Goal: Transaction & Acquisition: Purchase product/service

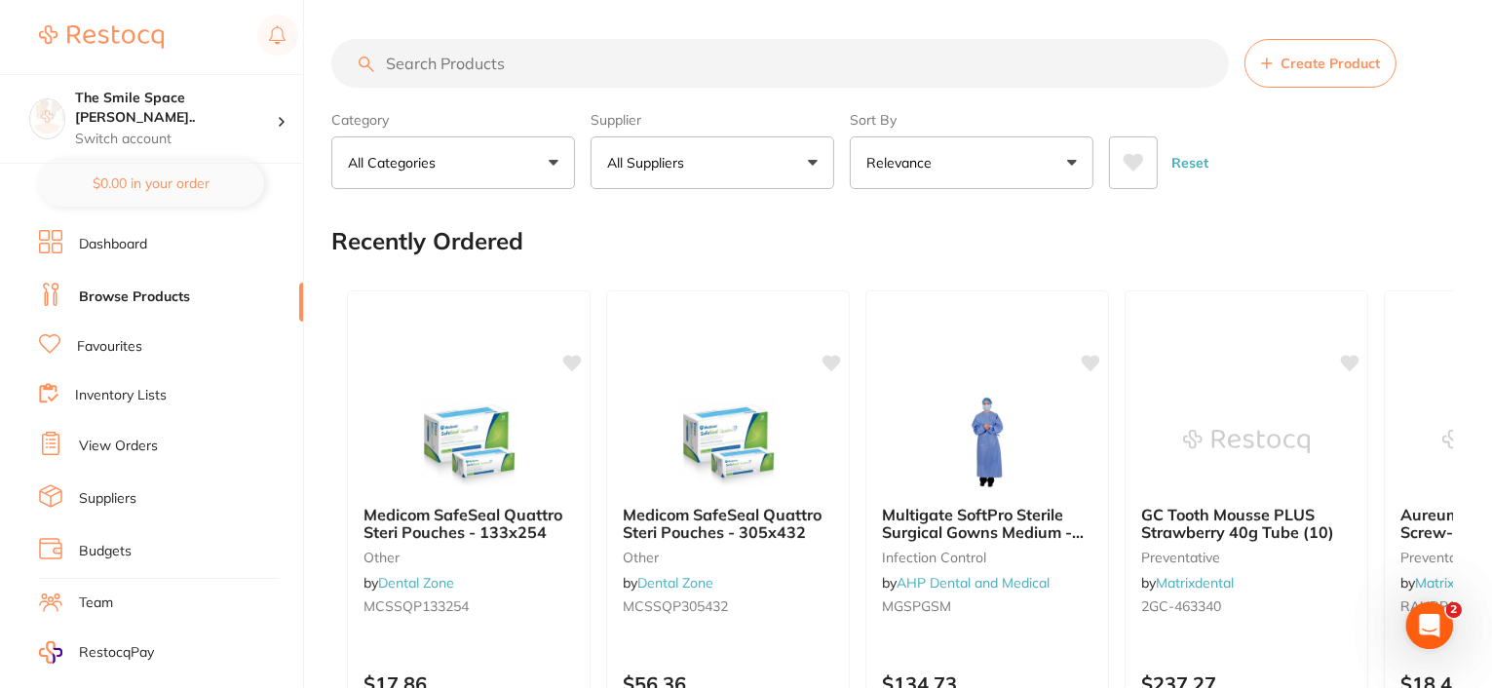
click at [795, 161] on button "All Suppliers" at bounding box center [712, 162] width 244 height 53
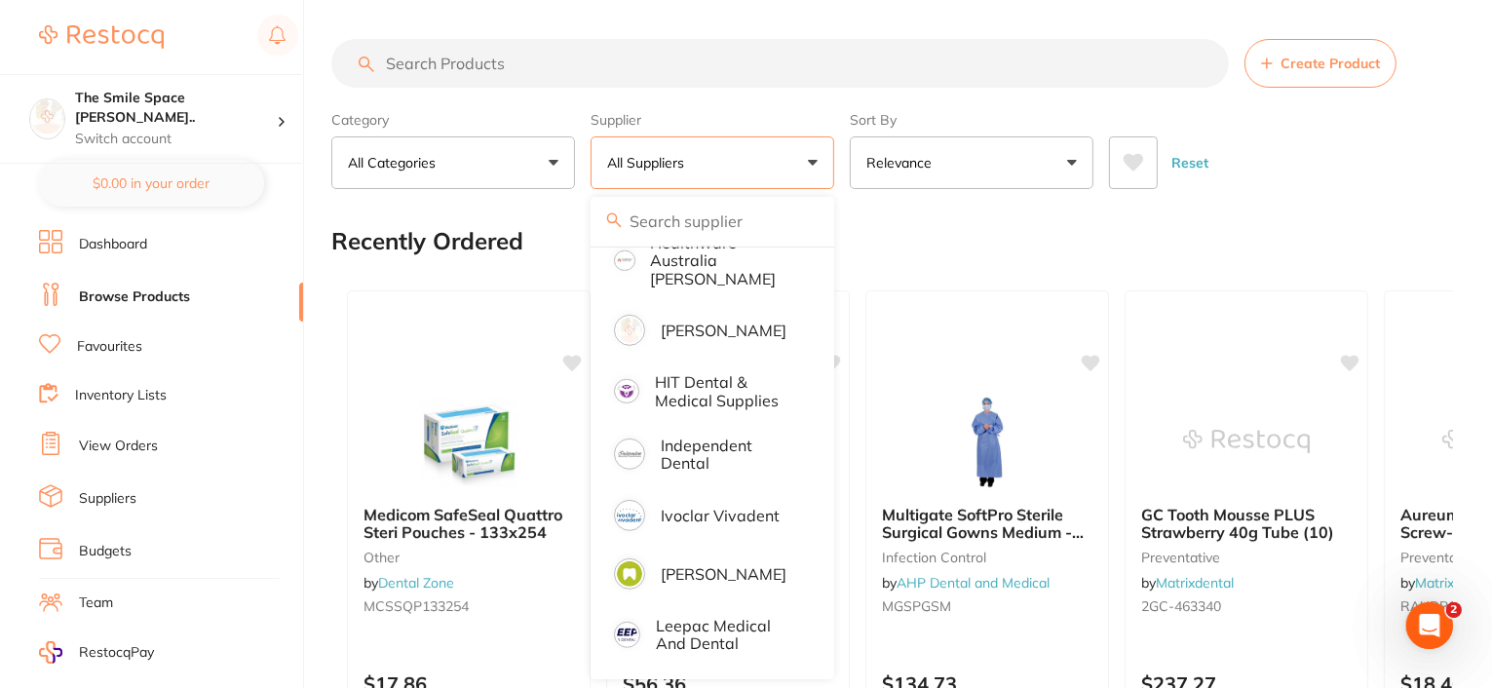
scroll to position [1072, 0]
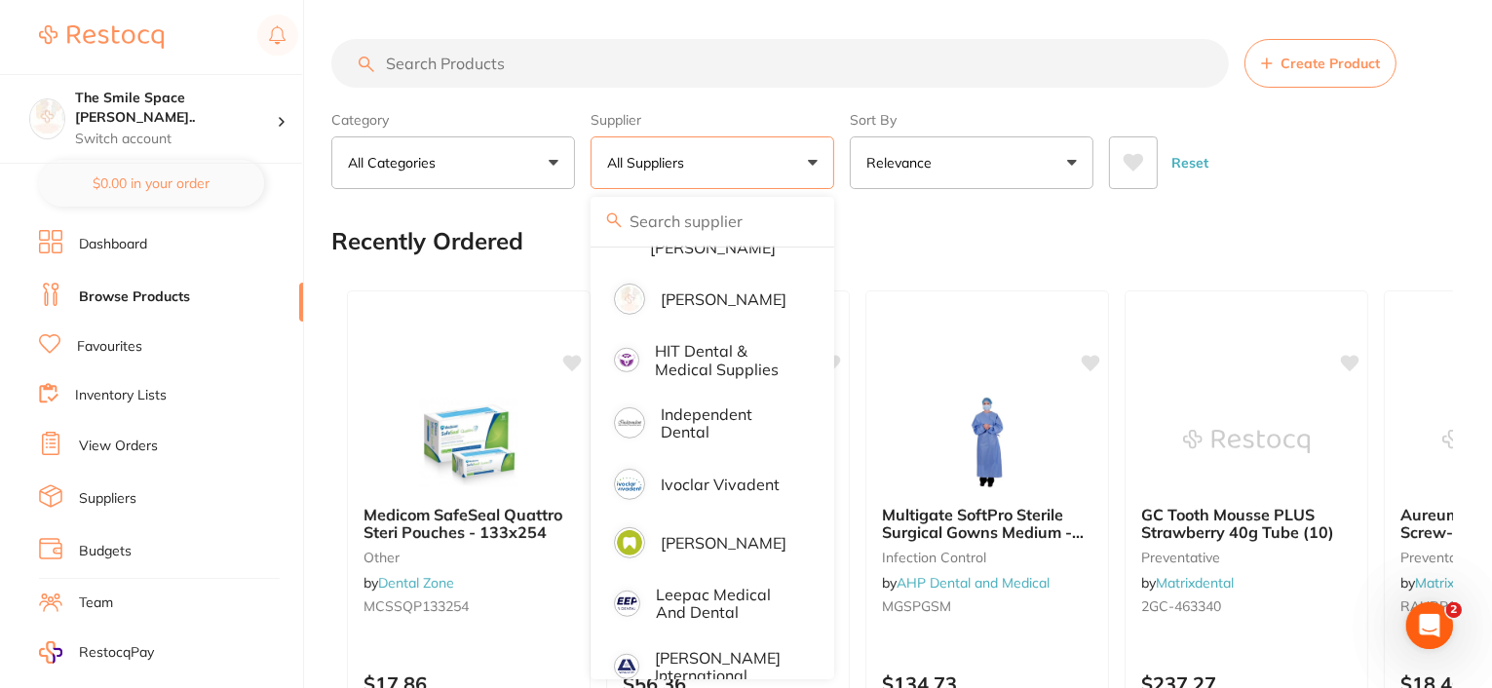
click at [744, 423] on li "Independent Dental" at bounding box center [712, 423] width 228 height 59
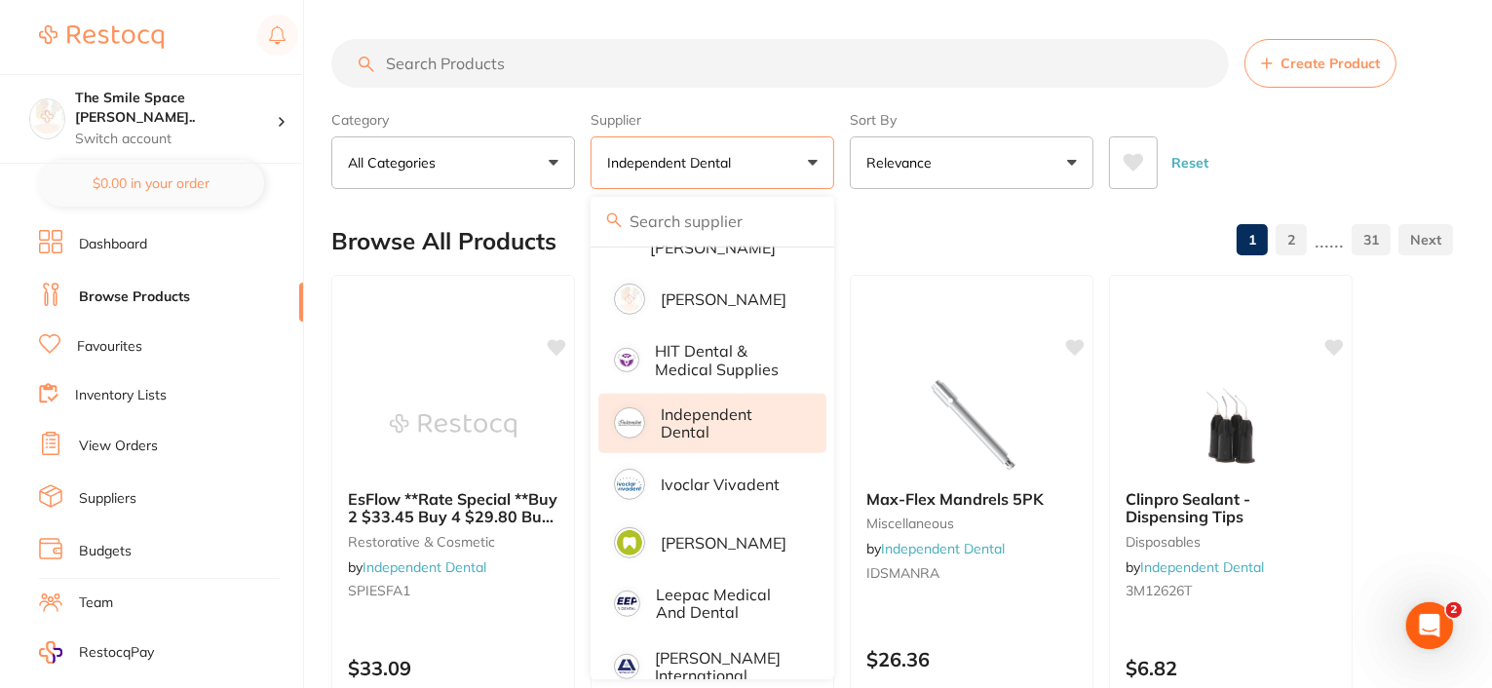
scroll to position [0, 0]
click at [460, 65] on input "search" at bounding box center [779, 63] width 897 height 49
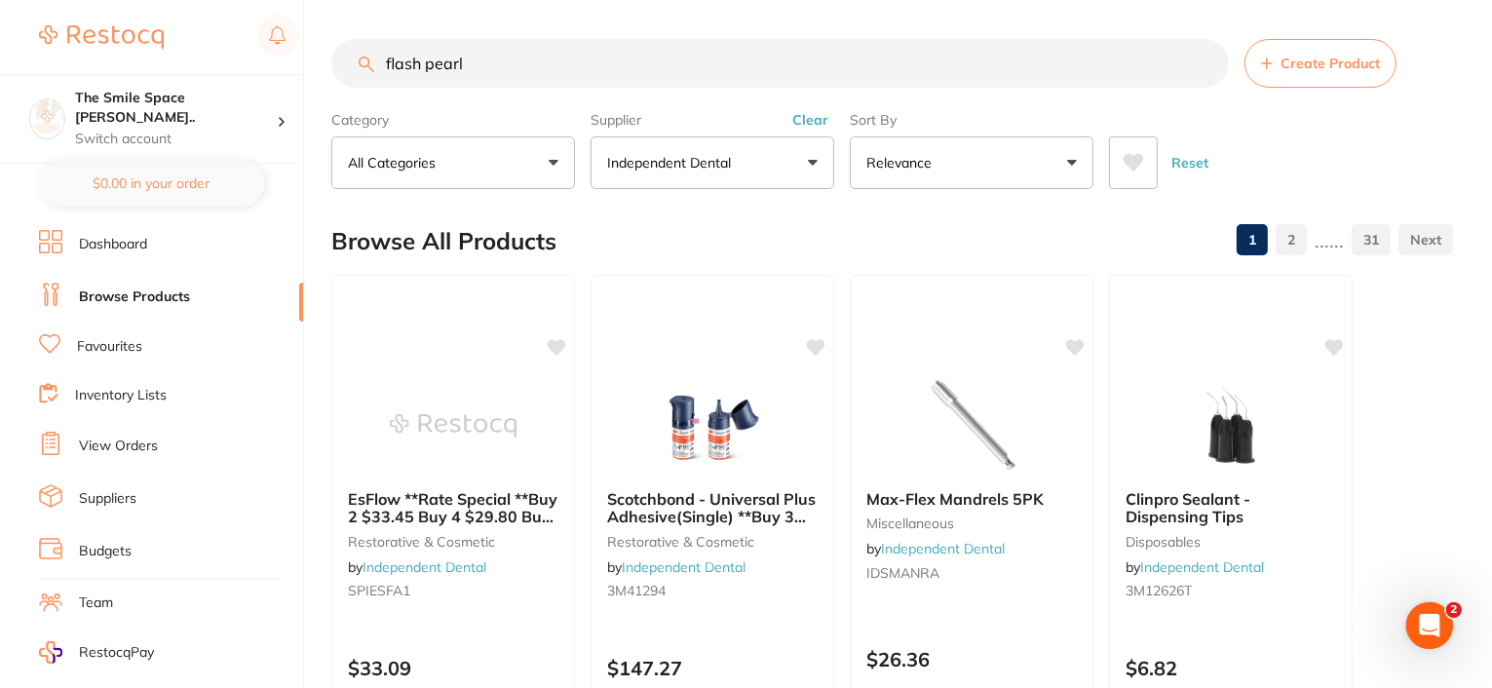
type input "flash pearl"
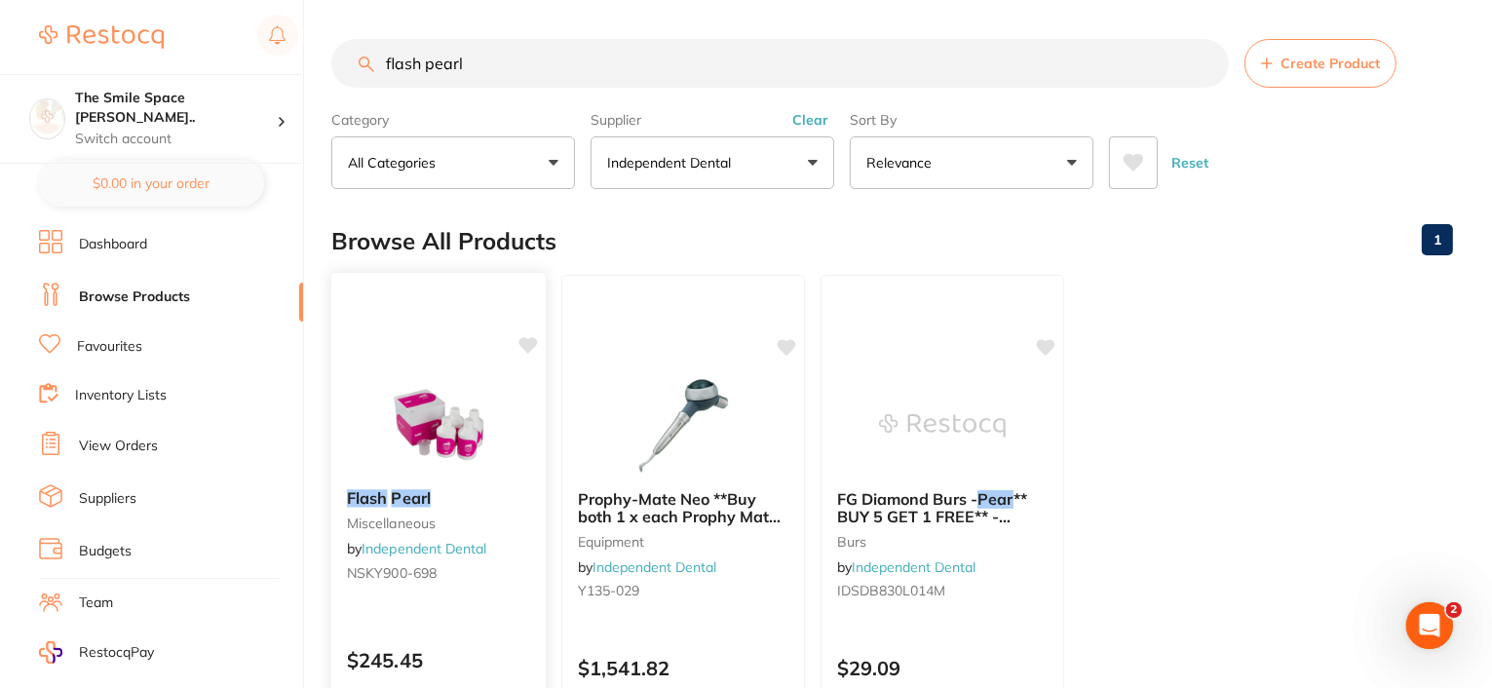
click at [383, 574] on span "NSKY900-698" at bounding box center [392, 573] width 90 height 18
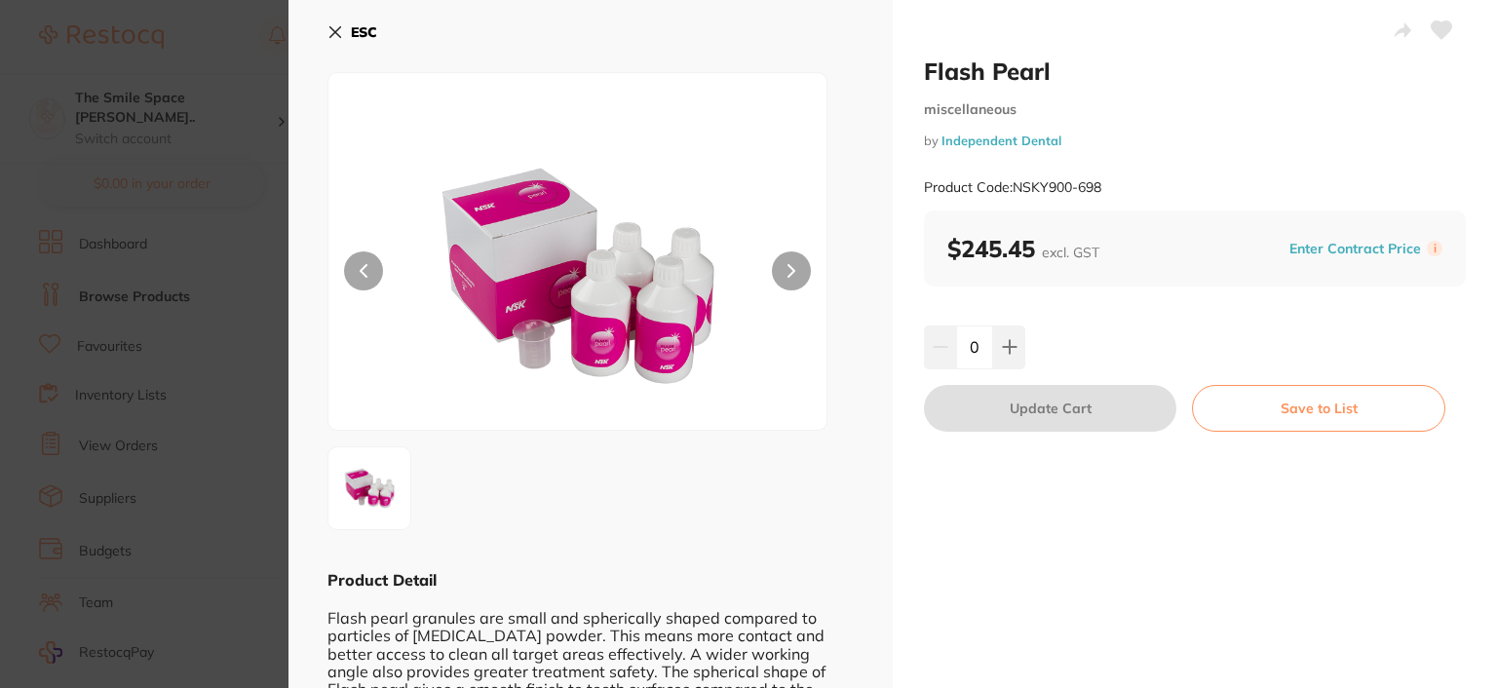
click at [330, 27] on icon at bounding box center [335, 32] width 11 height 11
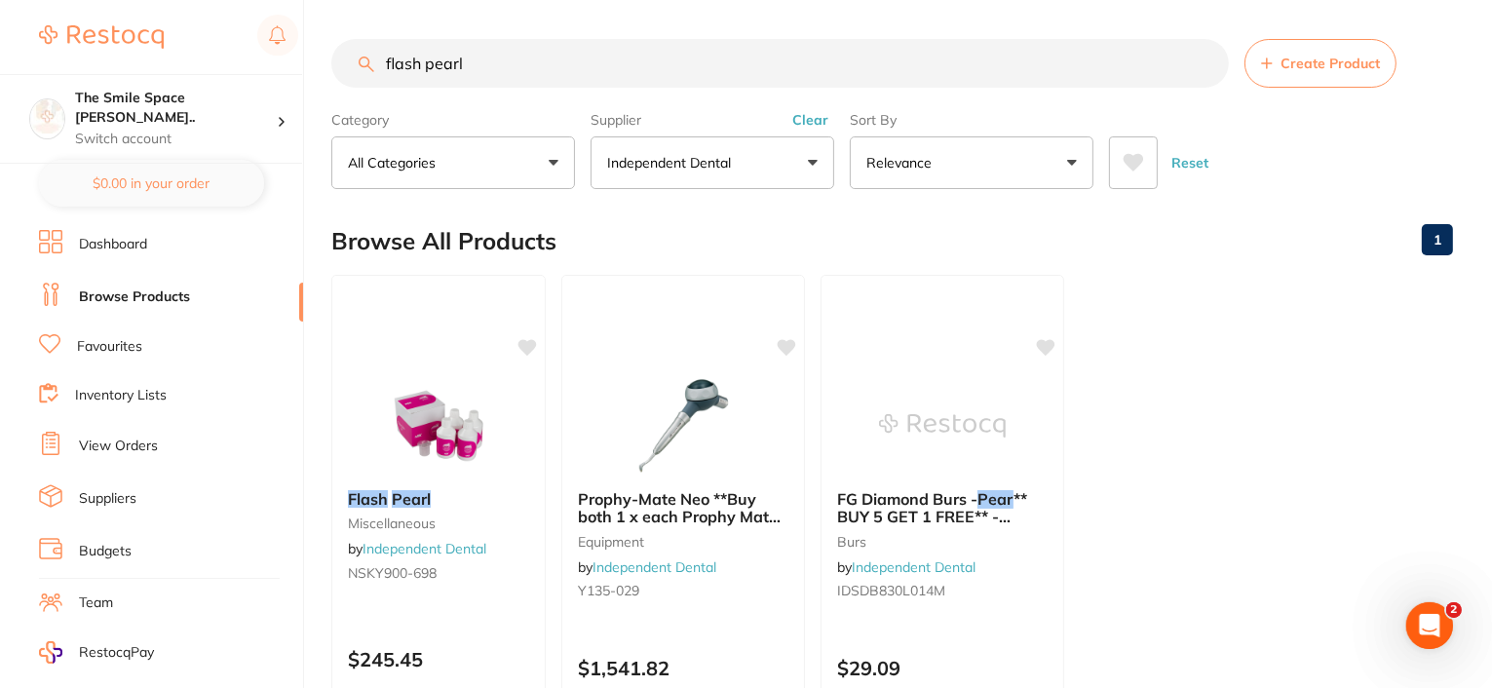
click at [536, 64] on input "flash pearl" at bounding box center [779, 63] width 897 height 49
drag, startPoint x: 477, startPoint y: 50, endPoint x: 352, endPoint y: 65, distance: 126.6
click at [355, 74] on input "flash pearl" at bounding box center [779, 63] width 897 height 49
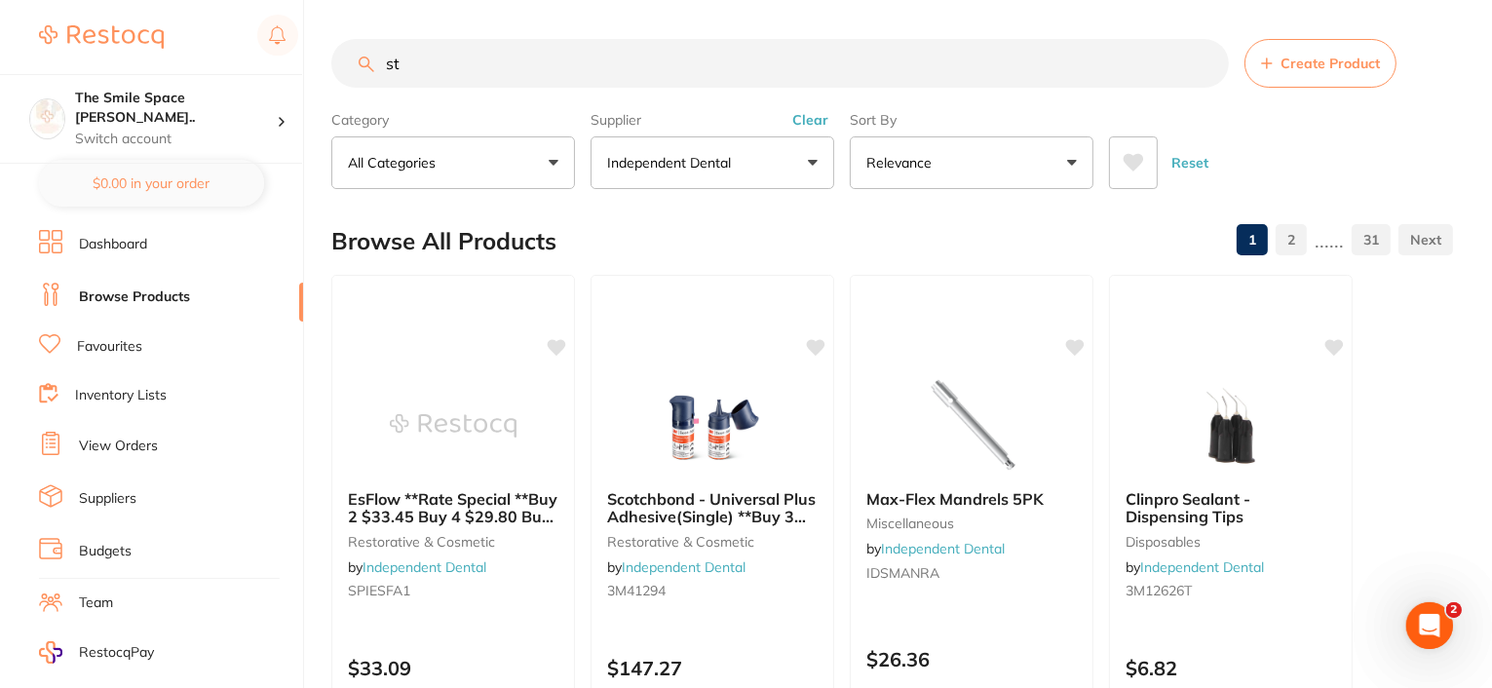
type input "s"
click at [813, 166] on button "Independent Dental" at bounding box center [712, 162] width 244 height 53
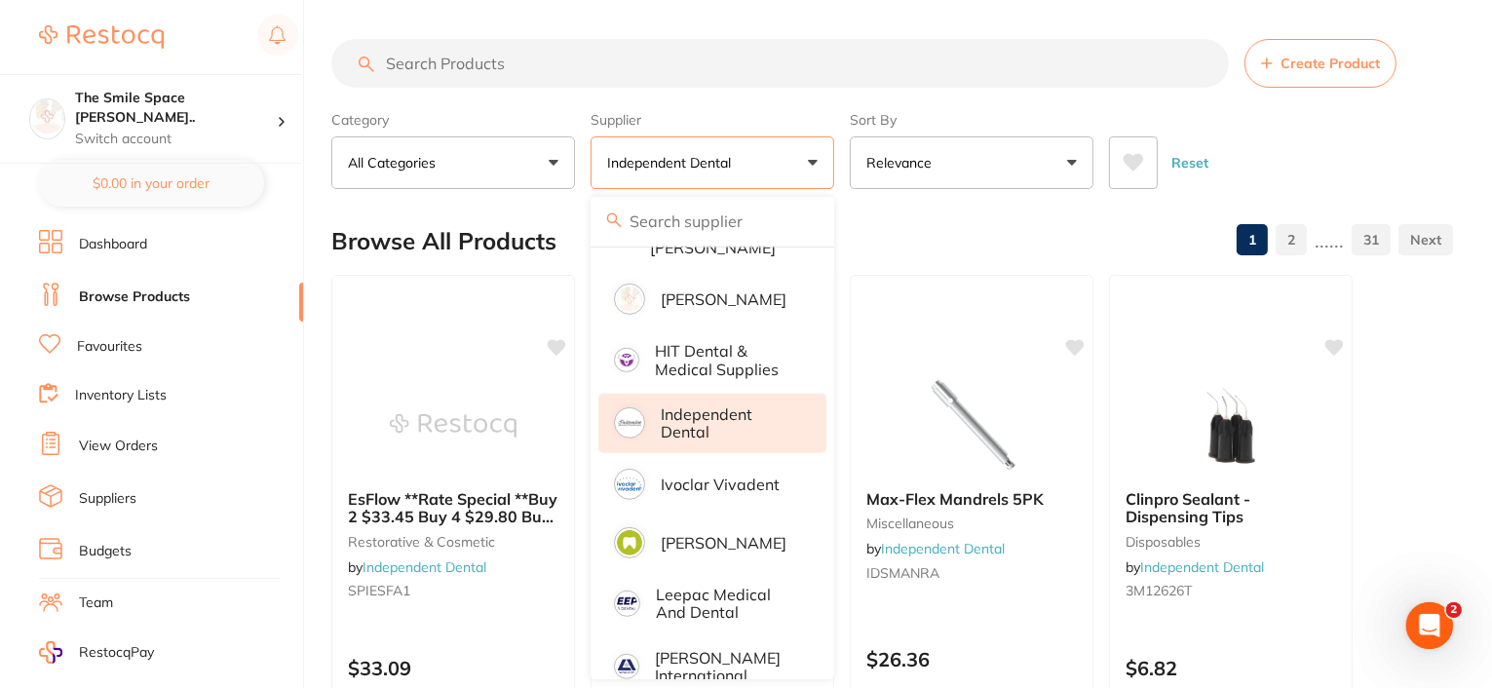
click at [822, 112] on label "Supplier" at bounding box center [712, 120] width 244 height 18
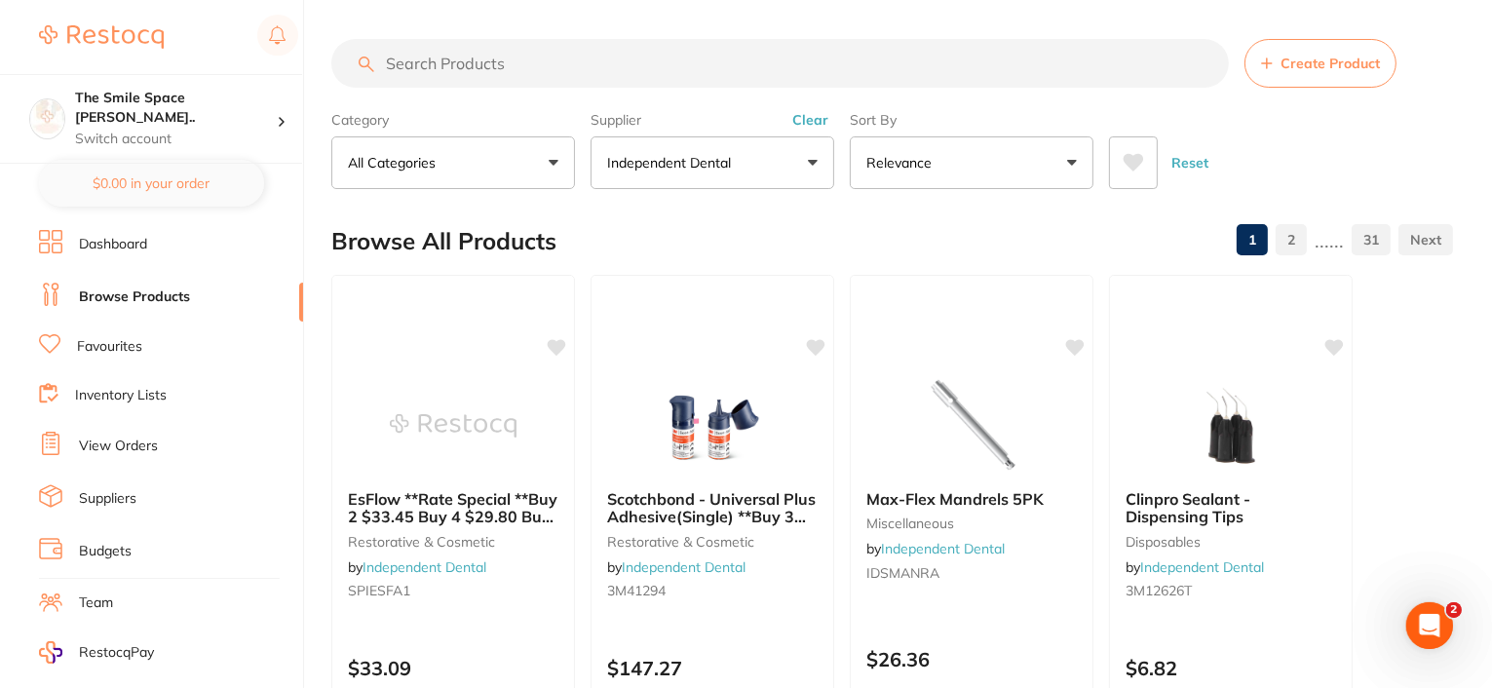
click at [814, 124] on button "Clear" at bounding box center [810, 120] width 48 height 18
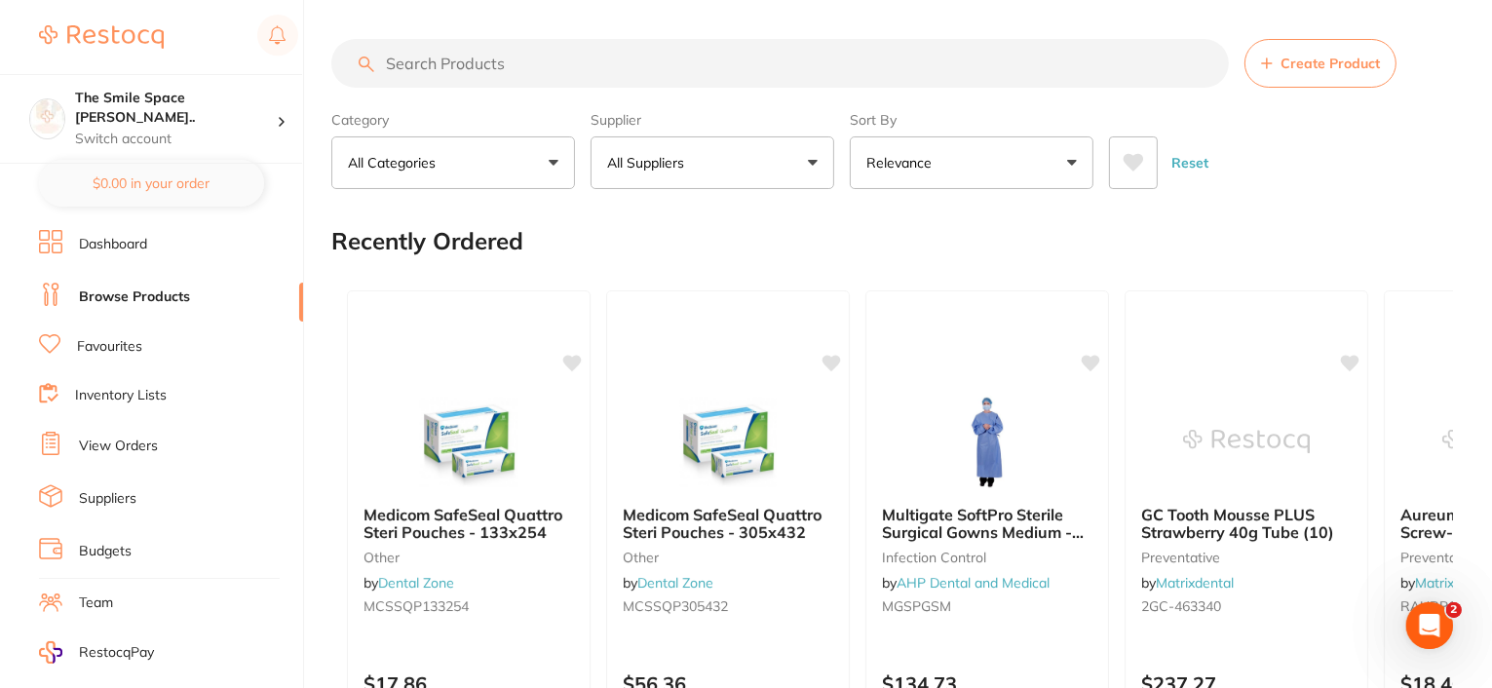
drag, startPoint x: 495, startPoint y: 530, endPoint x: 480, endPoint y: 524, distance: 15.7
click at [495, 530] on b "Medicom SafeSeal Quattro Steri Pouches - 133x254" at bounding box center [468, 524] width 210 height 36
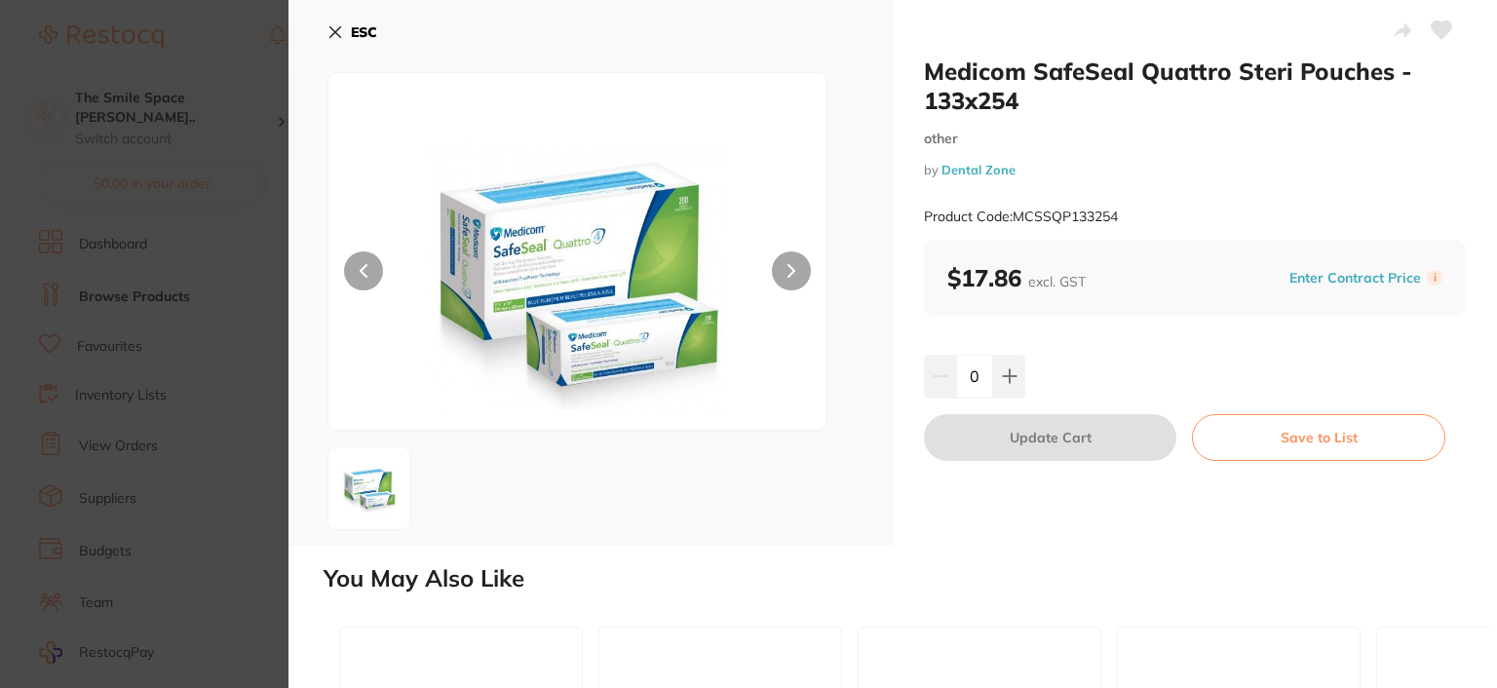
drag, startPoint x: 81, startPoint y: 200, endPoint x: 47, endPoint y: 95, distance: 110.6
click at [81, 196] on section "Medicom SafeSeal Quattro Steri Pouches - 133x254 other by Dental Zone Product C…" at bounding box center [748, 344] width 1497 height 688
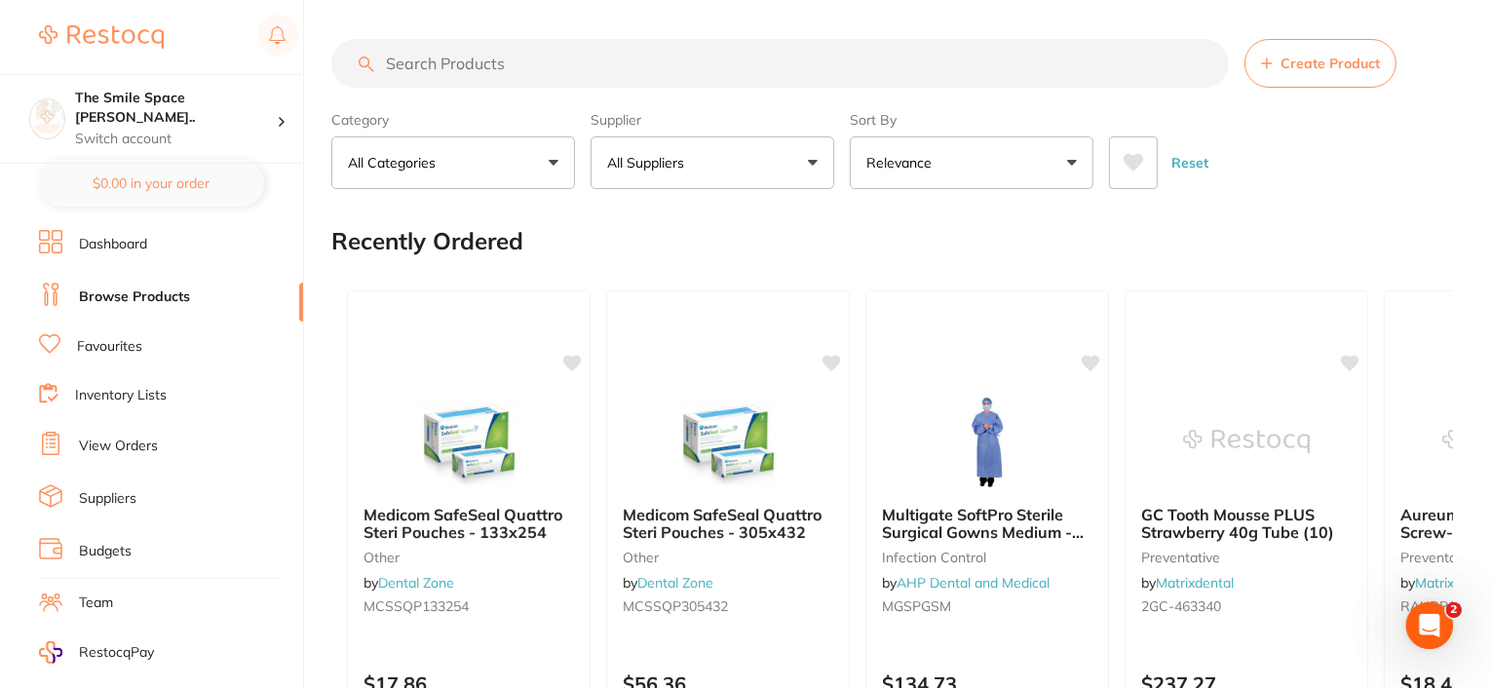
drag, startPoint x: 569, startPoint y: 15, endPoint x: 577, endPoint y: 63, distance: 49.3
click at [577, 63] on input "search" at bounding box center [779, 63] width 897 height 49
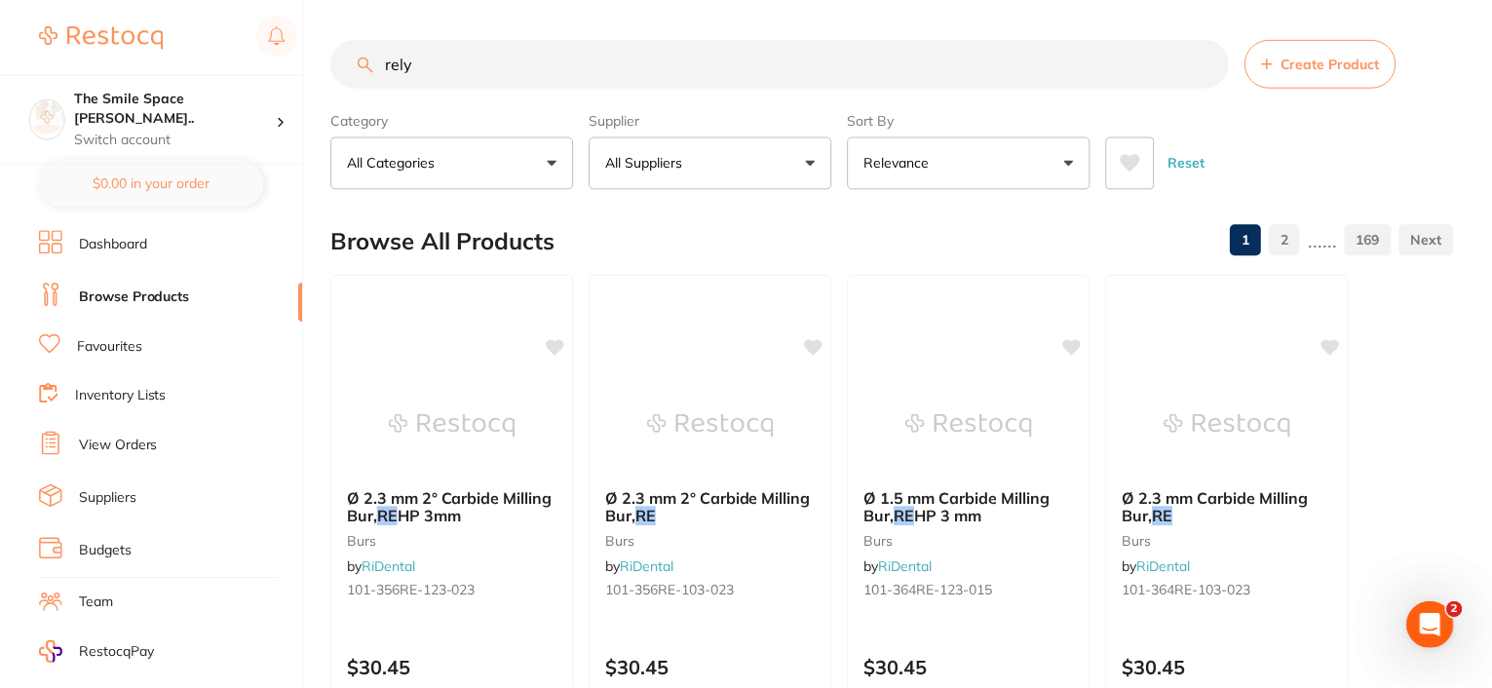
scroll to position [950, 0]
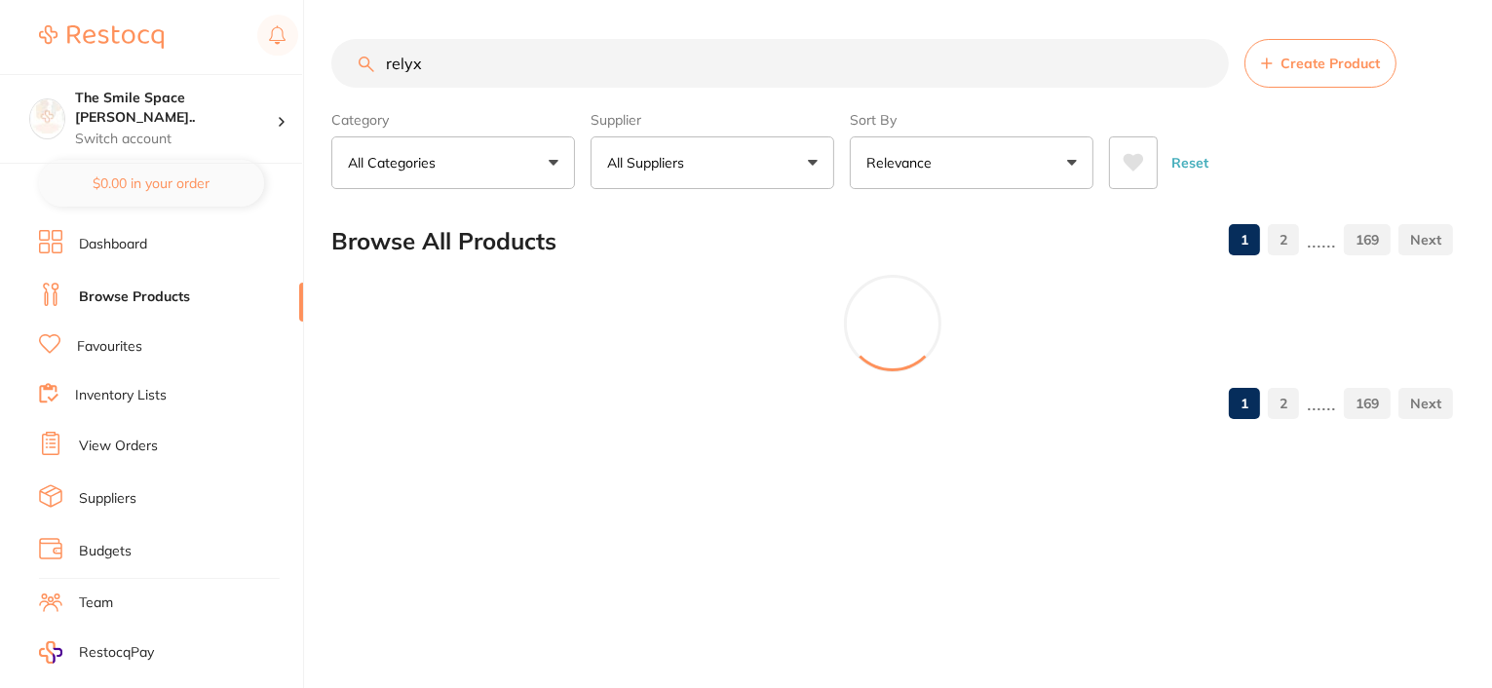
type input "relyx"
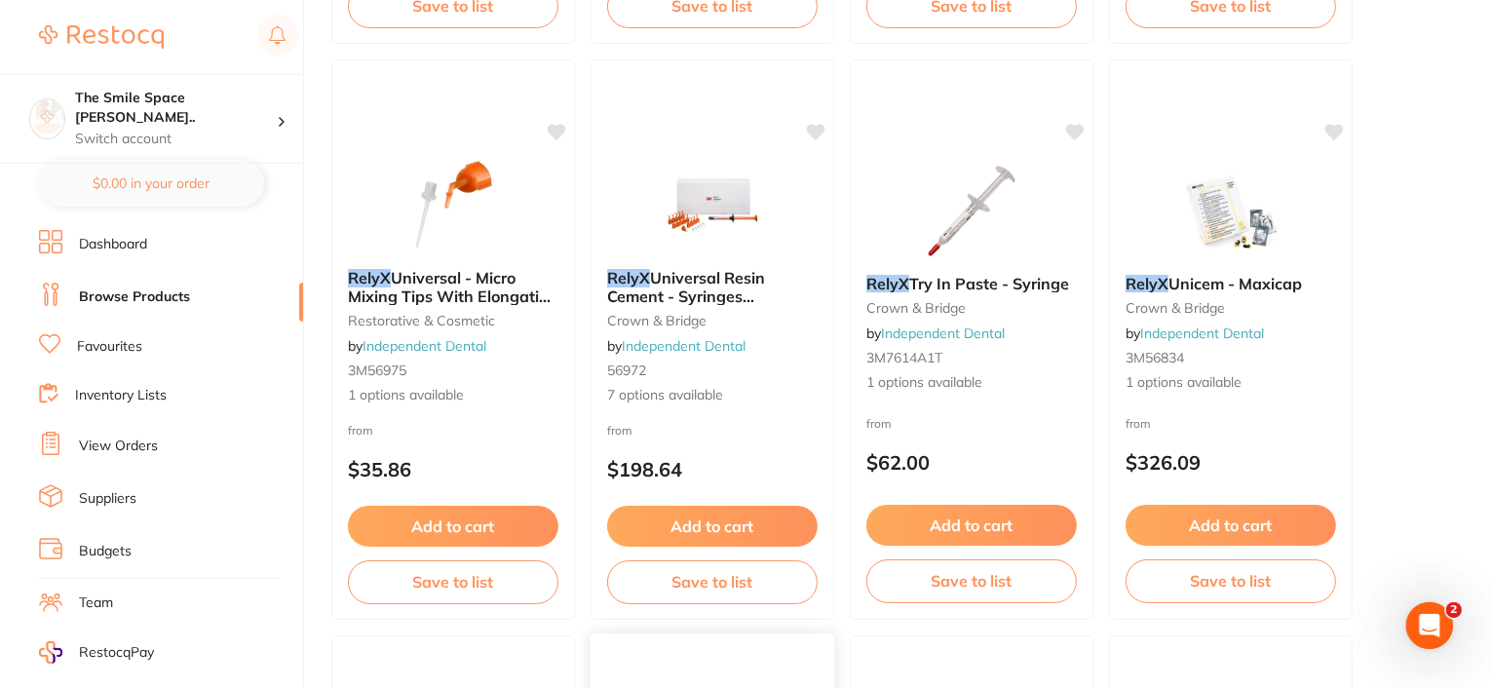
scroll to position [1169, 0]
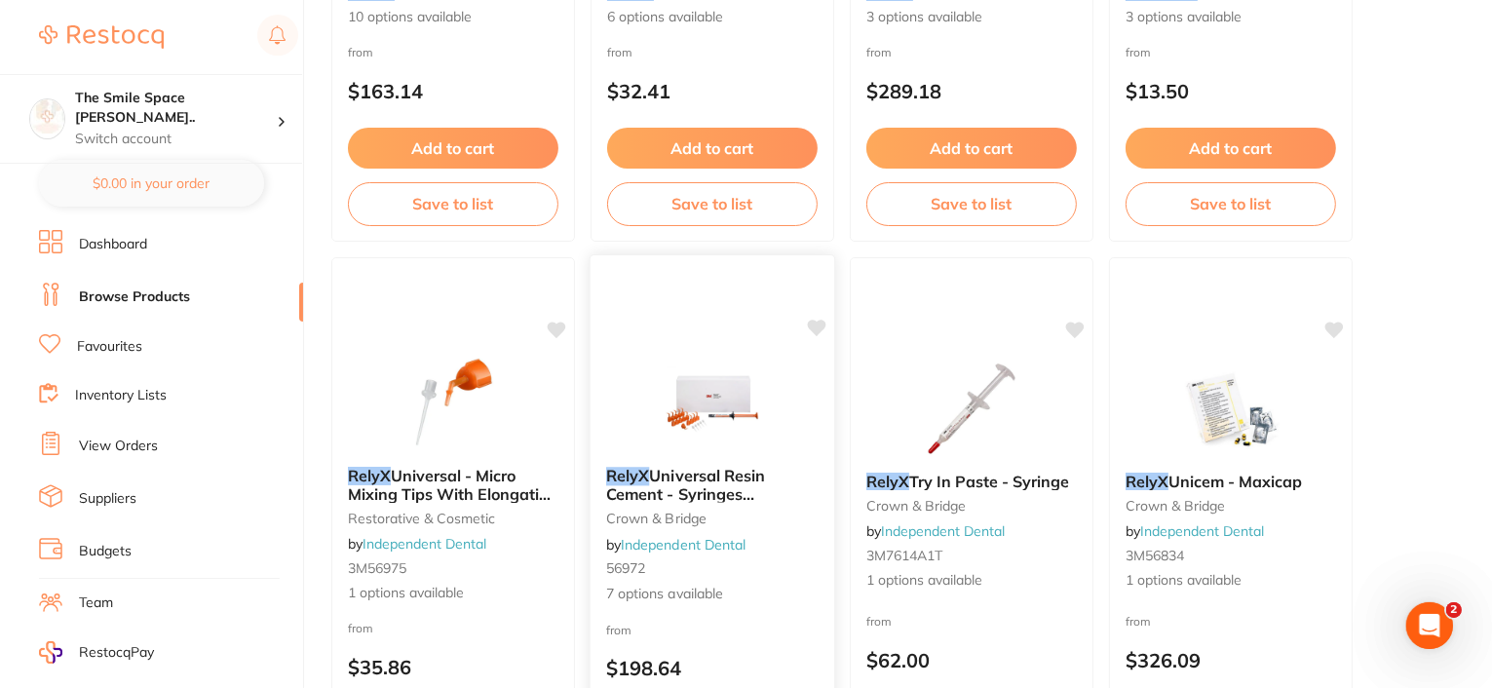
click at [676, 493] on span "Universal Resin Cement - Syringes **temporary out of stock**" at bounding box center [704, 494] width 196 height 56
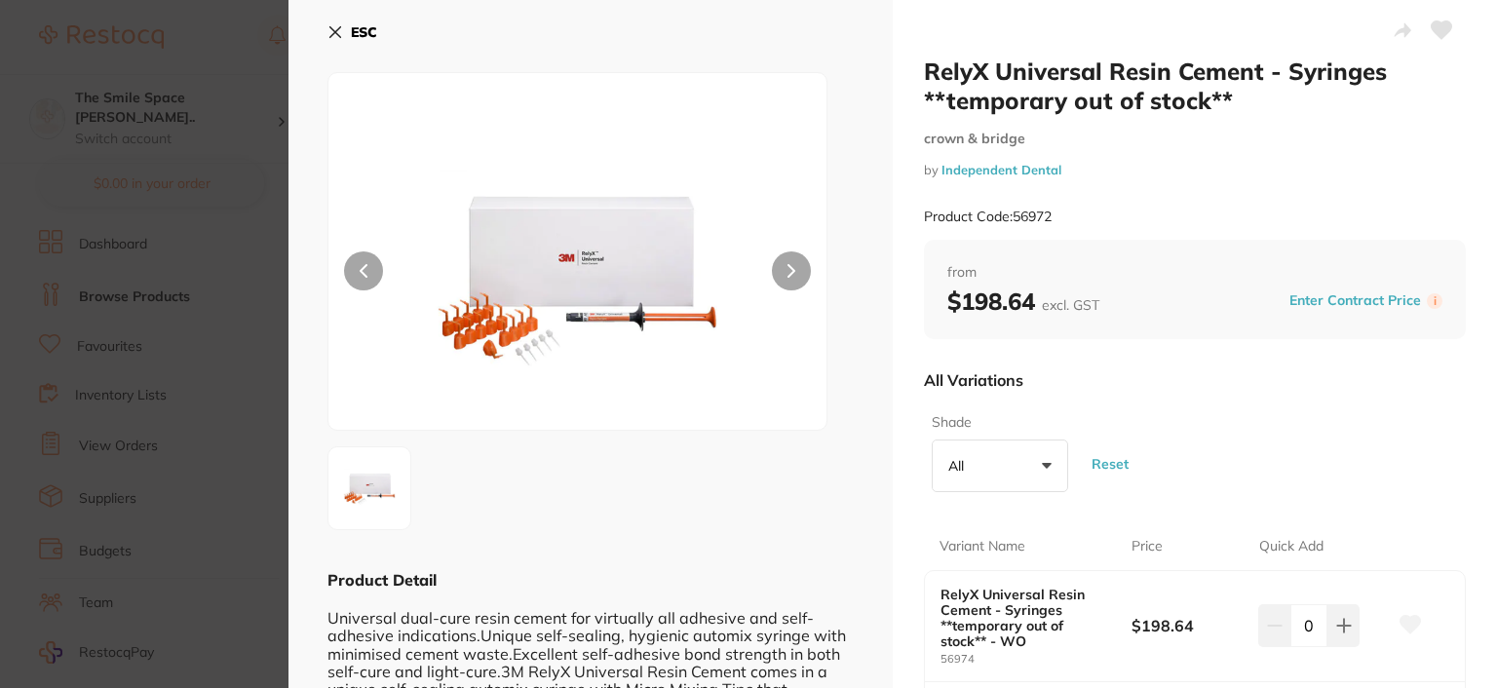
click at [334, 45] on button "ESC" at bounding box center [352, 32] width 50 height 33
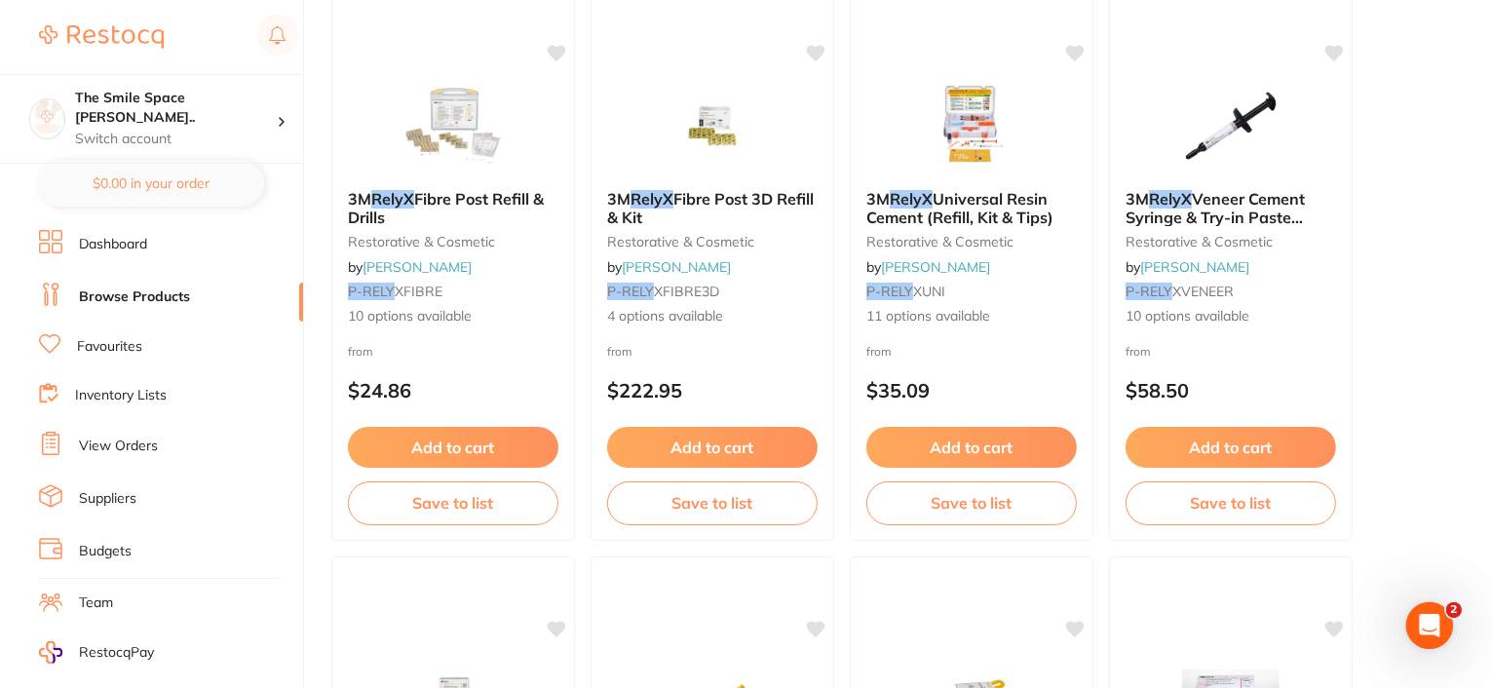
scroll to position [195, 0]
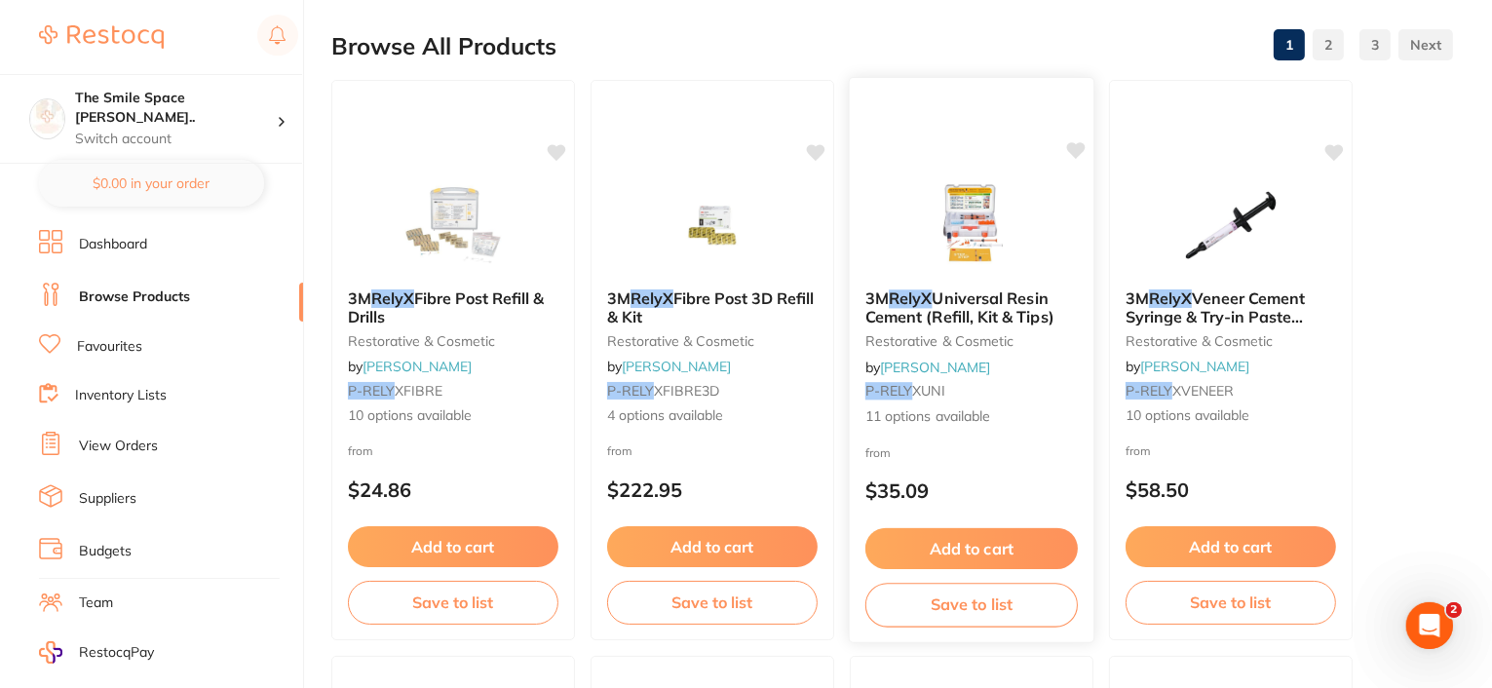
click at [939, 308] on span "Universal Resin Cement (Refill, Kit & Tips)" at bounding box center [959, 307] width 189 height 38
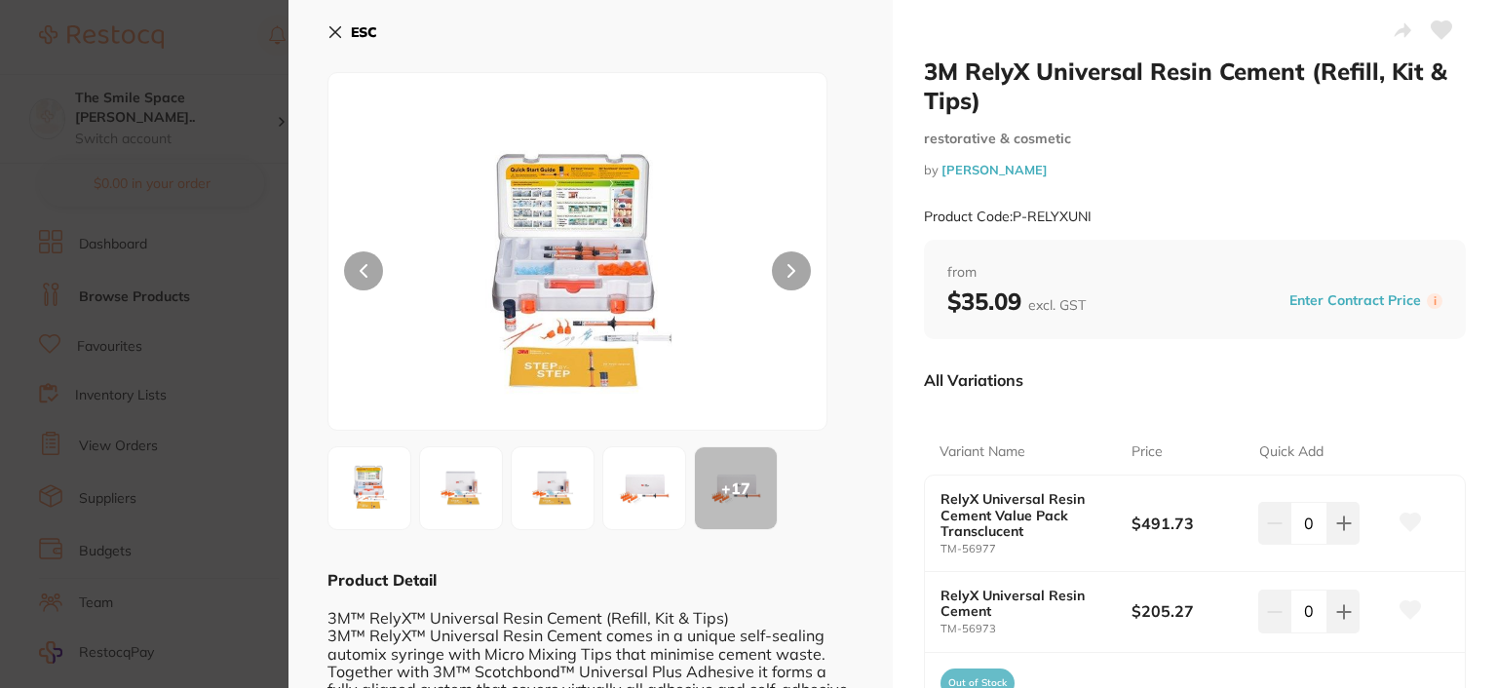
click at [557, 489] on img at bounding box center [552, 488] width 70 height 70
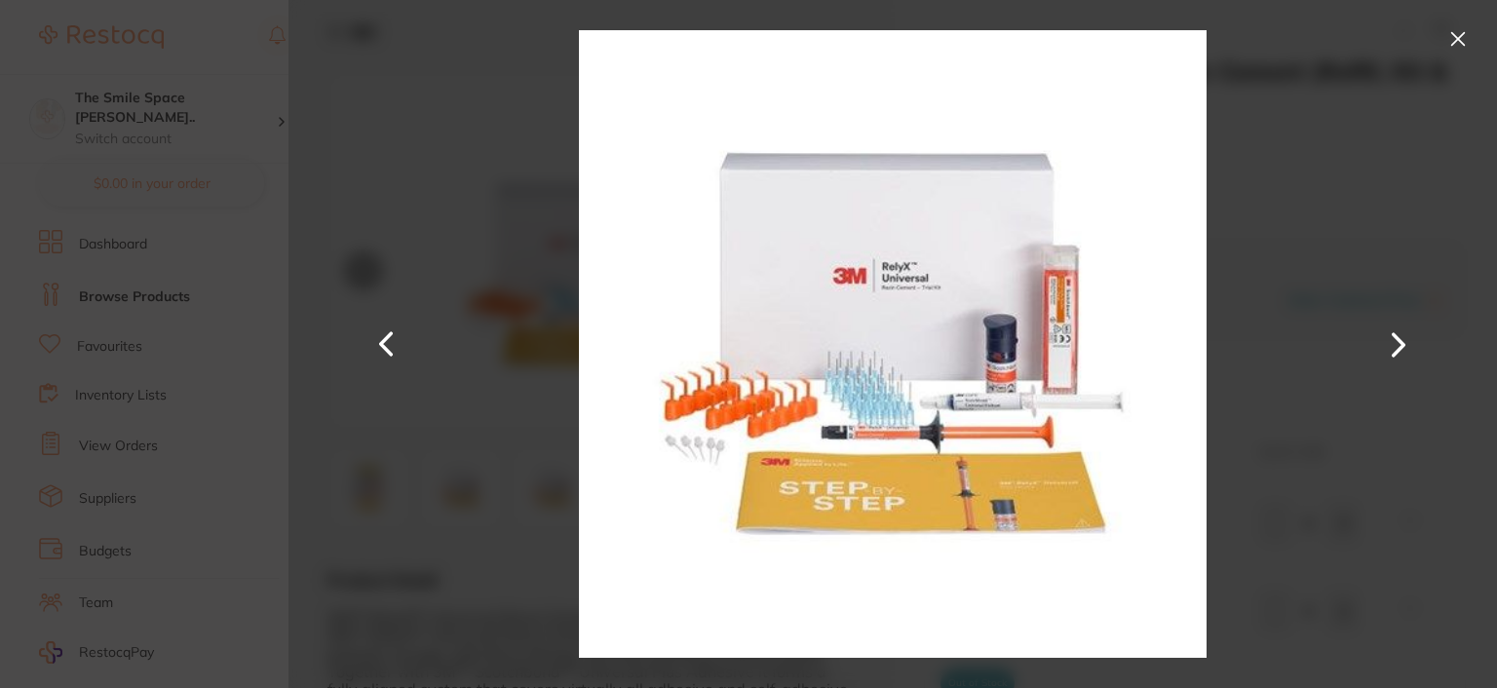
click at [557, 489] on div "3M RelyX Universal Resin Cement (Refill, Kit & Tips) restorative & cosmetic by …" at bounding box center [892, 344] width 1208 height 688
click at [1461, 40] on button at bounding box center [1457, 38] width 31 height 31
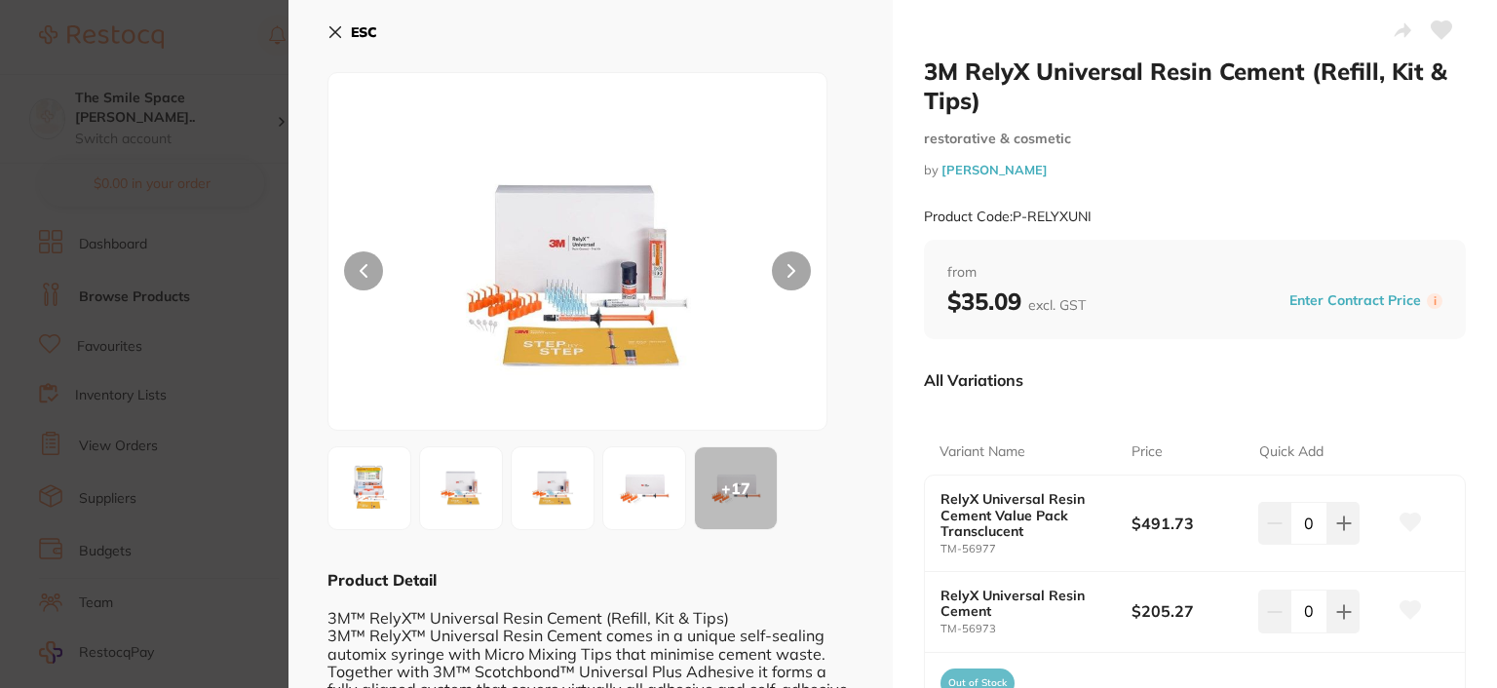
click at [340, 25] on icon at bounding box center [335, 32] width 16 height 16
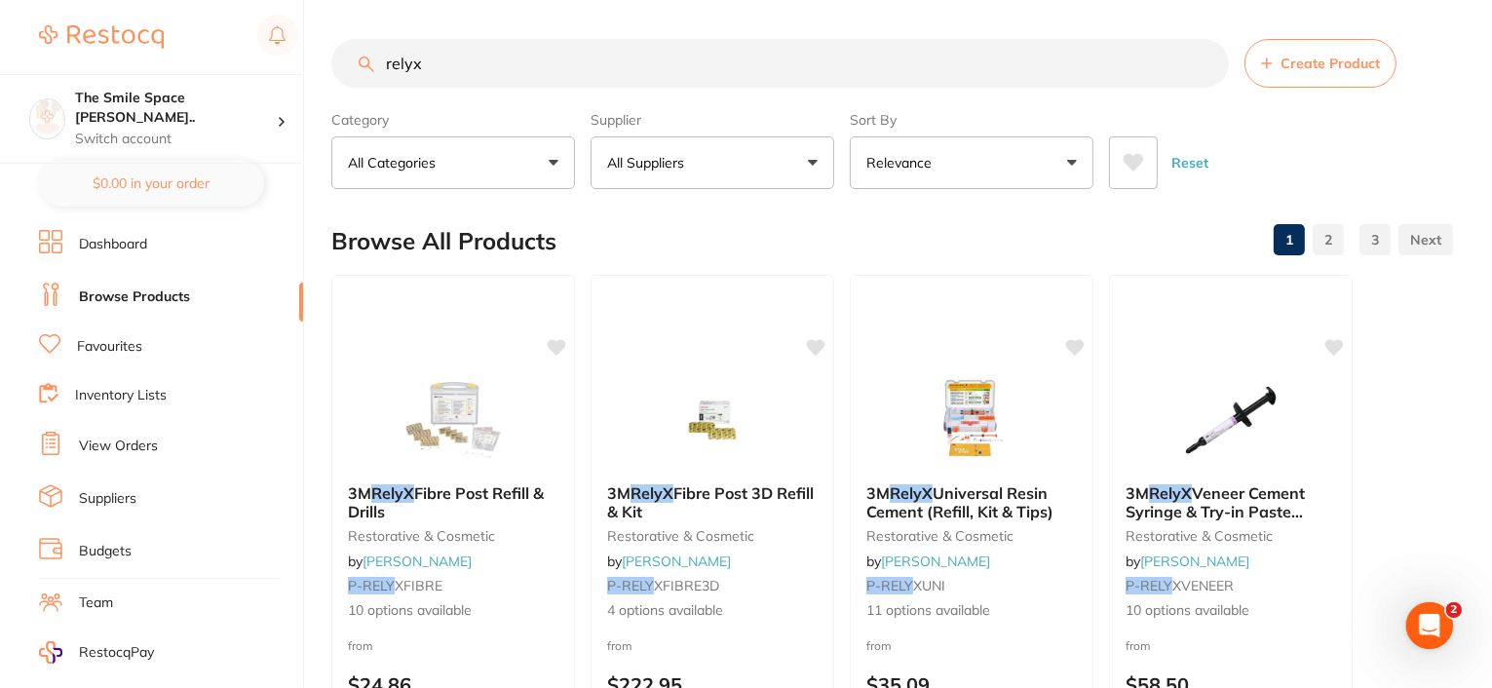
click at [451, 48] on input "relyx" at bounding box center [779, 63] width 897 height 49
drag, startPoint x: 440, startPoint y: 57, endPoint x: 291, endPoint y: 65, distance: 149.3
click at [340, 60] on input "relyx" at bounding box center [779, 63] width 897 height 49
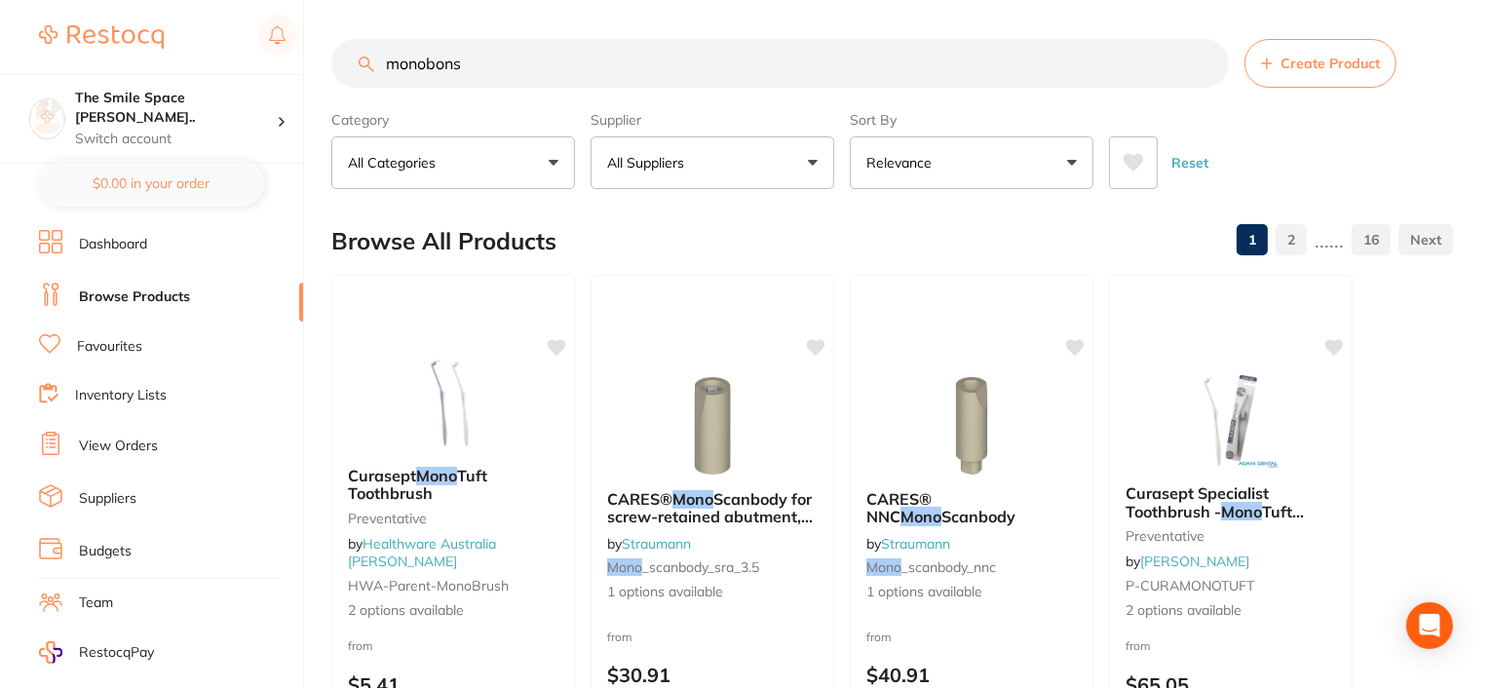
type input "monobons"
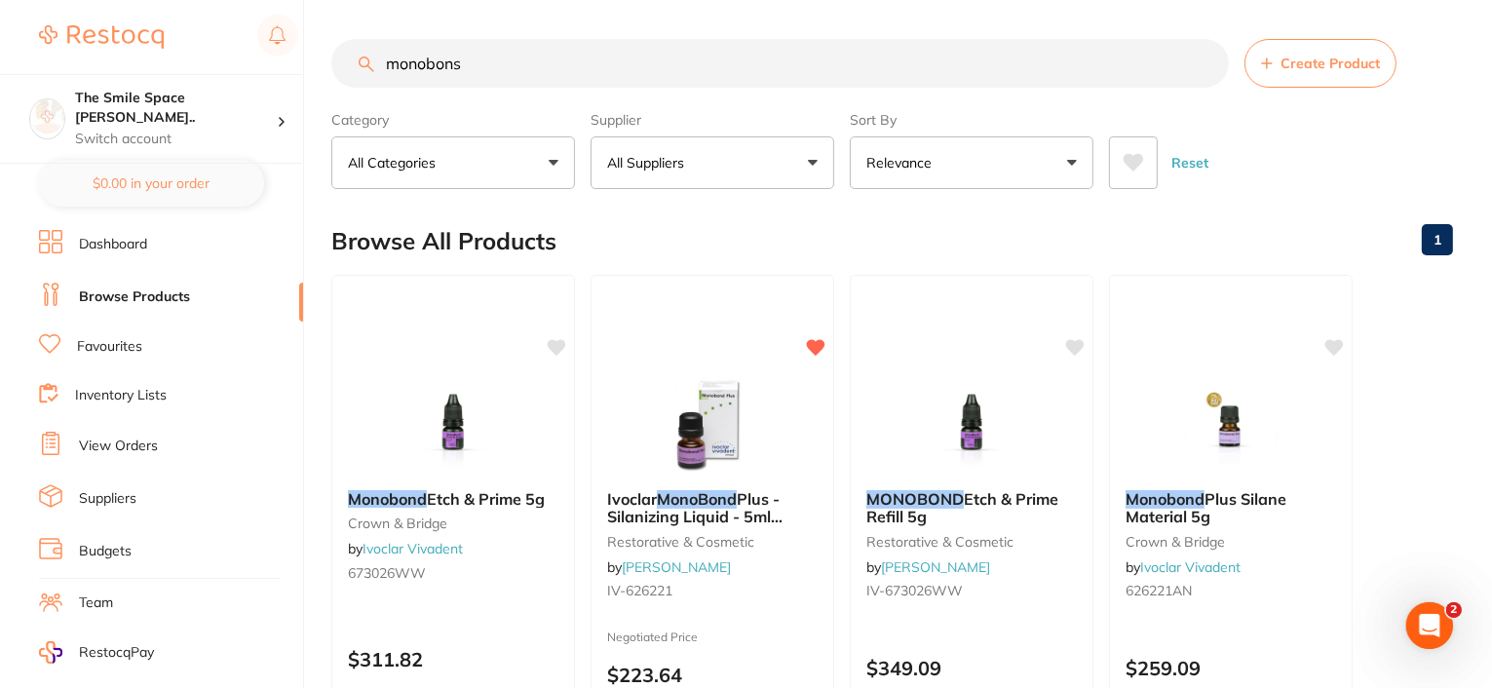
drag, startPoint x: 483, startPoint y: 67, endPoint x: 334, endPoint y: 67, distance: 149.1
click at [334, 67] on input "monobons" at bounding box center [779, 63] width 897 height 49
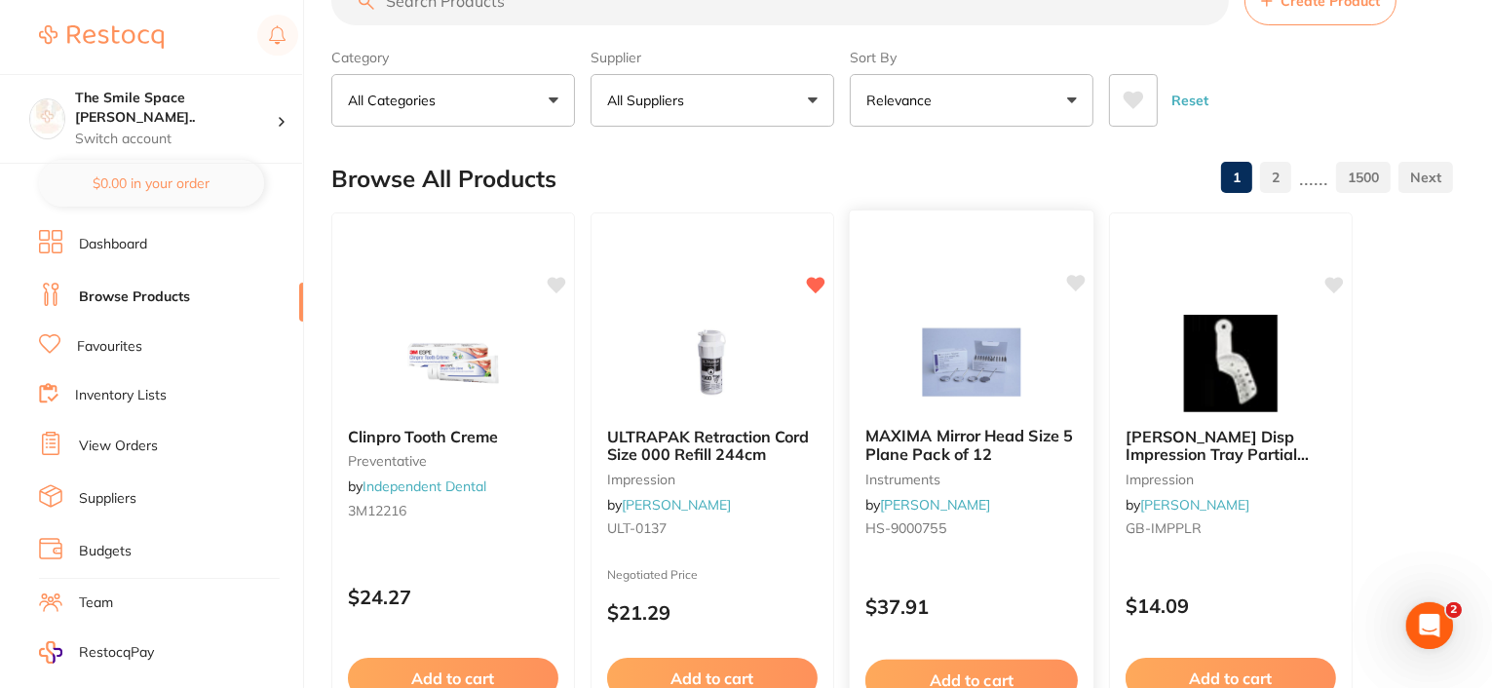
scroll to position [97, 0]
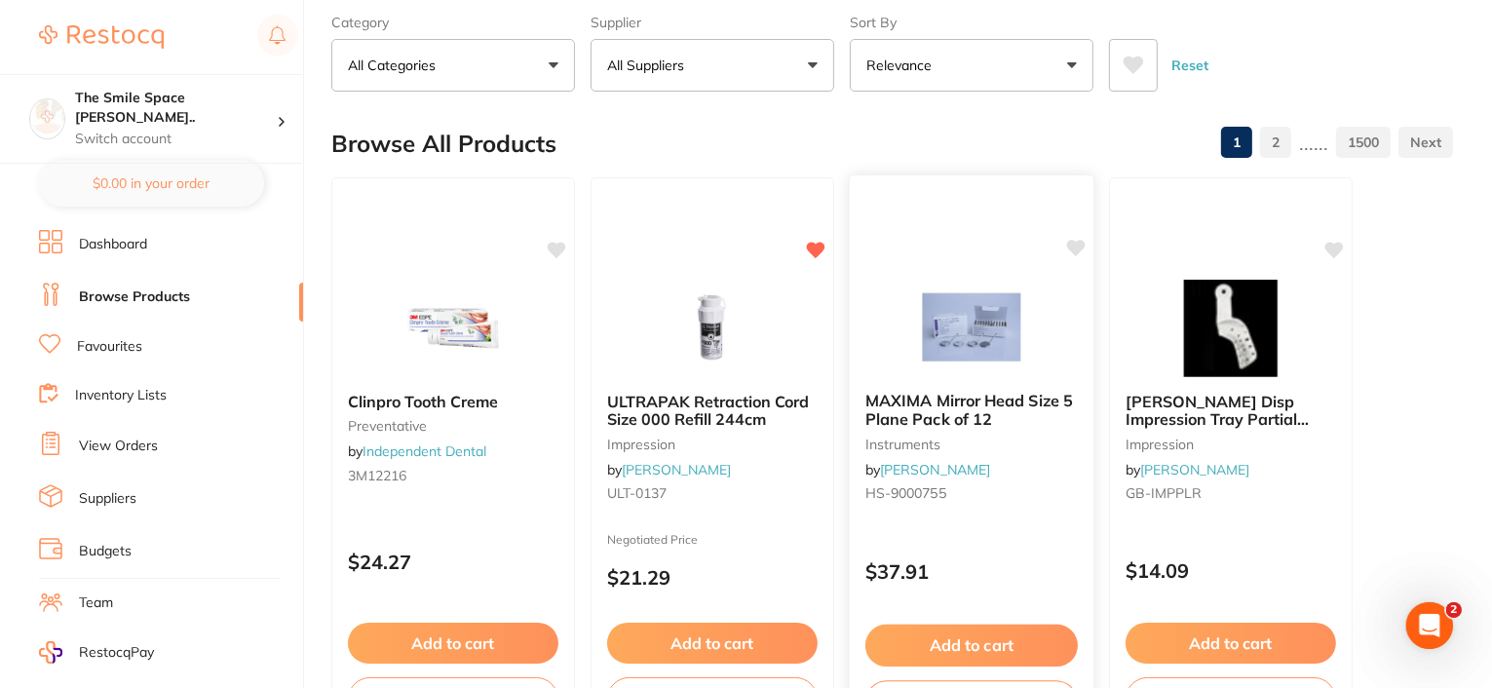
click at [913, 411] on span "MAXIMA Mirror Head Size 5 Plane Pack of 12" at bounding box center [969, 410] width 208 height 38
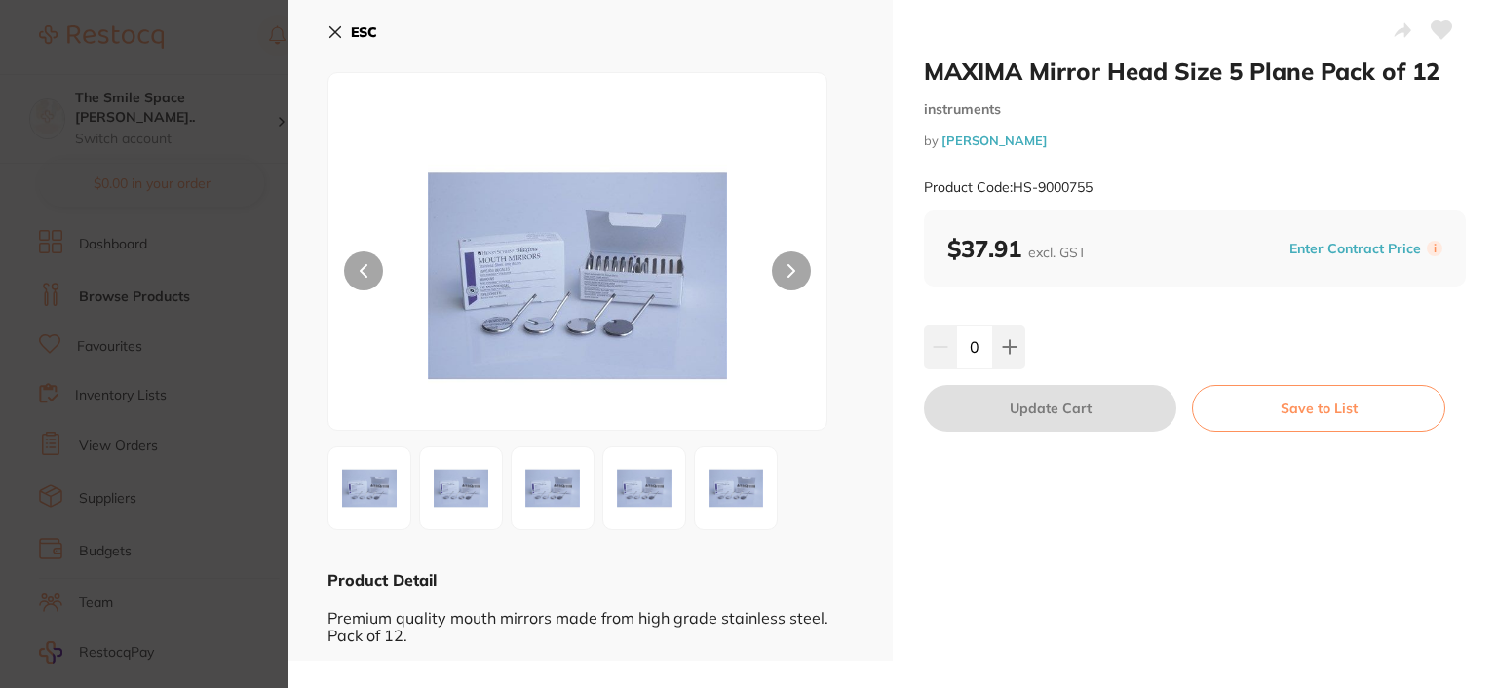
click at [333, 30] on icon at bounding box center [335, 32] width 11 height 11
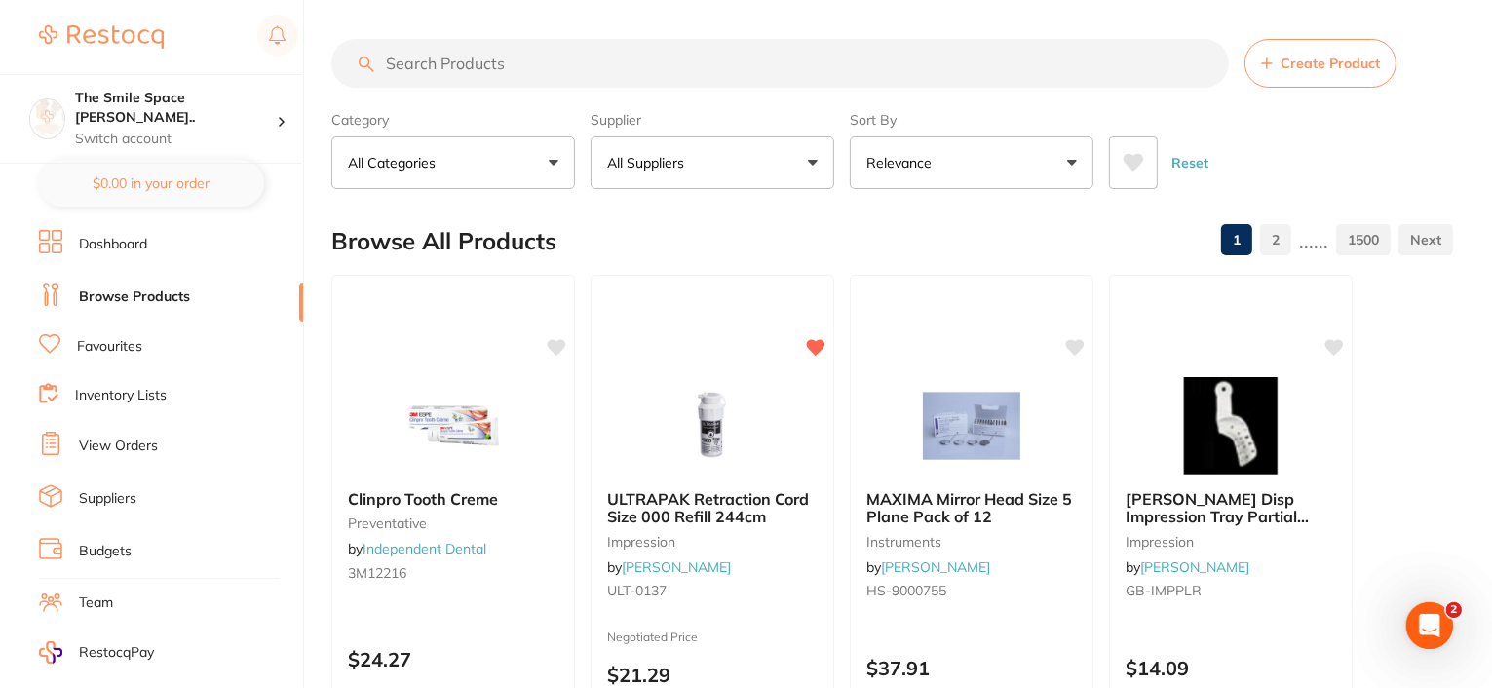
click at [550, 55] on input "search" at bounding box center [779, 63] width 897 height 49
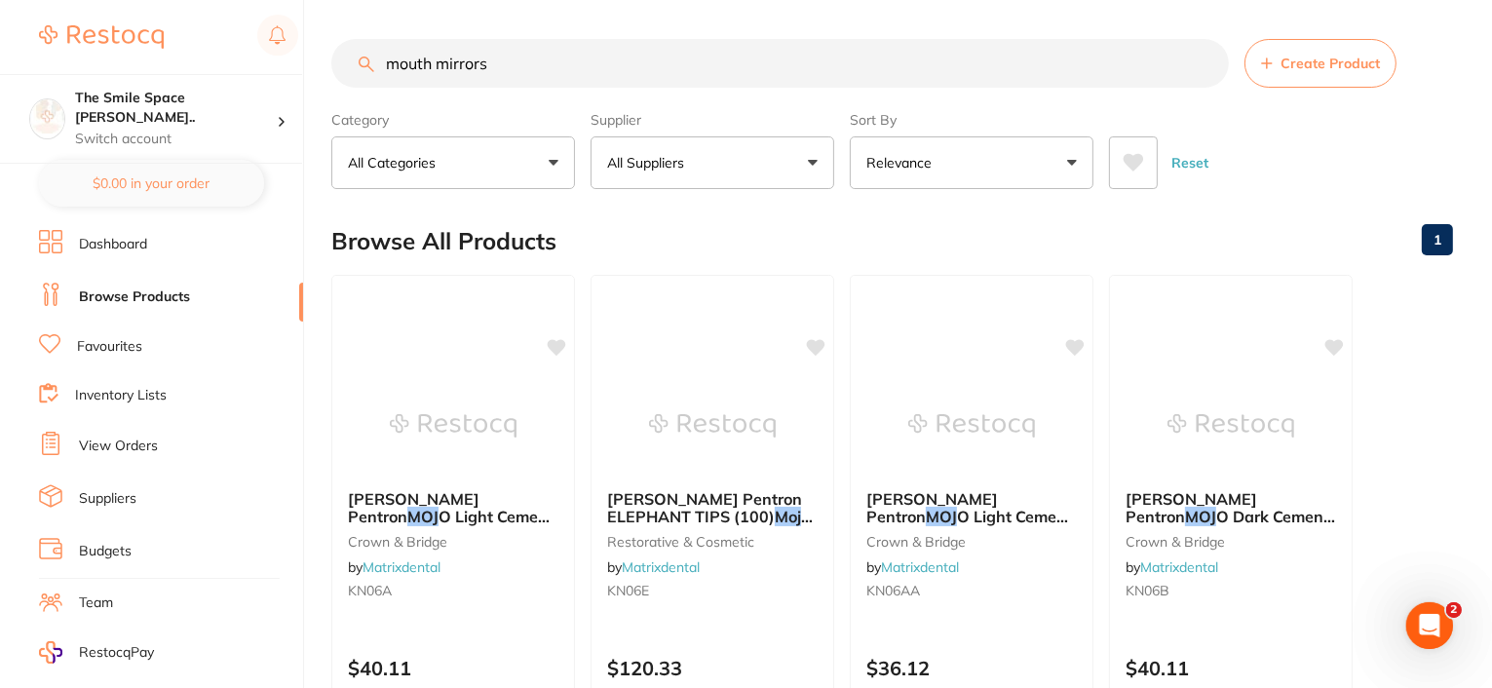
type input "mouth mirrors"
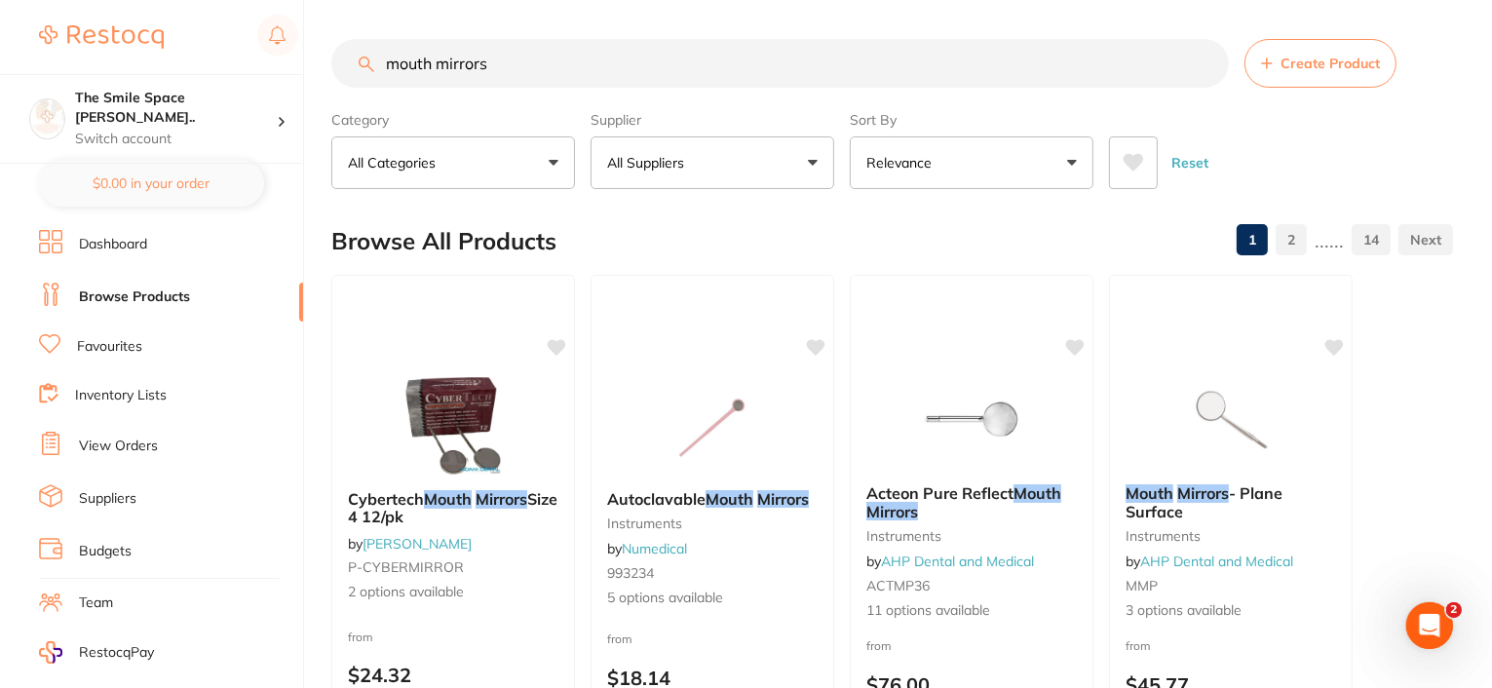
click at [795, 163] on button "All Suppliers" at bounding box center [712, 162] width 244 height 53
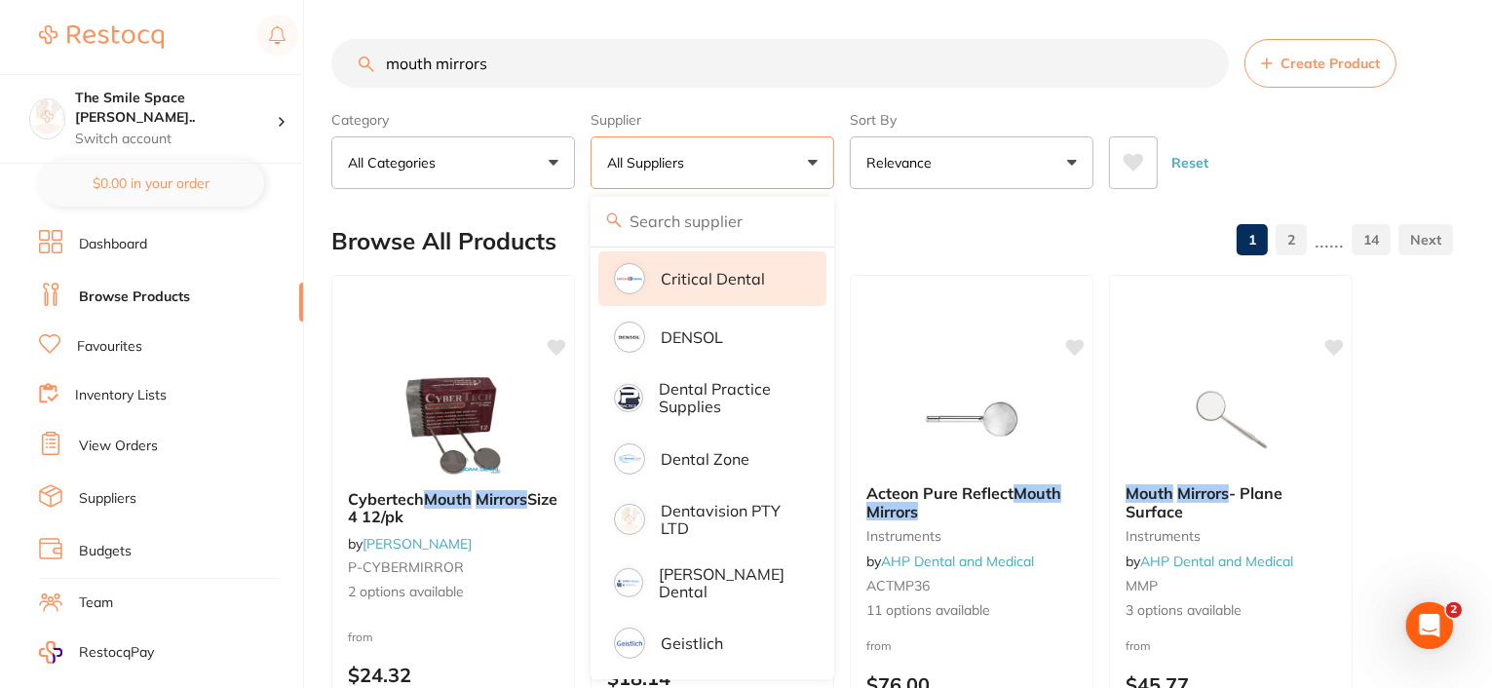
scroll to position [585, 0]
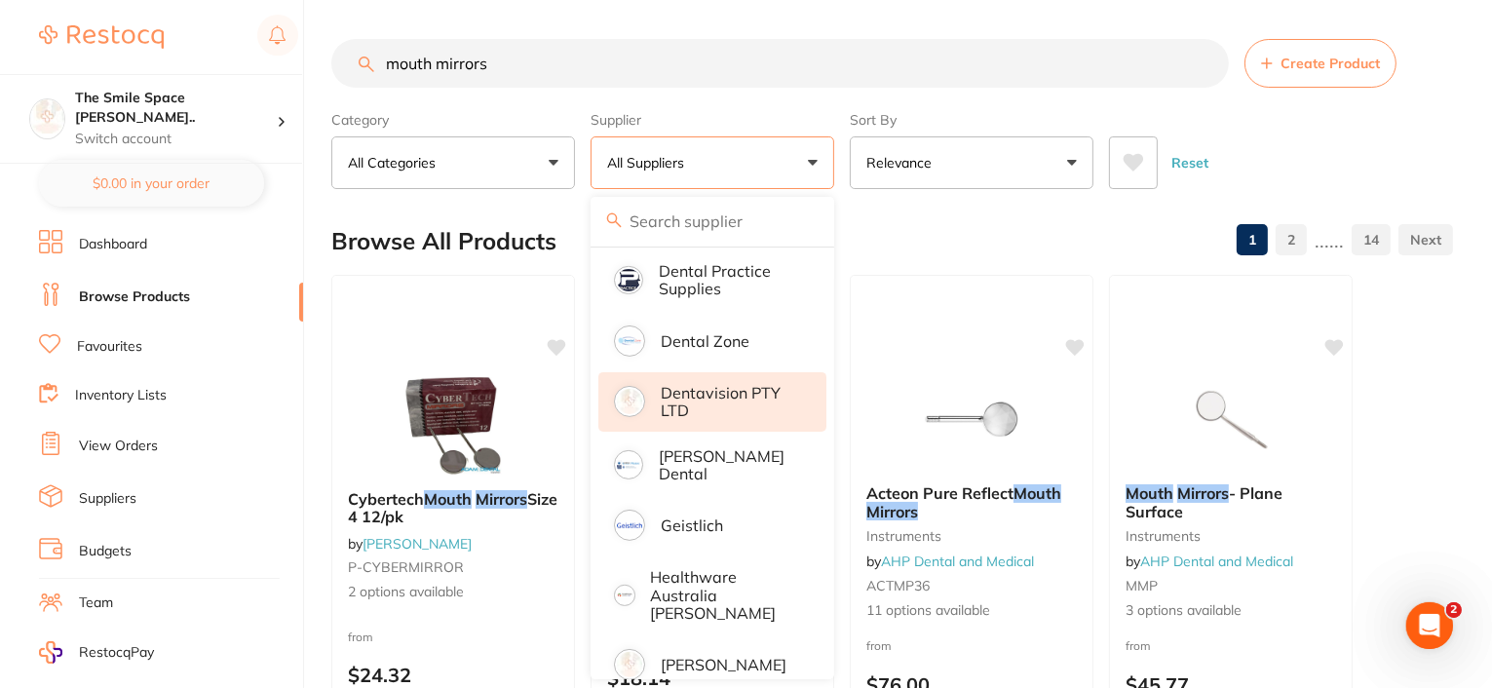
click at [683, 416] on p "Dentavision PTY LTD" at bounding box center [730, 402] width 138 height 36
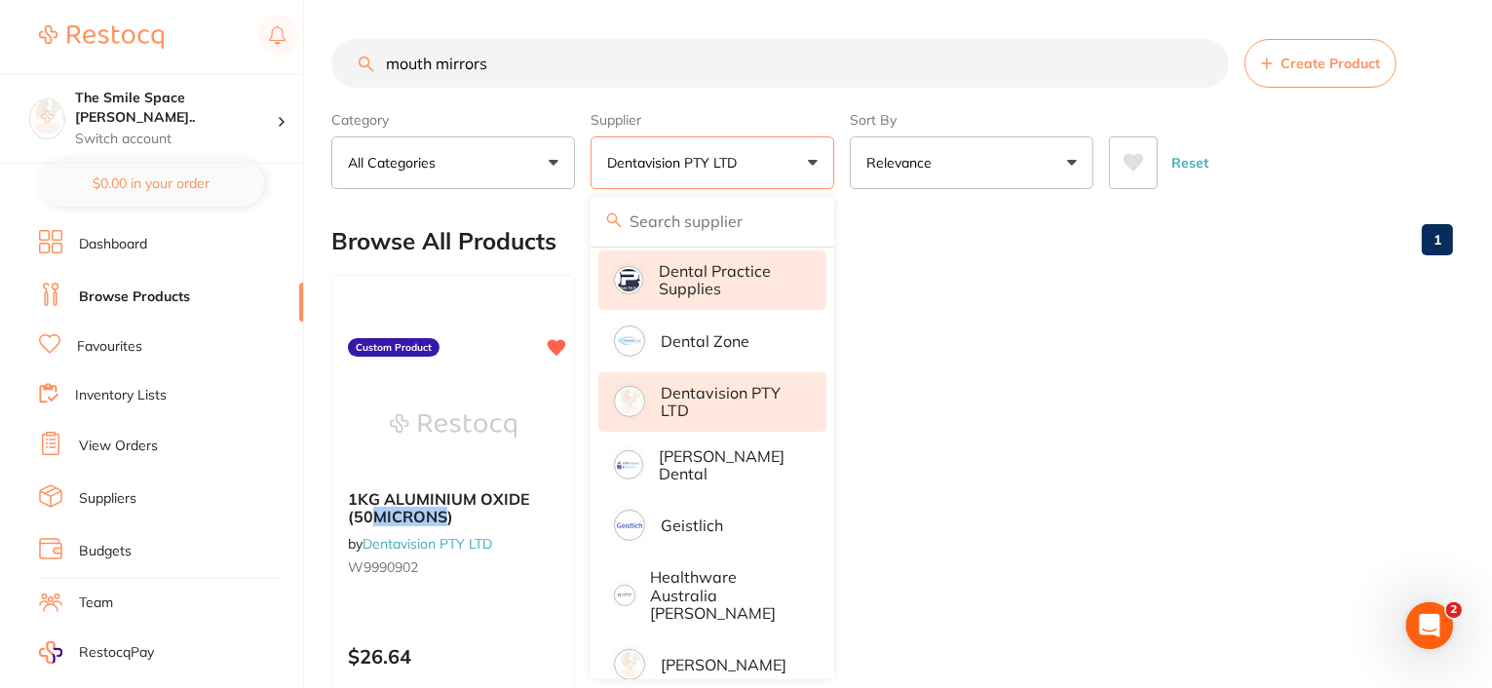
scroll to position [0, 0]
click at [1200, 62] on input "mouth mirrors" at bounding box center [779, 63] width 897 height 49
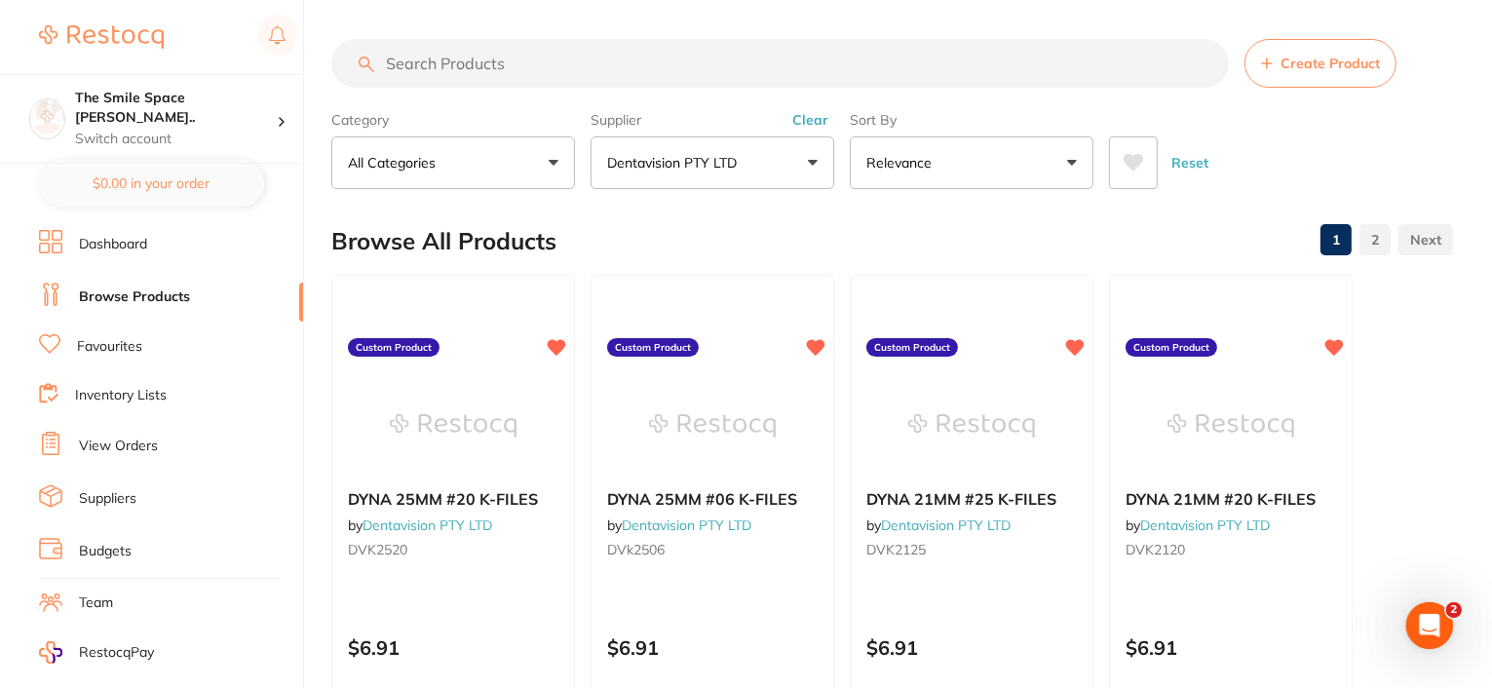
click at [496, 61] on input "search" at bounding box center [779, 63] width 897 height 49
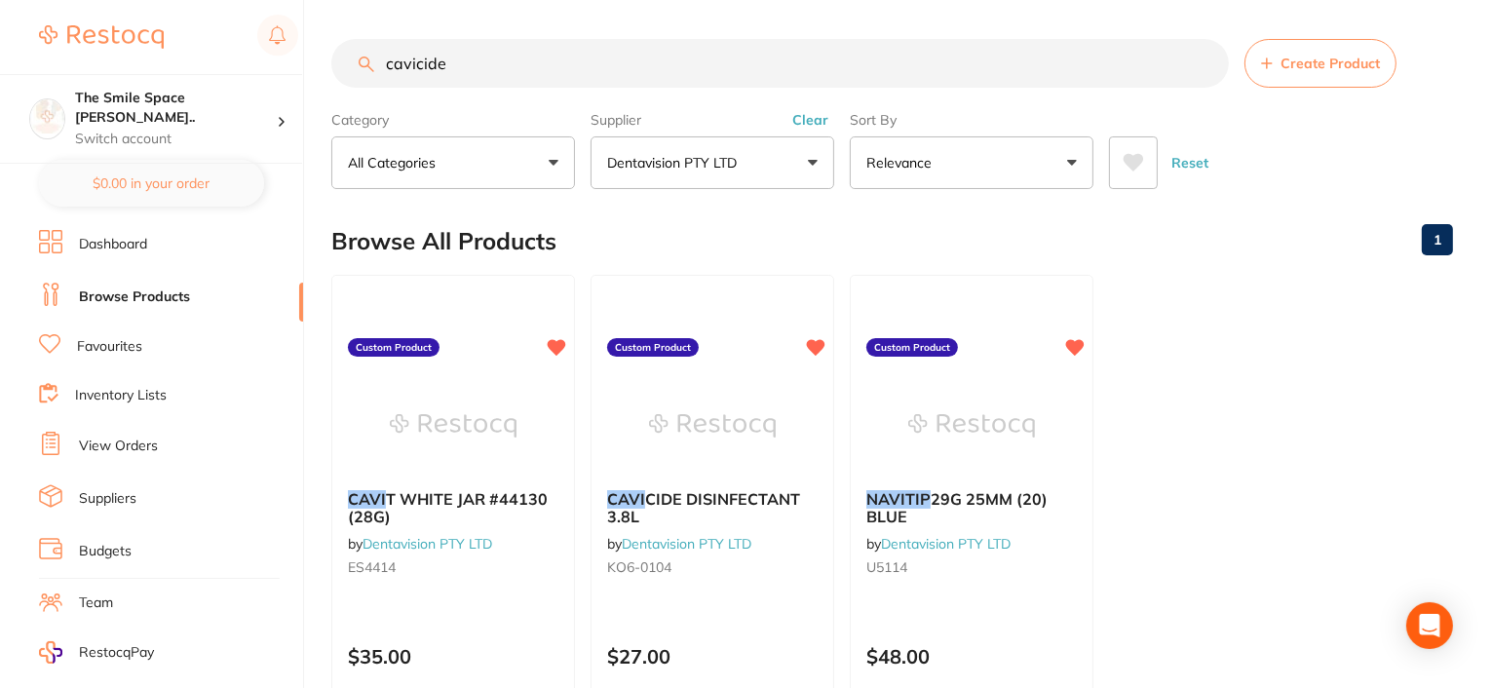
type input "cavicide"
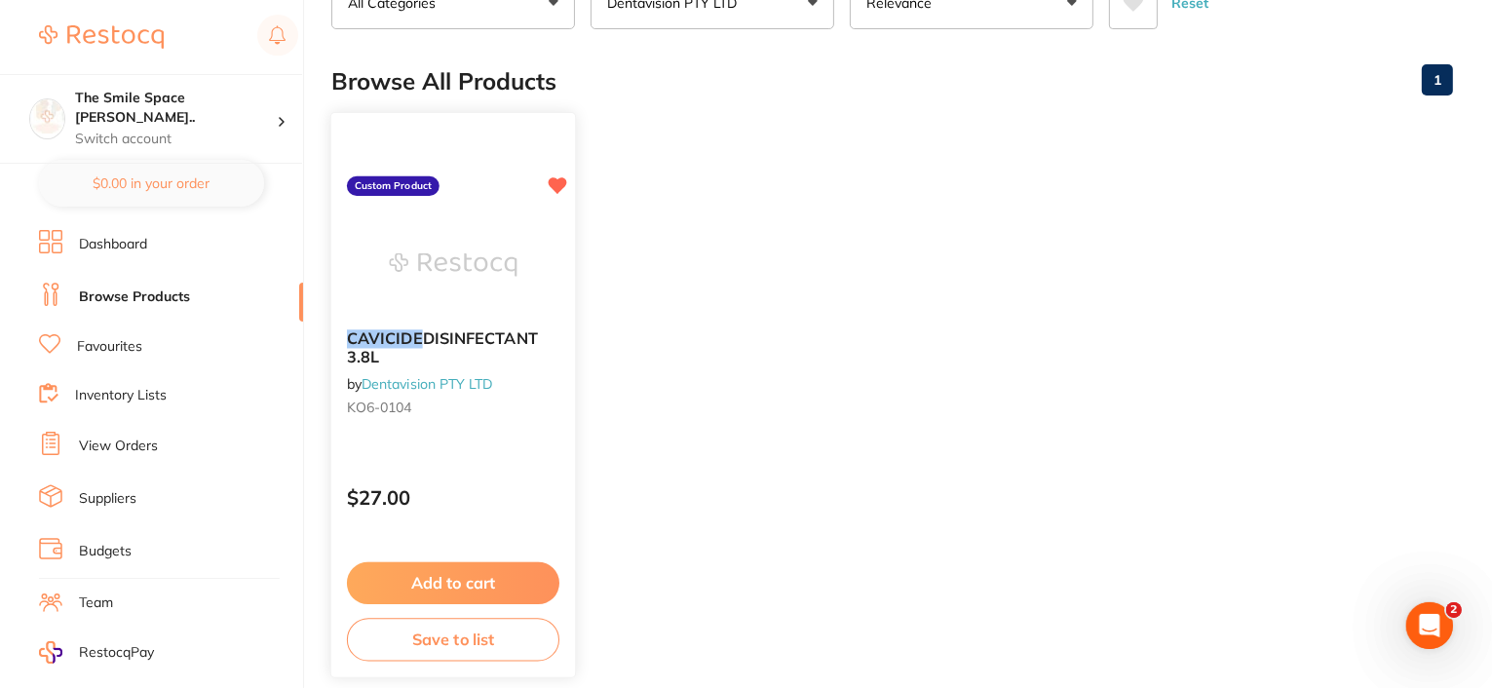
scroll to position [195, 0]
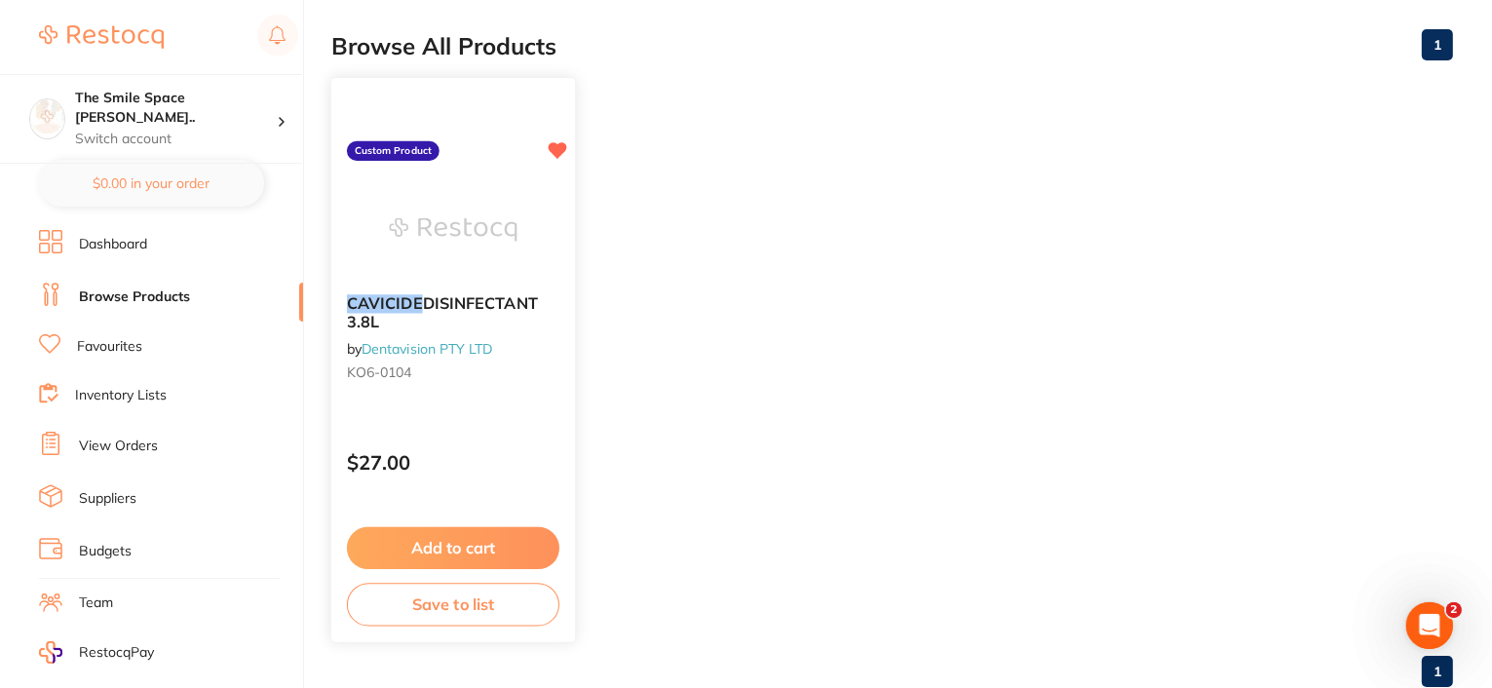
click at [436, 537] on button "Add to cart" at bounding box center [453, 548] width 212 height 42
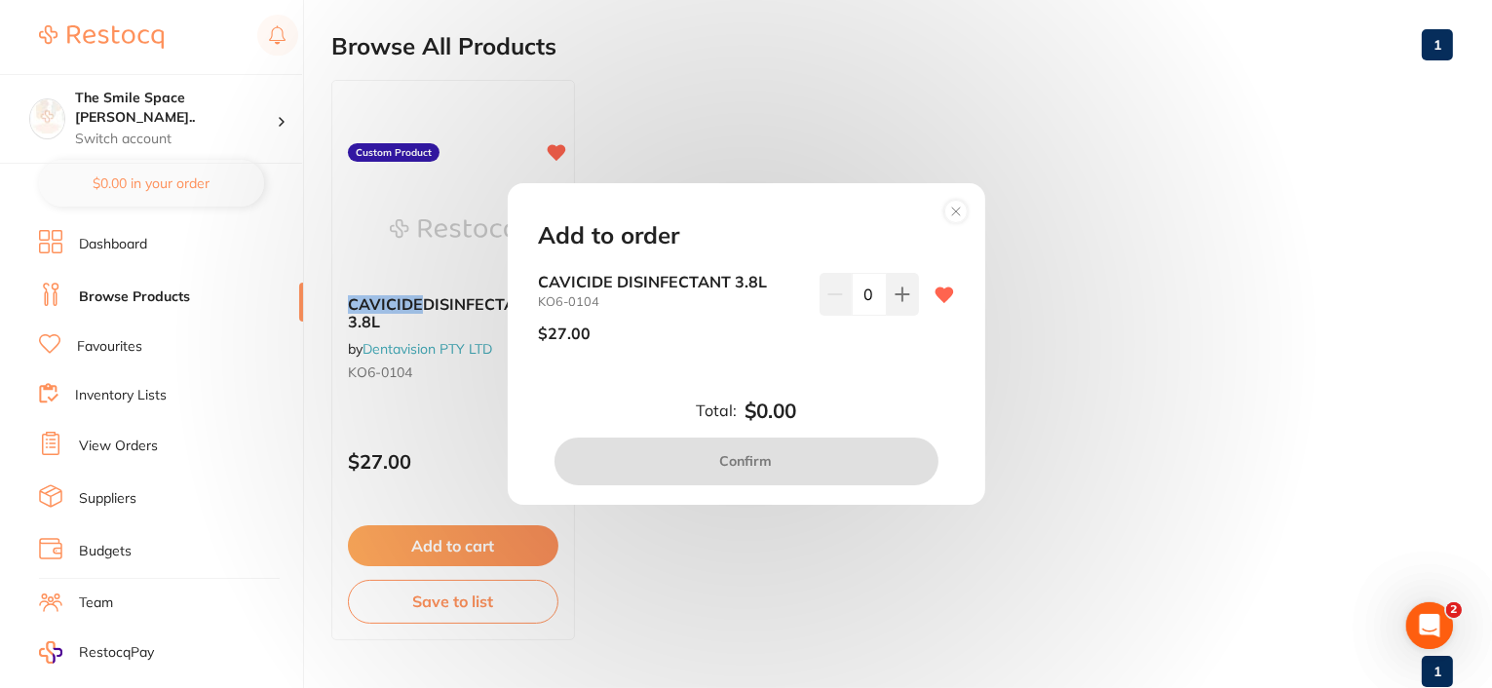
scroll to position [0, 0]
click at [899, 282] on button at bounding box center [903, 294] width 32 height 43
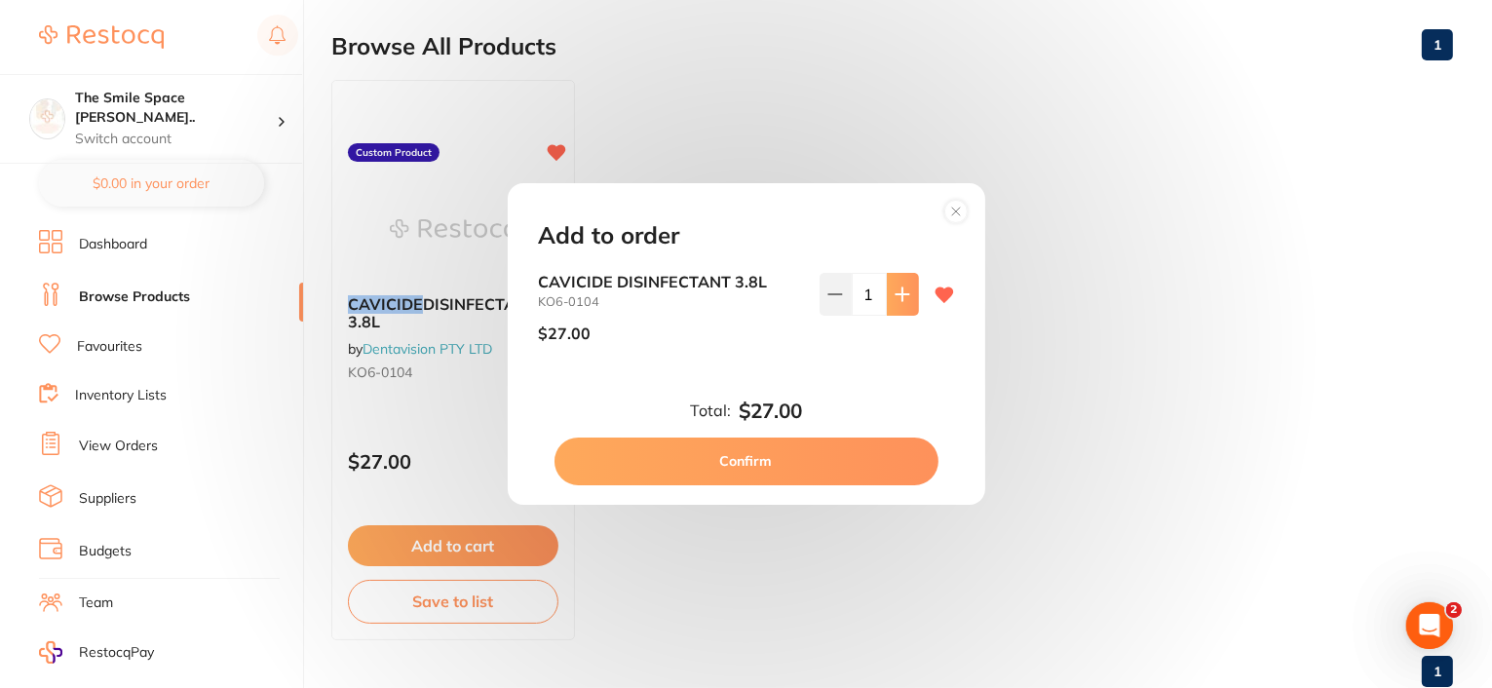
click at [899, 282] on button at bounding box center [903, 294] width 32 height 43
type input "2"
click at [725, 468] on button "Confirm" at bounding box center [746, 460] width 384 height 47
checkbox input "false"
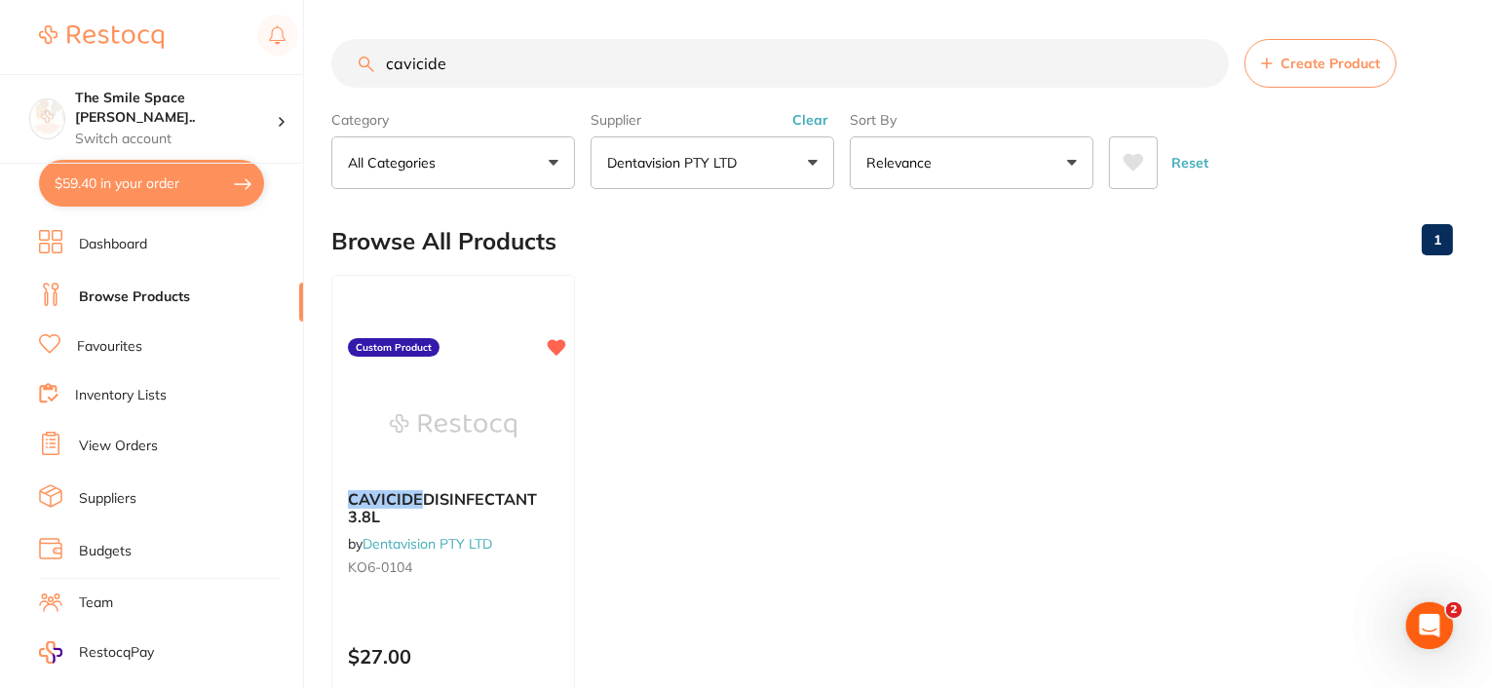
click at [817, 122] on button "Clear" at bounding box center [810, 120] width 48 height 18
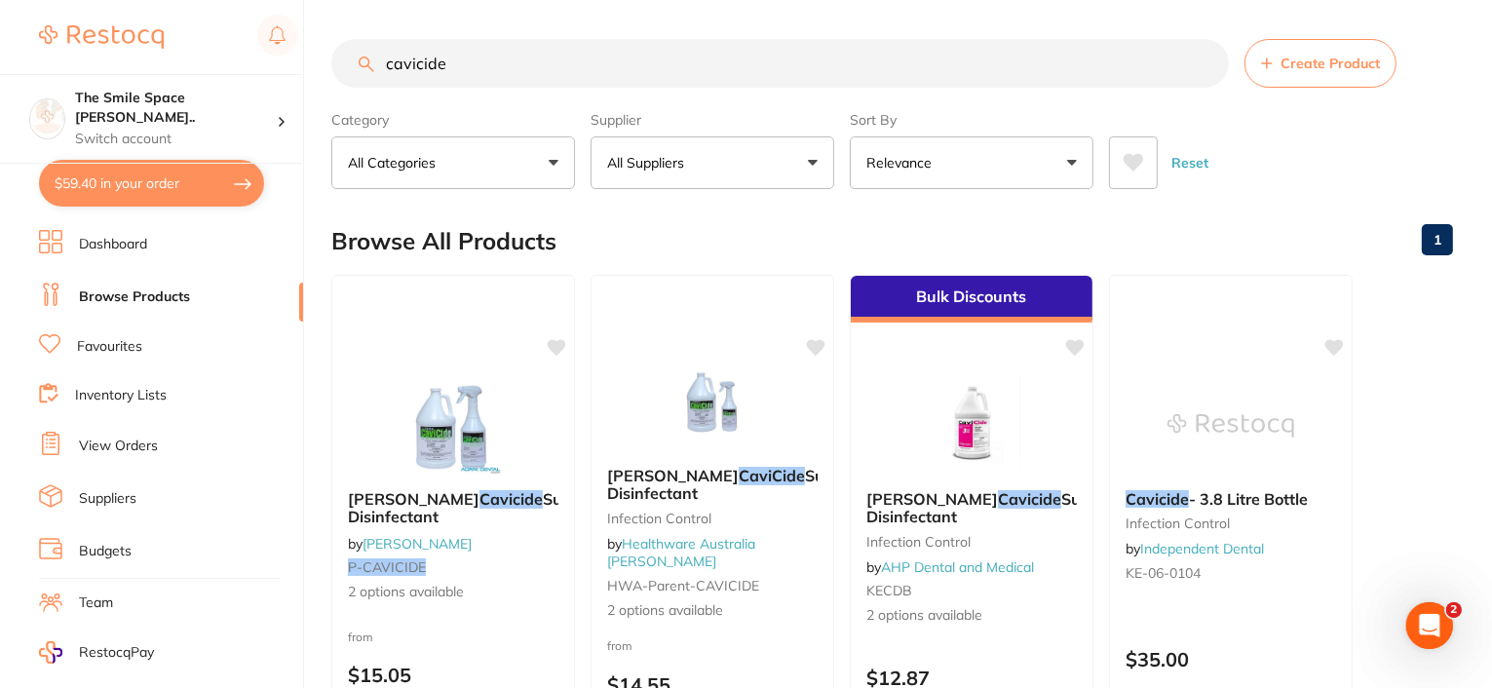
click at [812, 153] on button "All Suppliers" at bounding box center [712, 162] width 244 height 53
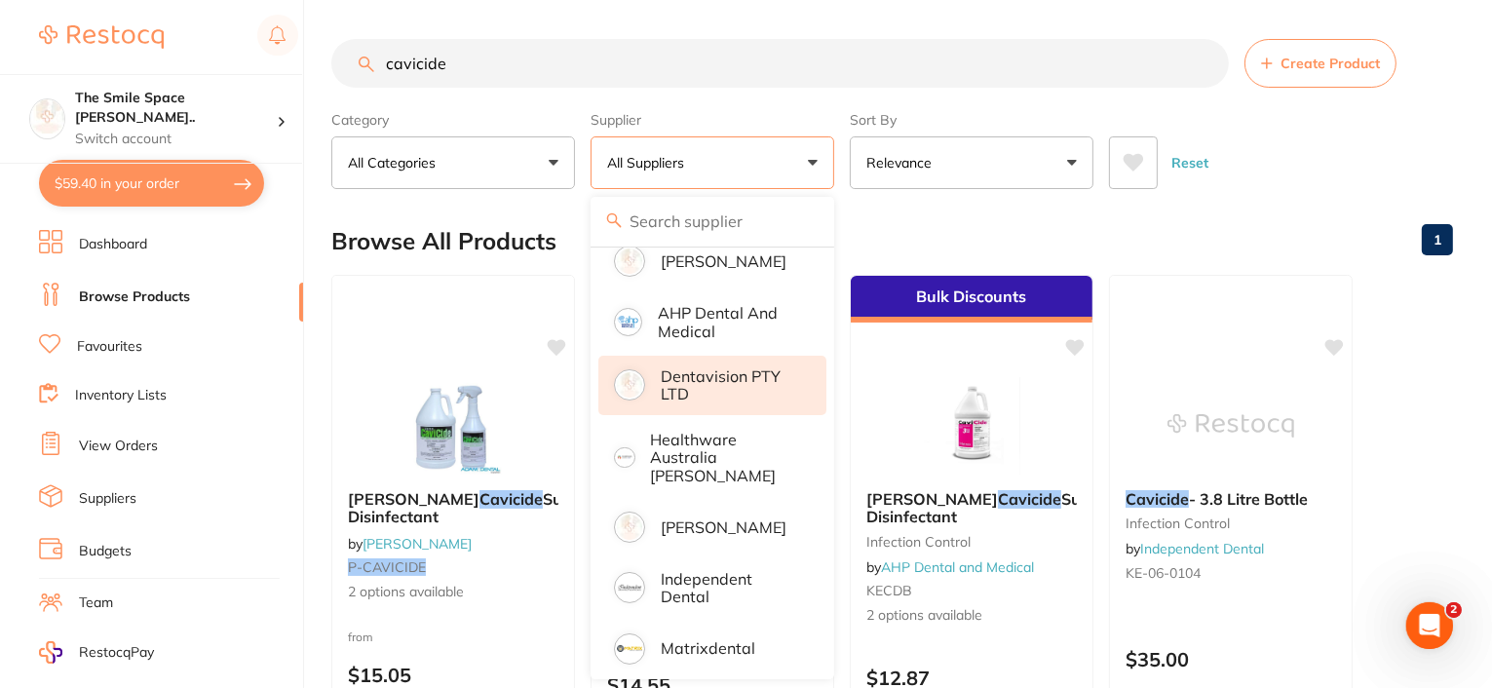
click at [694, 381] on p "Dentavision PTY LTD" at bounding box center [730, 385] width 138 height 36
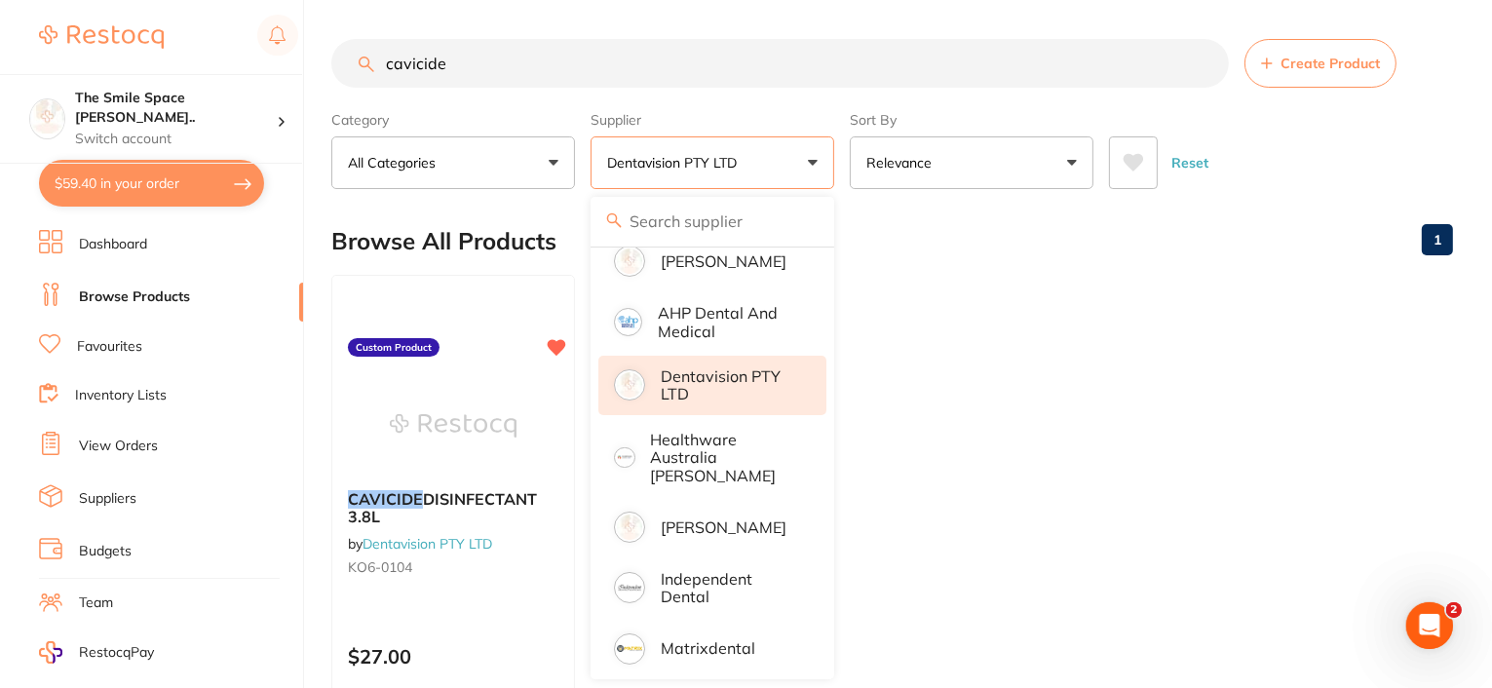
drag, startPoint x: 481, startPoint y: 68, endPoint x: 314, endPoint y: 41, distance: 169.8
click at [320, 47] on div "$59.40 The Smile Space Lilli P... Switch account The Smile Space Lilli Pilli $5…" at bounding box center [746, 344] width 1492 height 688
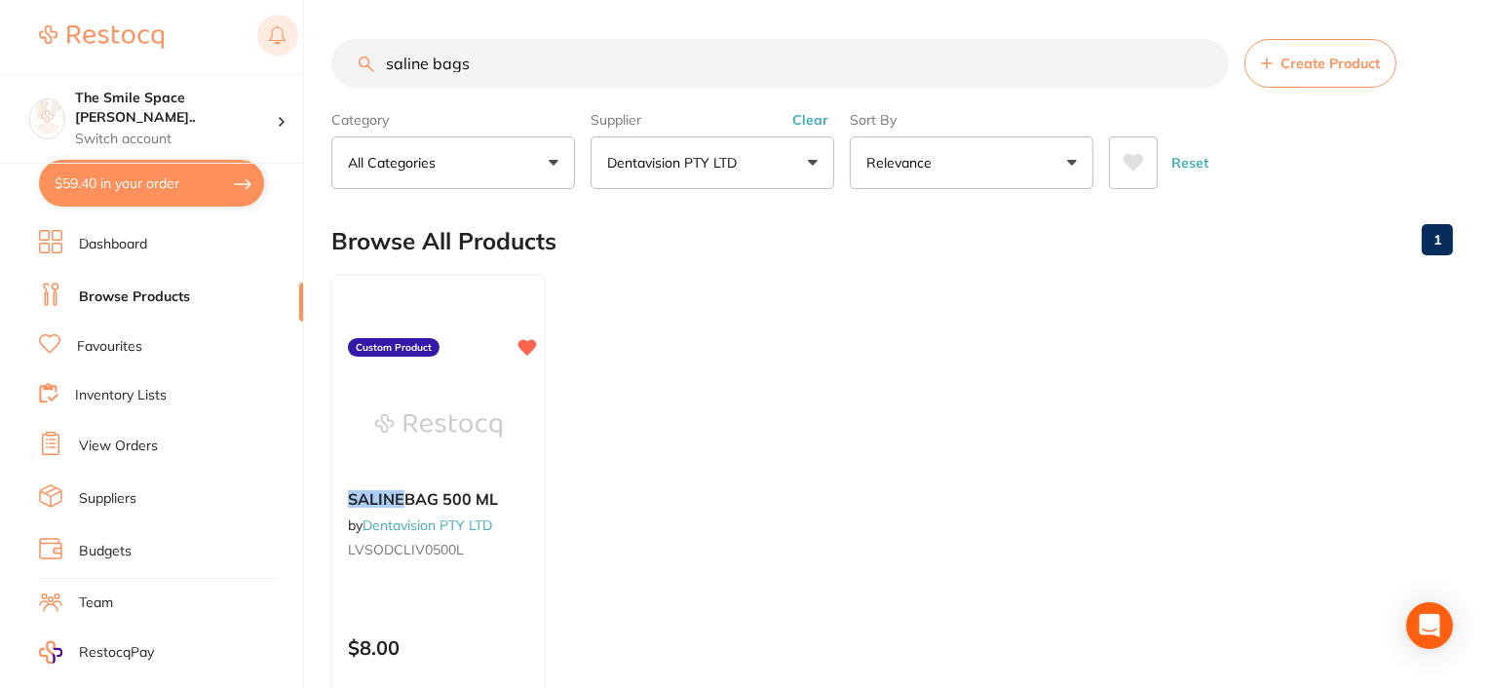
type input "saline bags"
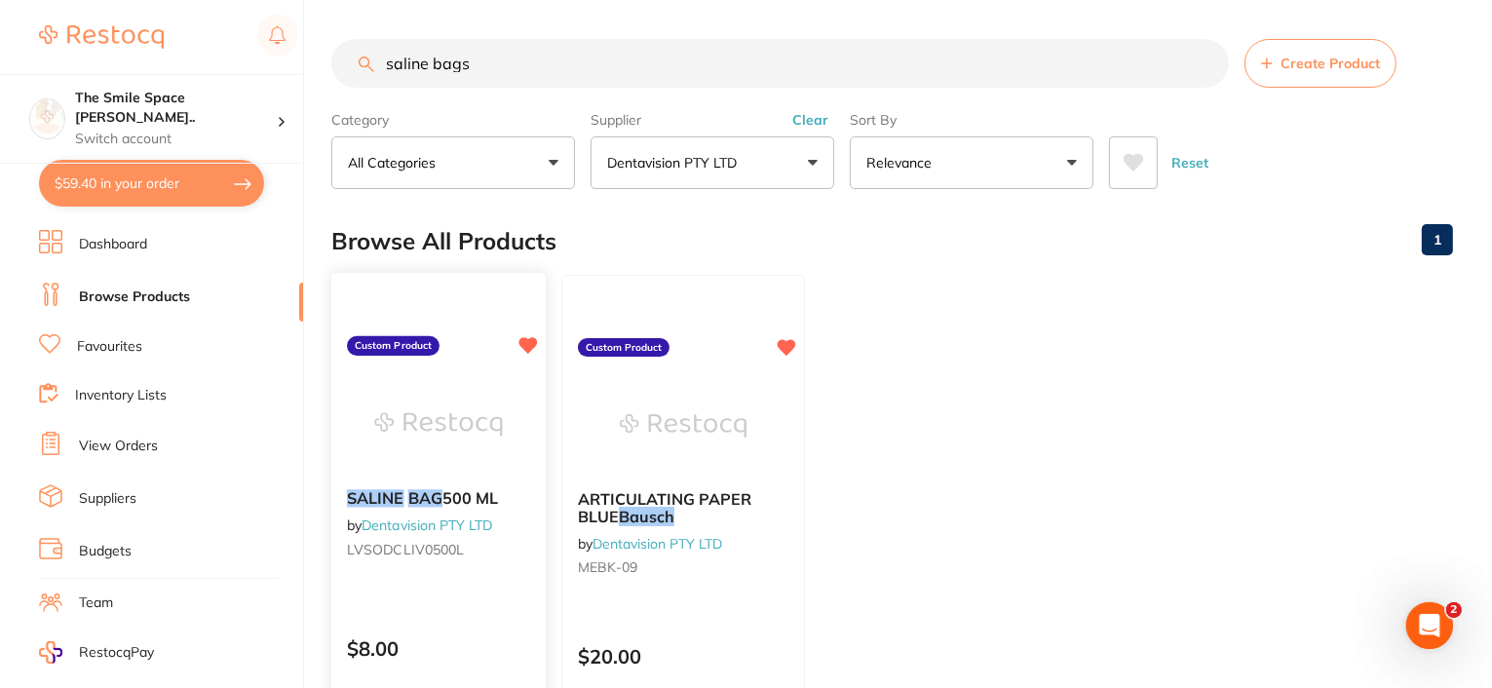
click at [413, 498] on em "BAG" at bounding box center [425, 497] width 34 height 19
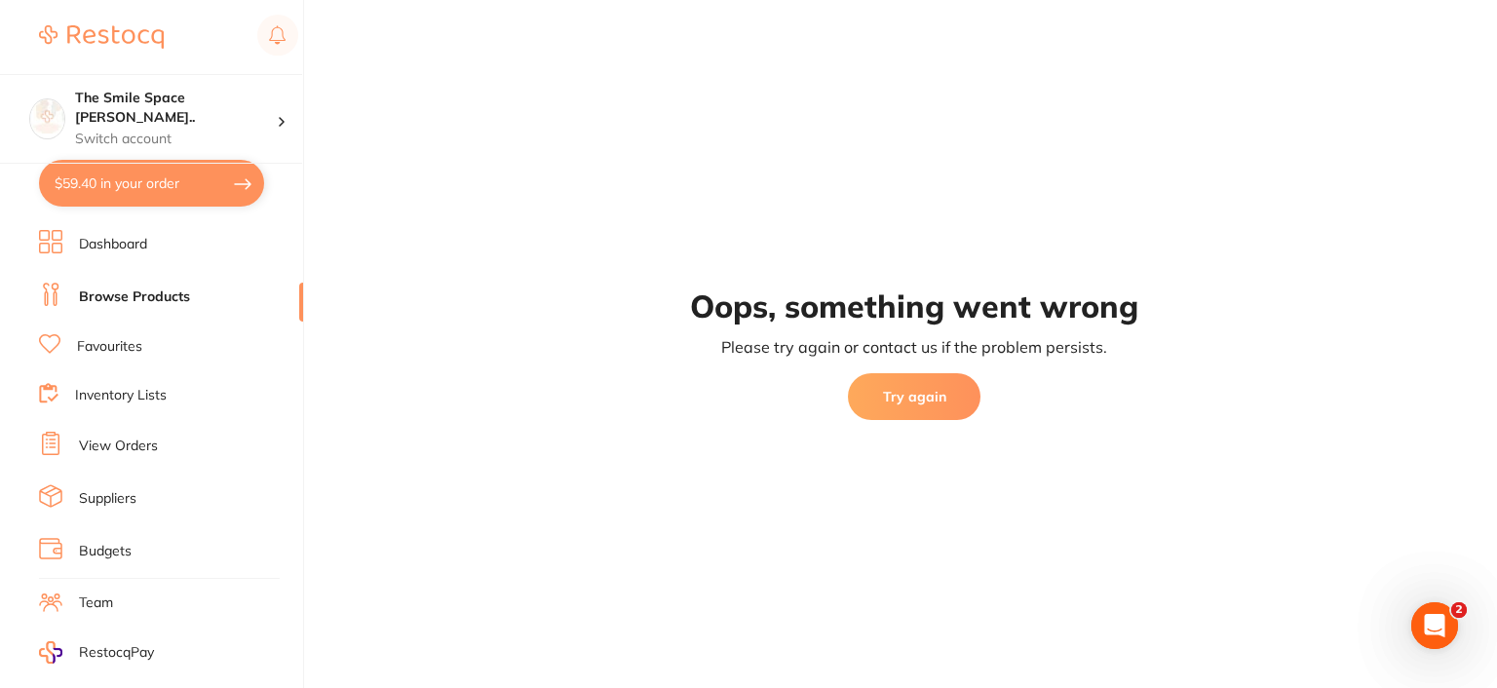
click at [869, 400] on button "Try again" at bounding box center [914, 396] width 133 height 47
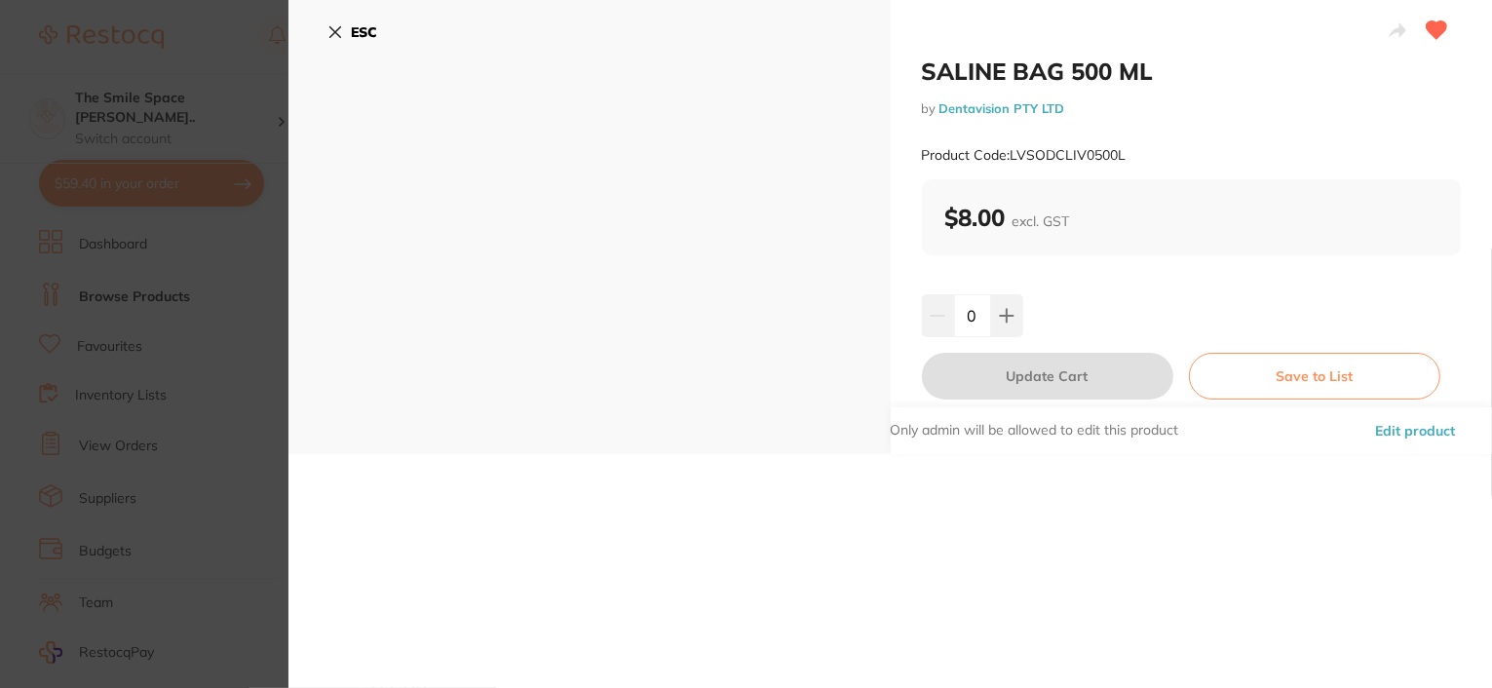
click at [327, 32] on icon at bounding box center [335, 32] width 16 height 16
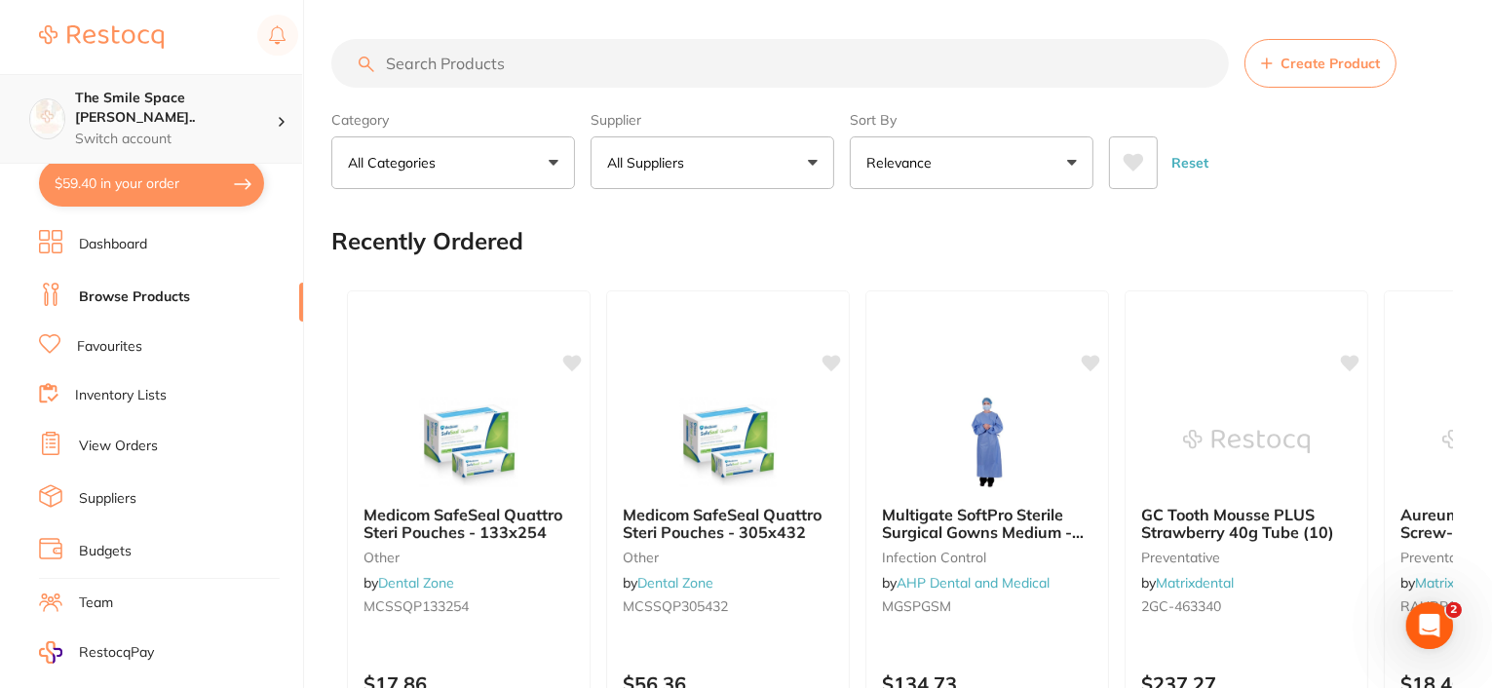
click at [269, 107] on div "The Smile Space [PERSON_NAME].. Switch account" at bounding box center [176, 119] width 202 height 60
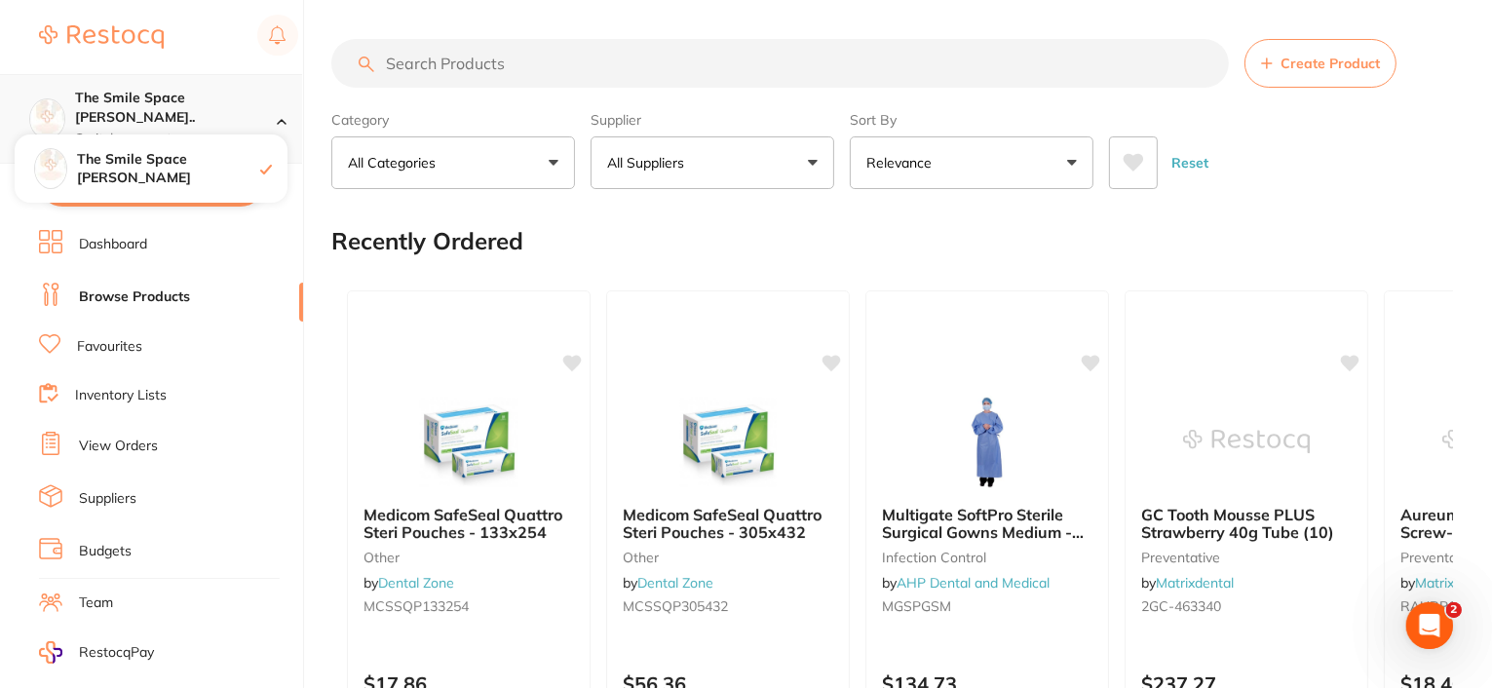
click at [269, 107] on div "The Smile Space [PERSON_NAME].. Switch account" at bounding box center [176, 119] width 202 height 60
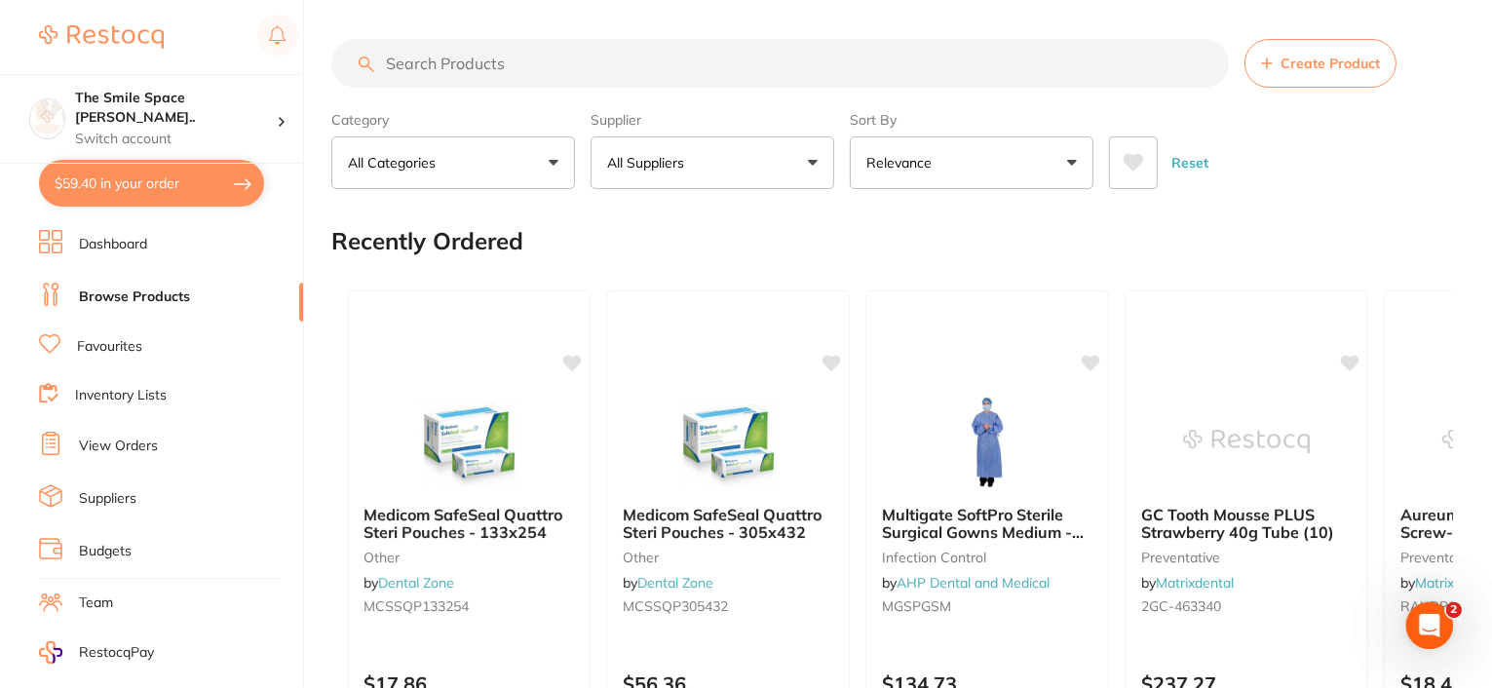
click at [699, 177] on button "All Suppliers" at bounding box center [712, 162] width 244 height 53
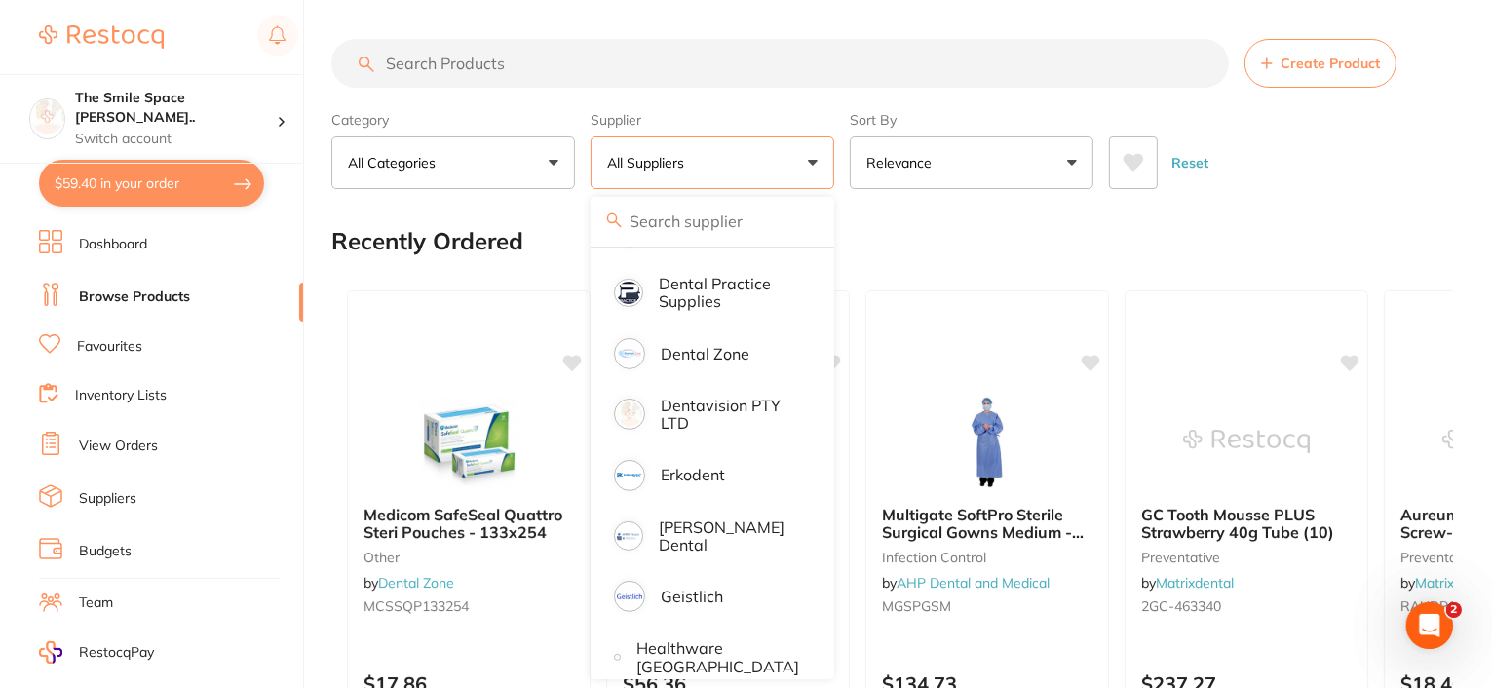
scroll to position [585, 0]
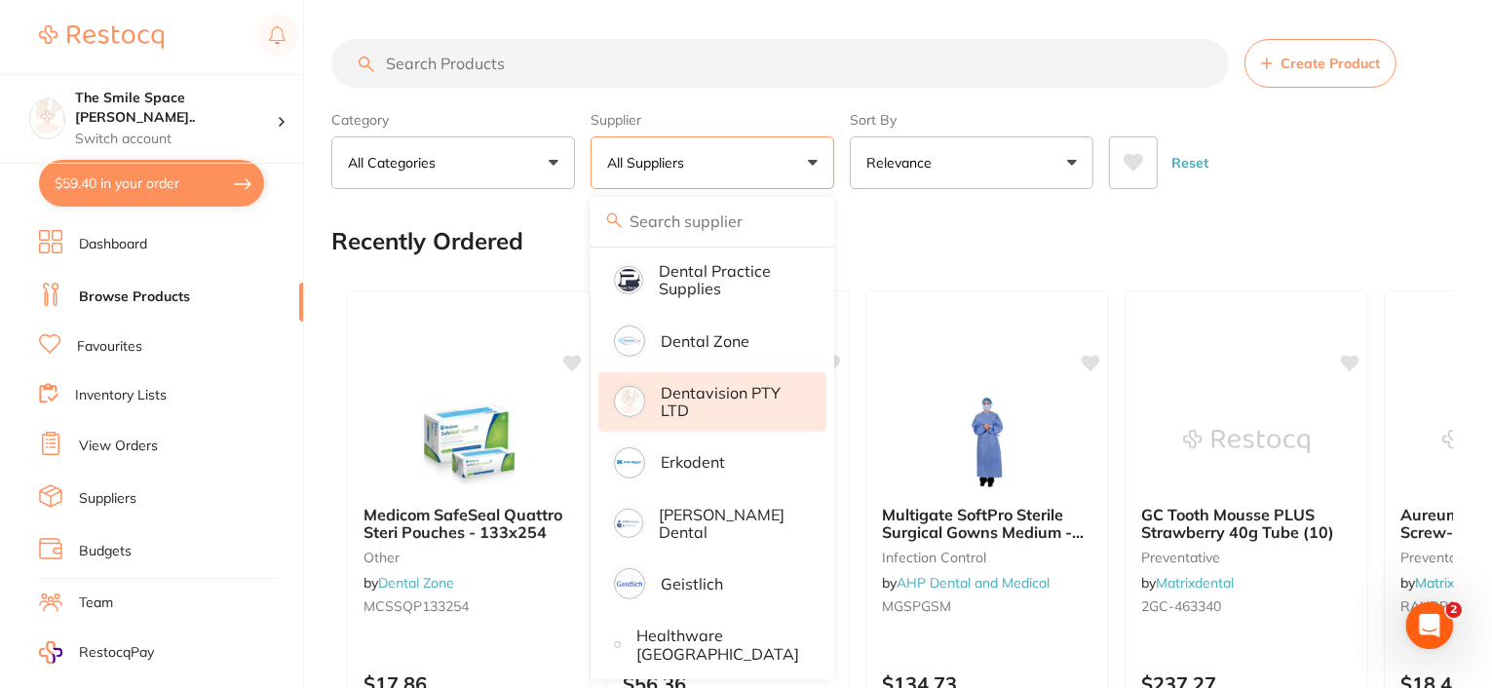
click at [696, 393] on p "Dentavision PTY LTD" at bounding box center [730, 402] width 138 height 36
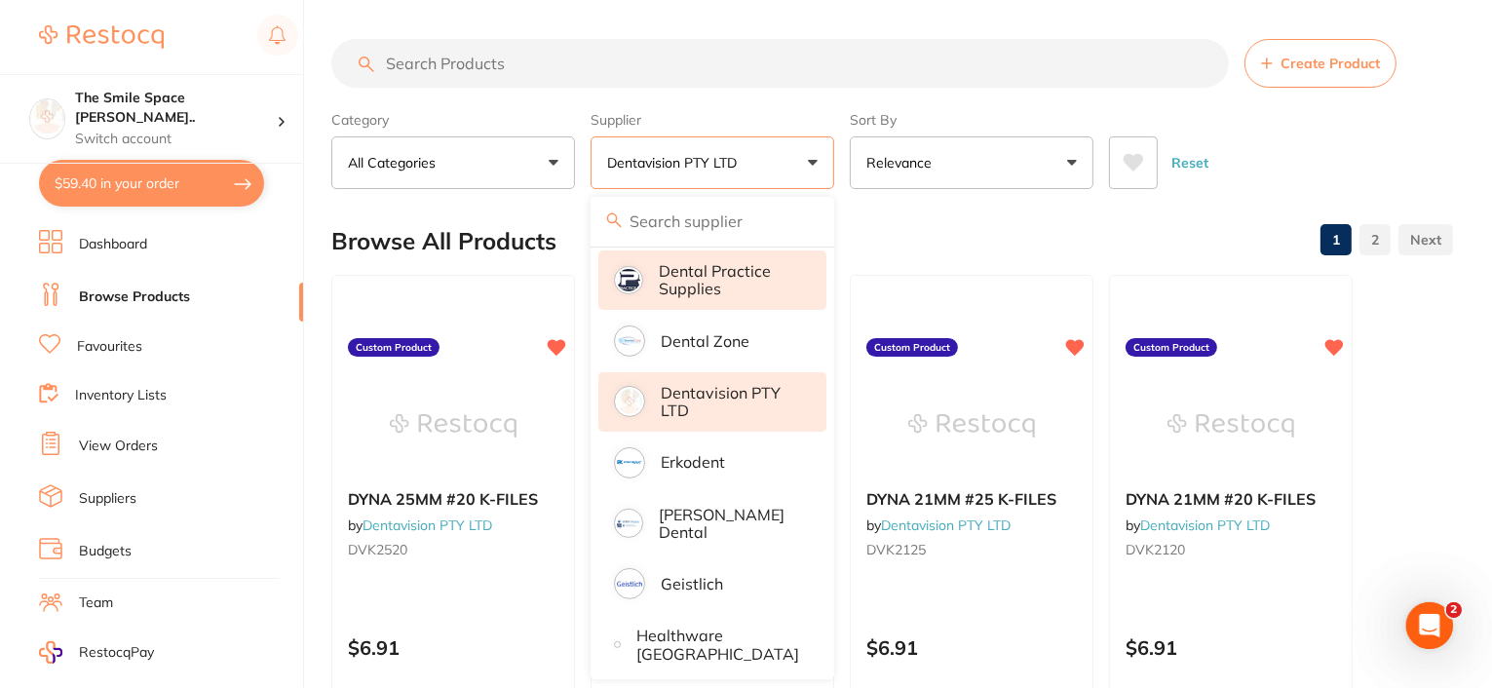
scroll to position [0, 0]
click at [508, 69] on input "search" at bounding box center [779, 63] width 897 height 49
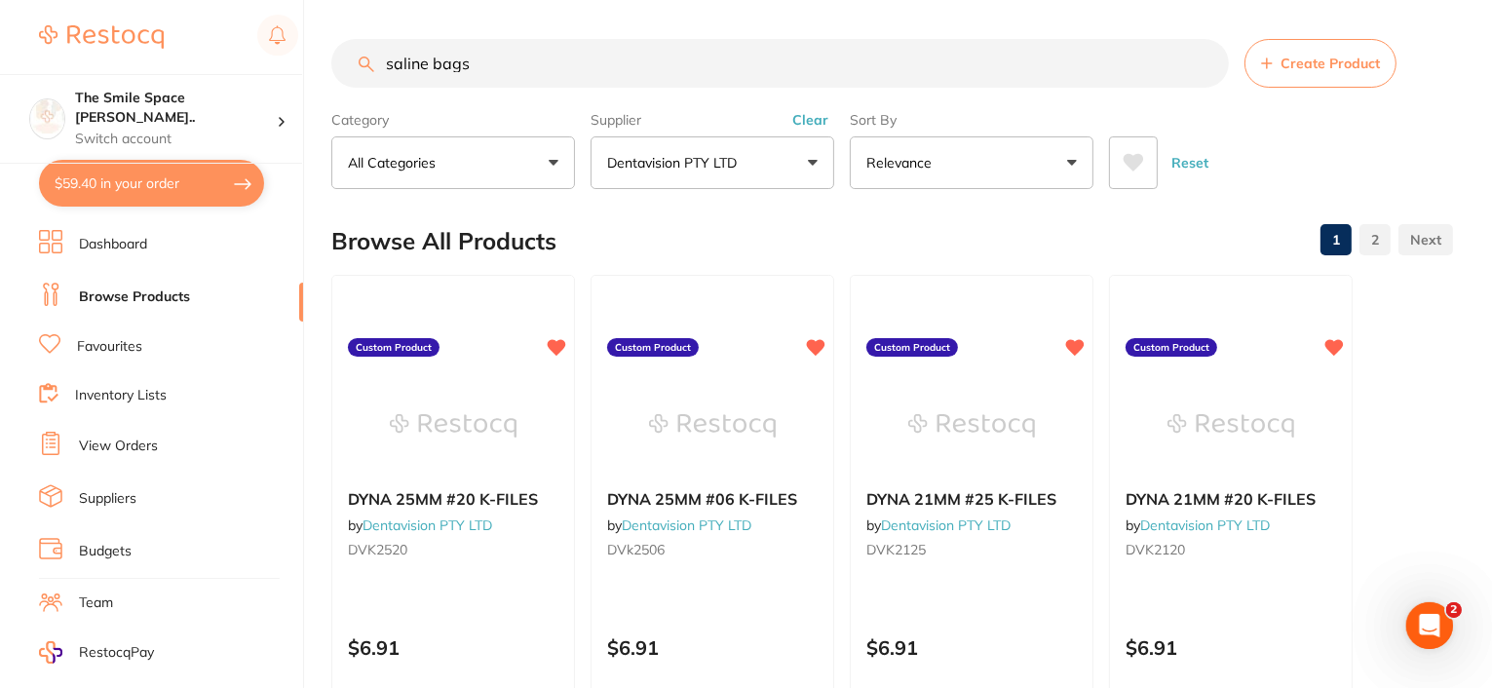
type input "saline bags"
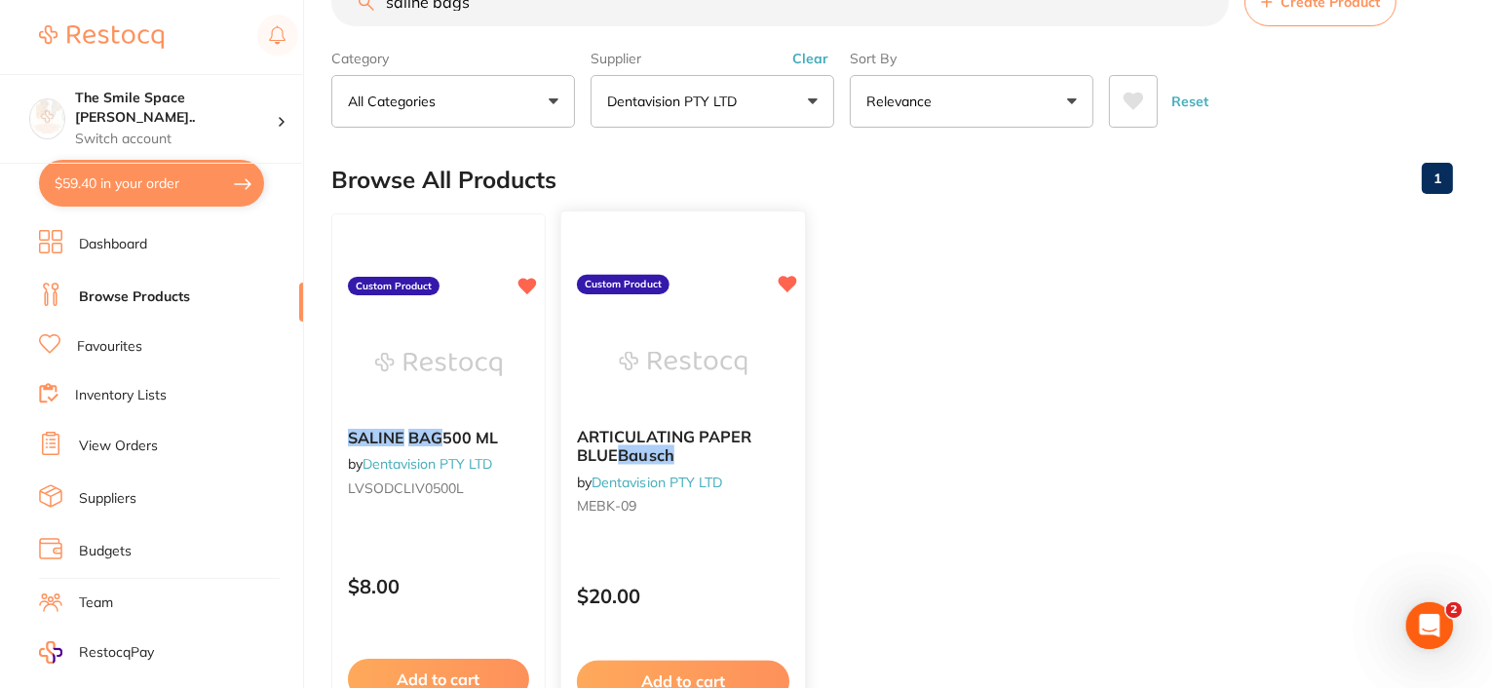
scroll to position [54, 0]
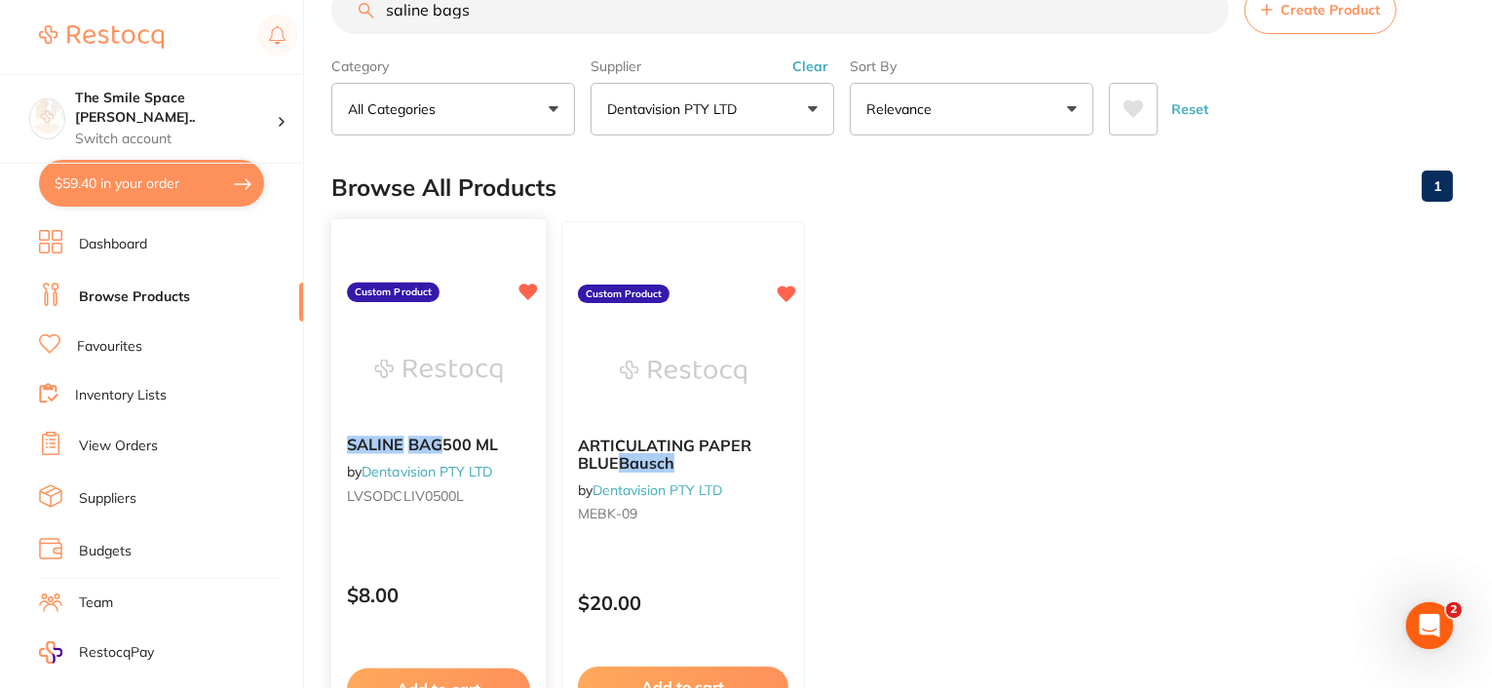
click at [460, 444] on span "500 ML" at bounding box center [470, 444] width 57 height 19
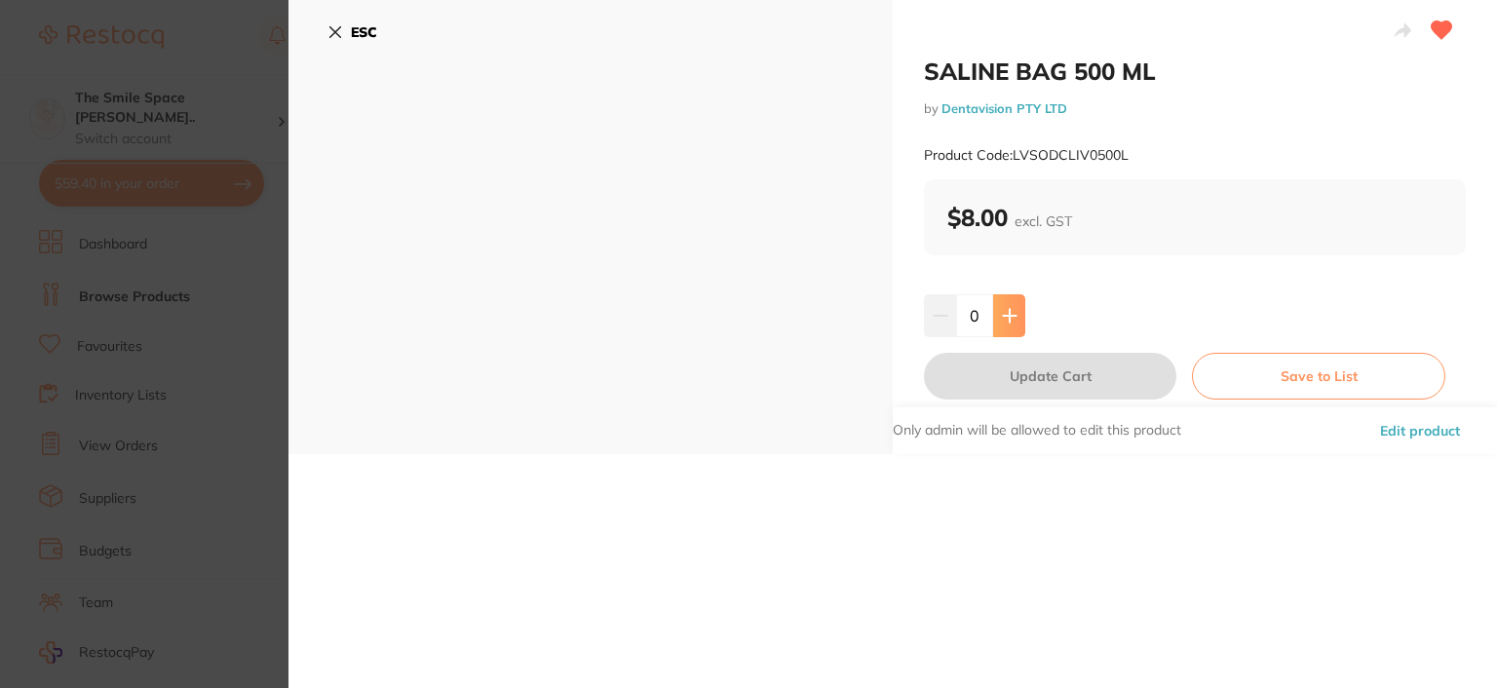
click at [1002, 313] on icon at bounding box center [1010, 316] width 16 height 16
type input "1"
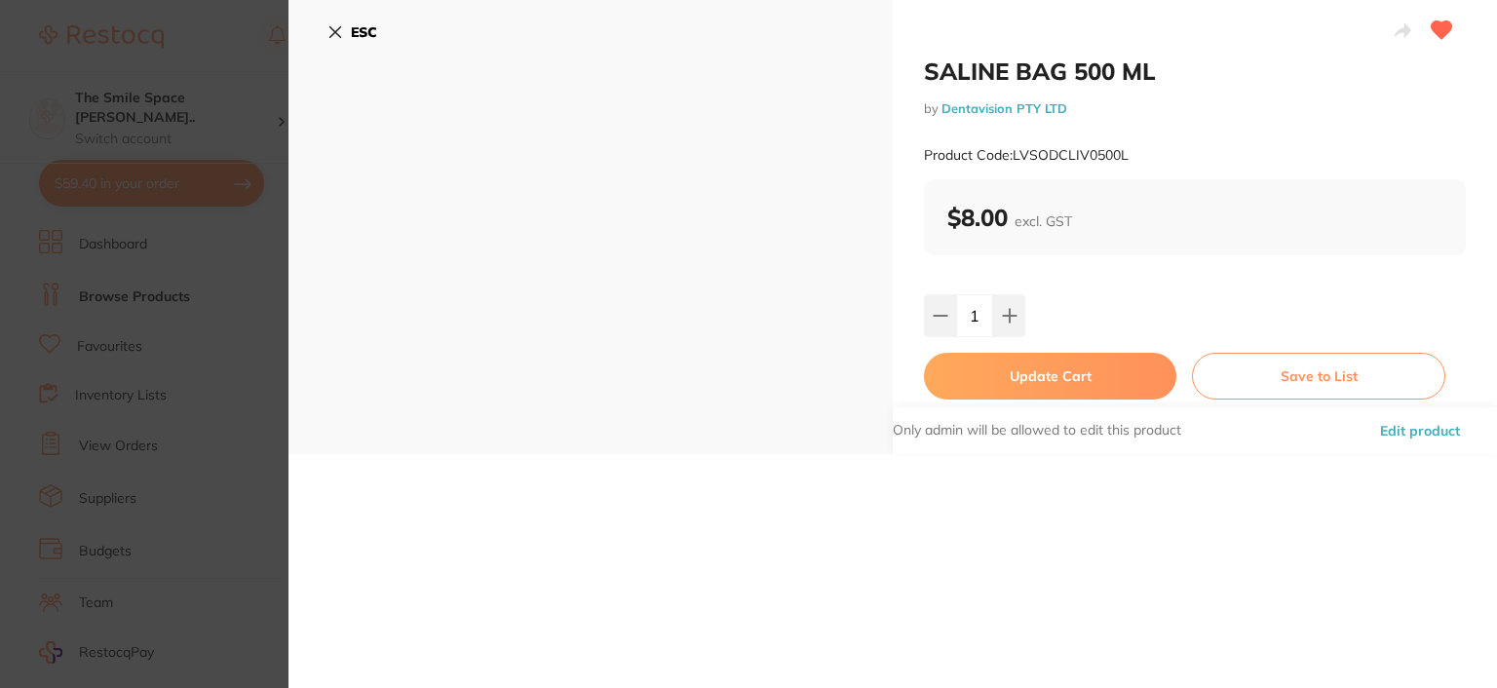
click at [340, 30] on icon at bounding box center [335, 32] width 16 height 16
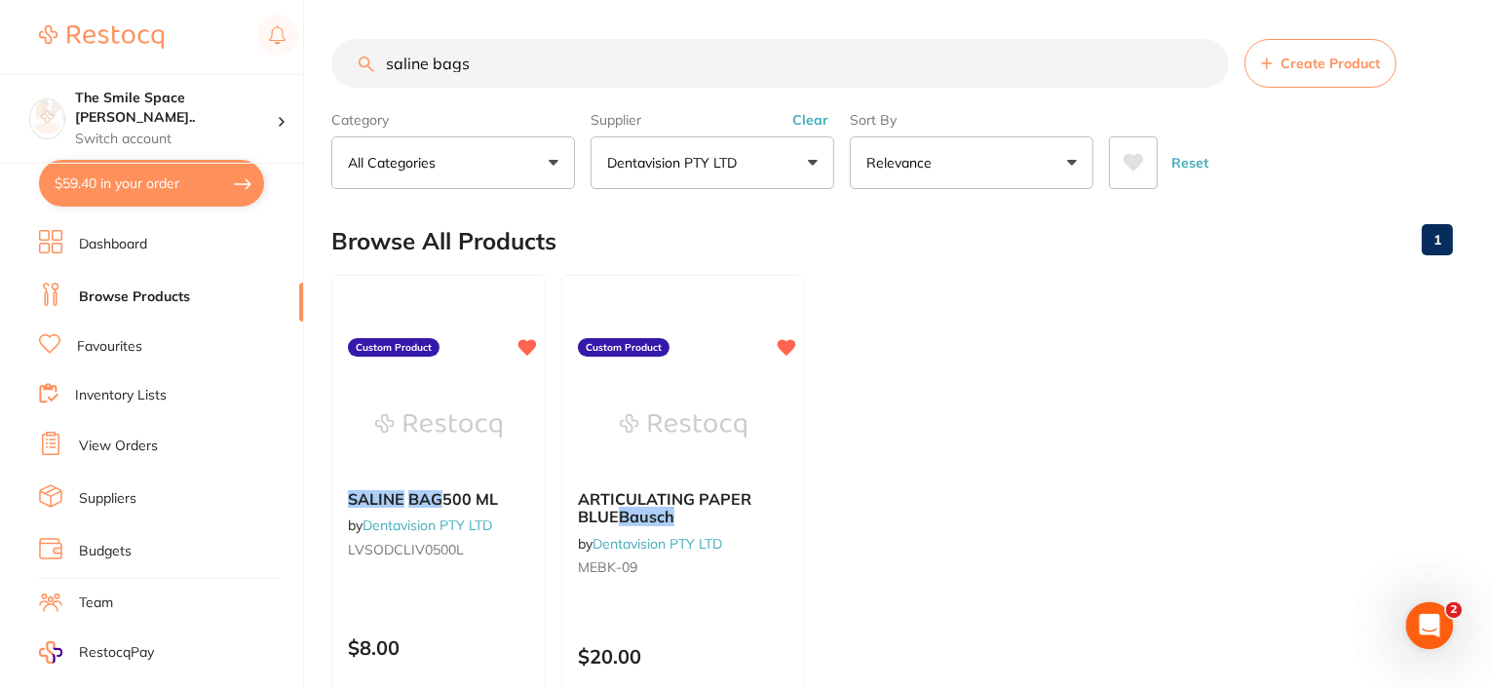
click at [816, 159] on button "Dentavision PTY LTD" at bounding box center [712, 162] width 244 height 53
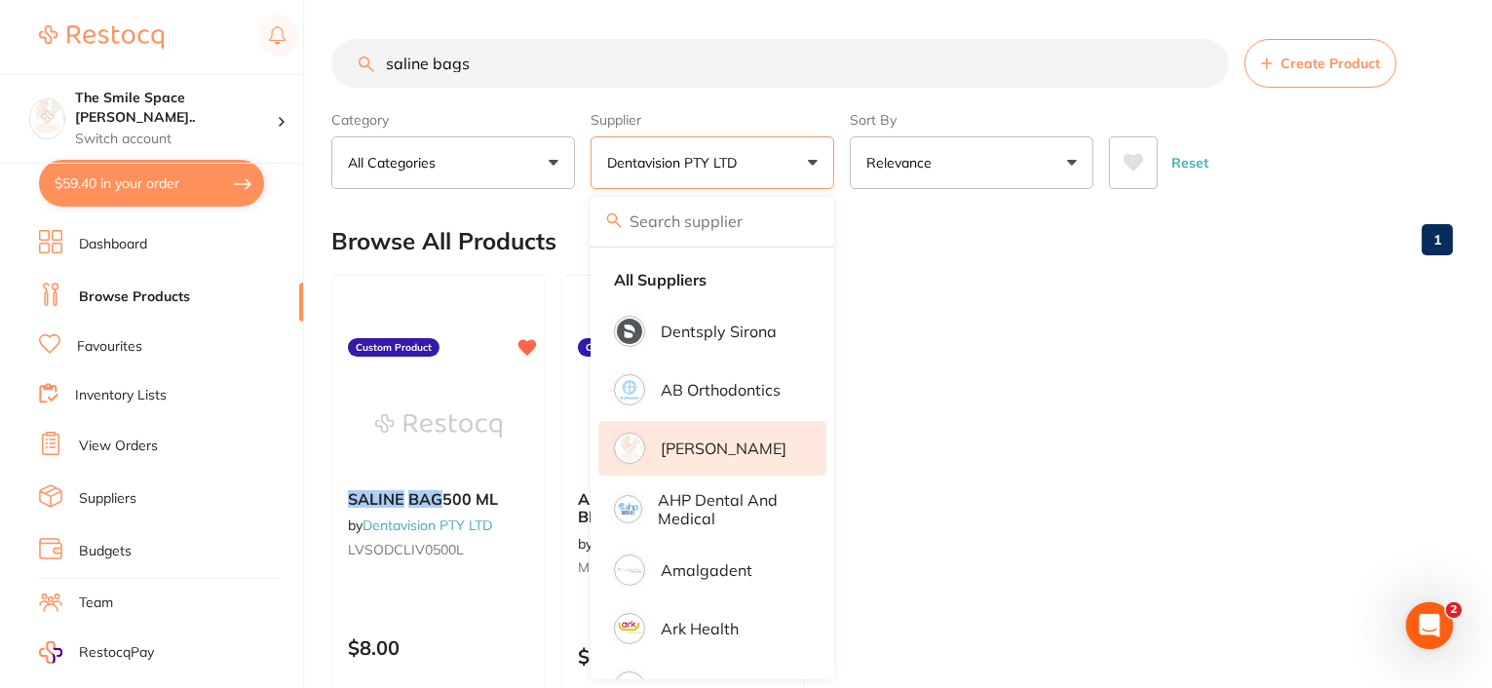
click at [690, 443] on p "[PERSON_NAME]" at bounding box center [724, 448] width 126 height 18
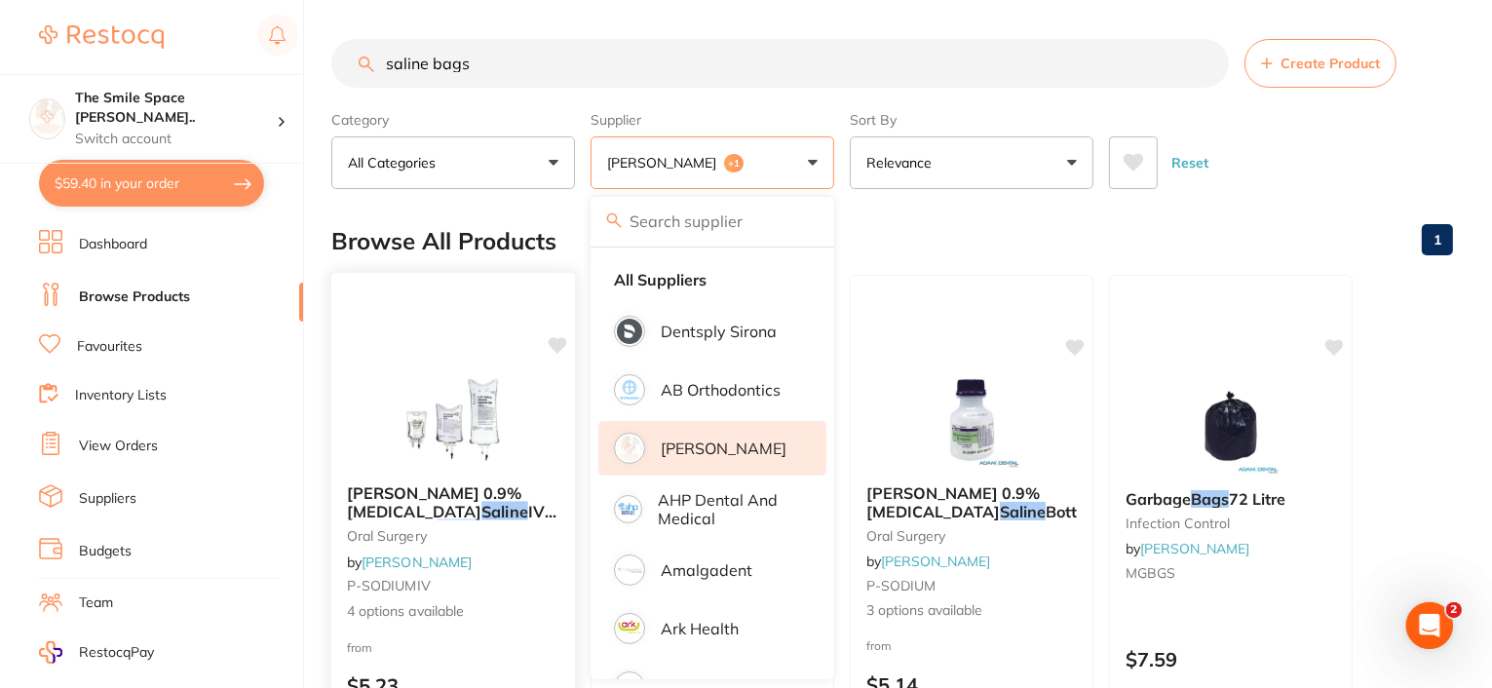
scroll to position [97, 0]
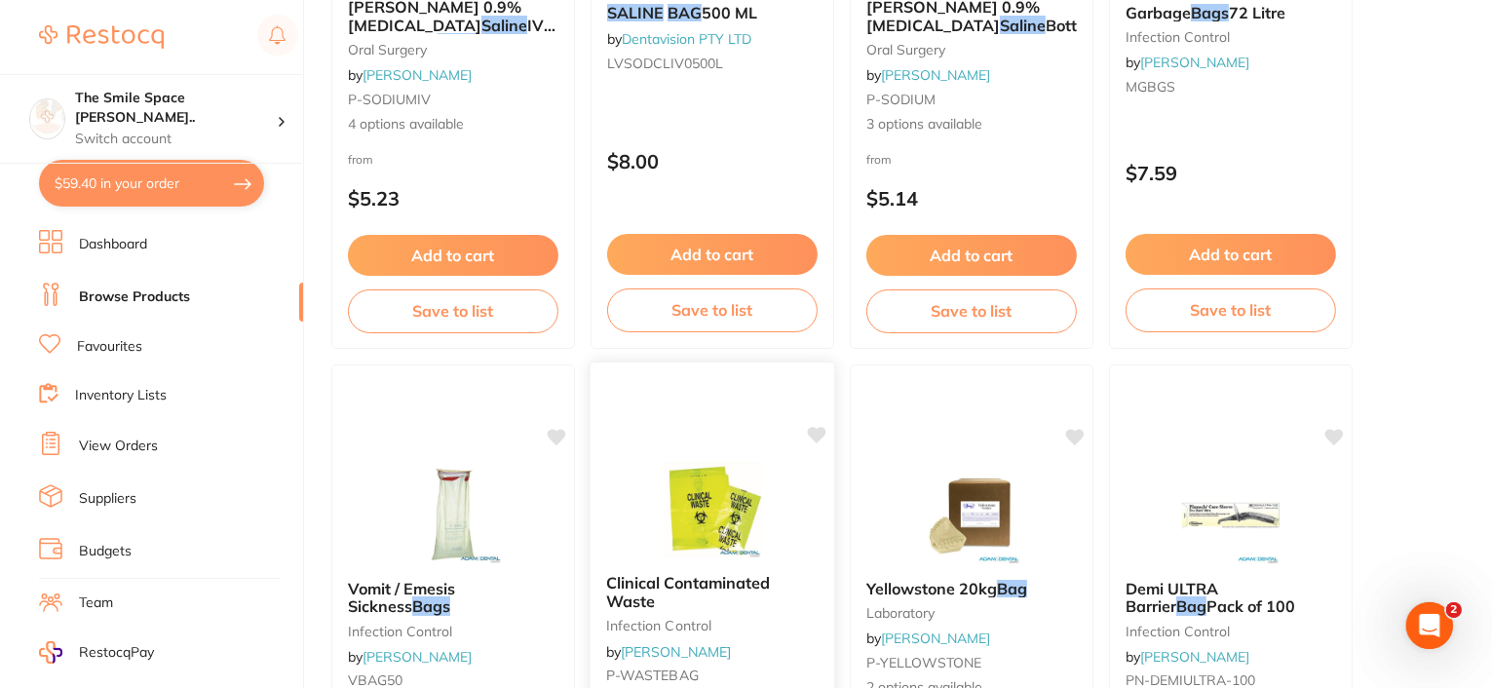
scroll to position [292, 0]
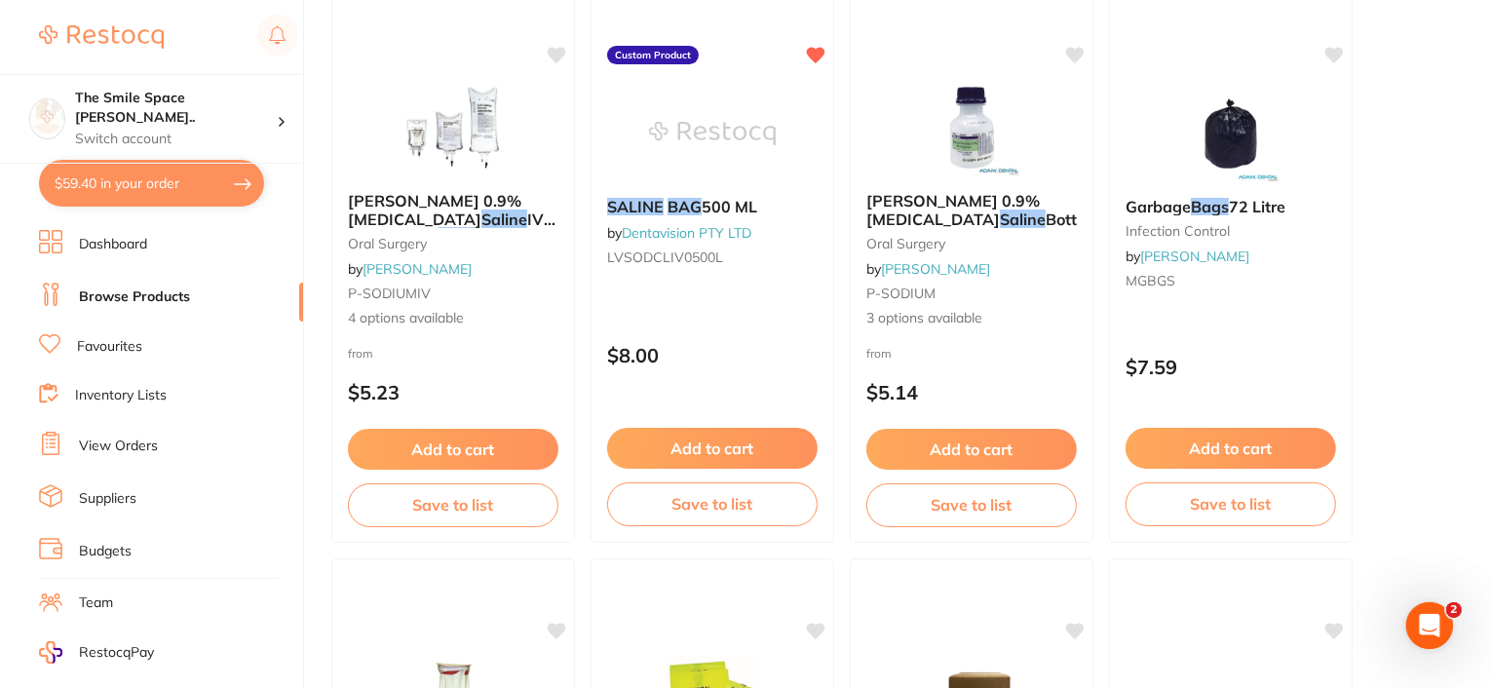
drag, startPoint x: 448, startPoint y: 207, endPoint x: 811, endPoint y: 201, distance: 362.5
click at [448, 207] on span "[PERSON_NAME] 0.9% [MEDICAL_DATA]" at bounding box center [434, 209] width 173 height 37
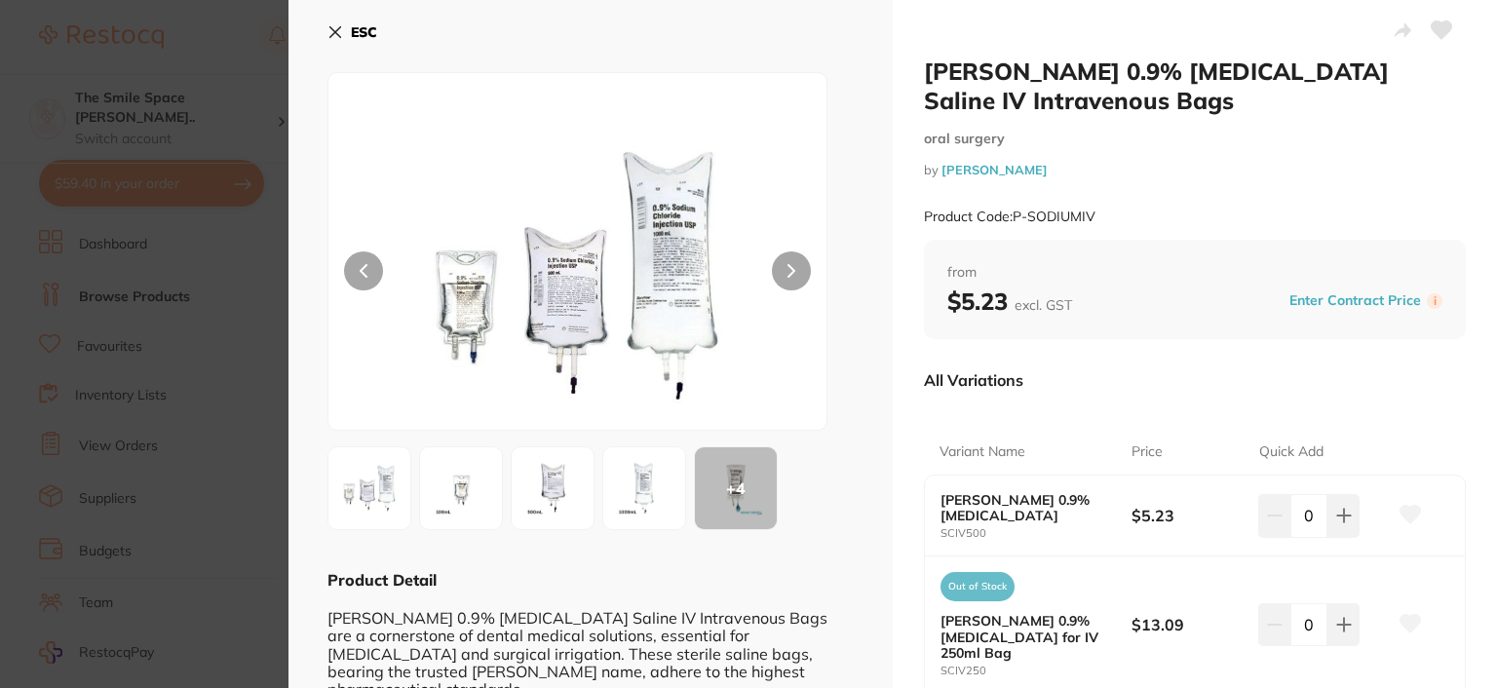
click at [331, 34] on icon at bounding box center [335, 32] width 11 height 11
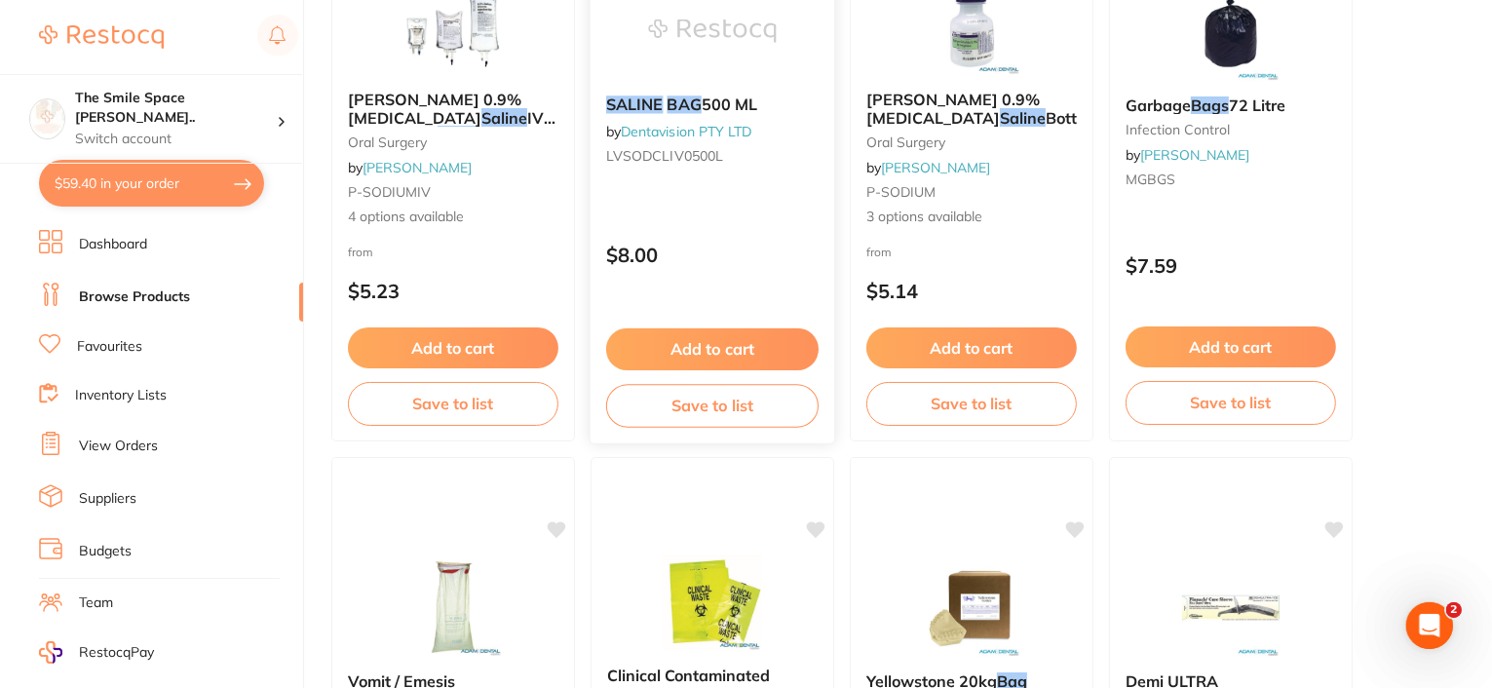
scroll to position [97, 0]
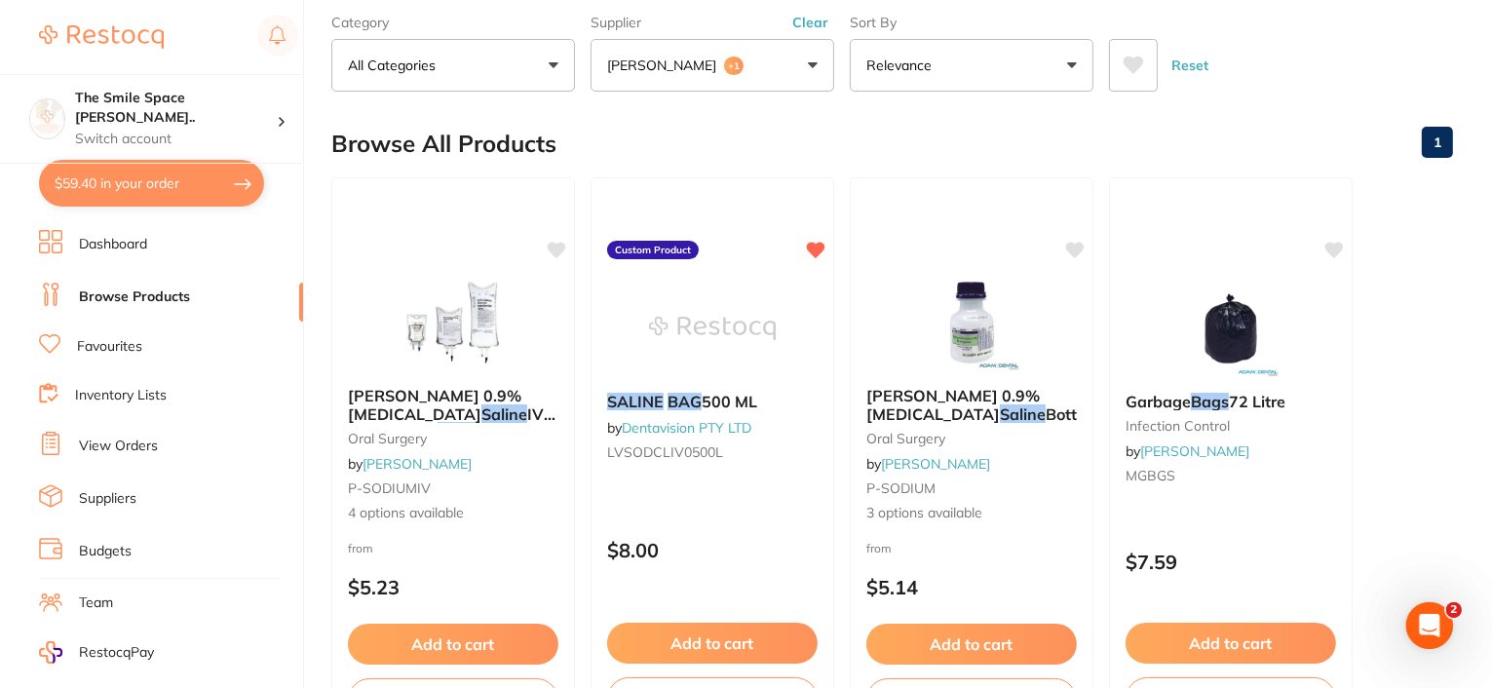
click at [817, 65] on button "[PERSON_NAME] +1" at bounding box center [712, 65] width 244 height 53
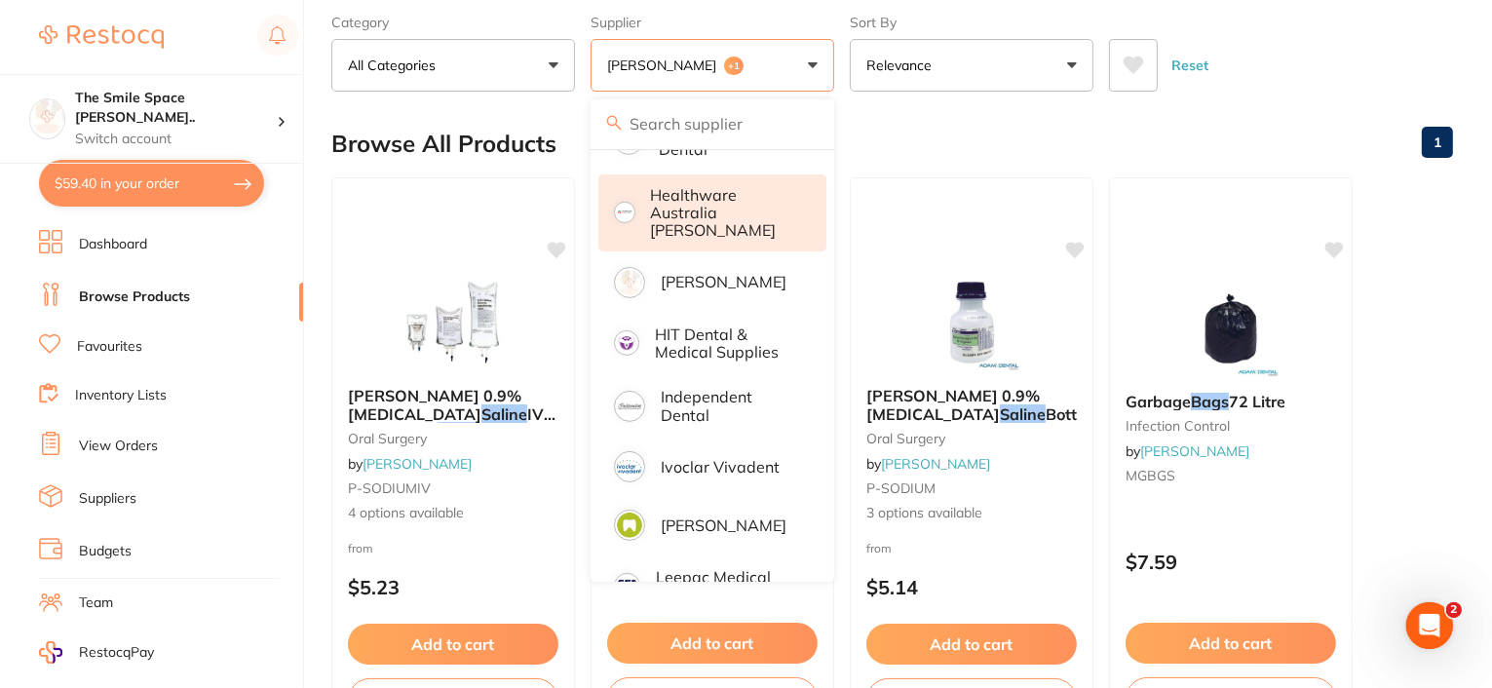
scroll to position [682, 0]
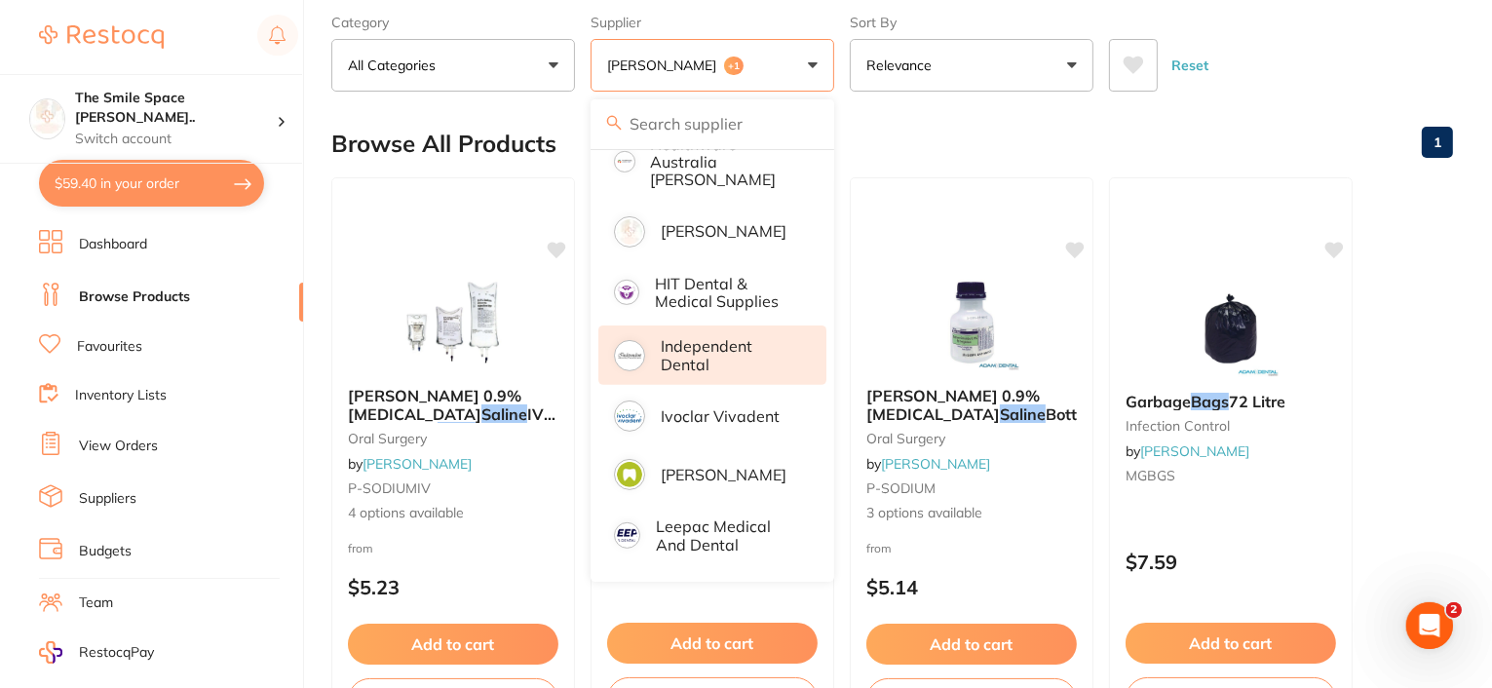
click at [729, 337] on p "Independent Dental" at bounding box center [730, 355] width 138 height 36
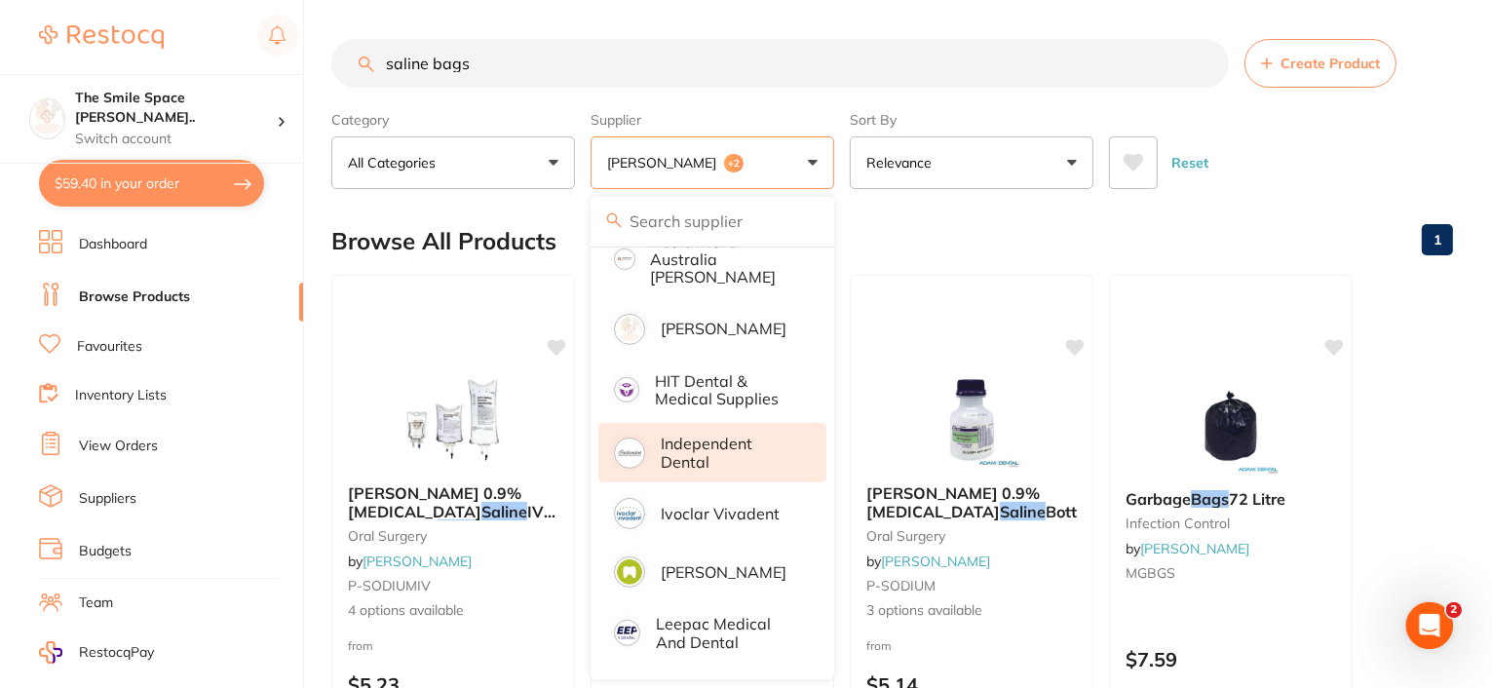
scroll to position [0, 0]
click at [1274, 232] on div "Browse All Products 1" at bounding box center [891, 240] width 1121 height 65
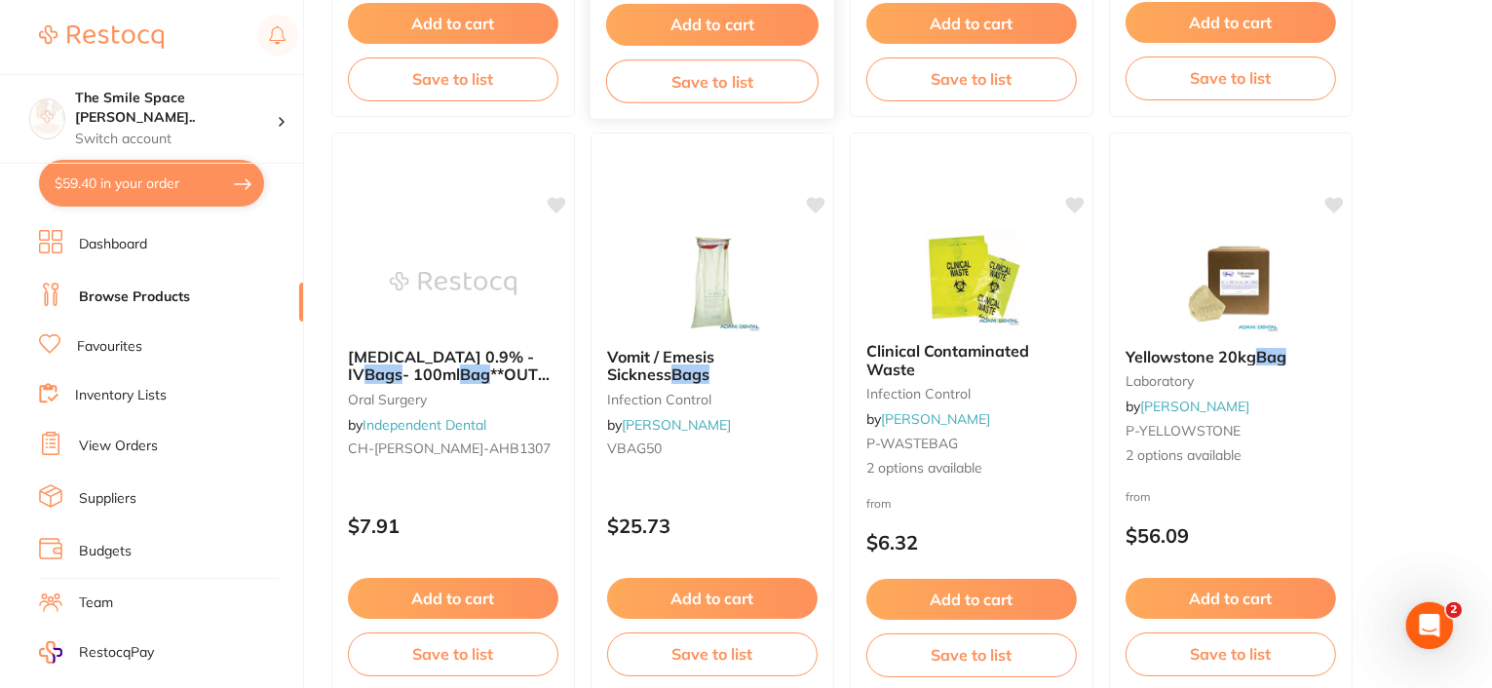
scroll to position [779, 0]
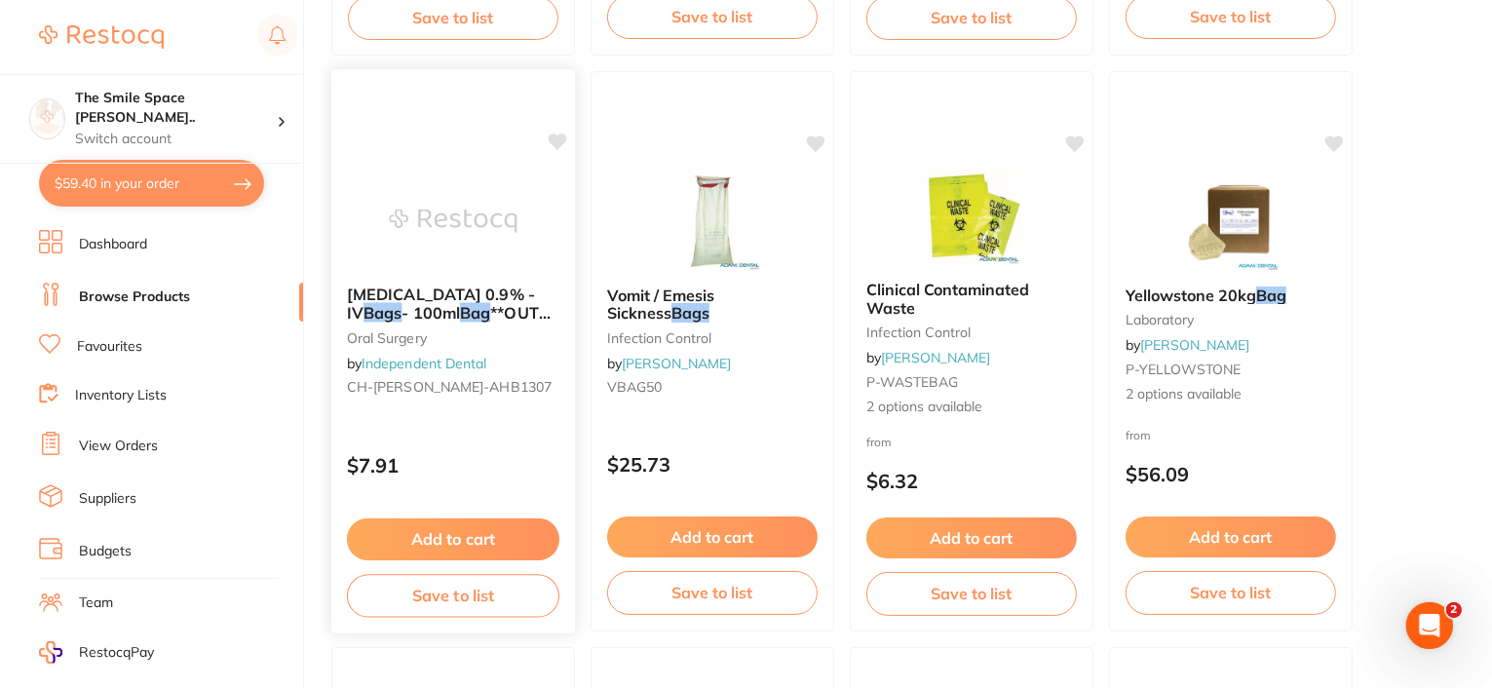
click at [515, 303] on span "**OUT OF STOCK-NO ETA**" at bounding box center [449, 322] width 204 height 38
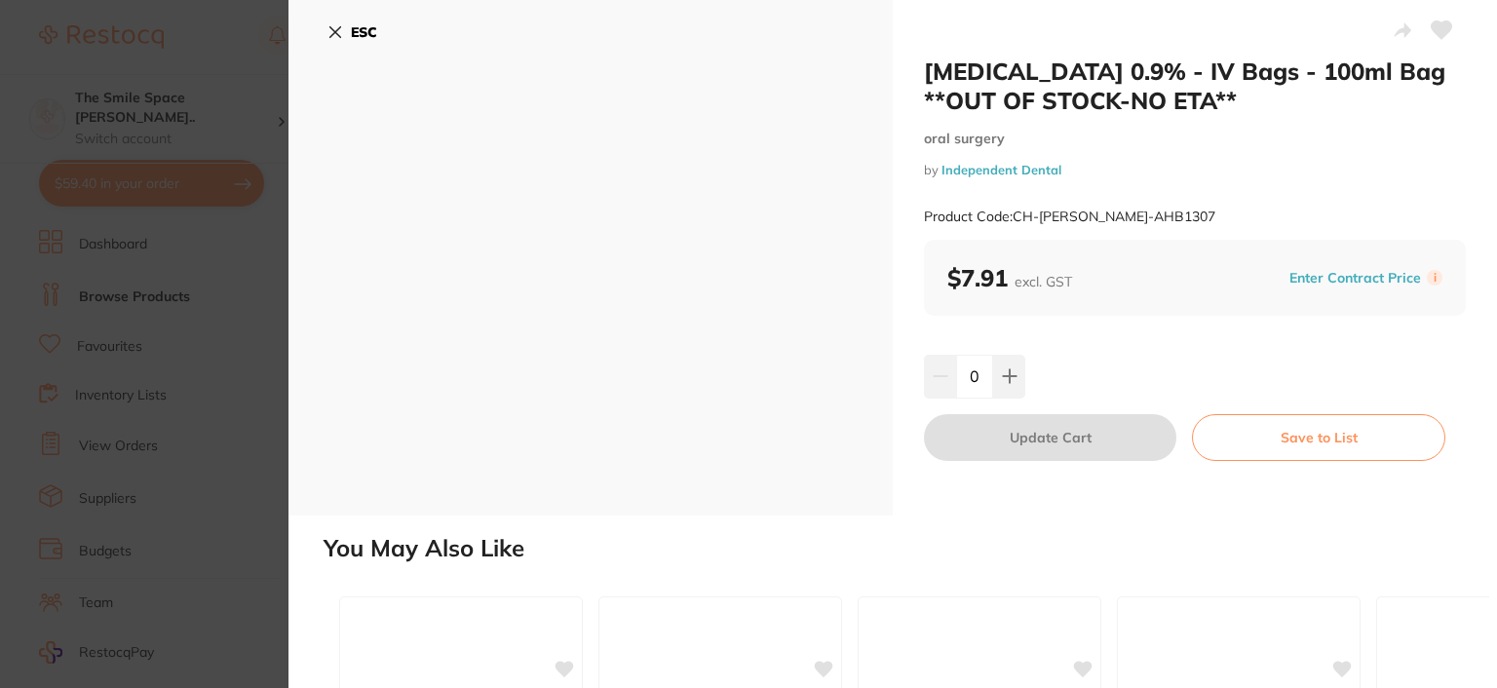
click at [334, 26] on icon at bounding box center [335, 32] width 16 height 16
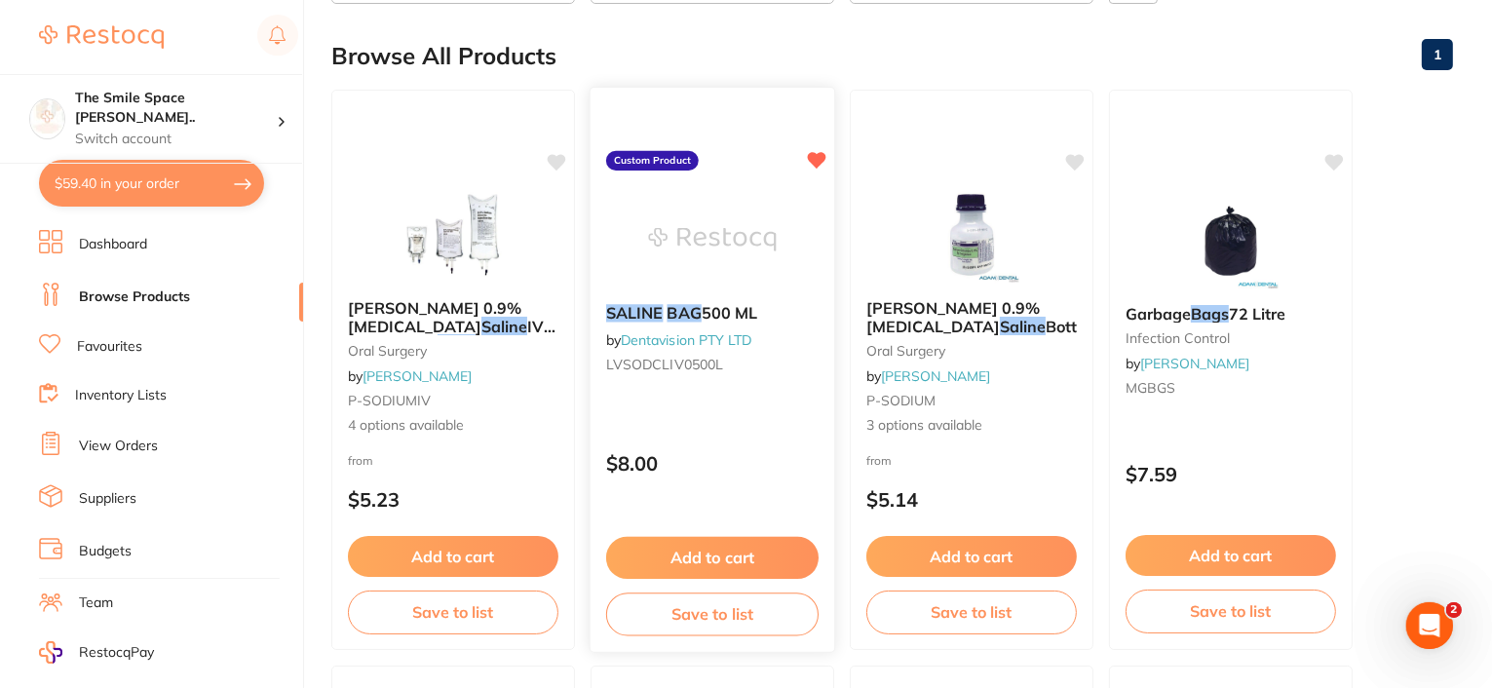
scroll to position [195, 0]
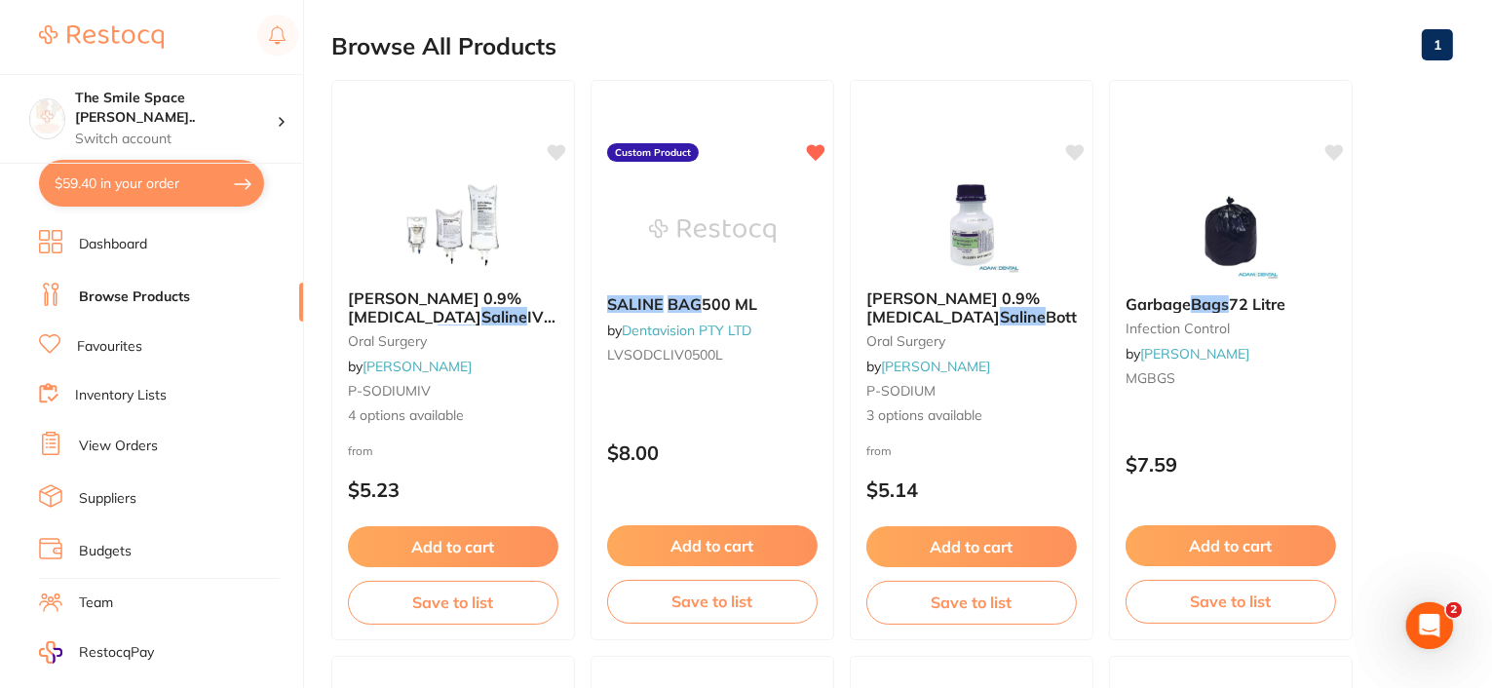
click at [121, 185] on button "$59.40 in your order" at bounding box center [151, 183] width 225 height 47
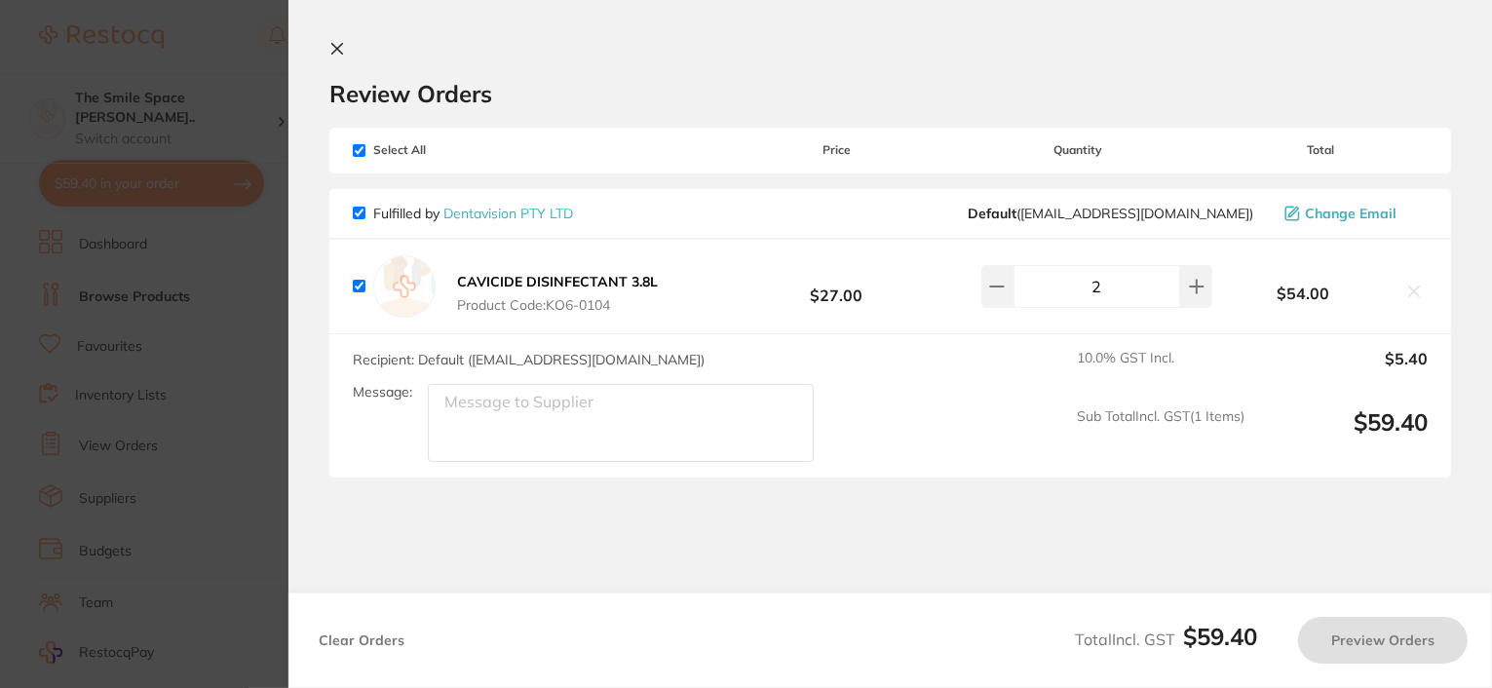
checkbox input "true"
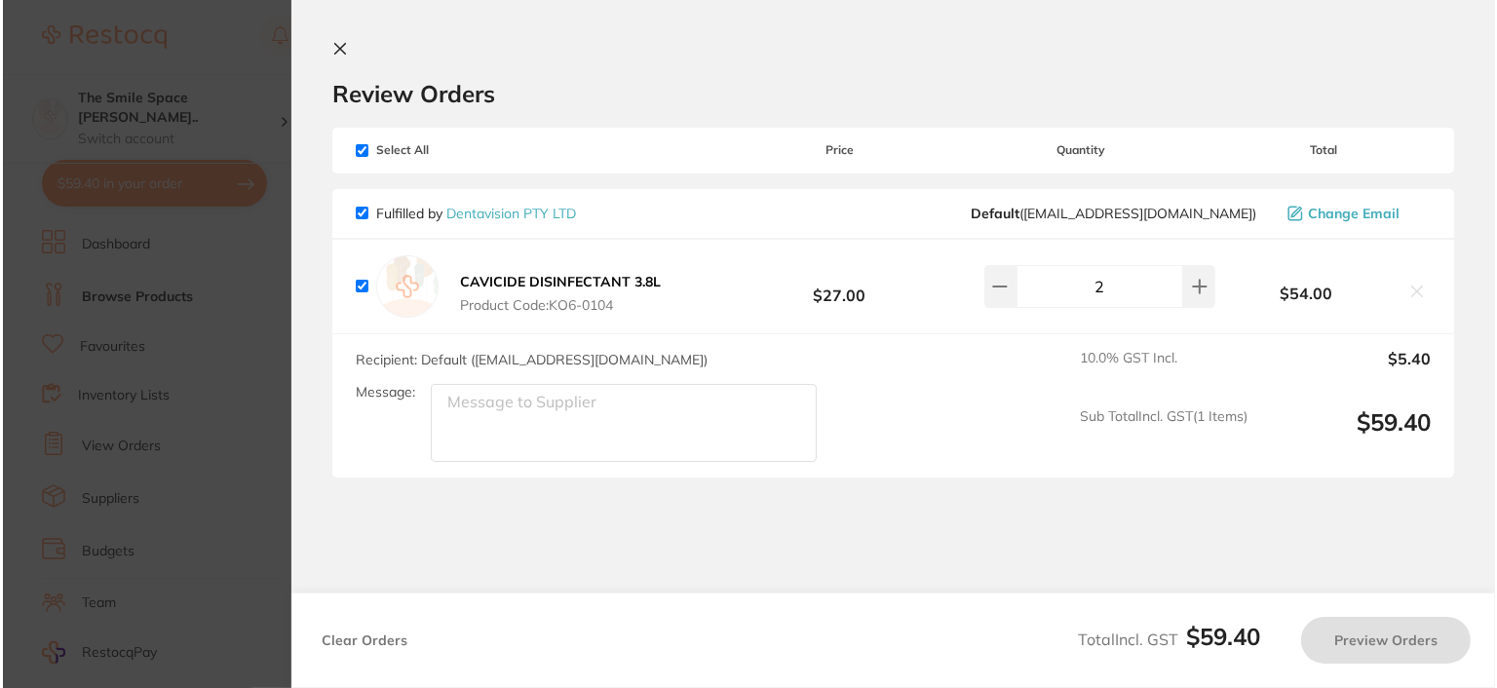
scroll to position [0, 0]
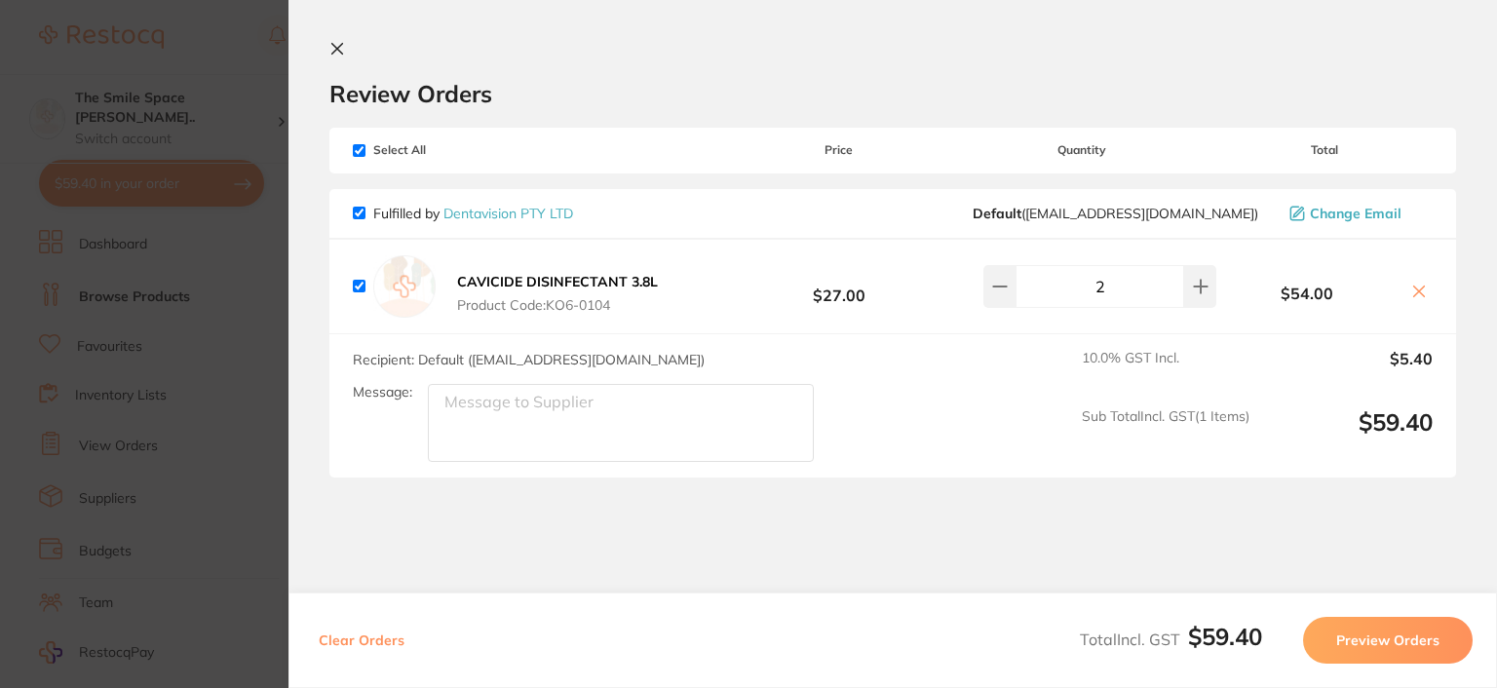
click at [339, 55] on icon at bounding box center [337, 49] width 16 height 16
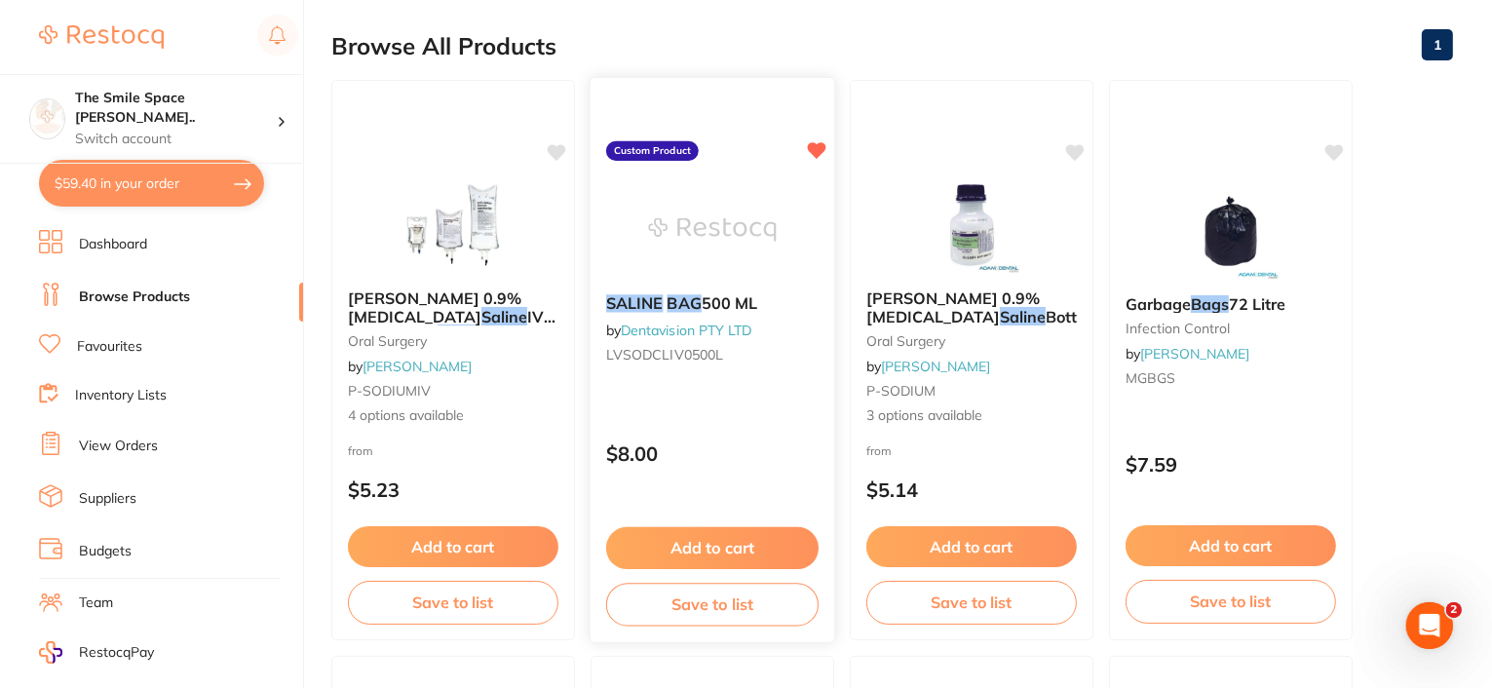
click at [717, 552] on button "Add to cart" at bounding box center [712, 548] width 212 height 42
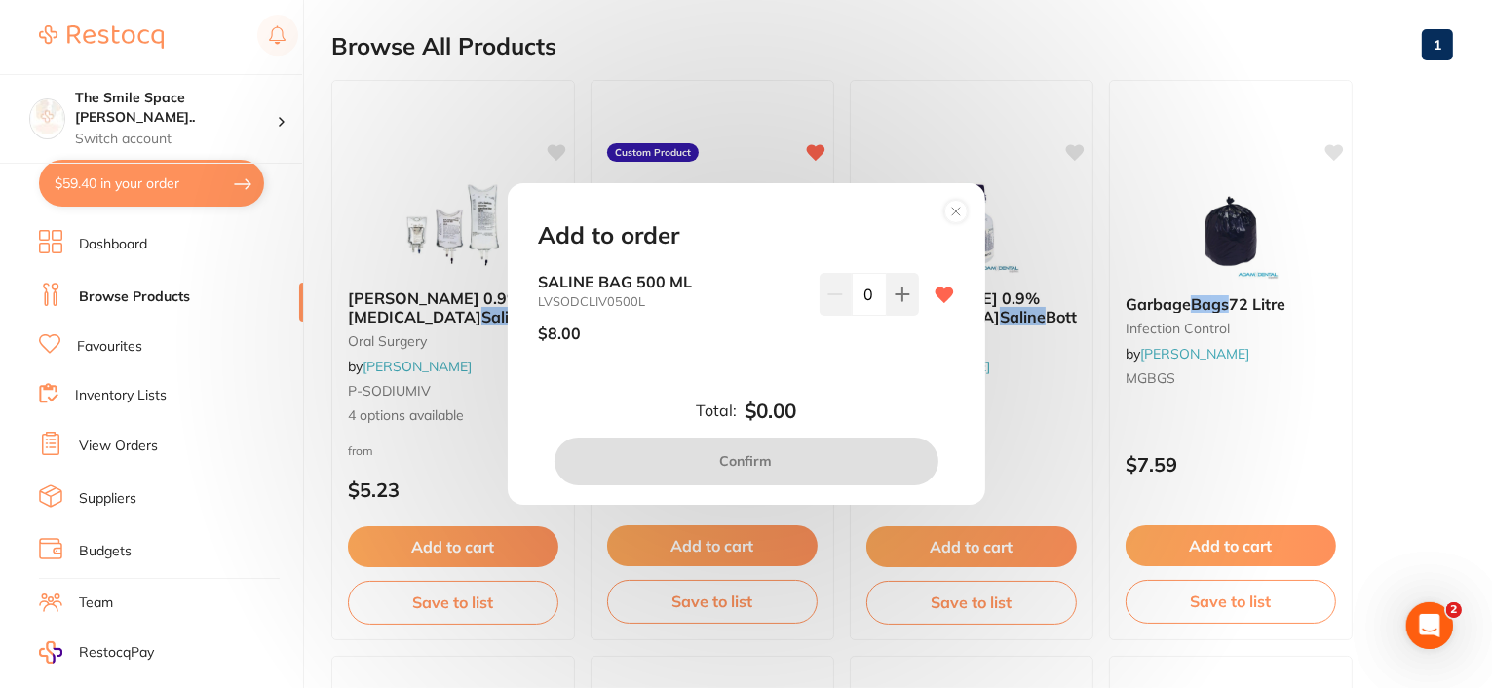
scroll to position [0, 0]
click at [904, 286] on icon at bounding box center [902, 294] width 16 height 16
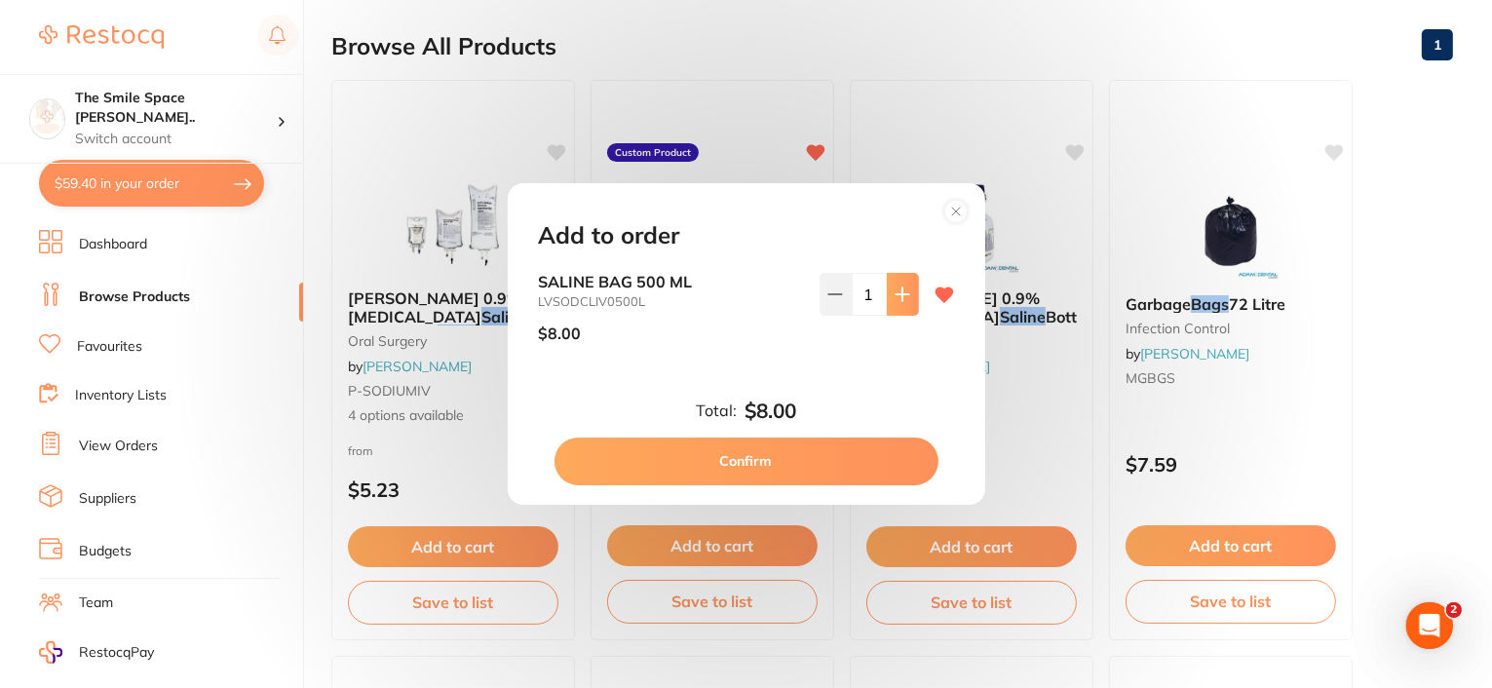
click at [904, 286] on icon at bounding box center [902, 294] width 16 height 16
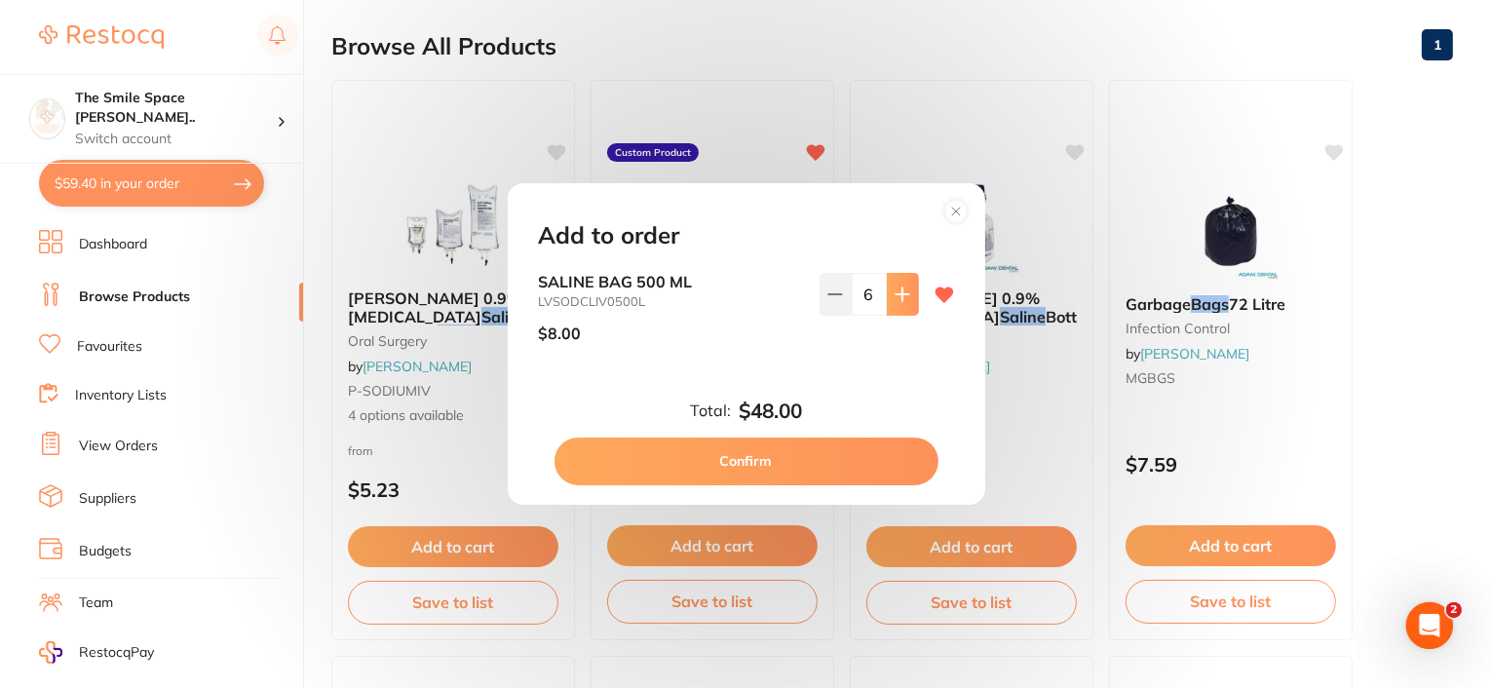
click at [904, 286] on icon at bounding box center [902, 294] width 16 height 16
type input "10"
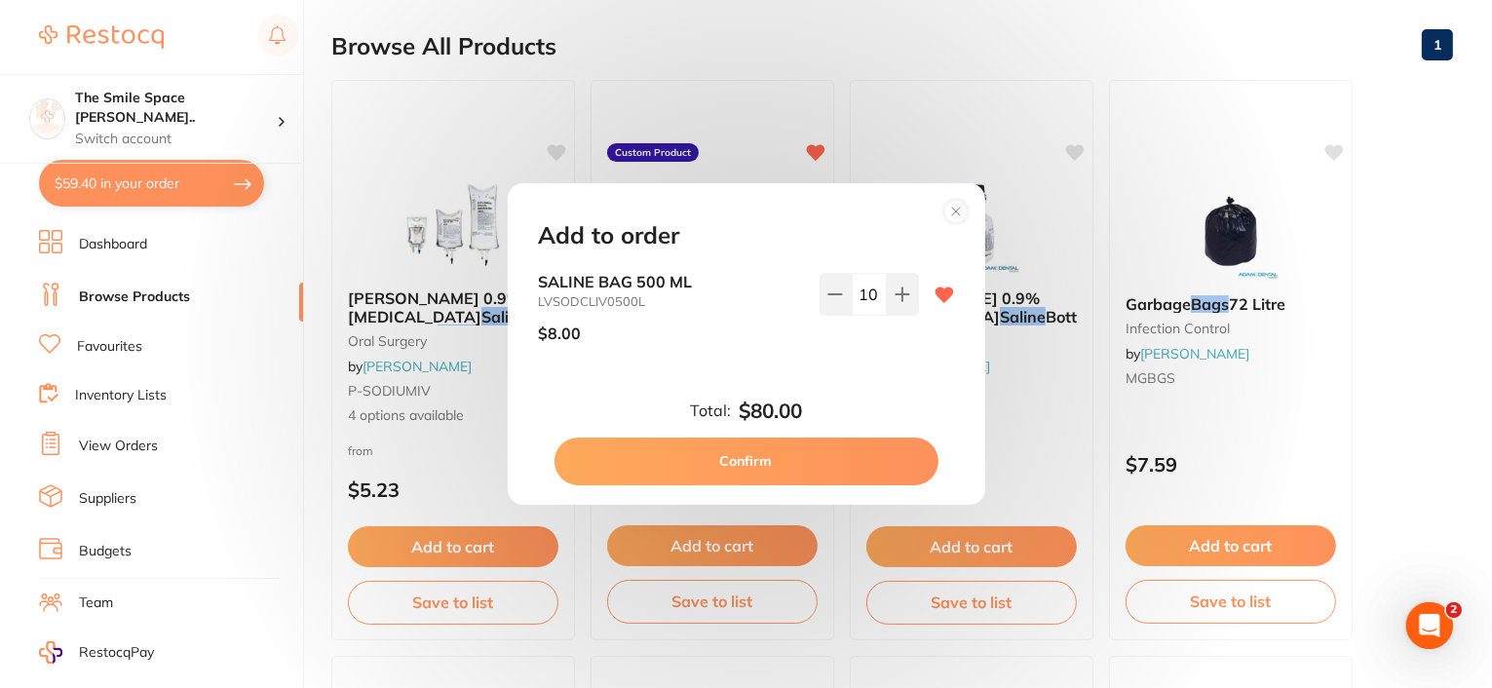
click at [738, 465] on button "Confirm" at bounding box center [746, 460] width 384 height 47
checkbox input "false"
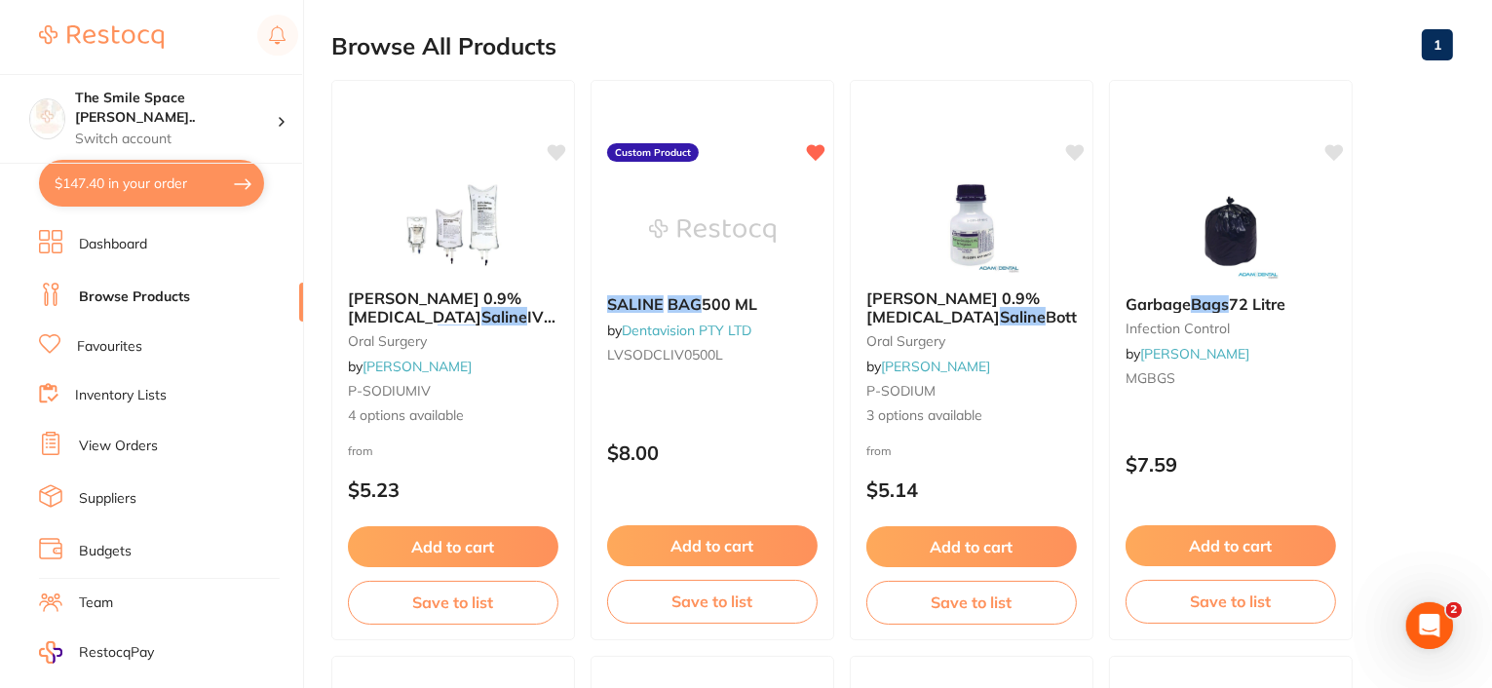
click at [170, 175] on button "$147.40 in your order" at bounding box center [151, 183] width 225 height 47
checkbox input "true"
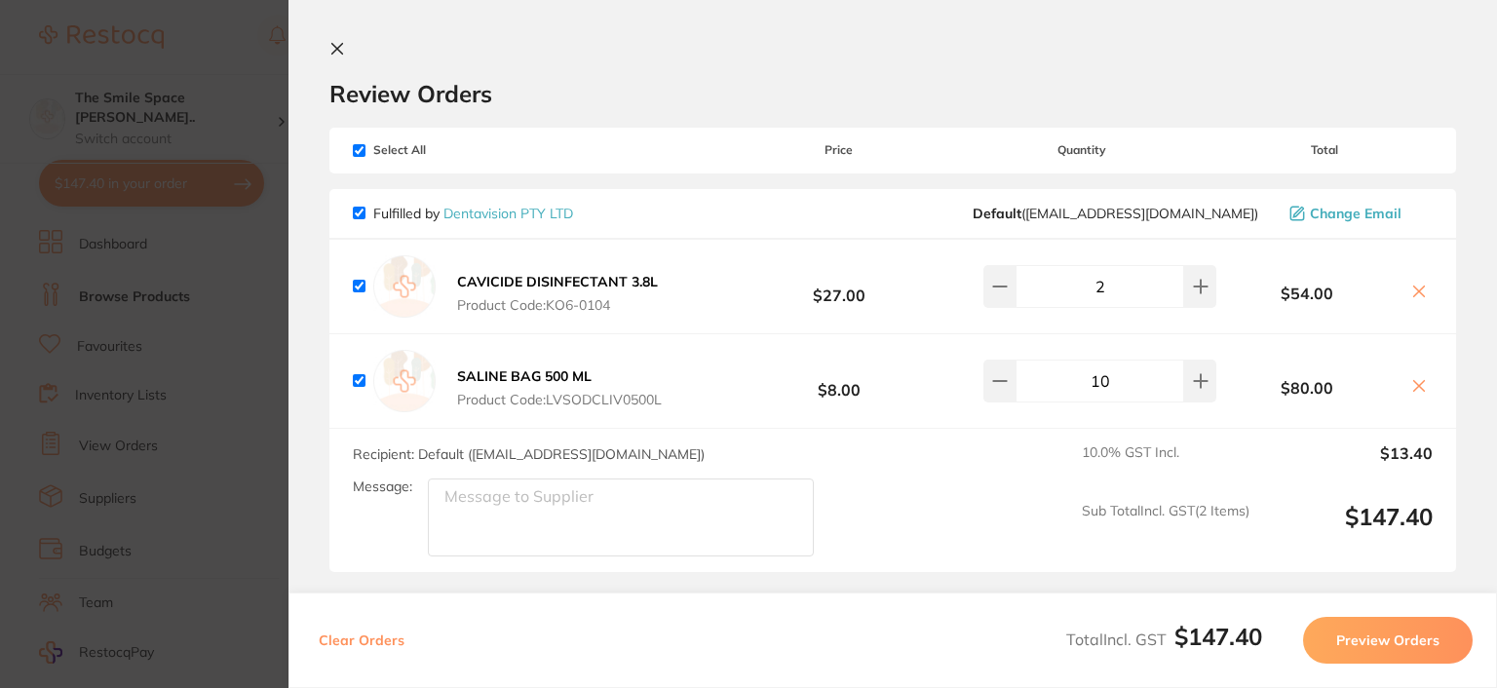
click at [1417, 385] on icon at bounding box center [1419, 386] width 16 height 16
click at [1417, 384] on icon at bounding box center [1419, 386] width 16 height 16
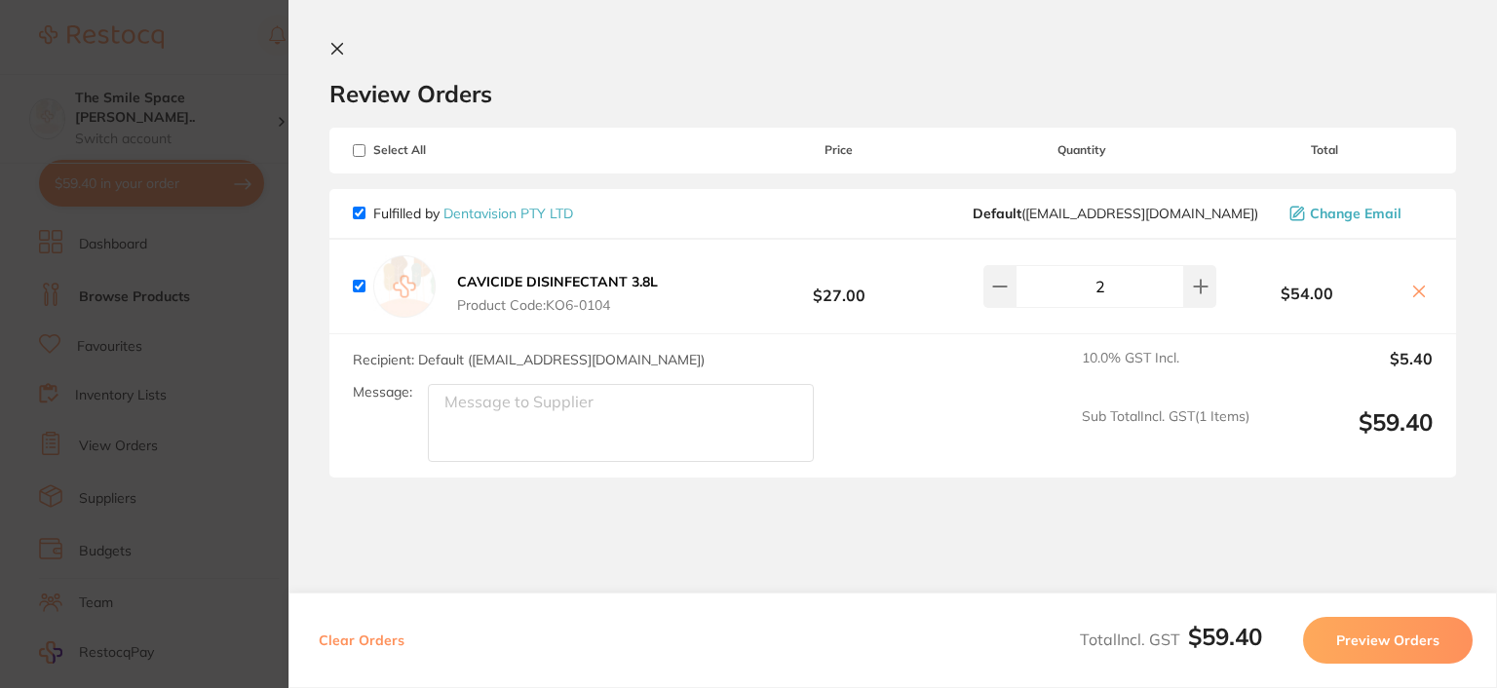
checkbox input "true"
click at [338, 46] on icon at bounding box center [337, 49] width 11 height 11
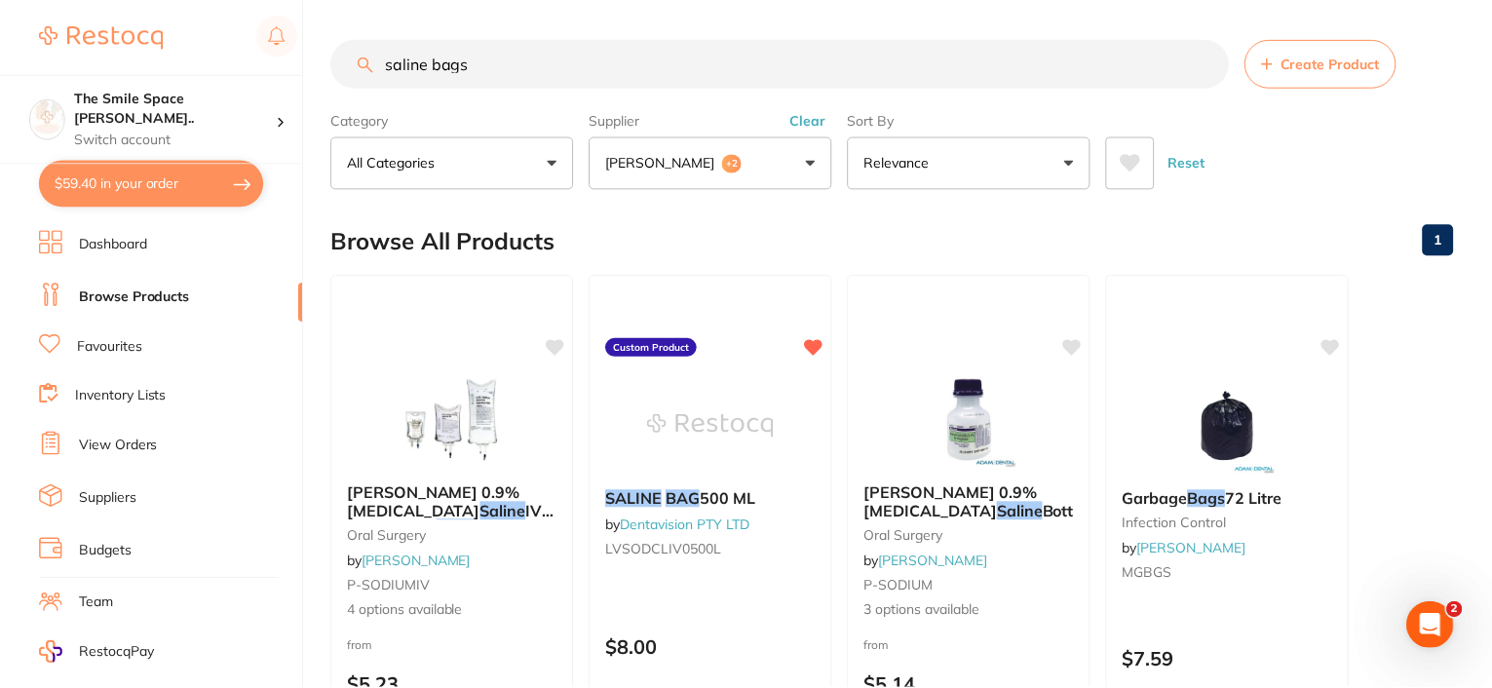
scroll to position [195, 0]
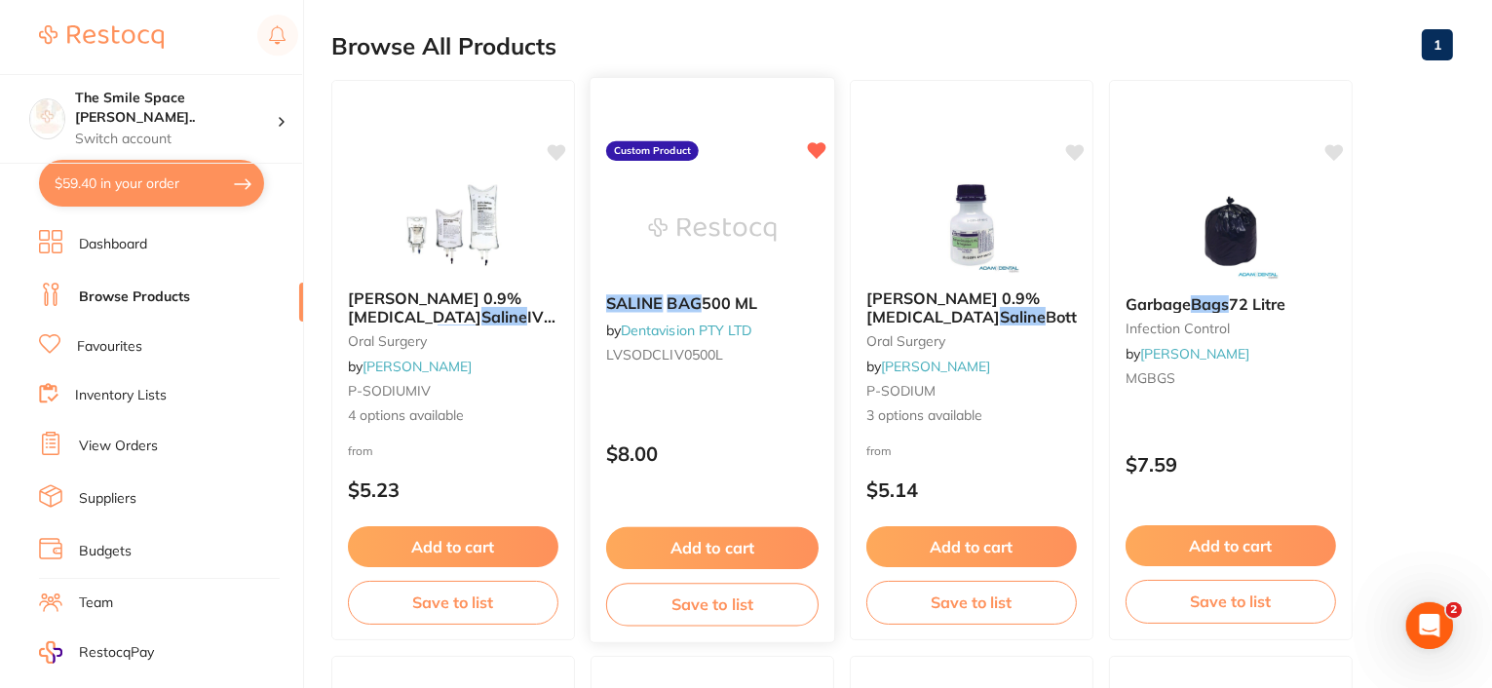
click at [741, 549] on button "Add to cart" at bounding box center [712, 548] width 212 height 42
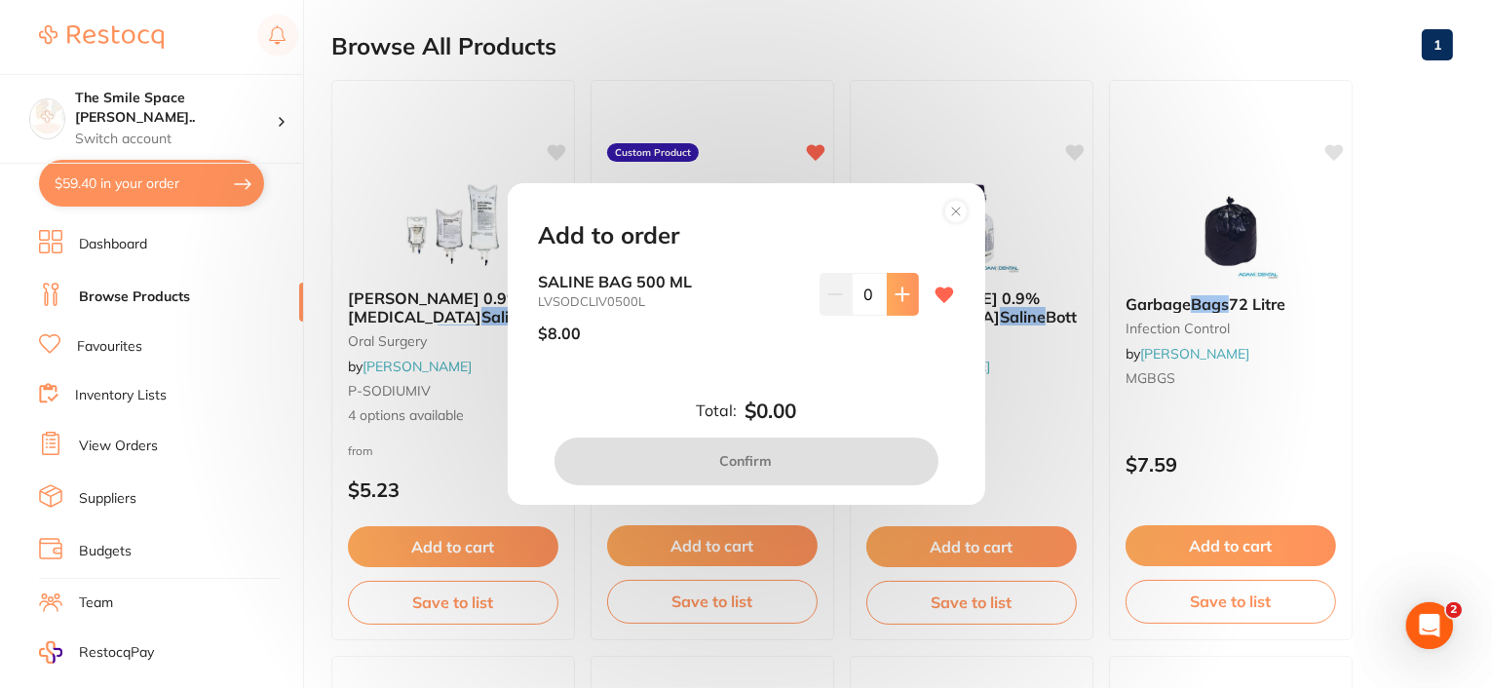
scroll to position [0, 0]
click at [894, 287] on icon at bounding box center [902, 294] width 16 height 16
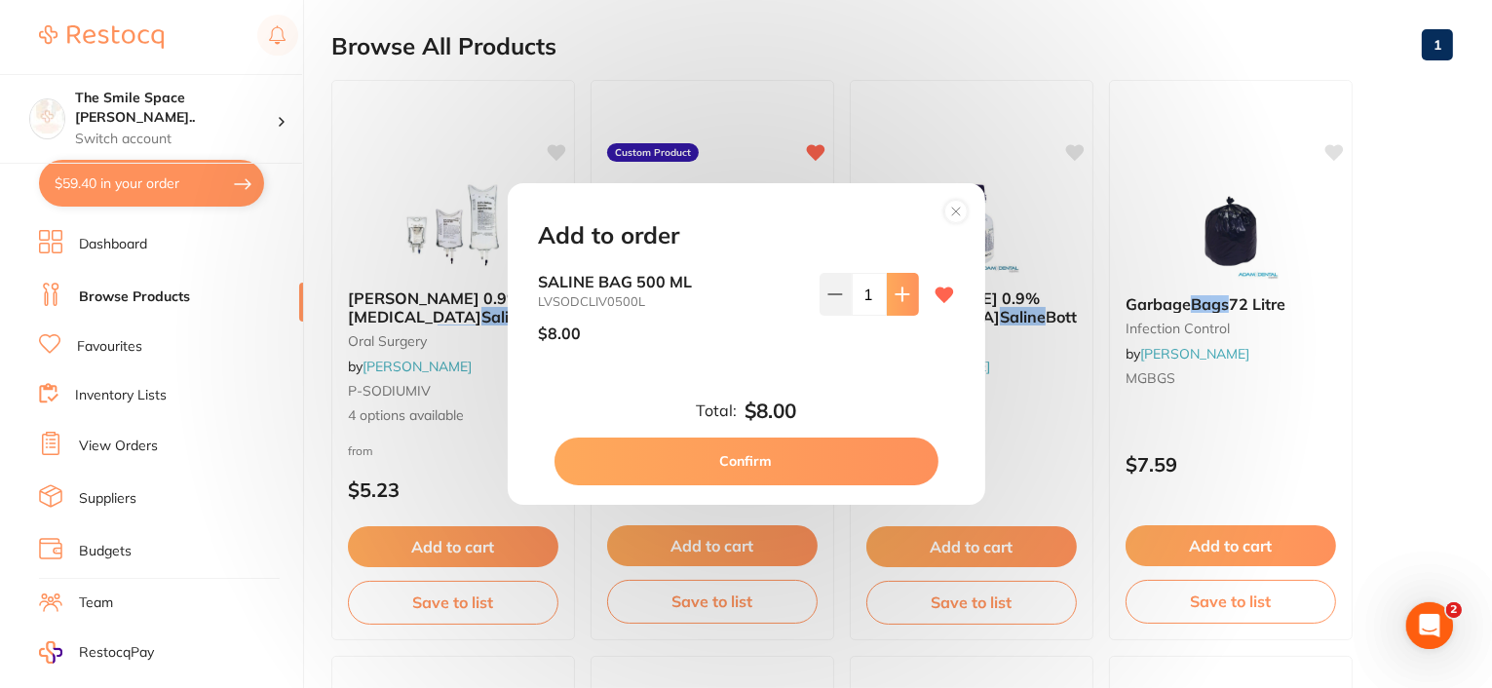
click at [894, 287] on icon at bounding box center [902, 294] width 16 height 16
click at [894, 288] on icon at bounding box center [902, 294] width 16 height 16
click at [894, 291] on icon at bounding box center [902, 294] width 16 height 16
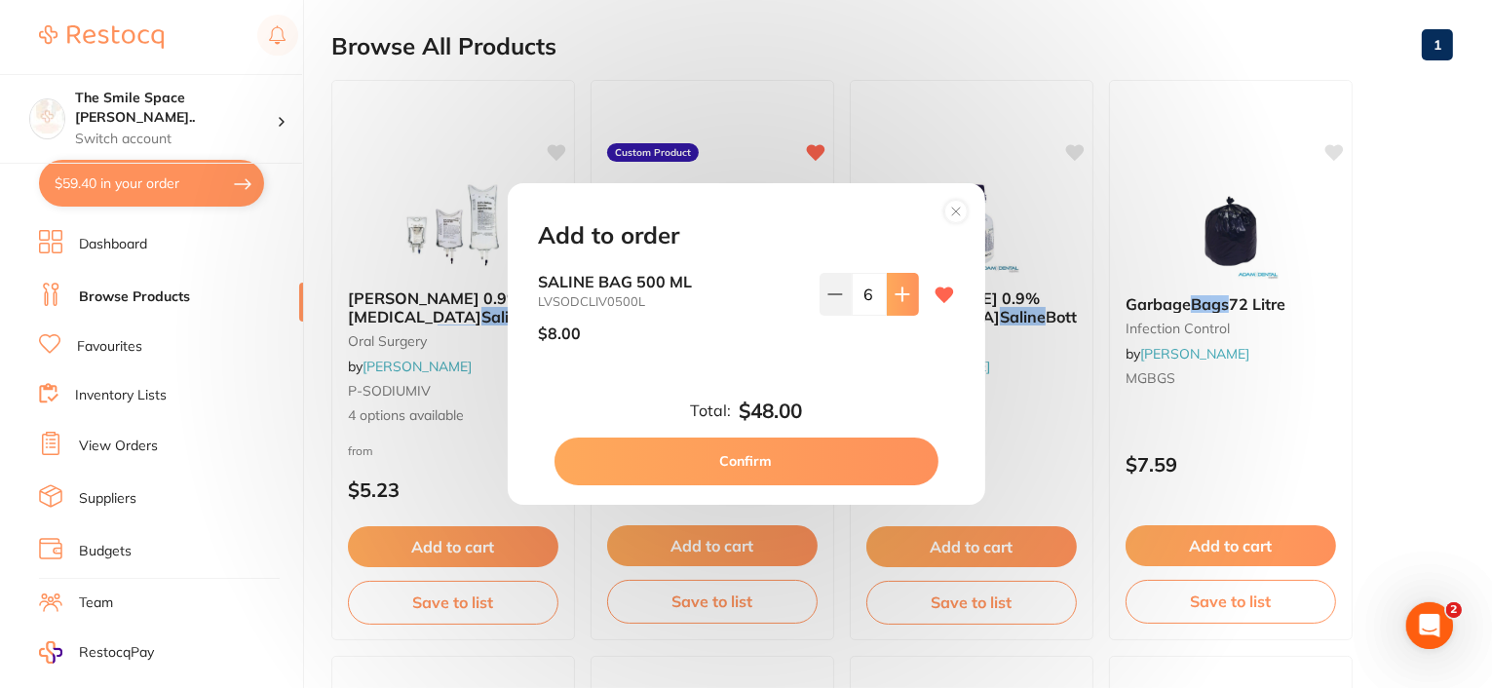
click at [894, 291] on icon at bounding box center [902, 294] width 16 height 16
type input "10"
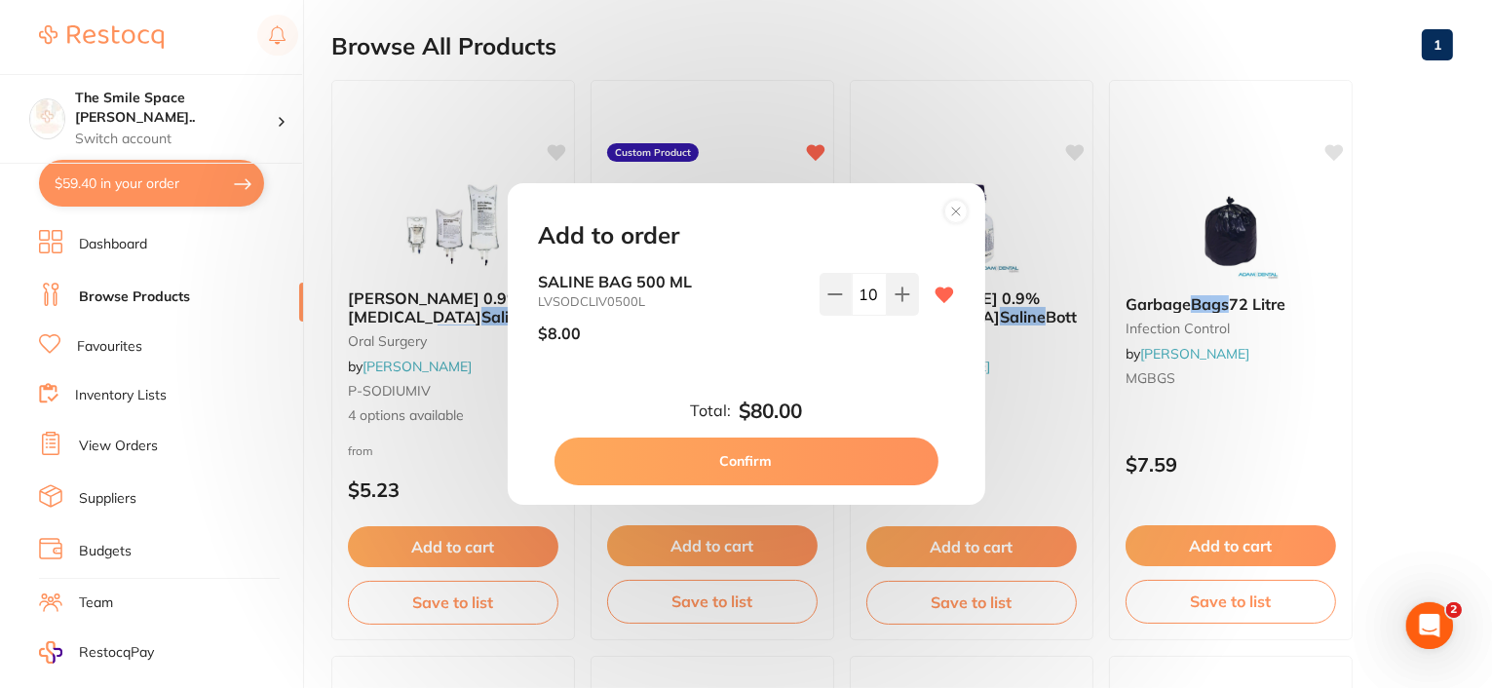
click at [717, 470] on button "Confirm" at bounding box center [746, 460] width 384 height 47
checkbox input "false"
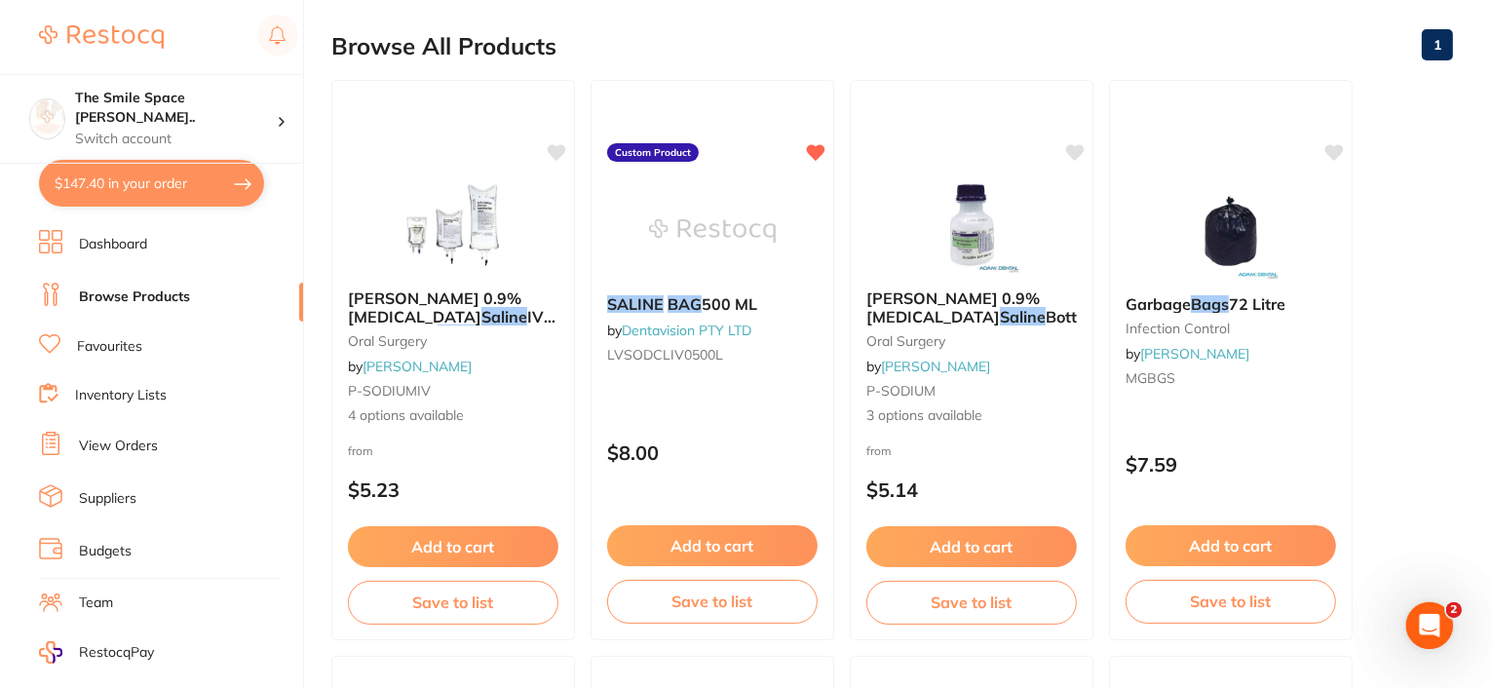
click at [136, 181] on button "$147.40 in your order" at bounding box center [151, 183] width 225 height 47
checkbox input "true"
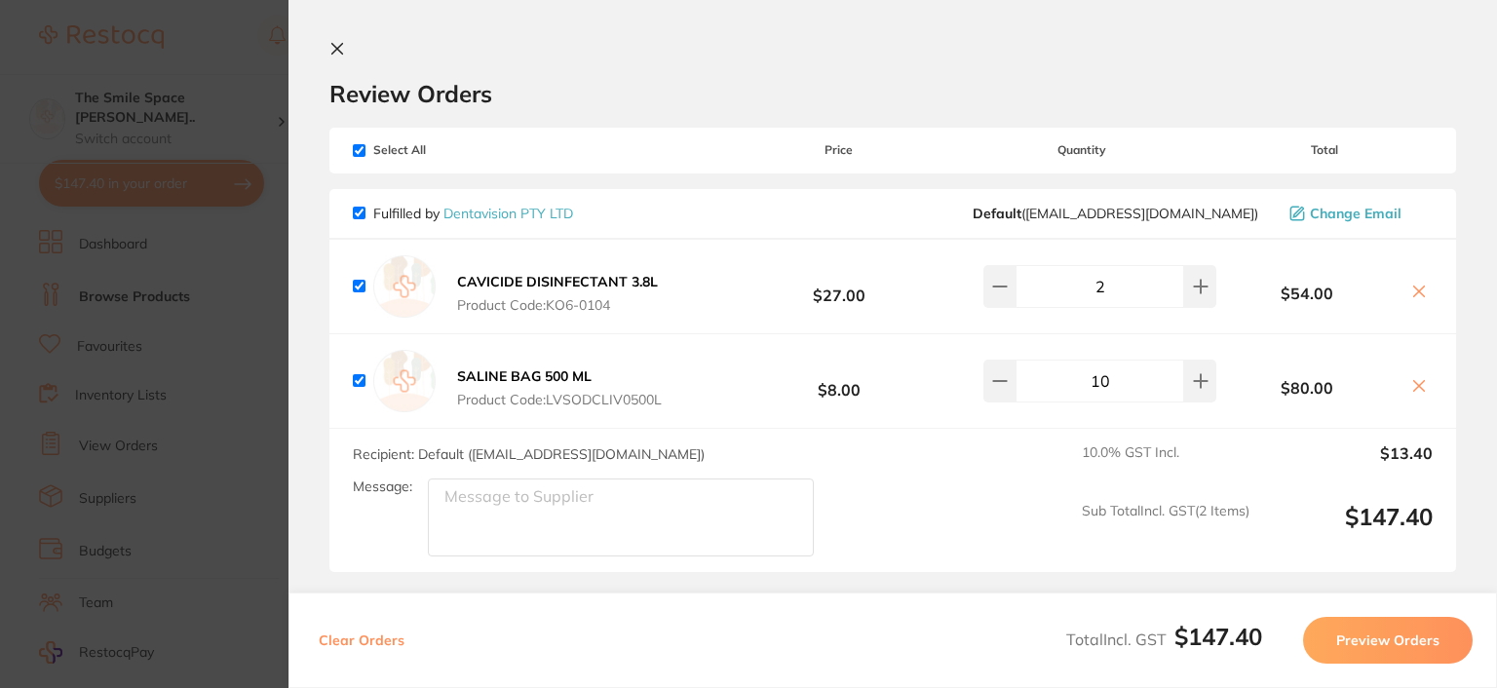
click at [343, 45] on icon at bounding box center [337, 49] width 16 height 16
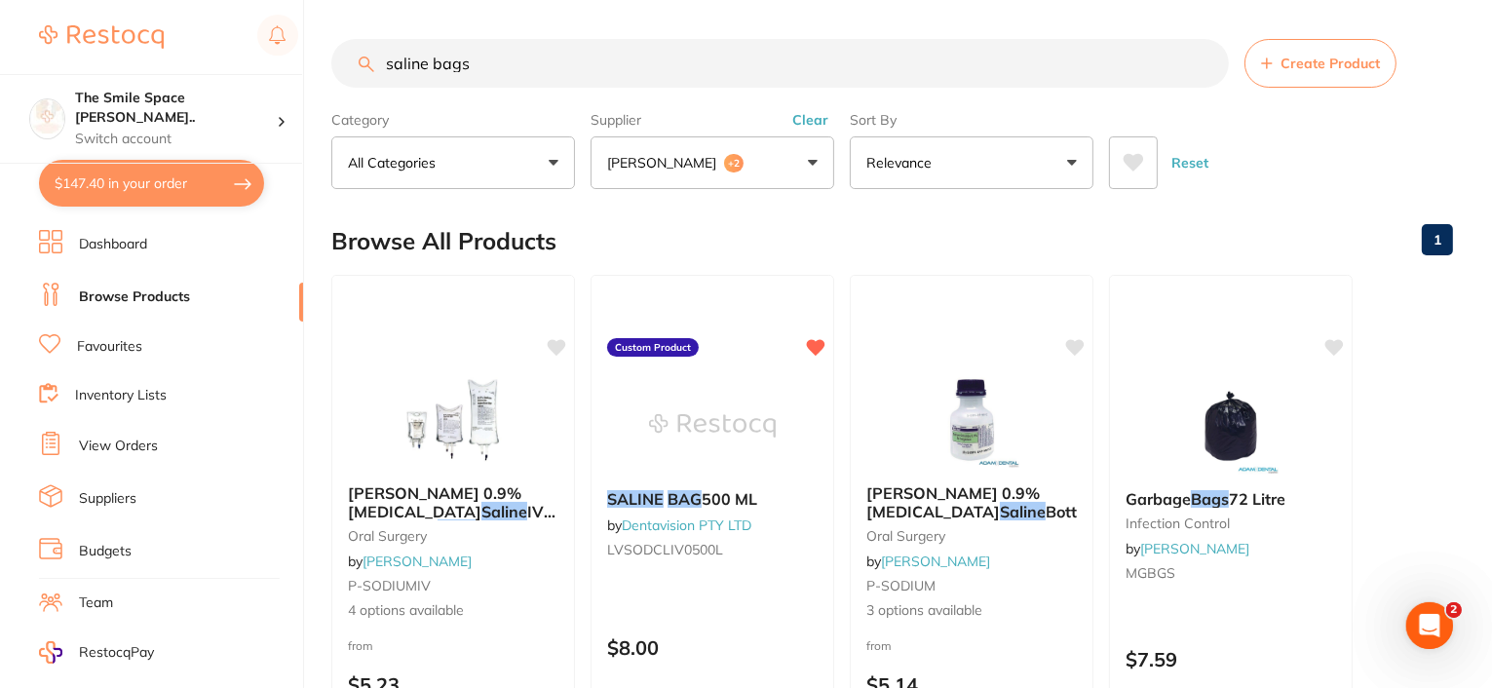
drag, startPoint x: 505, startPoint y: 62, endPoint x: 300, endPoint y: 57, distance: 204.7
click at [300, 57] on div "$147.40 The Smile Space [PERSON_NAME].. Switch account The Smile Space [PERSON_…" at bounding box center [746, 344] width 1492 height 688
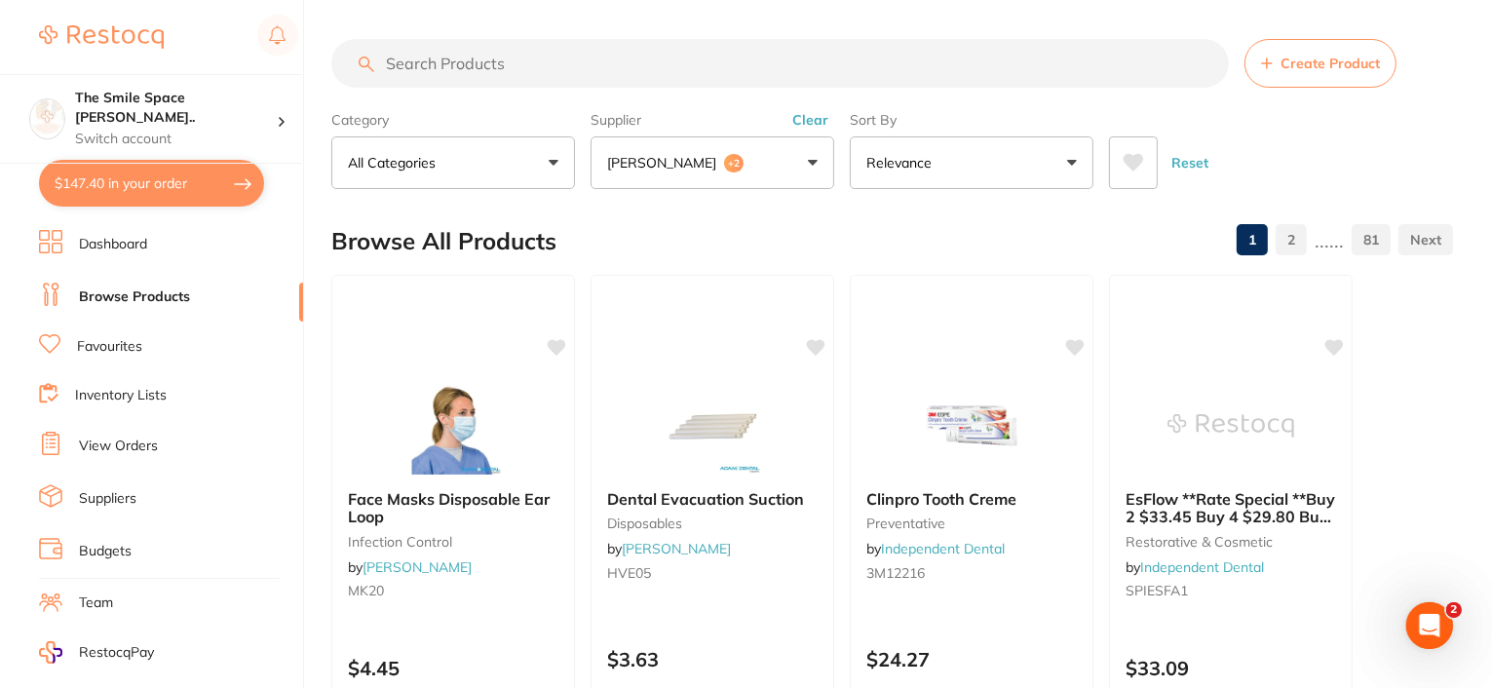
click at [533, 65] on input "search" at bounding box center [779, 63] width 897 height 49
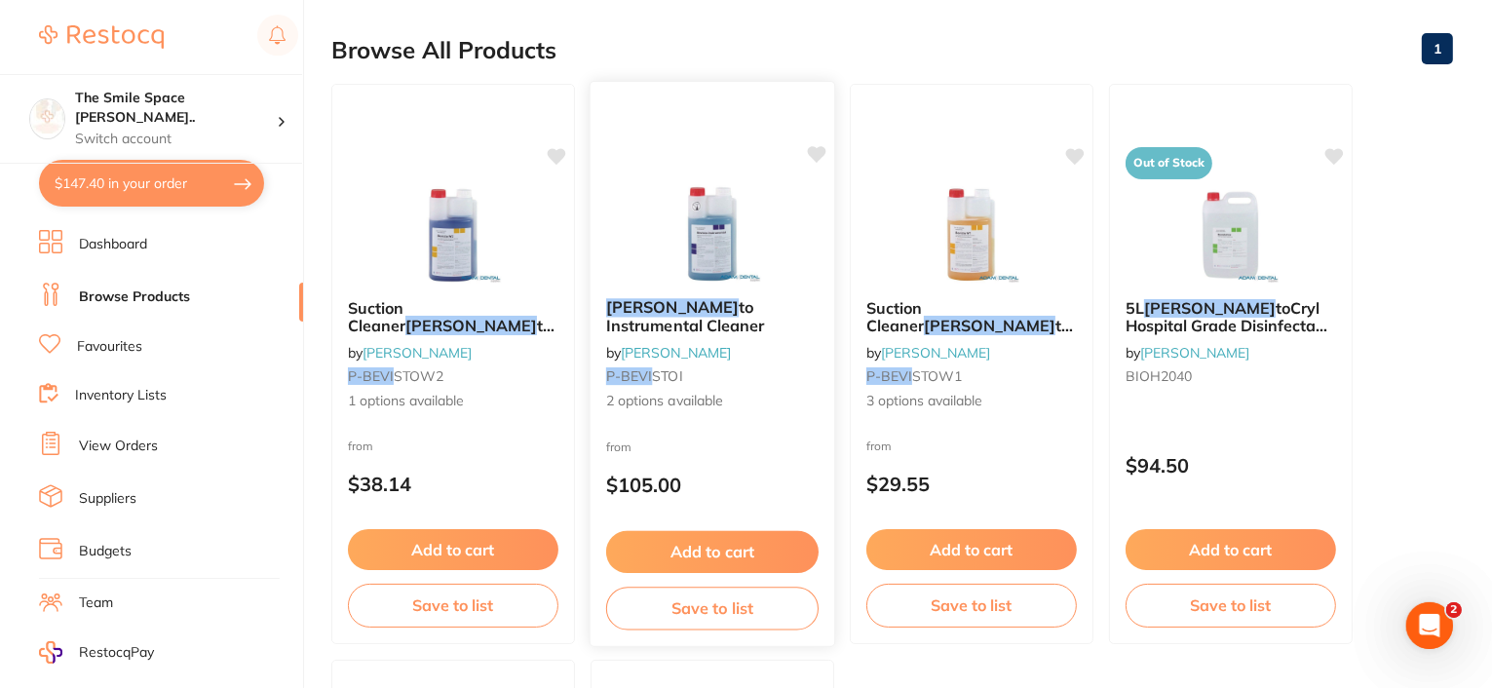
scroll to position [195, 0]
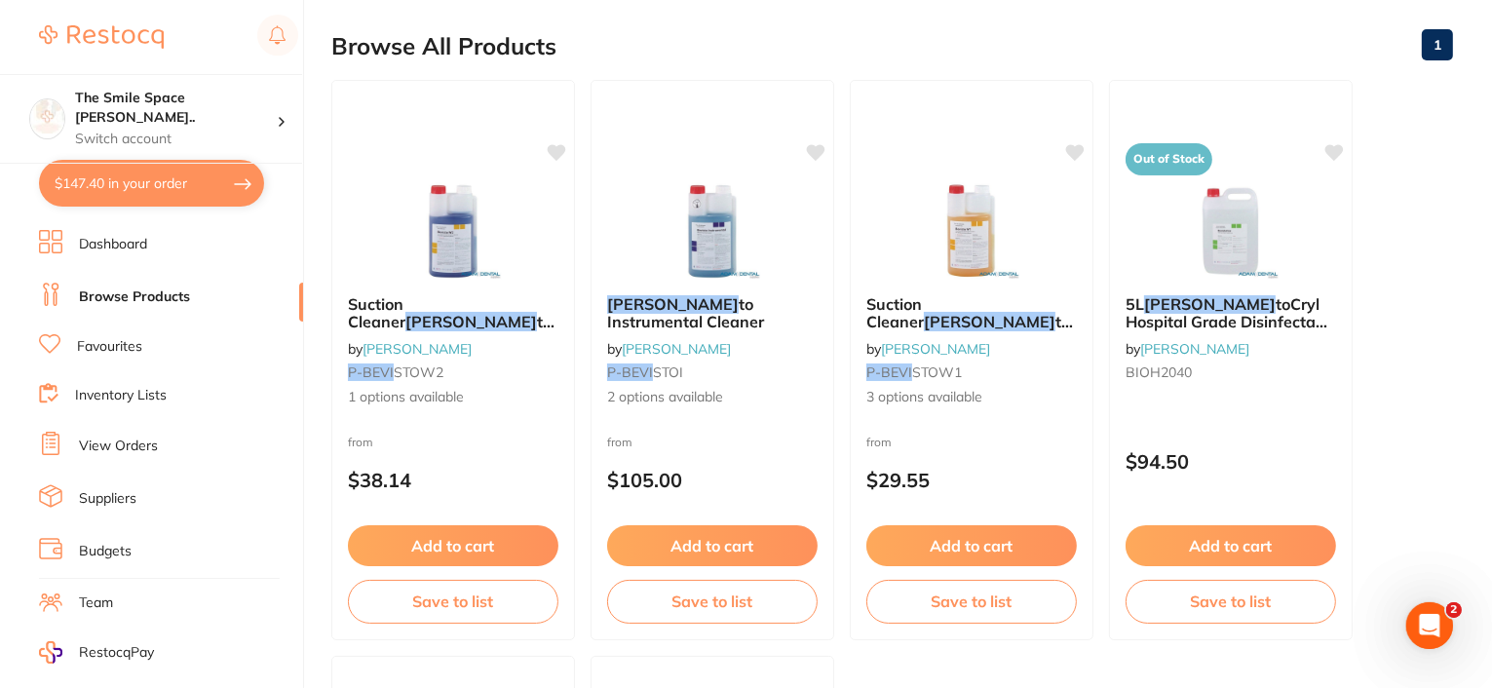
type input "[PERSON_NAME]"
click at [206, 182] on button "$147.40 in your order" at bounding box center [151, 183] width 225 height 47
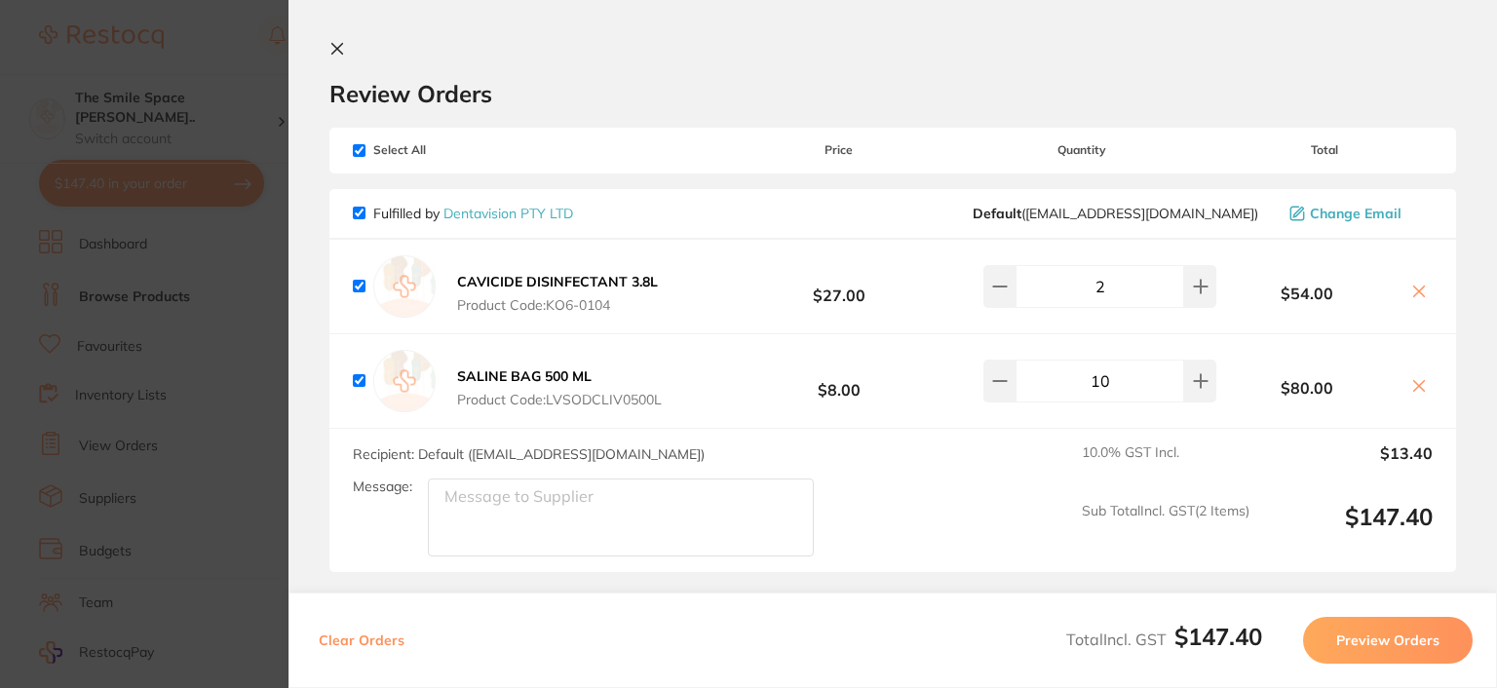
click at [337, 50] on icon at bounding box center [337, 49] width 11 height 11
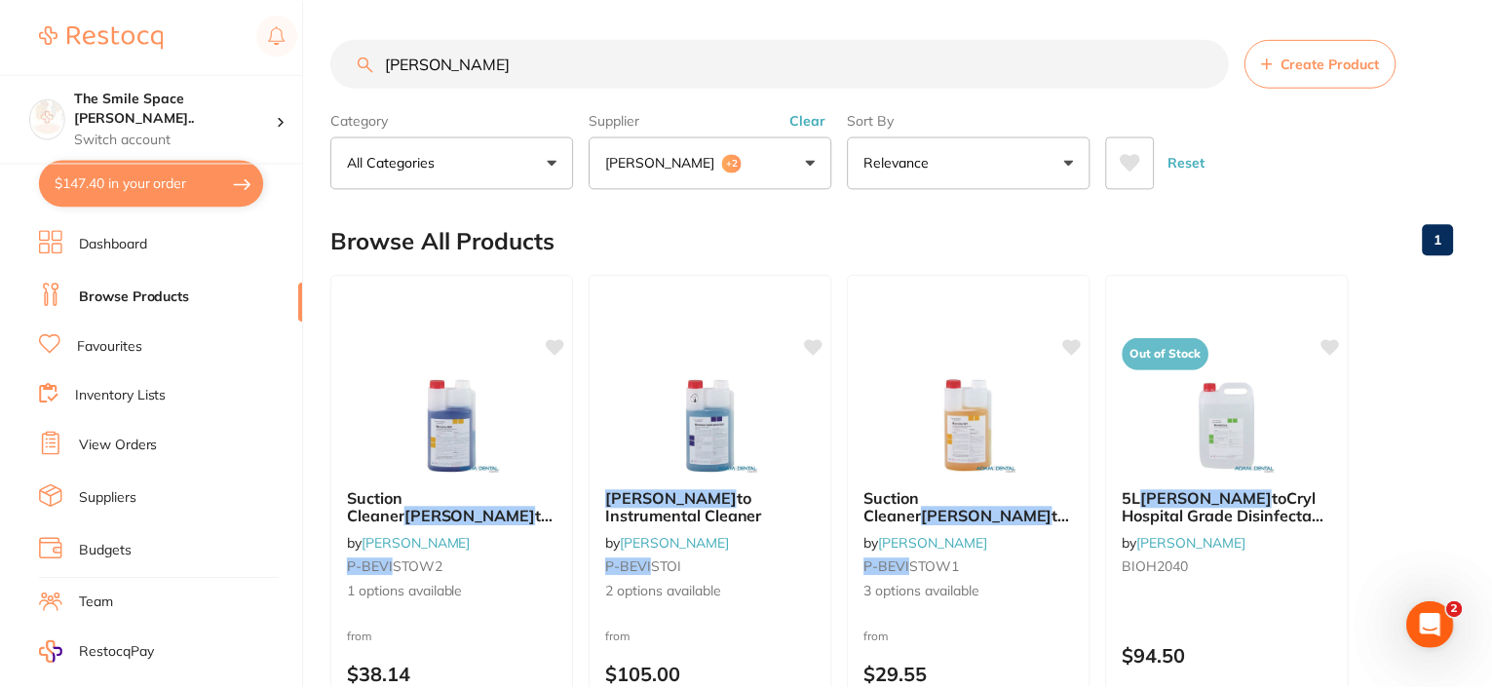
scroll to position [195, 0]
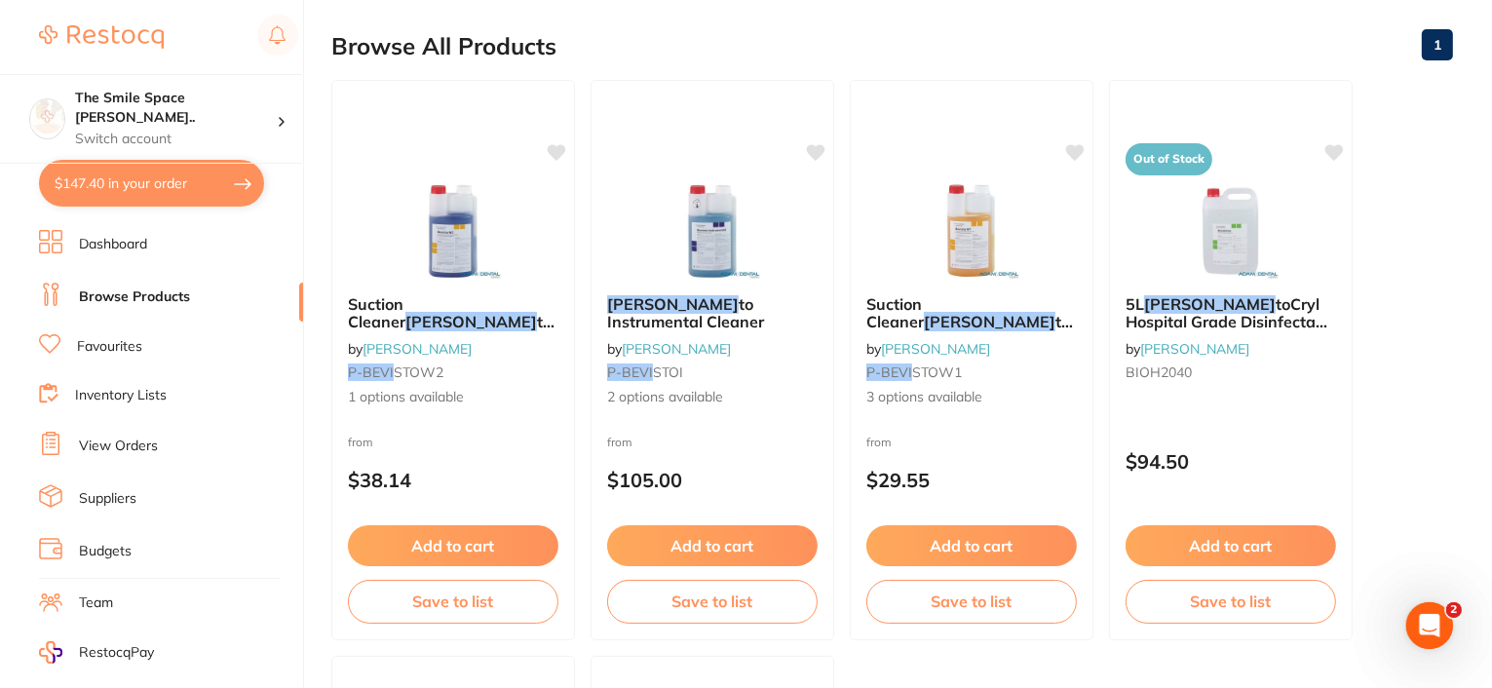
click at [182, 178] on button "$147.40 in your order" at bounding box center [151, 183] width 225 height 47
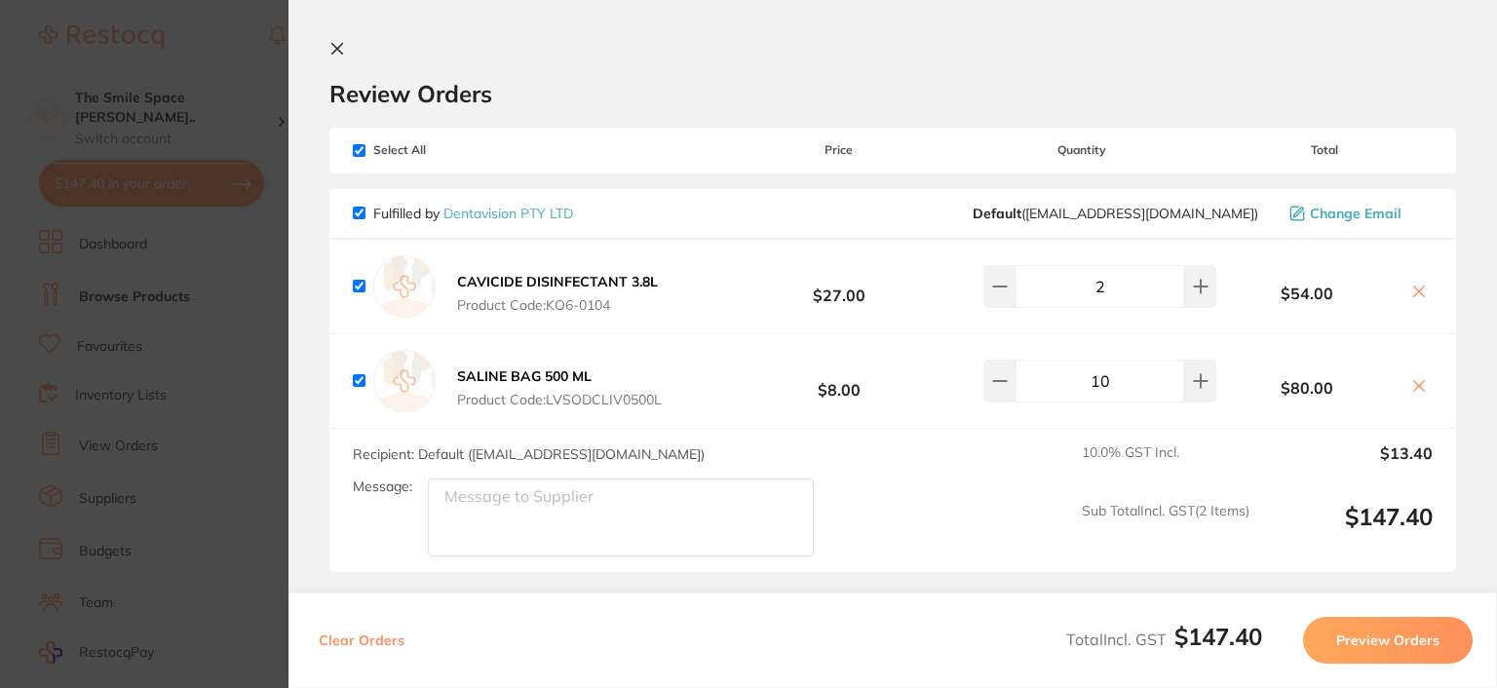
click at [337, 54] on icon at bounding box center [337, 49] width 16 height 16
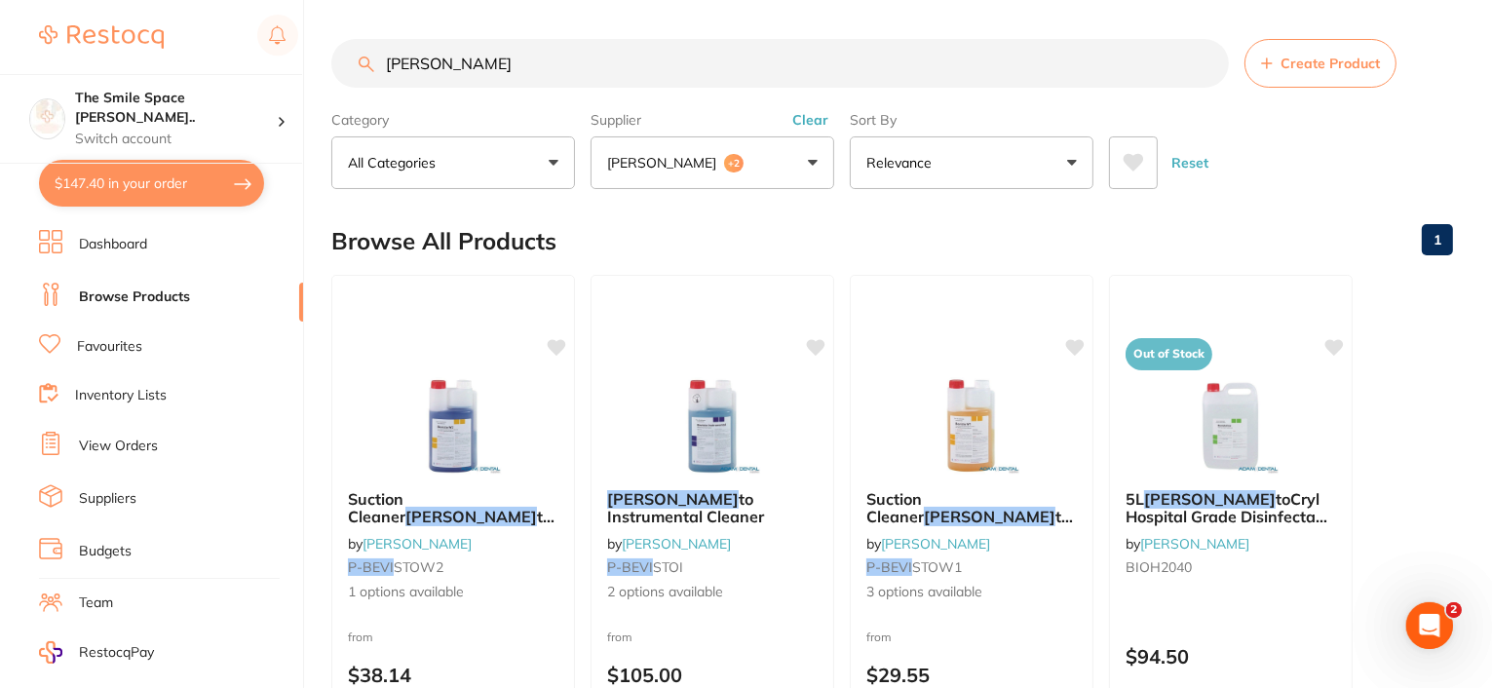
click at [814, 113] on button "Clear" at bounding box center [810, 120] width 48 height 18
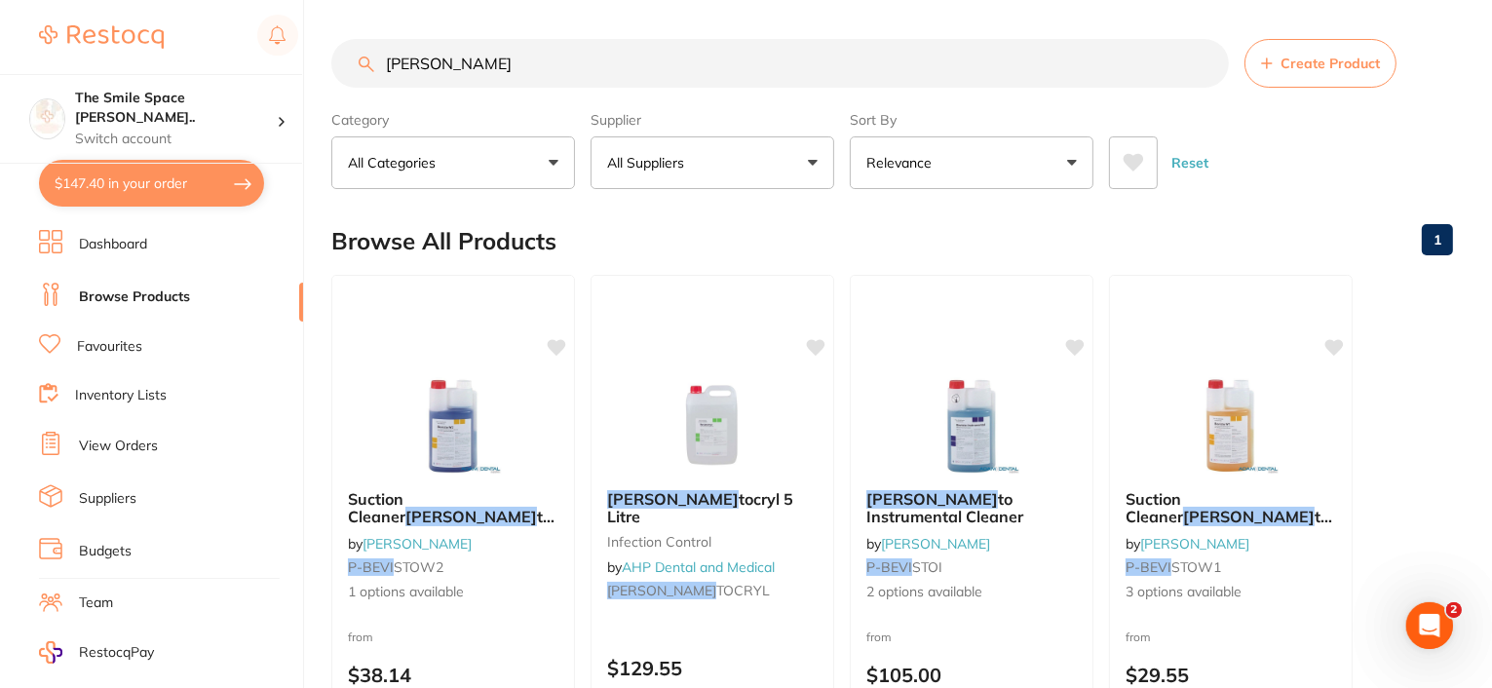
drag, startPoint x: 464, startPoint y: 64, endPoint x: 298, endPoint y: 62, distance: 165.6
click at [298, 62] on div "$147.40 The Smile Space [PERSON_NAME].. Switch account The Smile Space [PERSON_…" at bounding box center [746, 344] width 1492 height 688
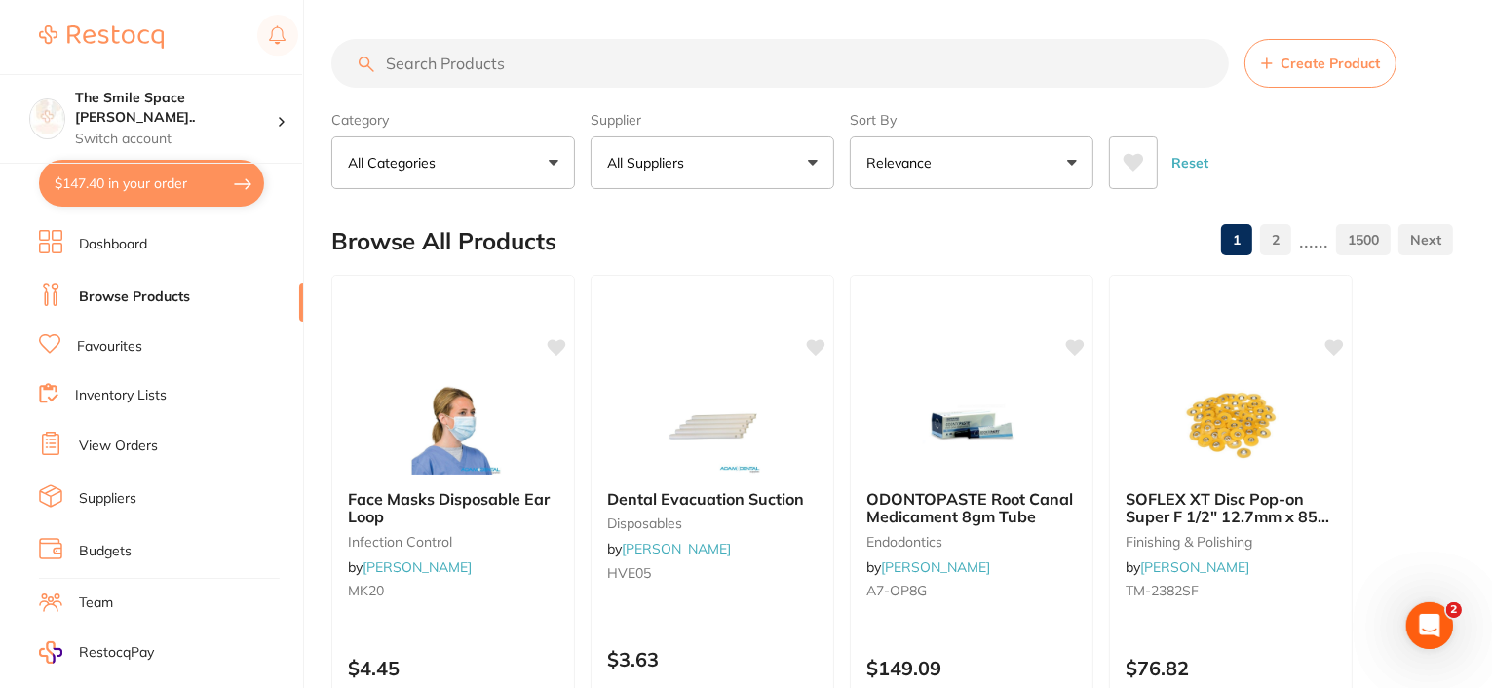
click at [208, 171] on button "$147.40 in your order" at bounding box center [151, 183] width 225 height 47
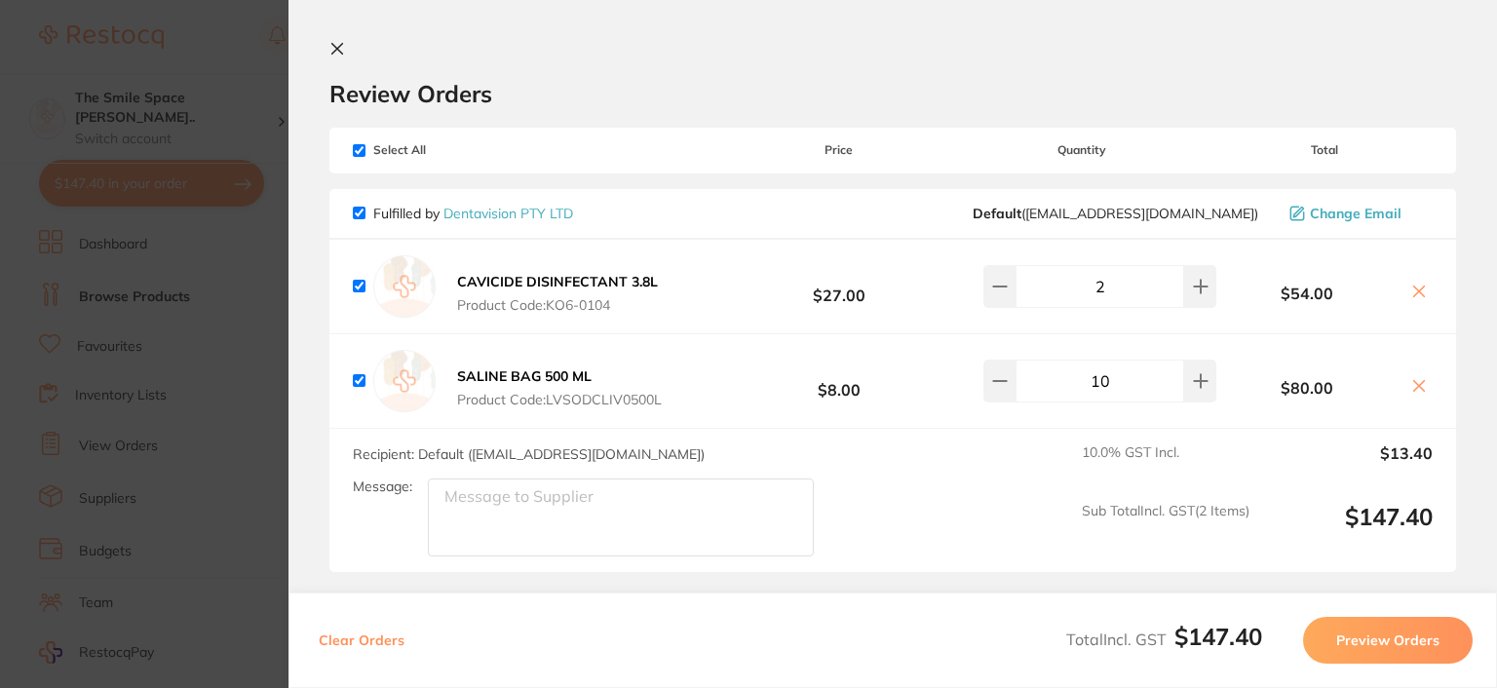
click at [337, 42] on icon at bounding box center [337, 49] width 16 height 16
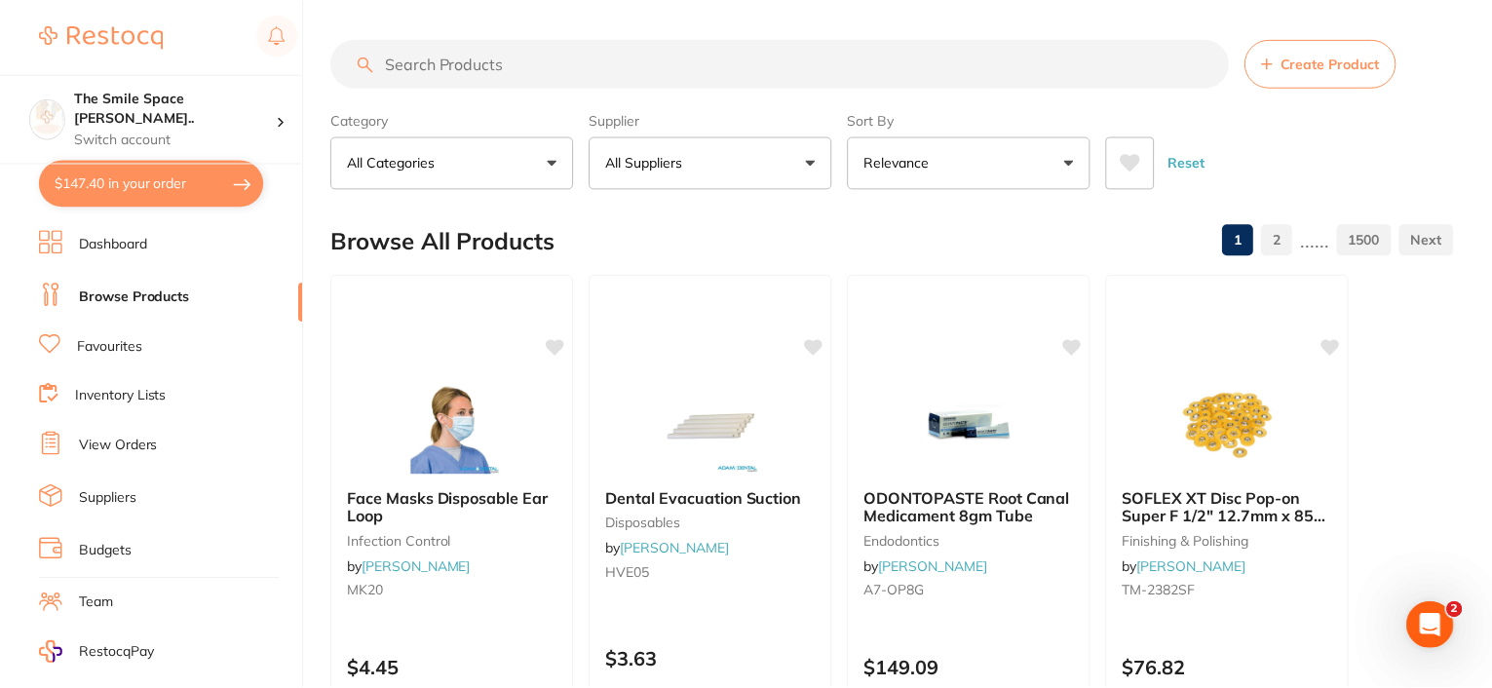
scroll to position [3, 0]
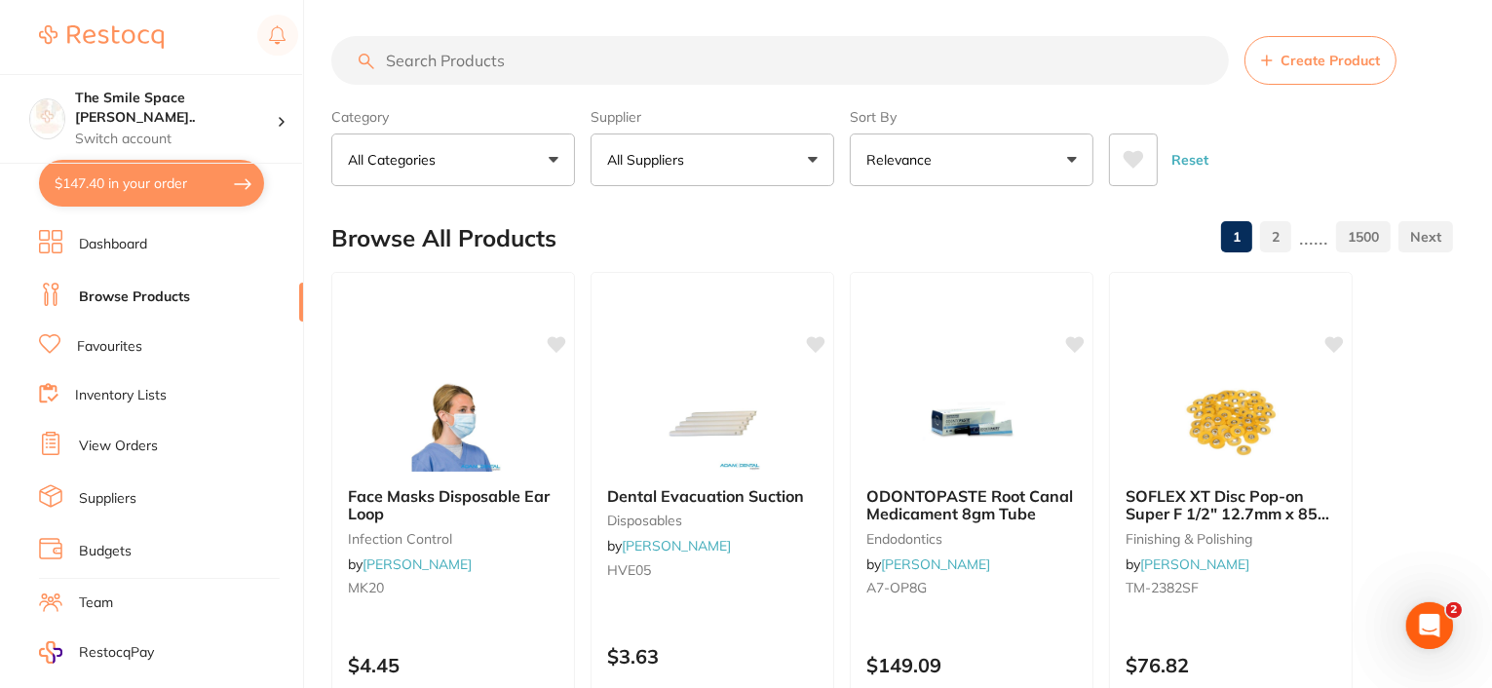
click at [486, 57] on input "search" at bounding box center [779, 60] width 897 height 49
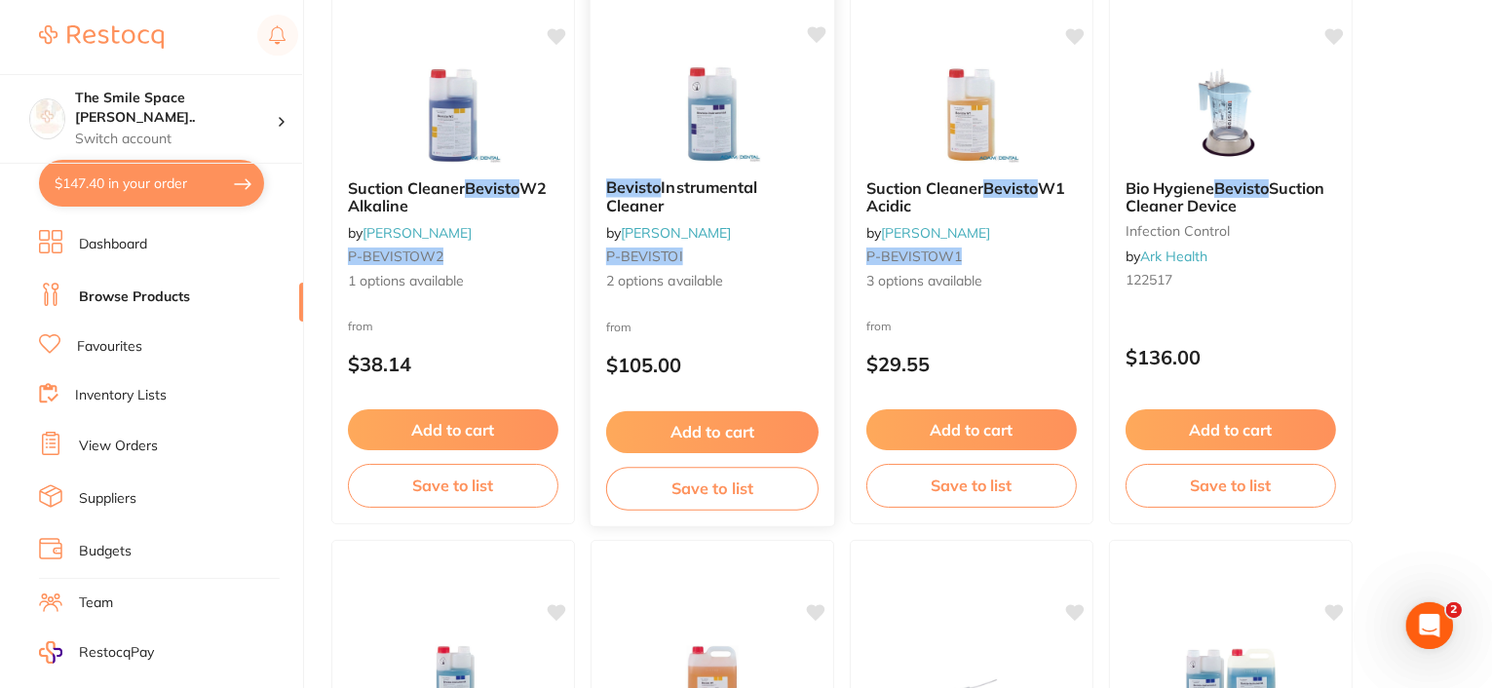
scroll to position [0, 0]
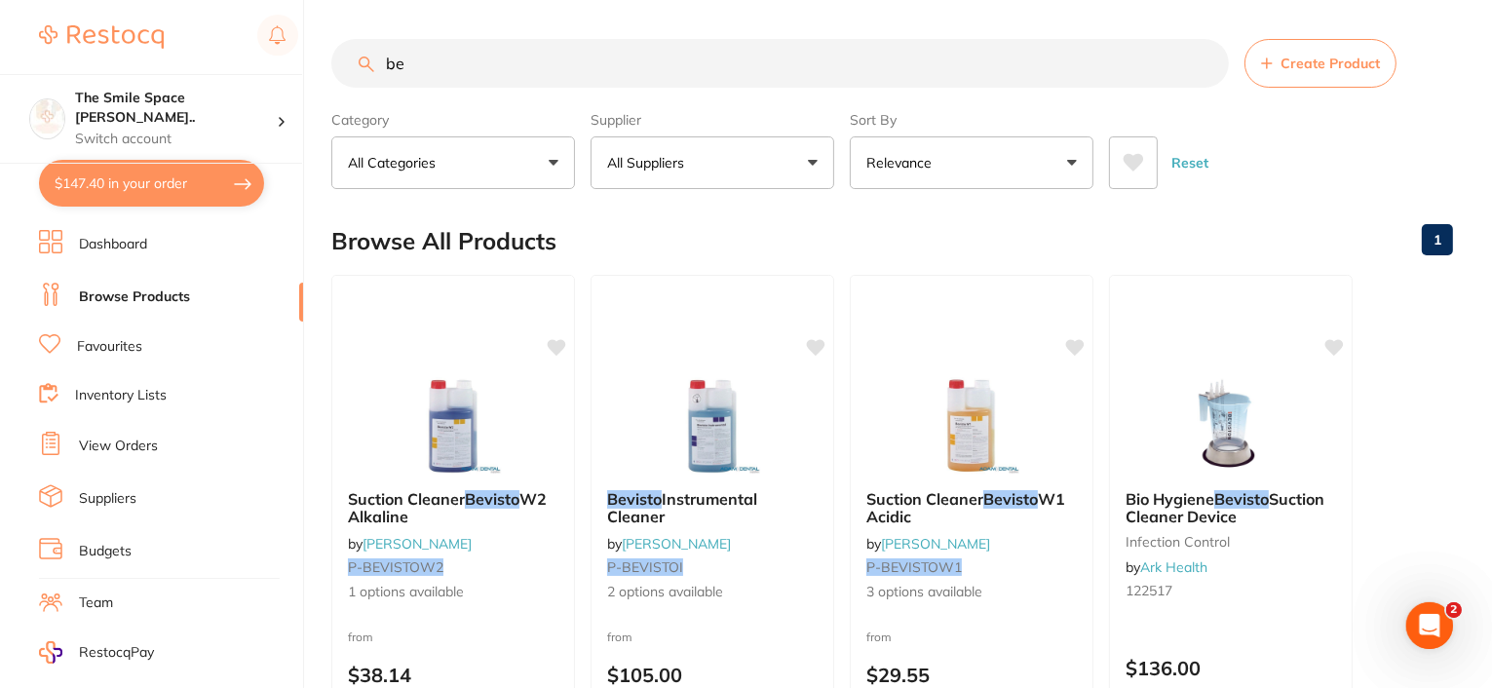
type input "b"
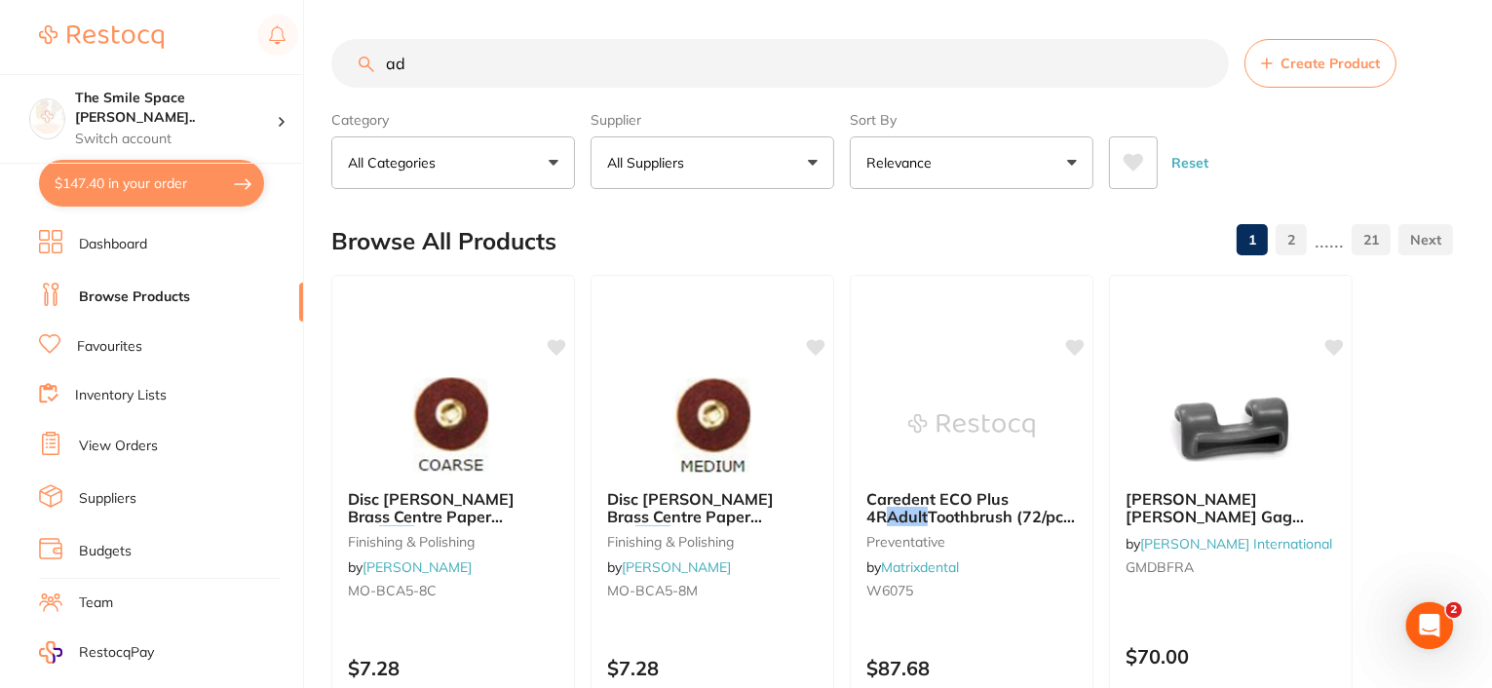
type input "a"
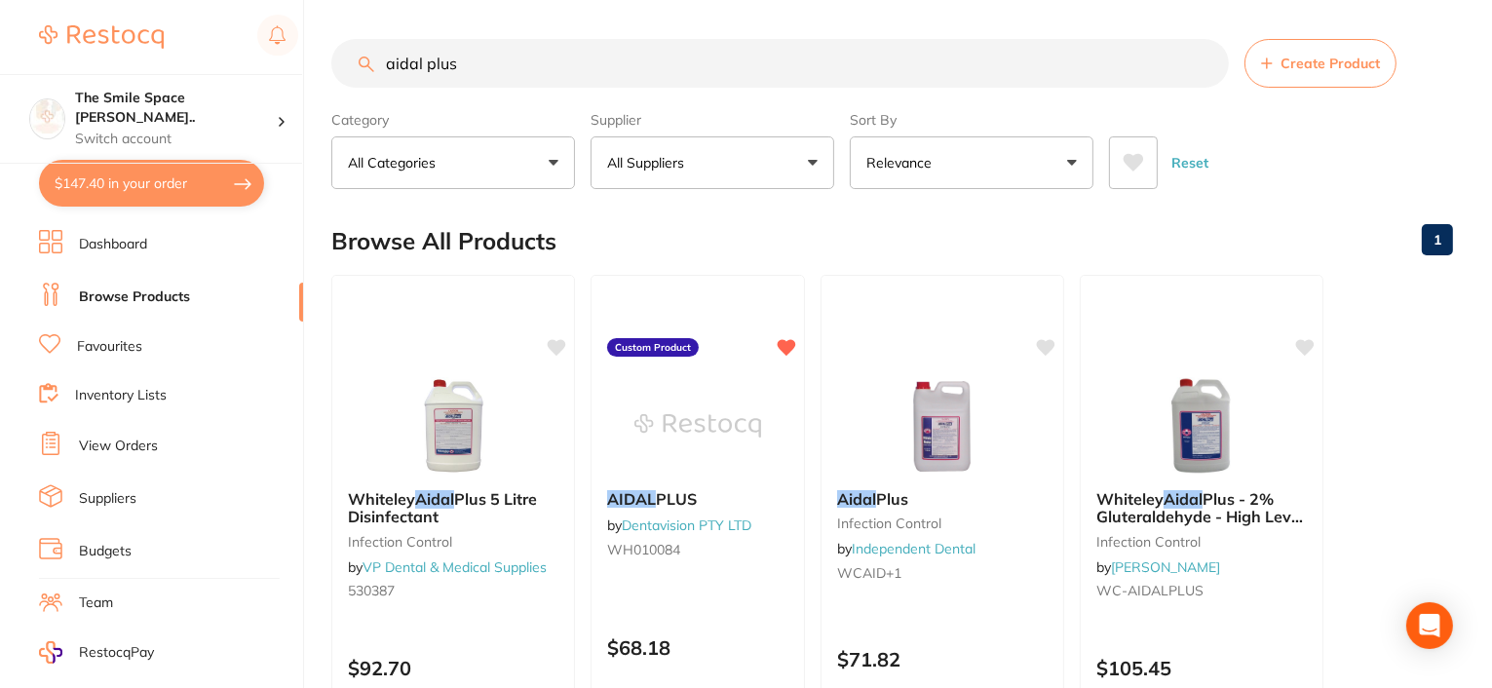
type input "aidal plus"
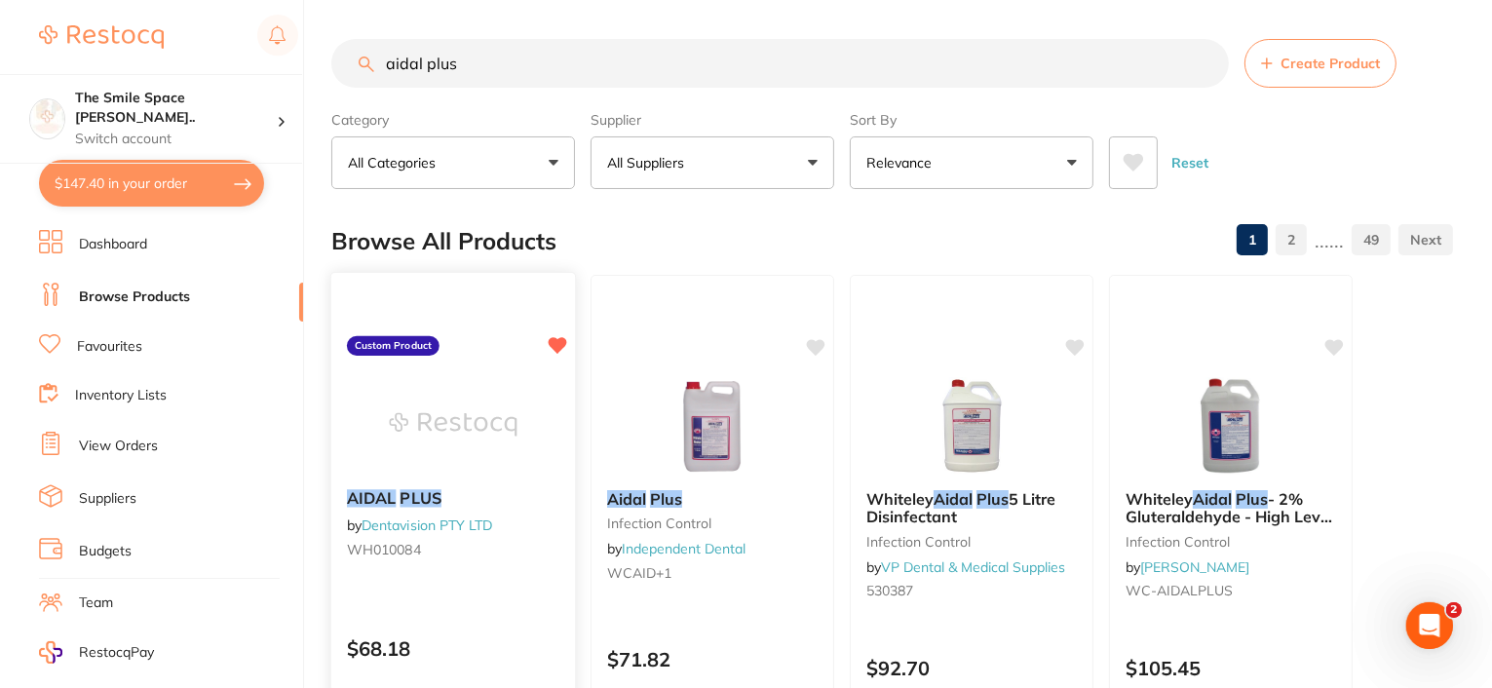
click at [381, 501] on em "AIDAL" at bounding box center [372, 497] width 50 height 19
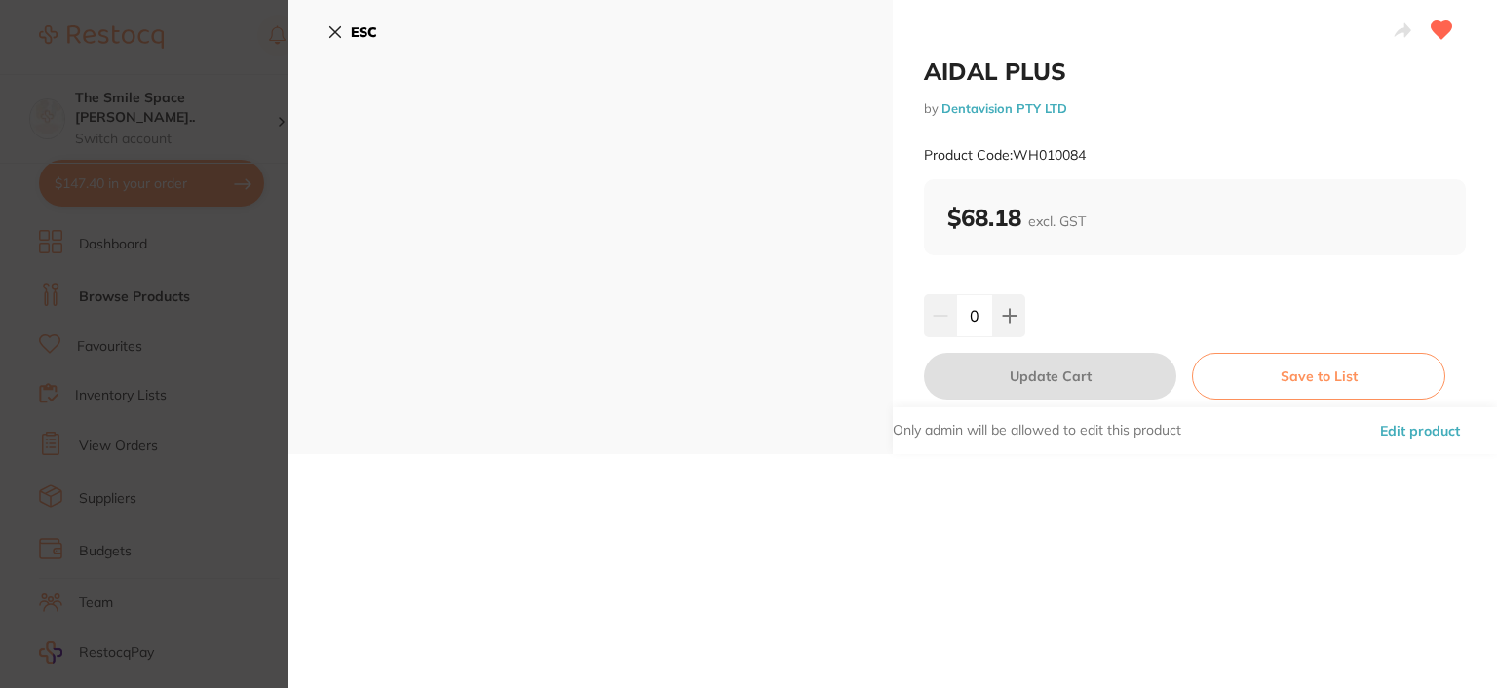
click at [331, 34] on icon at bounding box center [335, 32] width 16 height 16
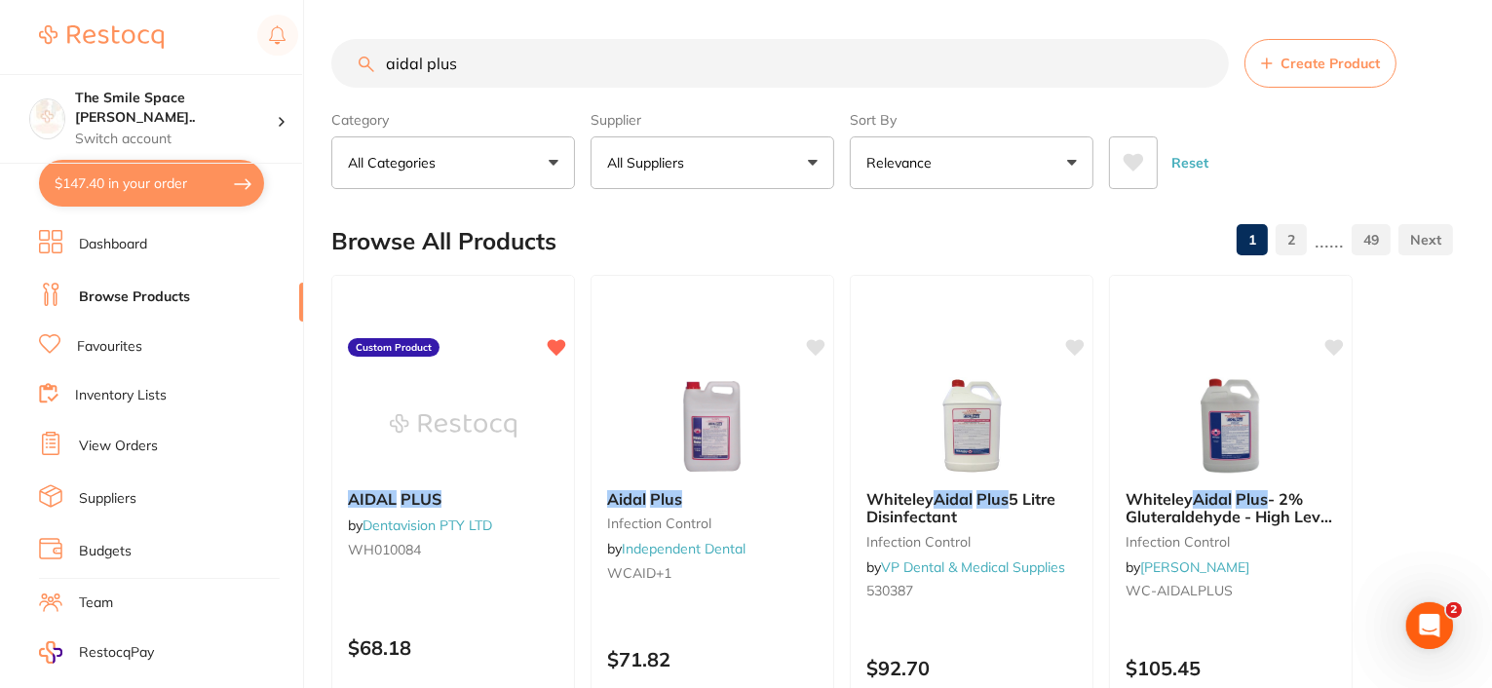
click at [744, 158] on button "All Suppliers" at bounding box center [712, 162] width 244 height 53
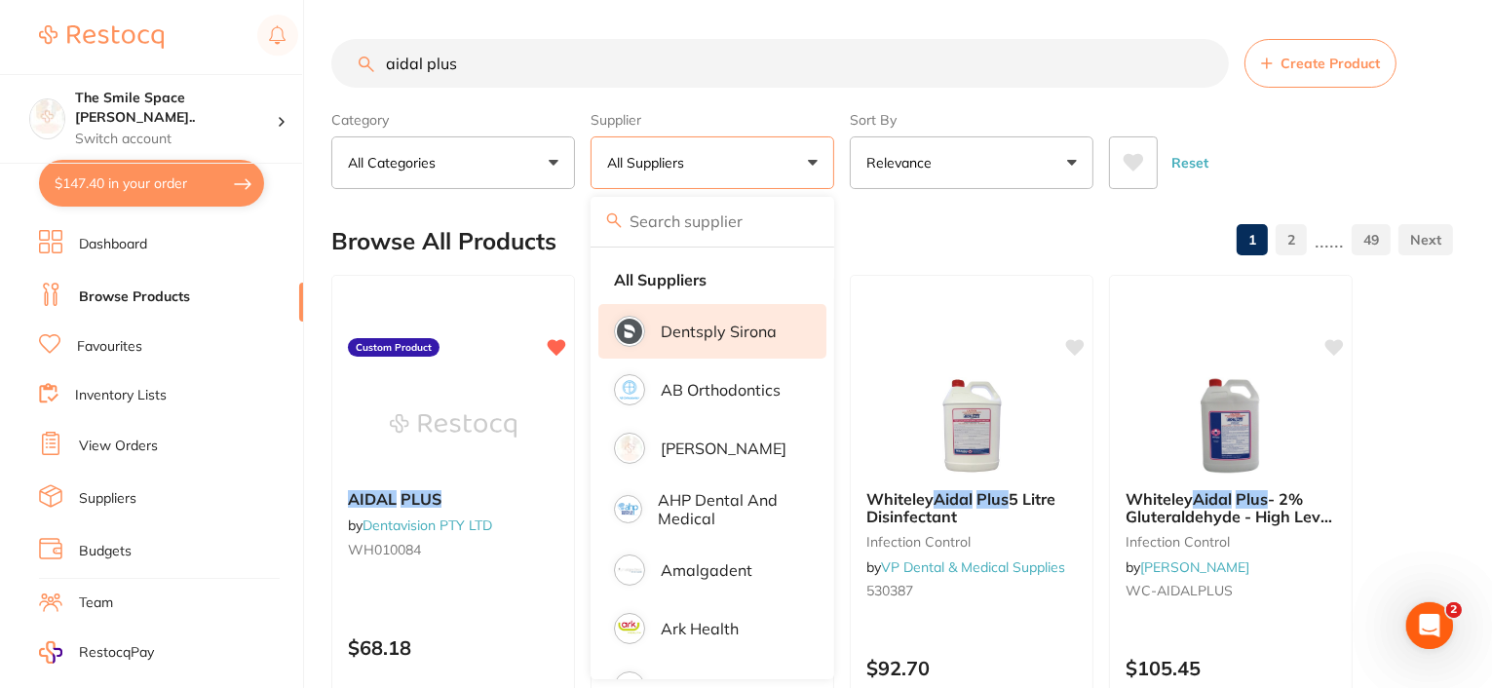
click at [686, 335] on p "Dentsply Sirona" at bounding box center [719, 331] width 116 height 18
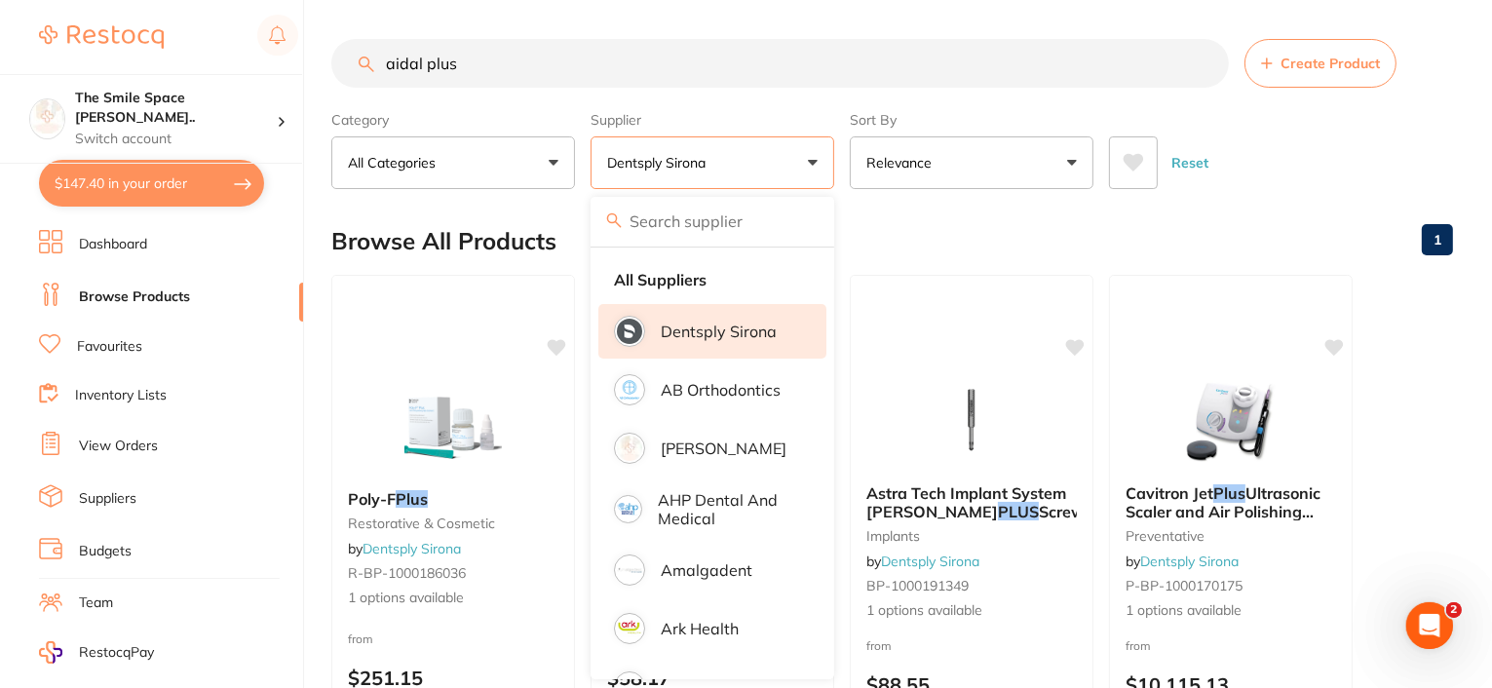
drag, startPoint x: 476, startPoint y: 54, endPoint x: 302, endPoint y: 19, distance: 177.7
click at [329, 53] on div "$147.40 The Smile Space [PERSON_NAME].. Switch account The Smile Space [PERSON_…" at bounding box center [746, 344] width 1492 height 688
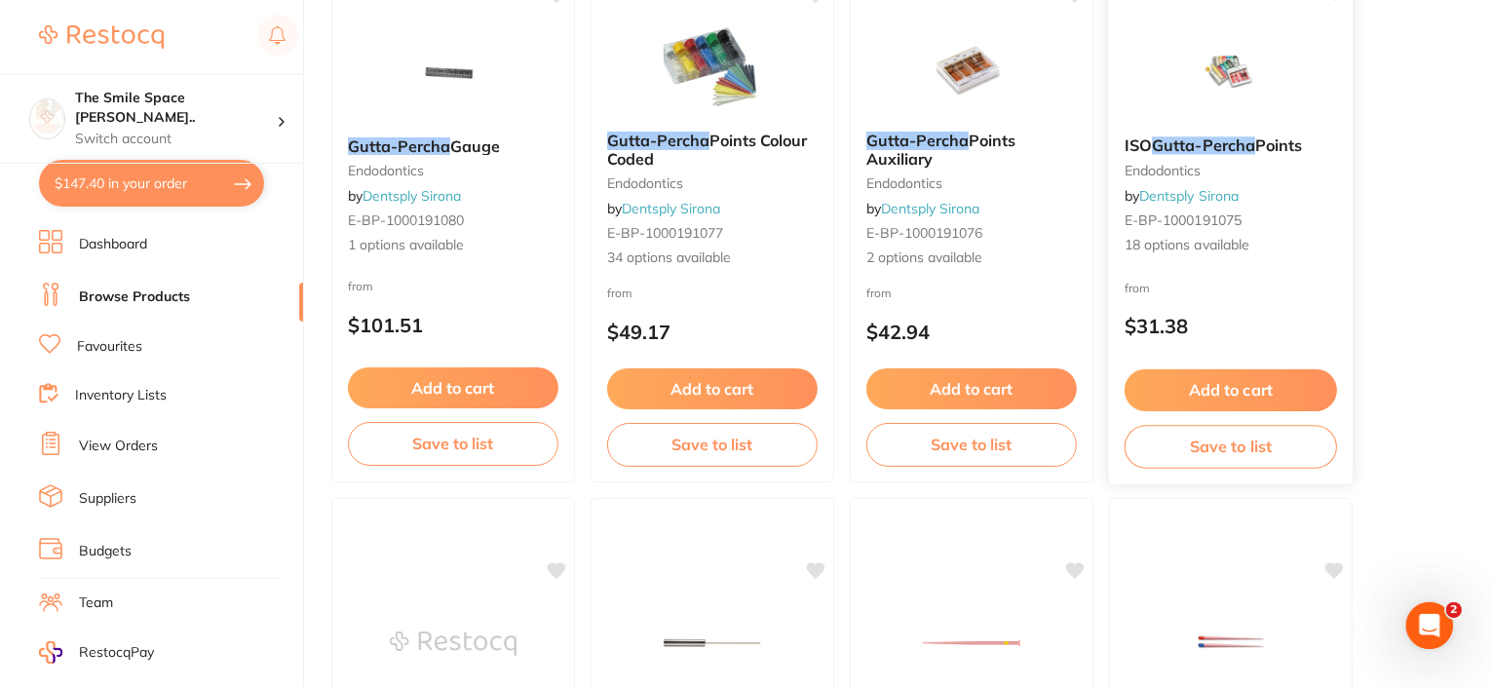
scroll to position [195, 0]
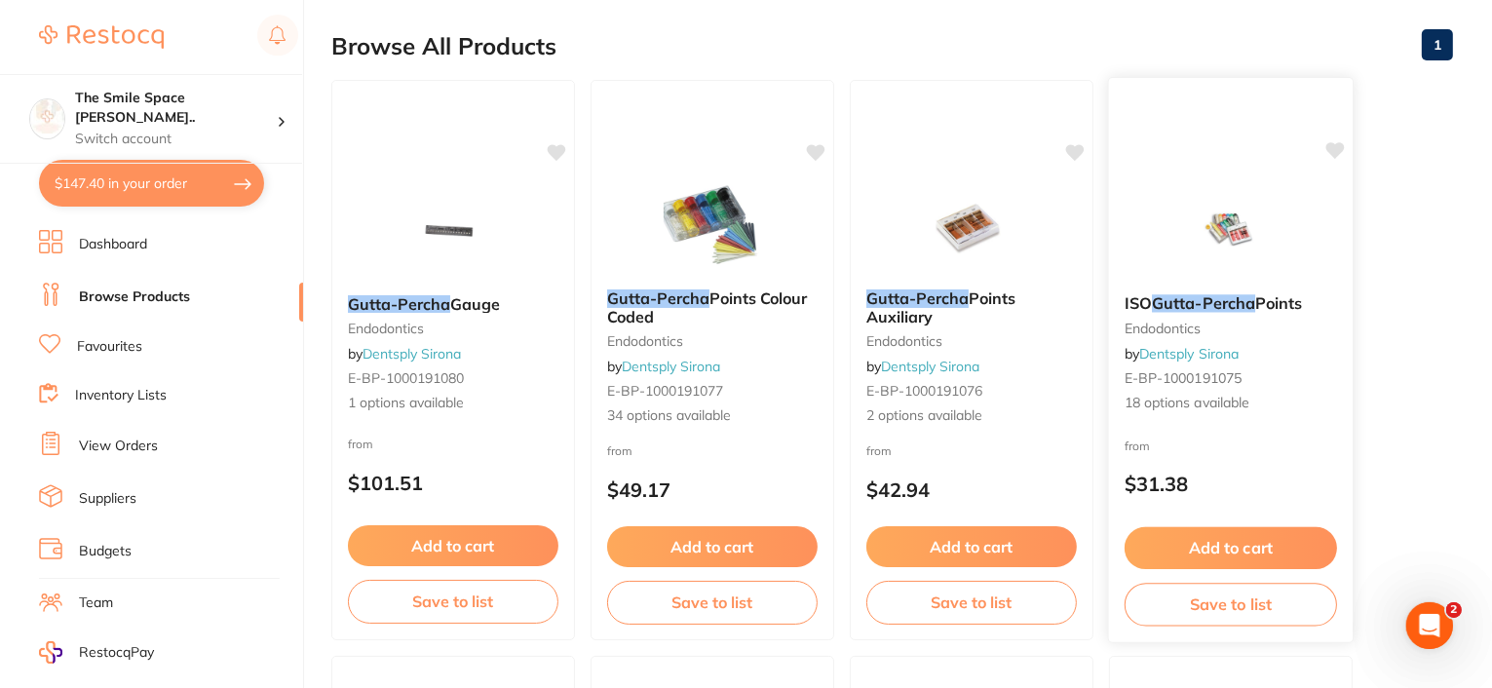
click at [1211, 178] on div "ISO Gutta-Percha Points endodontics by Dentsply Sirona E-BP-1000191075 18 optio…" at bounding box center [1231, 360] width 246 height 566
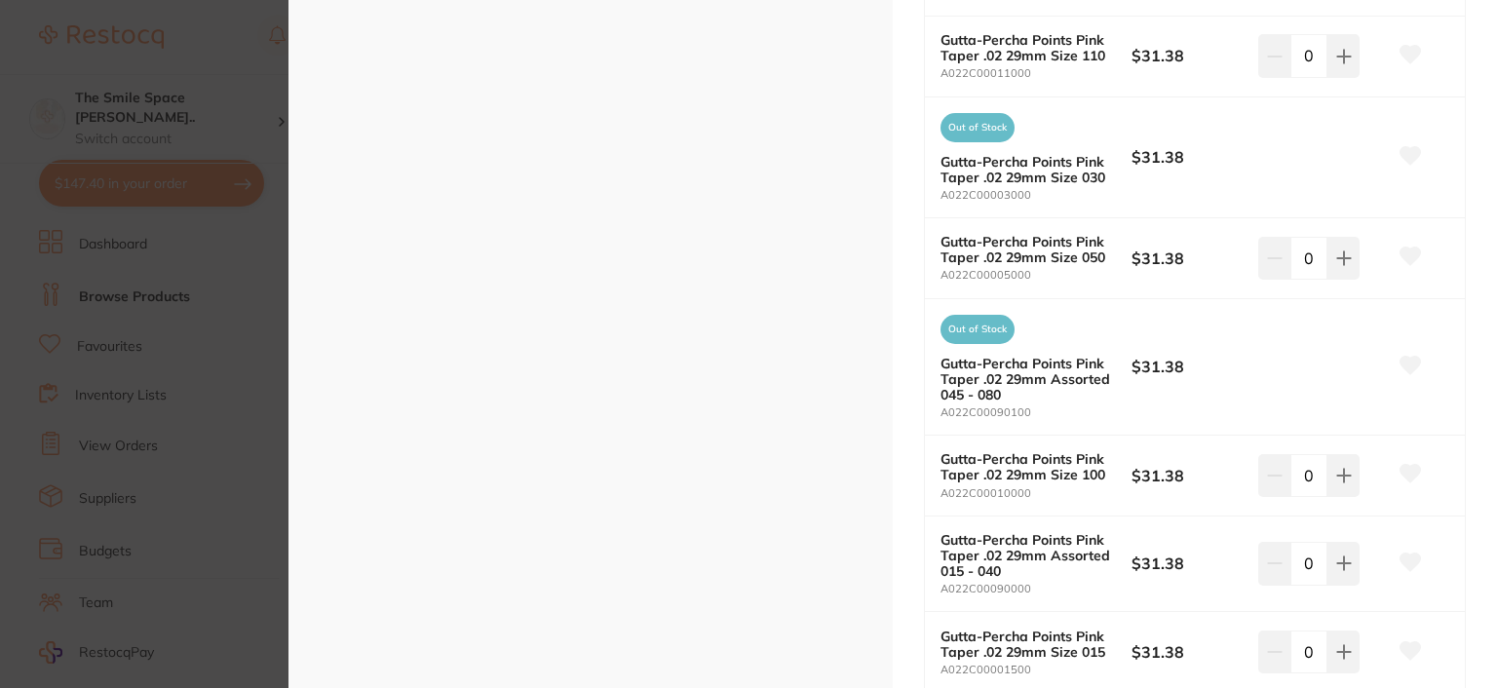
scroll to position [877, 0]
drag, startPoint x: 1093, startPoint y: 357, endPoint x: 616, endPoint y: 381, distance: 478.0
drag, startPoint x: 616, startPoint y: 381, endPoint x: 866, endPoint y: 436, distance: 256.3
click at [865, 448] on div "ESC Product Detail ISO Gutta-Percha Points for all warm or cold obturations ISO…" at bounding box center [590, 279] width 604 height 2313
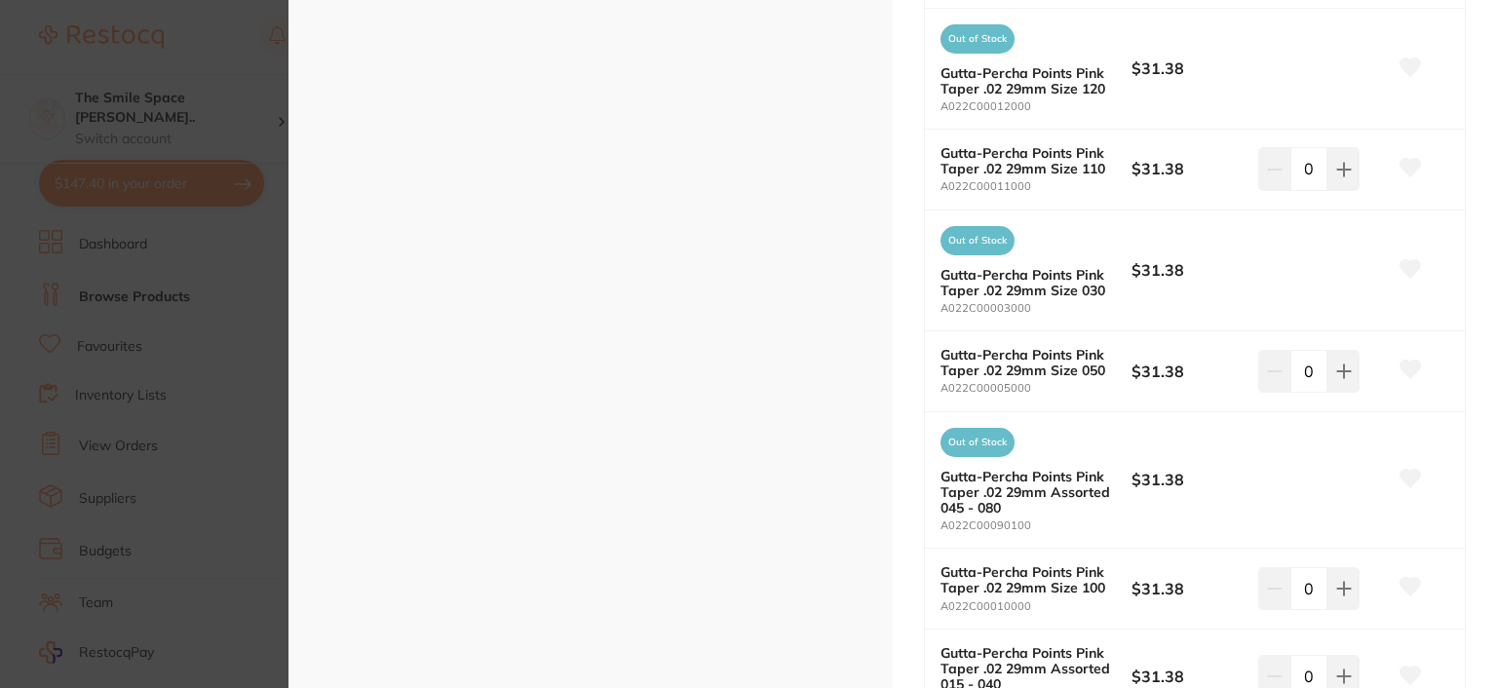
scroll to position [779, 0]
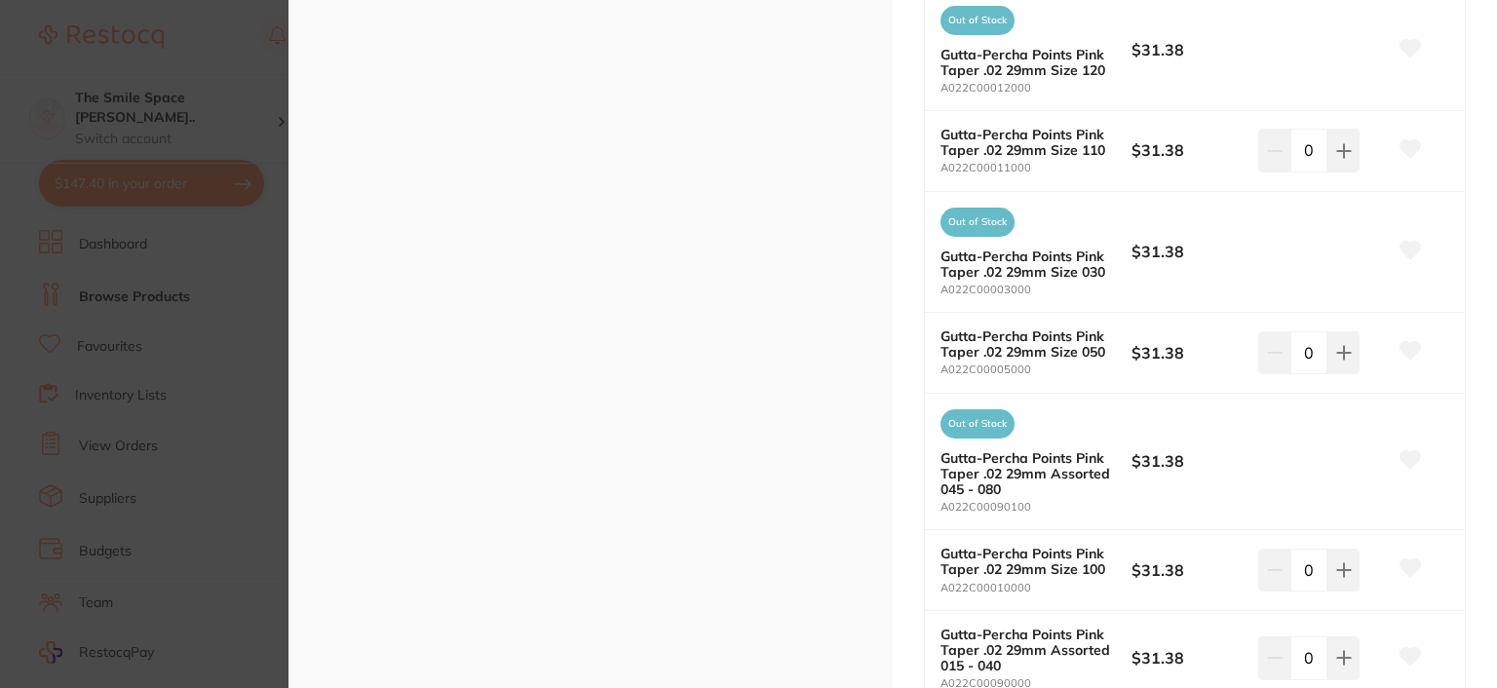
drag, startPoint x: 1074, startPoint y: 567, endPoint x: 826, endPoint y: 481, distance: 261.9
click at [826, 481] on div "ESC Product Detail ISO Gutta-Percha Points for all warm or cold obturations ISO…" at bounding box center [590, 377] width 604 height 2313
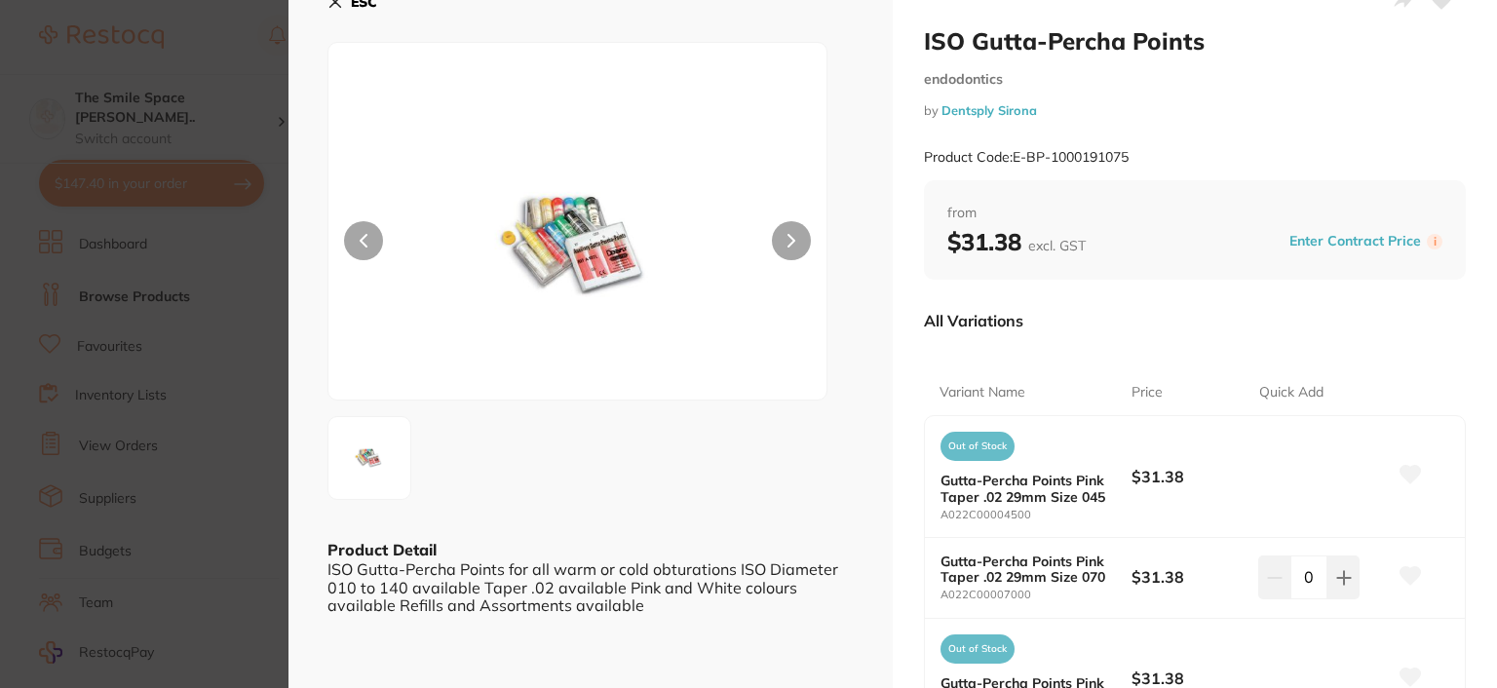
scroll to position [0, 0]
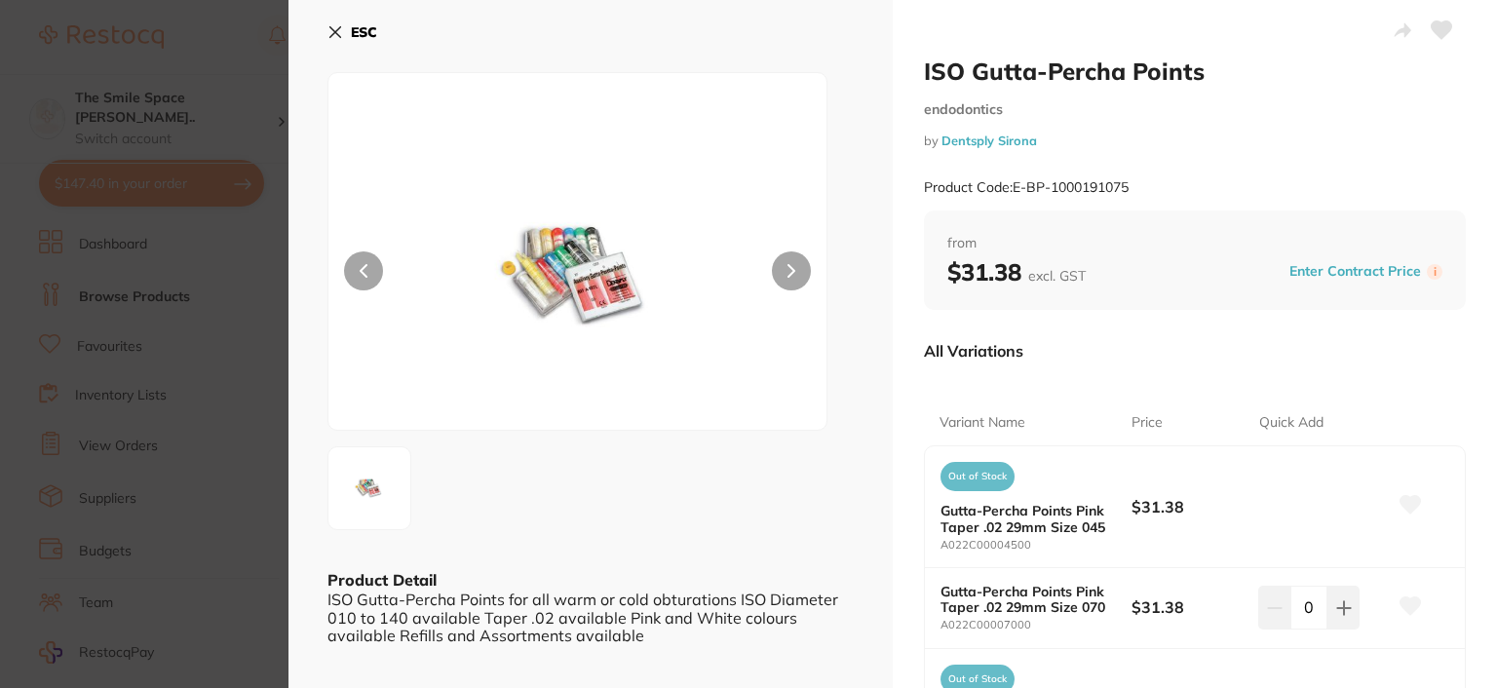
click at [338, 24] on icon at bounding box center [335, 32] width 16 height 16
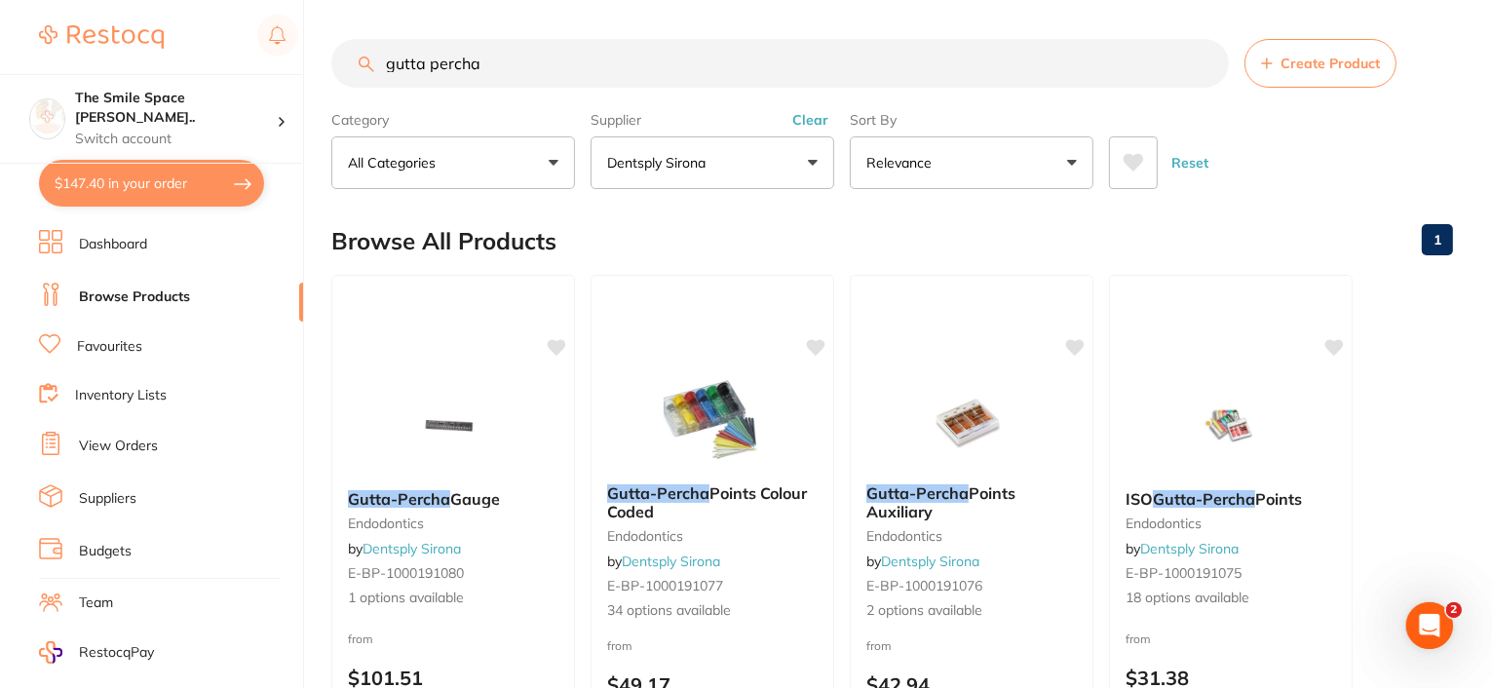
click at [802, 124] on button "Clear" at bounding box center [810, 120] width 48 height 18
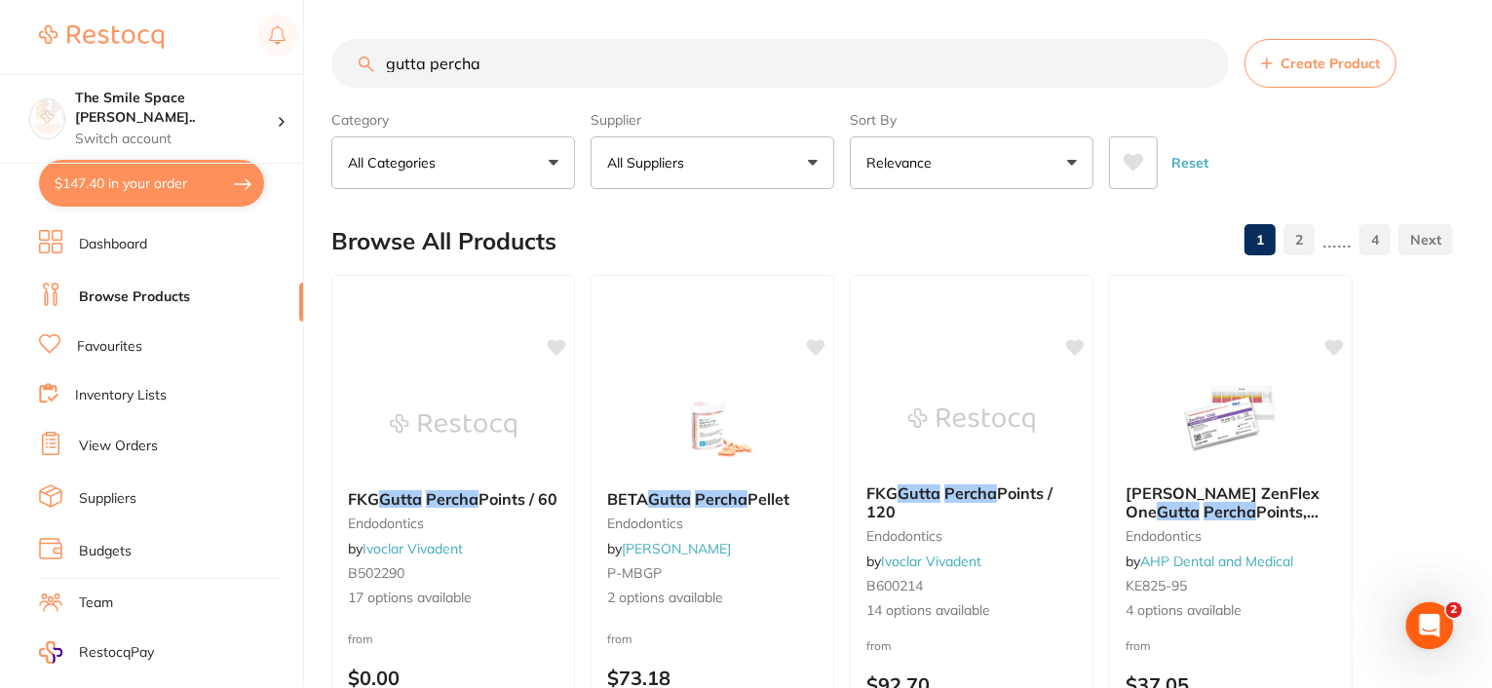
click at [527, 60] on input "gutta percha" at bounding box center [779, 63] width 897 height 49
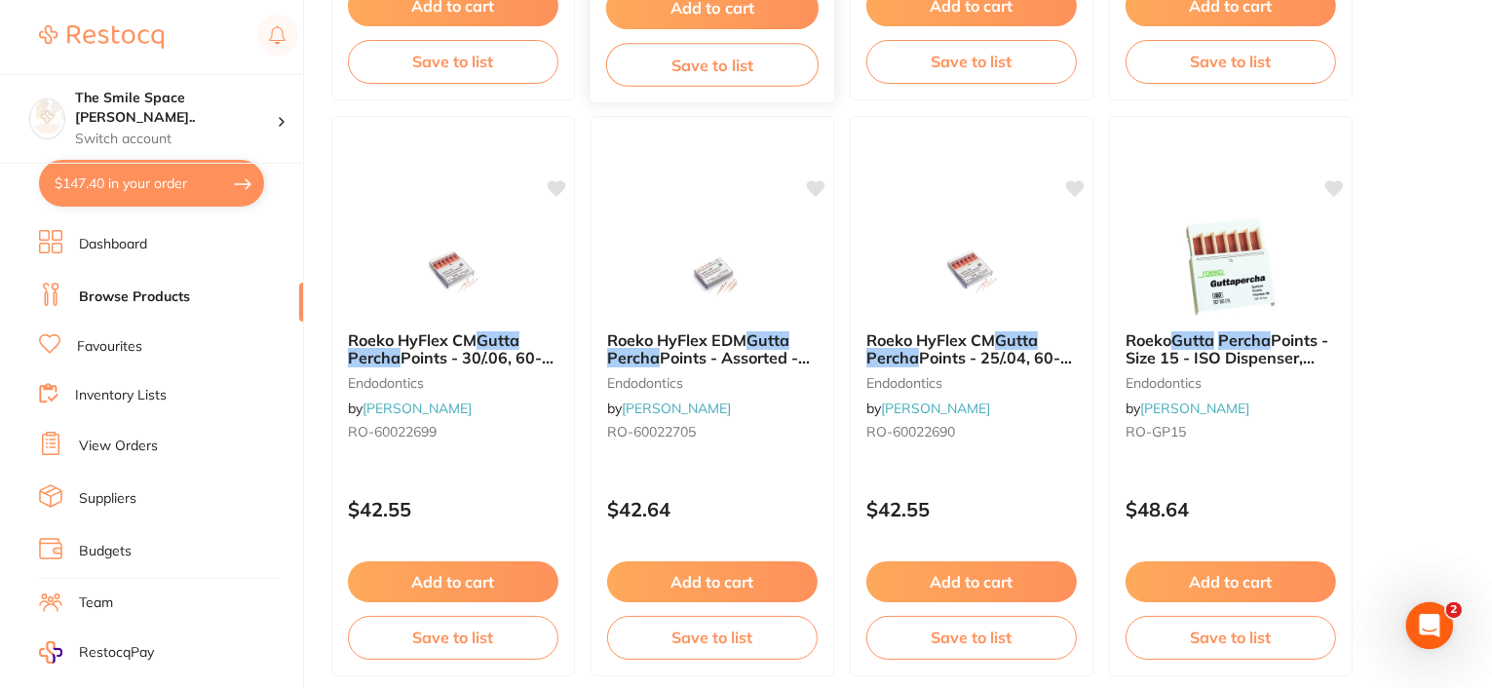
scroll to position [6528, 0]
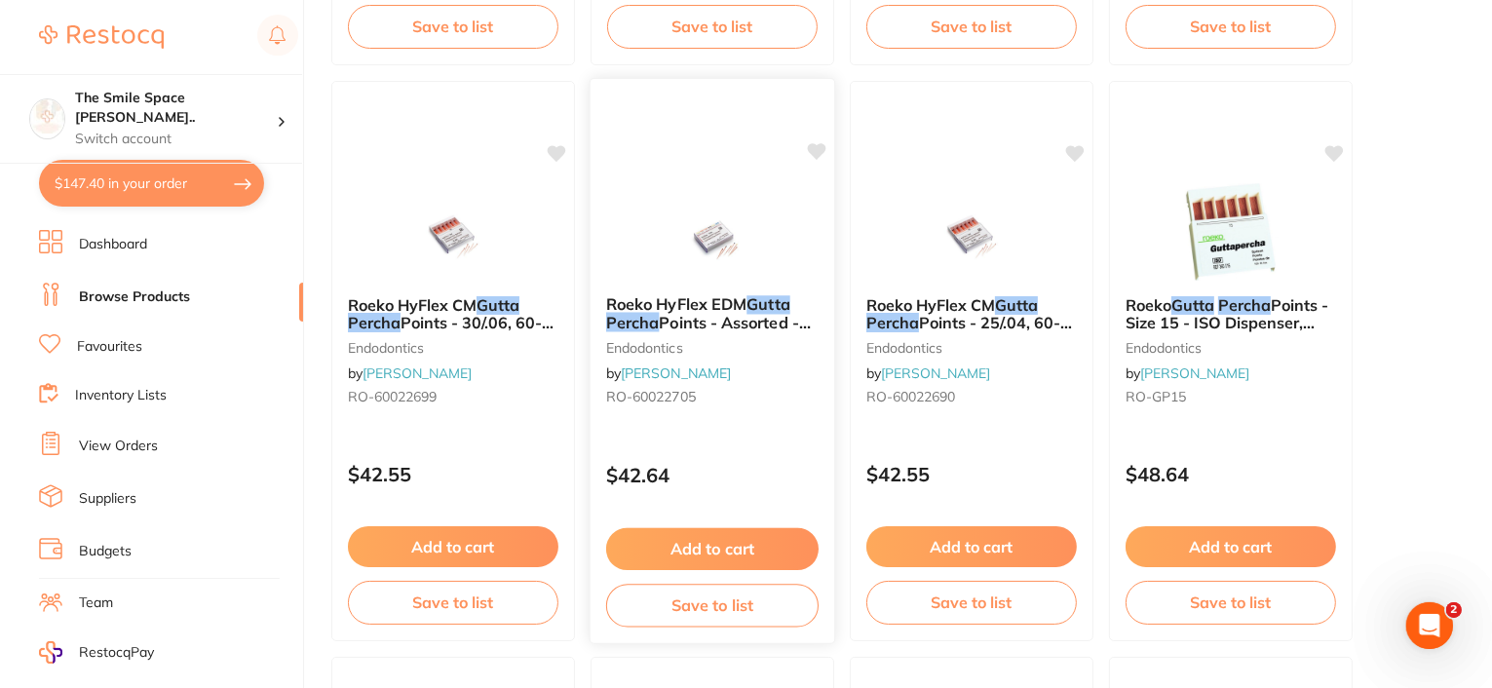
type input "gutta percha .02"
click at [741, 308] on span "Roeko HyFlex EDM" at bounding box center [676, 303] width 140 height 19
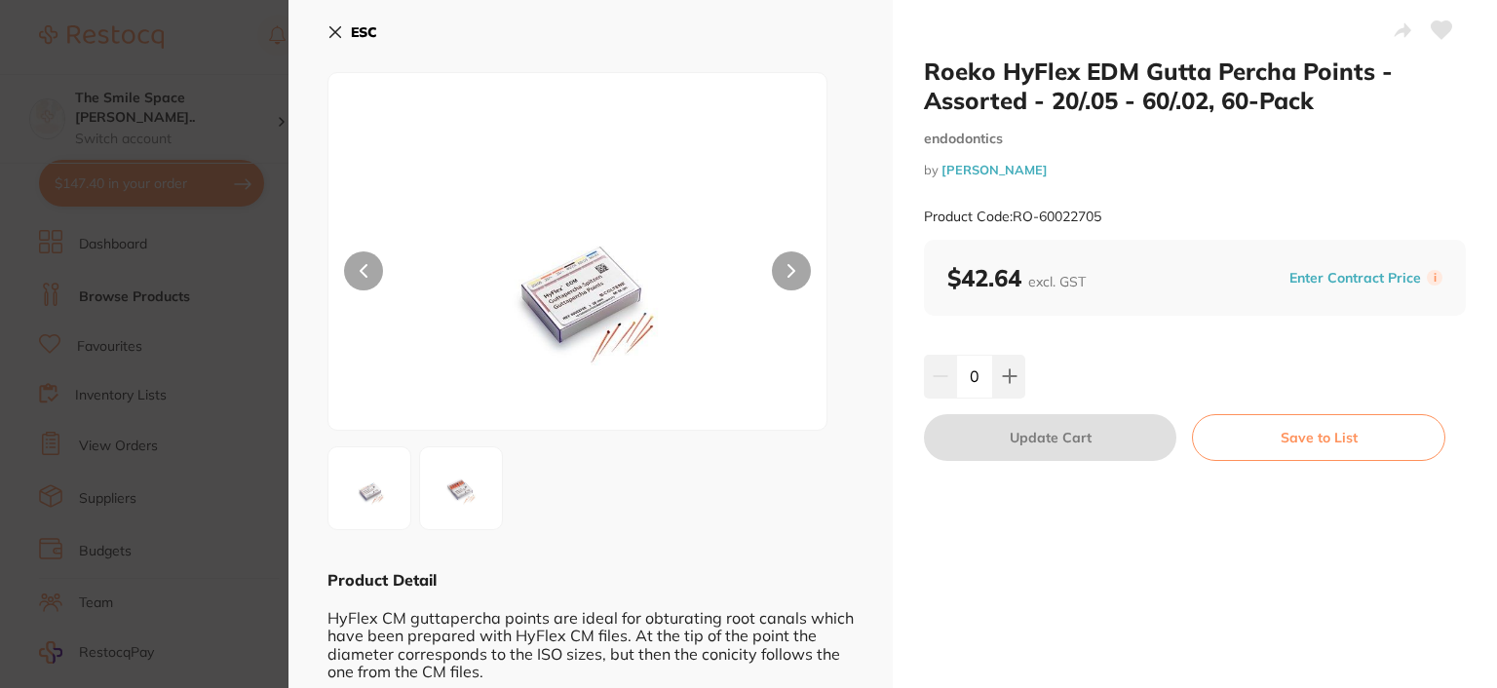
click at [332, 26] on icon at bounding box center [335, 32] width 16 height 16
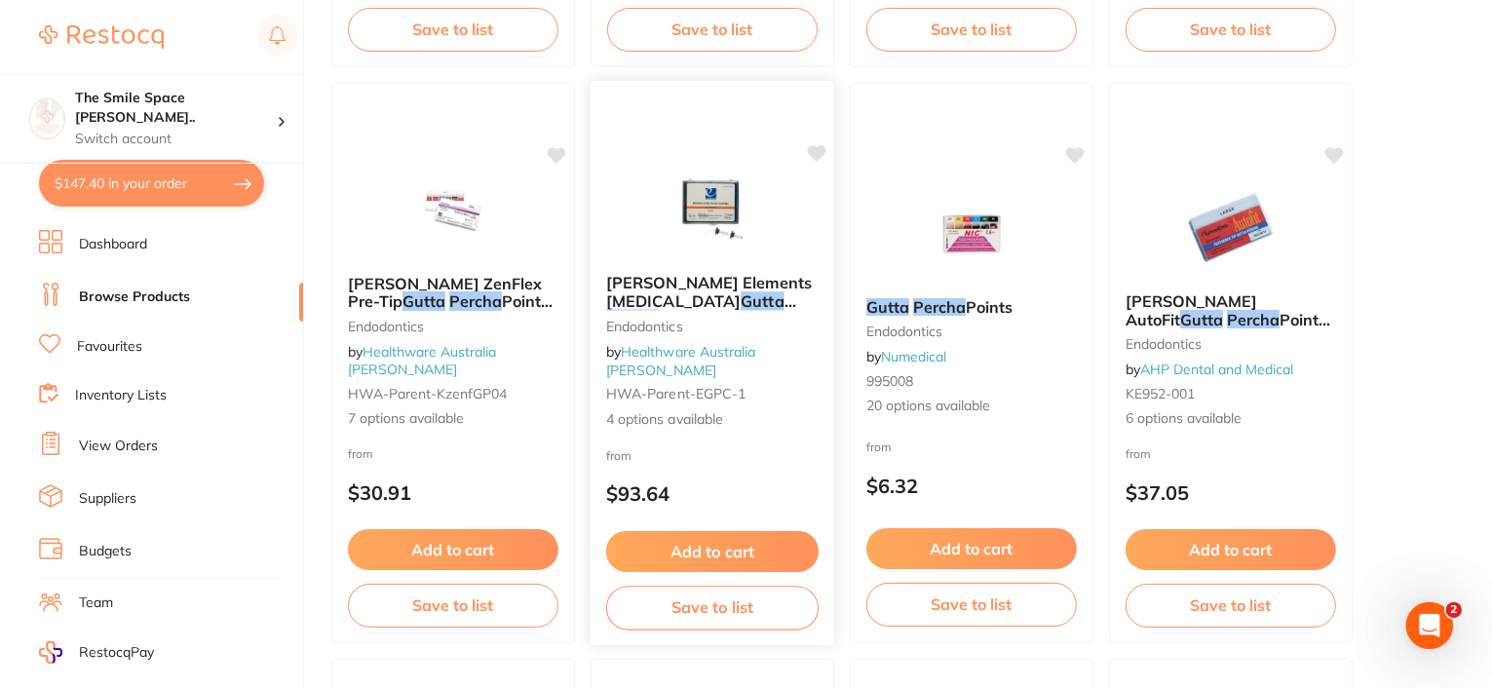
scroll to position [3118, 0]
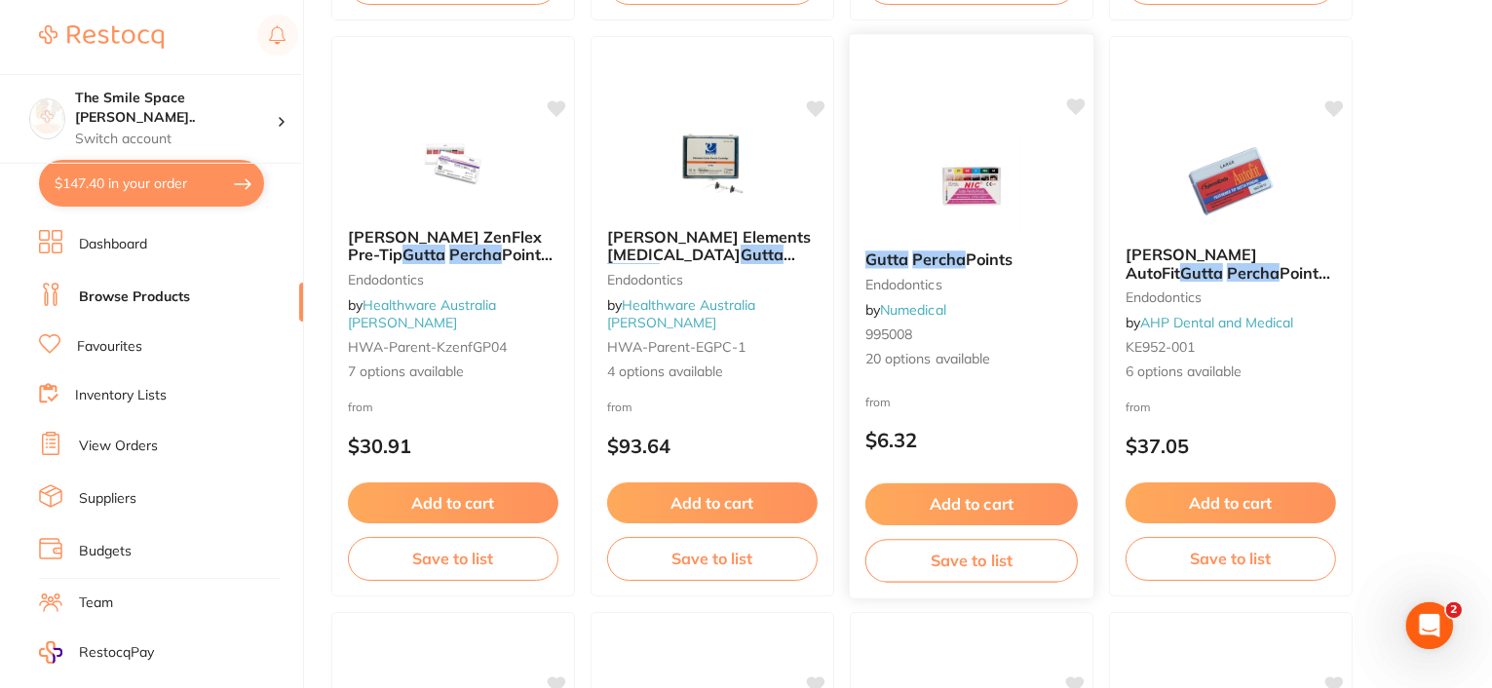
click at [966, 192] on img at bounding box center [971, 185] width 128 height 98
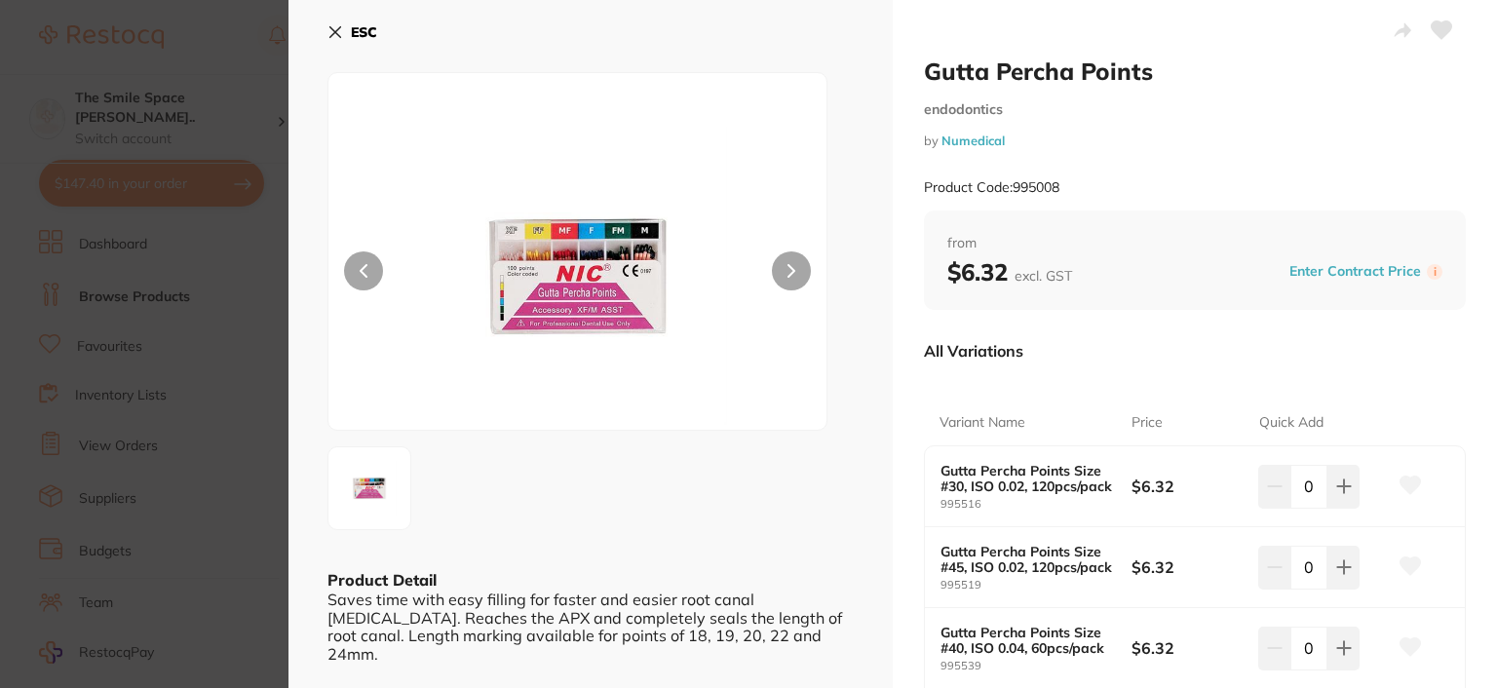
click at [331, 26] on icon at bounding box center [335, 32] width 16 height 16
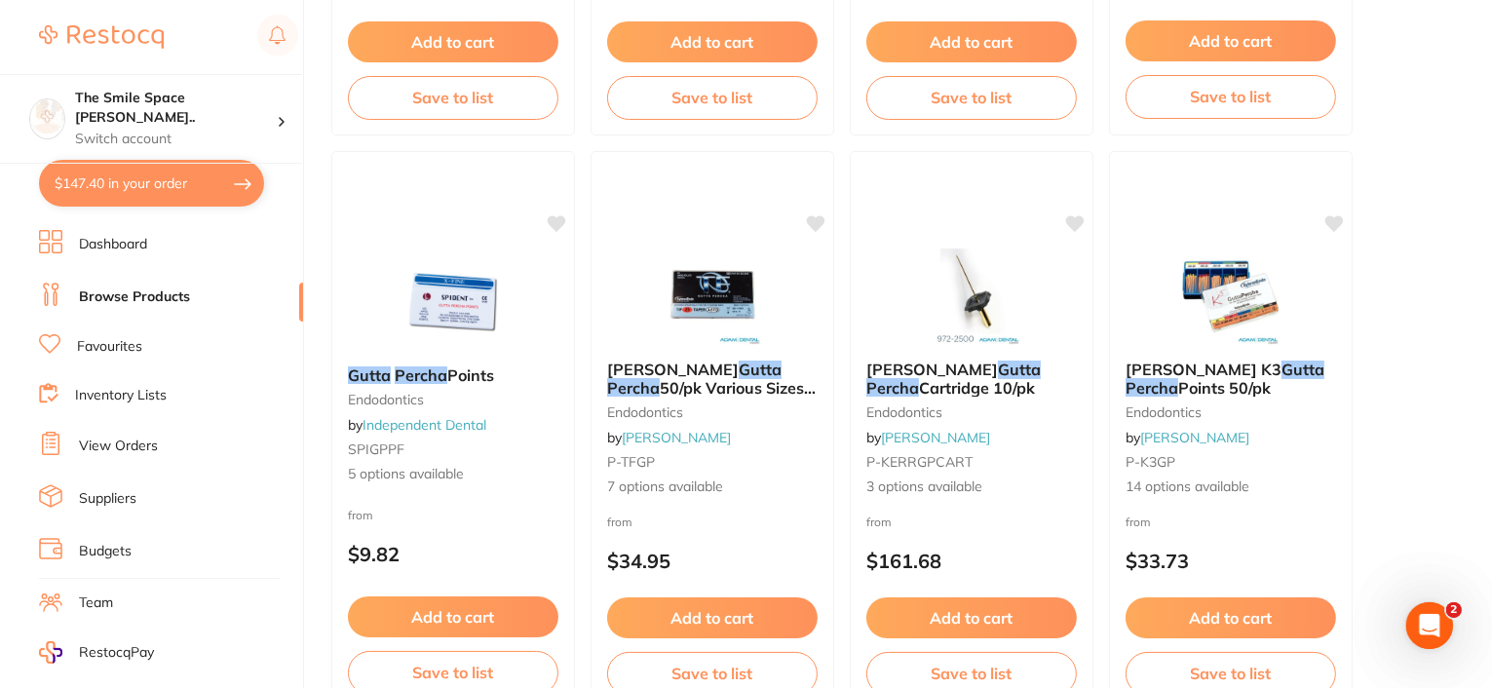
scroll to position [4189, 0]
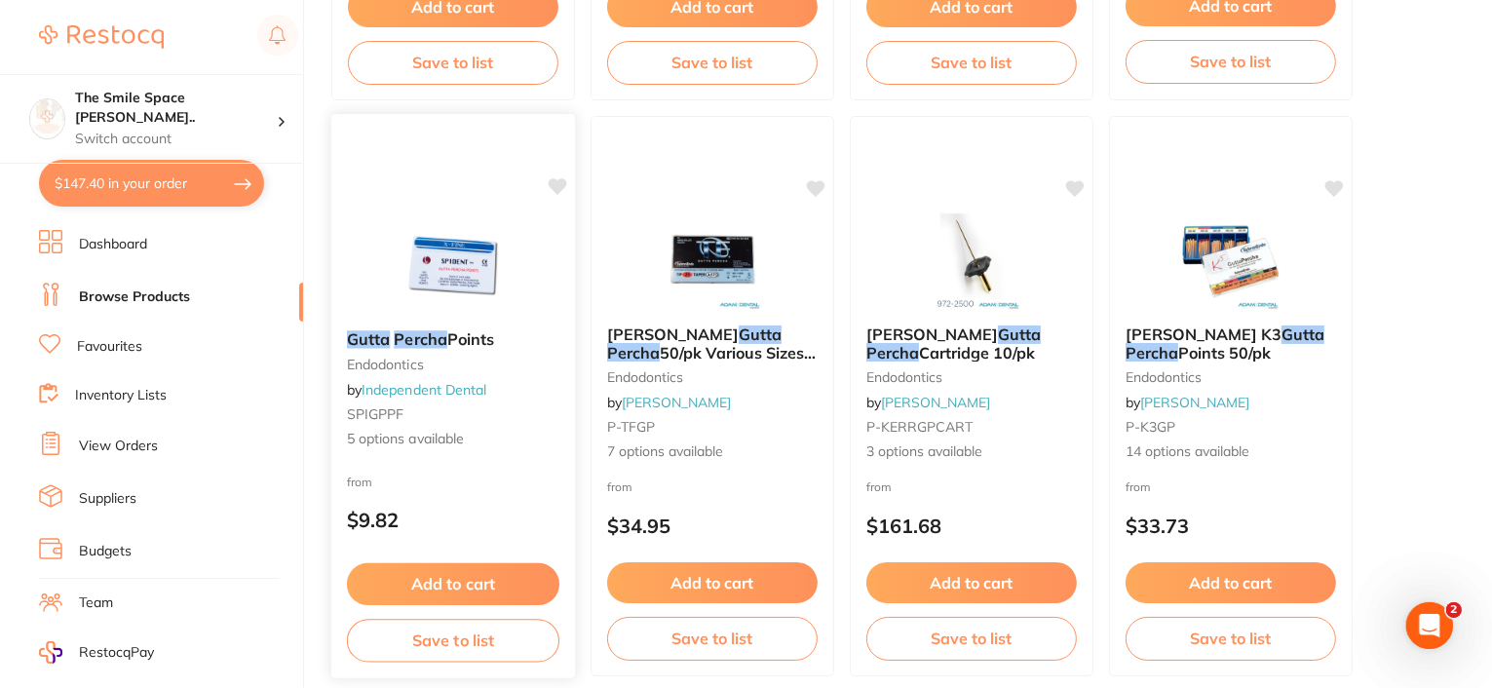
click at [443, 296] on img at bounding box center [453, 265] width 128 height 98
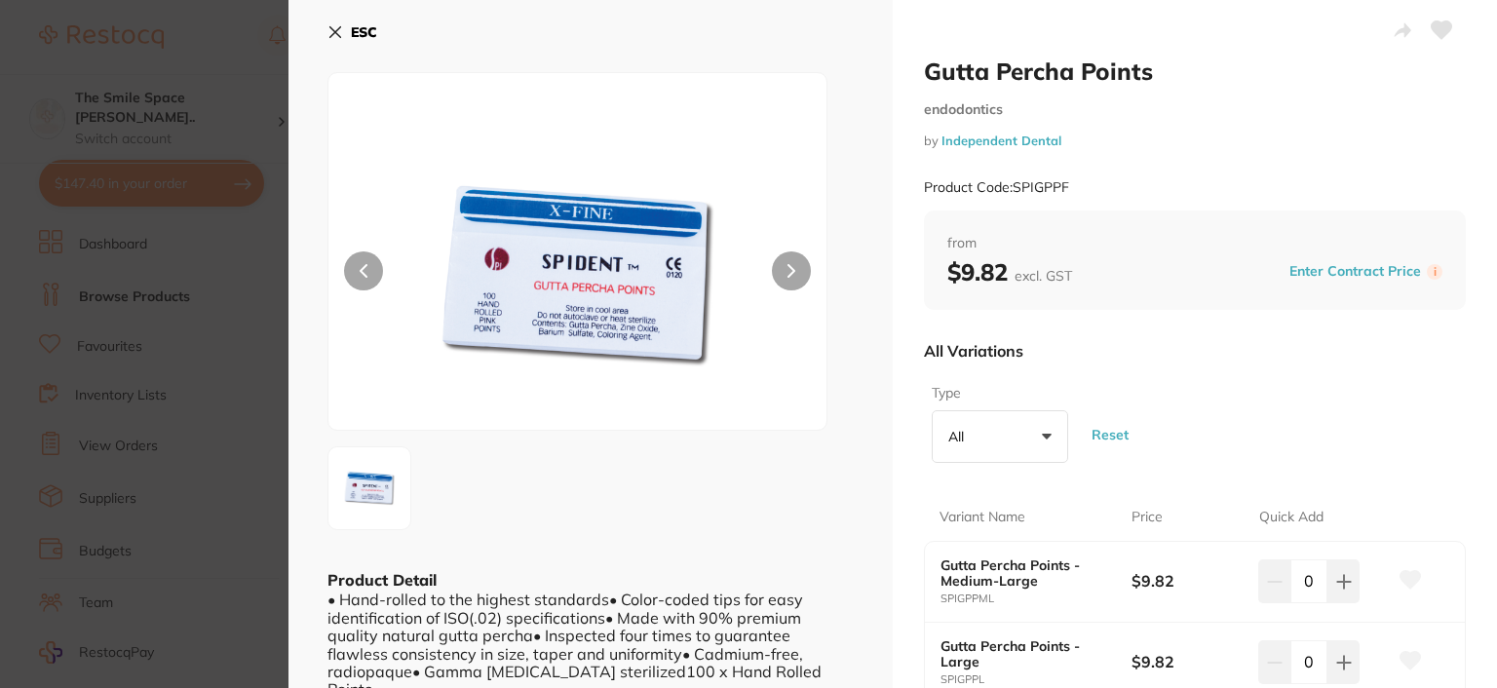
click at [331, 34] on icon at bounding box center [335, 32] width 16 height 16
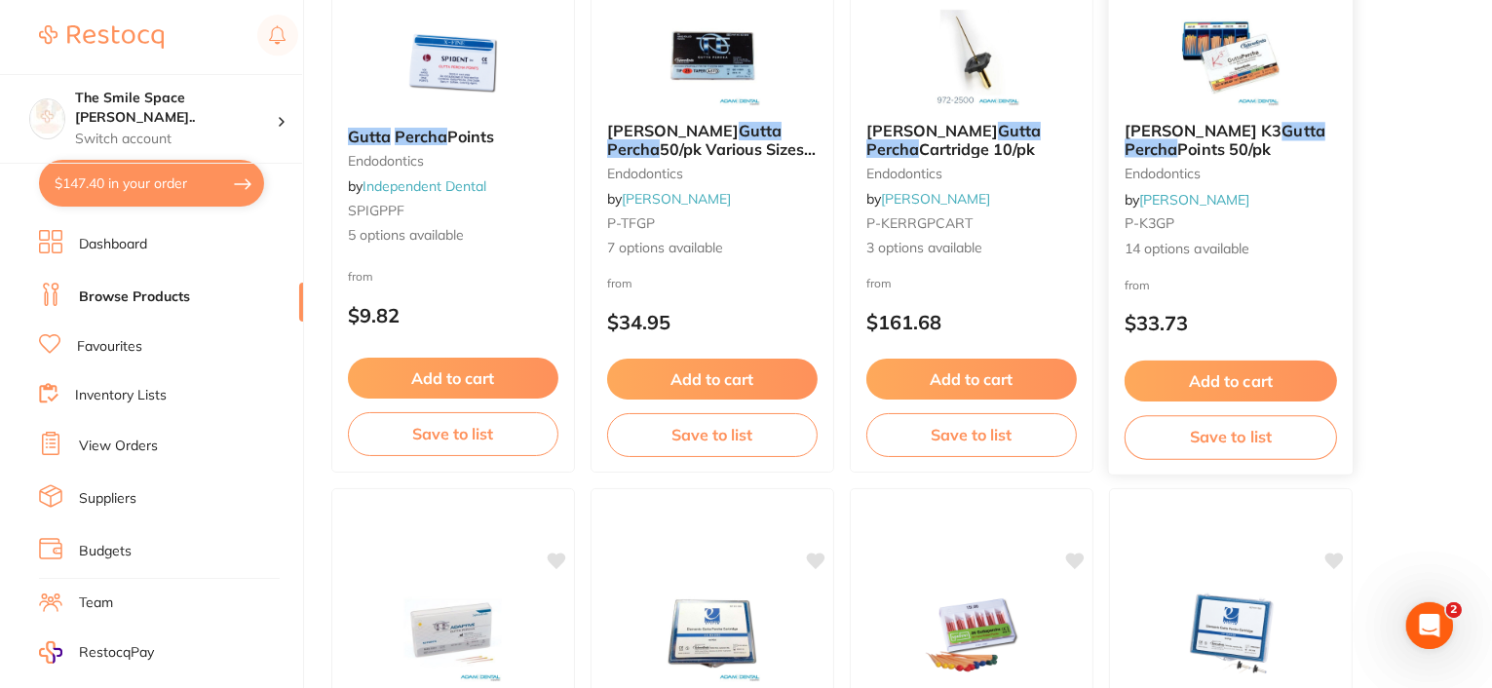
scroll to position [4774, 0]
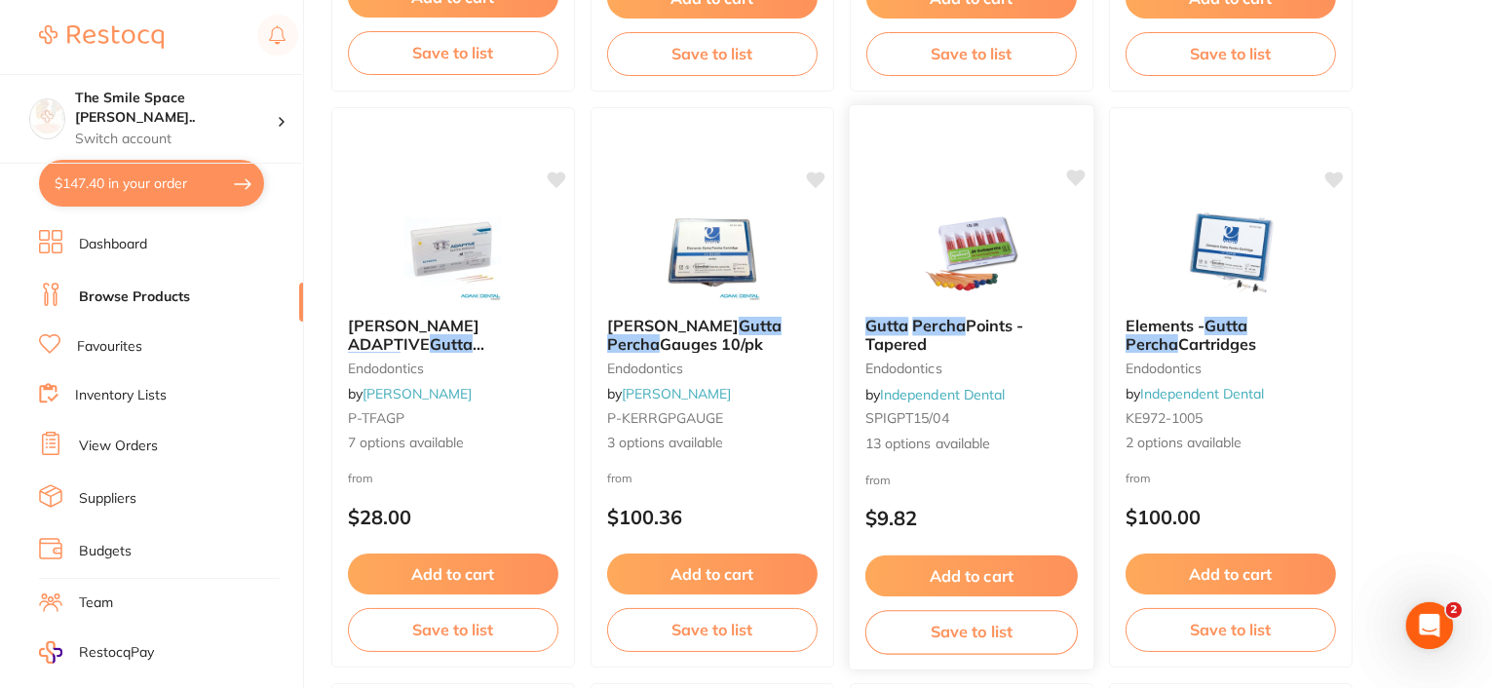
click at [940, 293] on img at bounding box center [971, 252] width 128 height 98
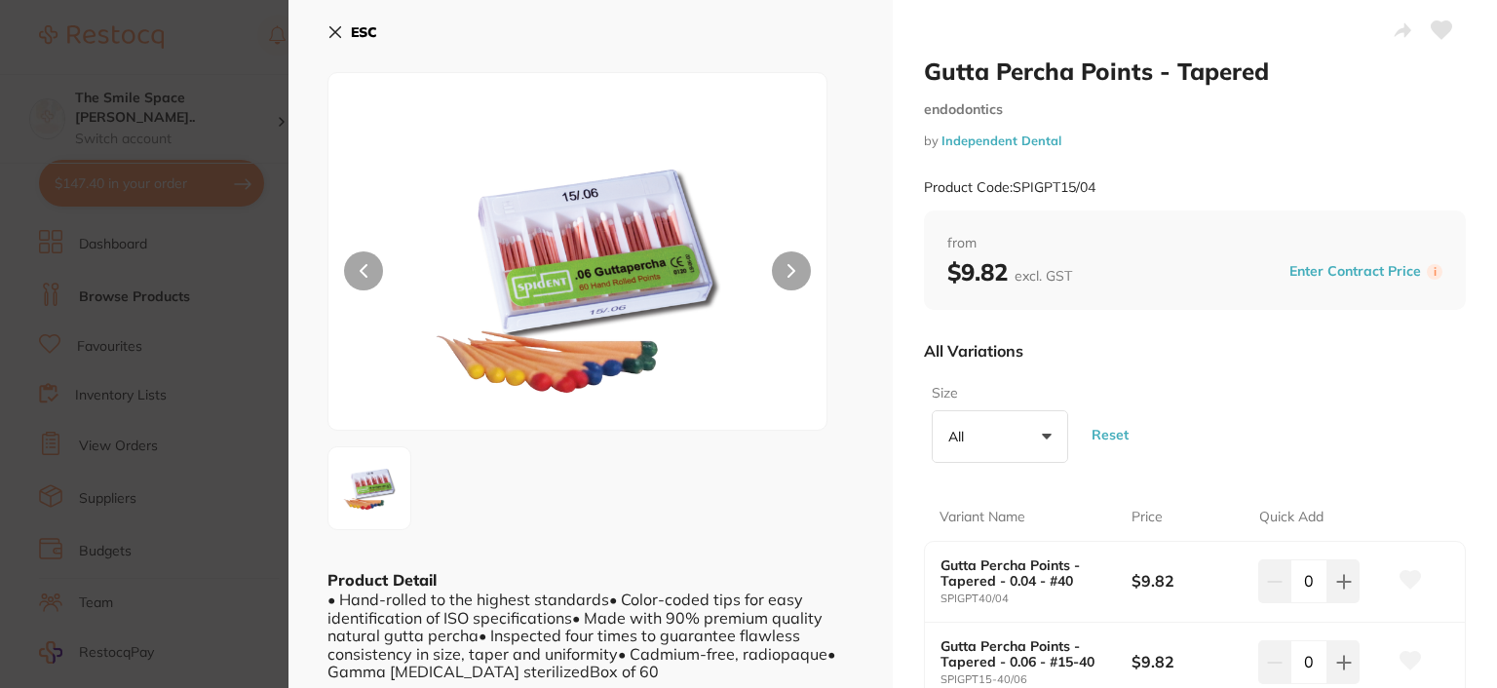
click at [339, 39] on icon at bounding box center [335, 32] width 16 height 16
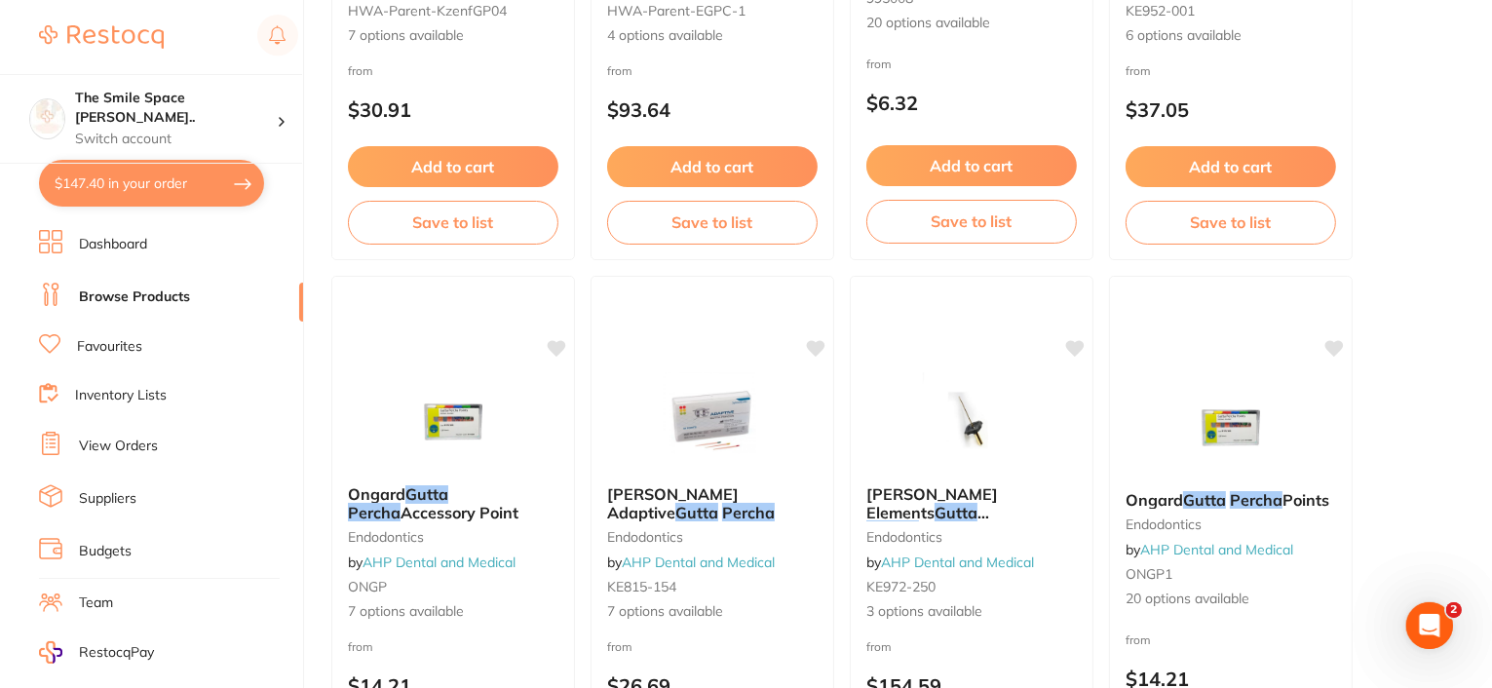
scroll to position [3410, 0]
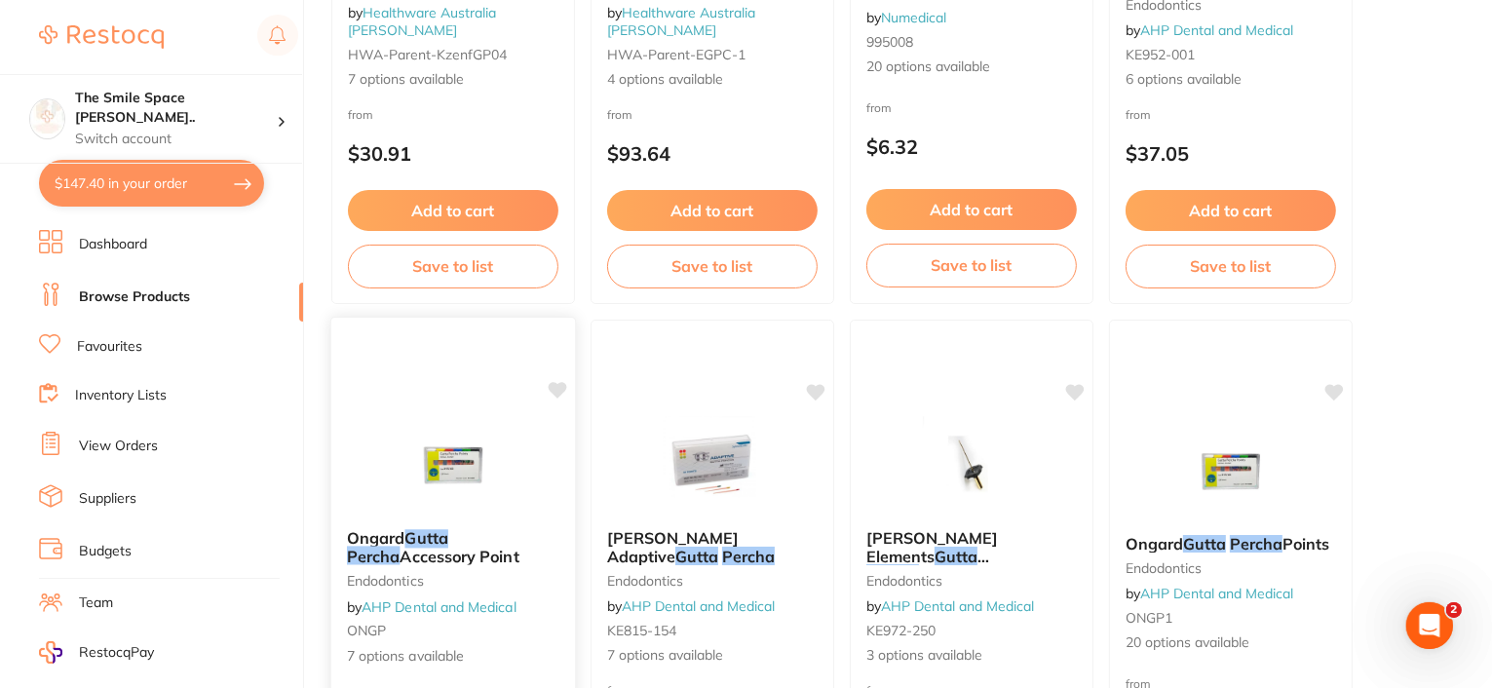
click at [455, 547] on span "Accessory Point" at bounding box center [458, 555] width 119 height 19
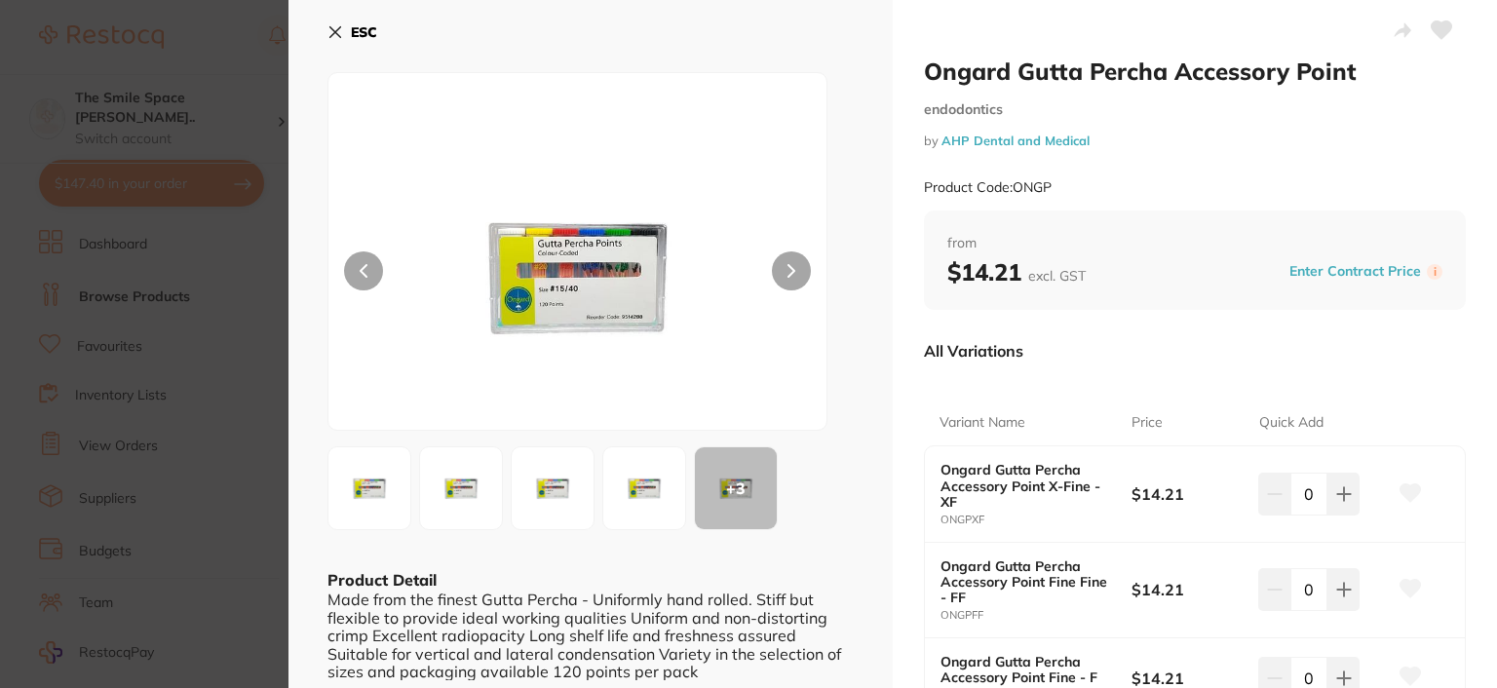
click at [338, 26] on icon at bounding box center [335, 32] width 16 height 16
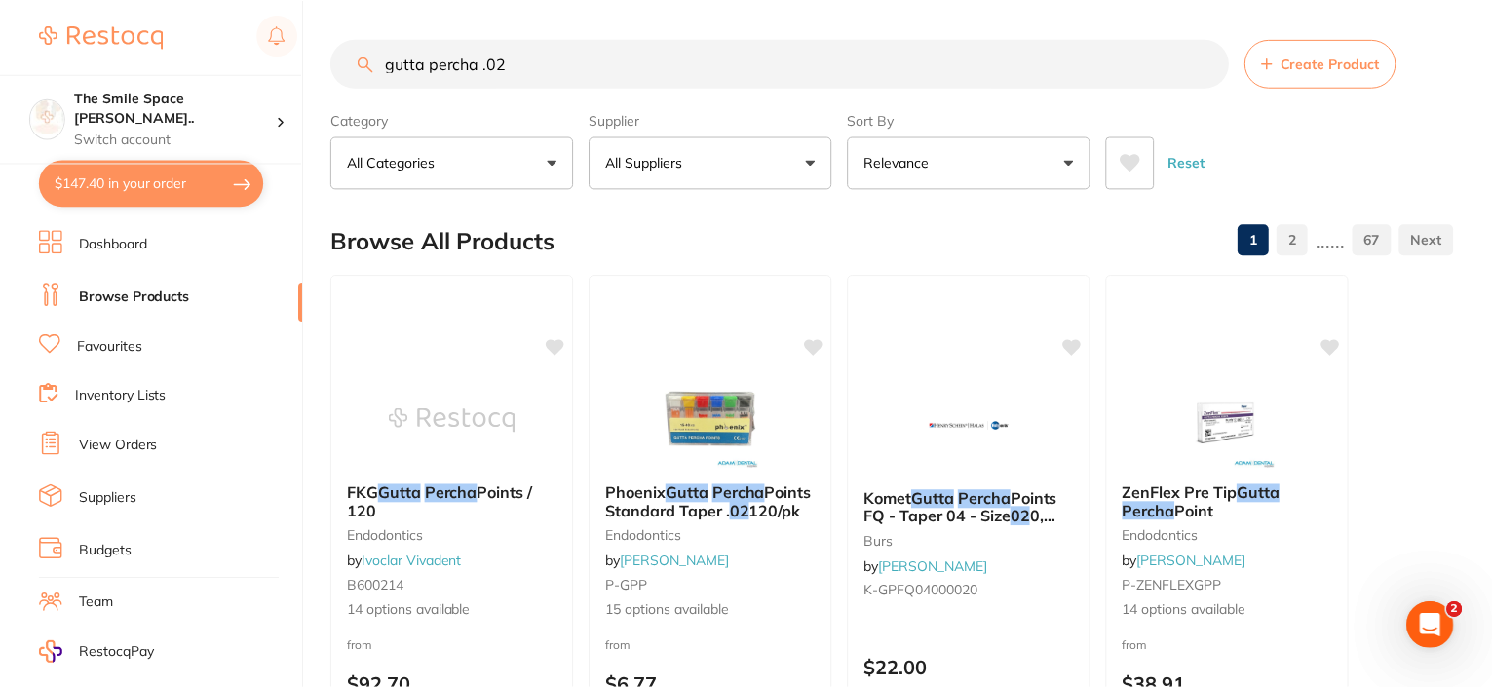
scroll to position [3410, 0]
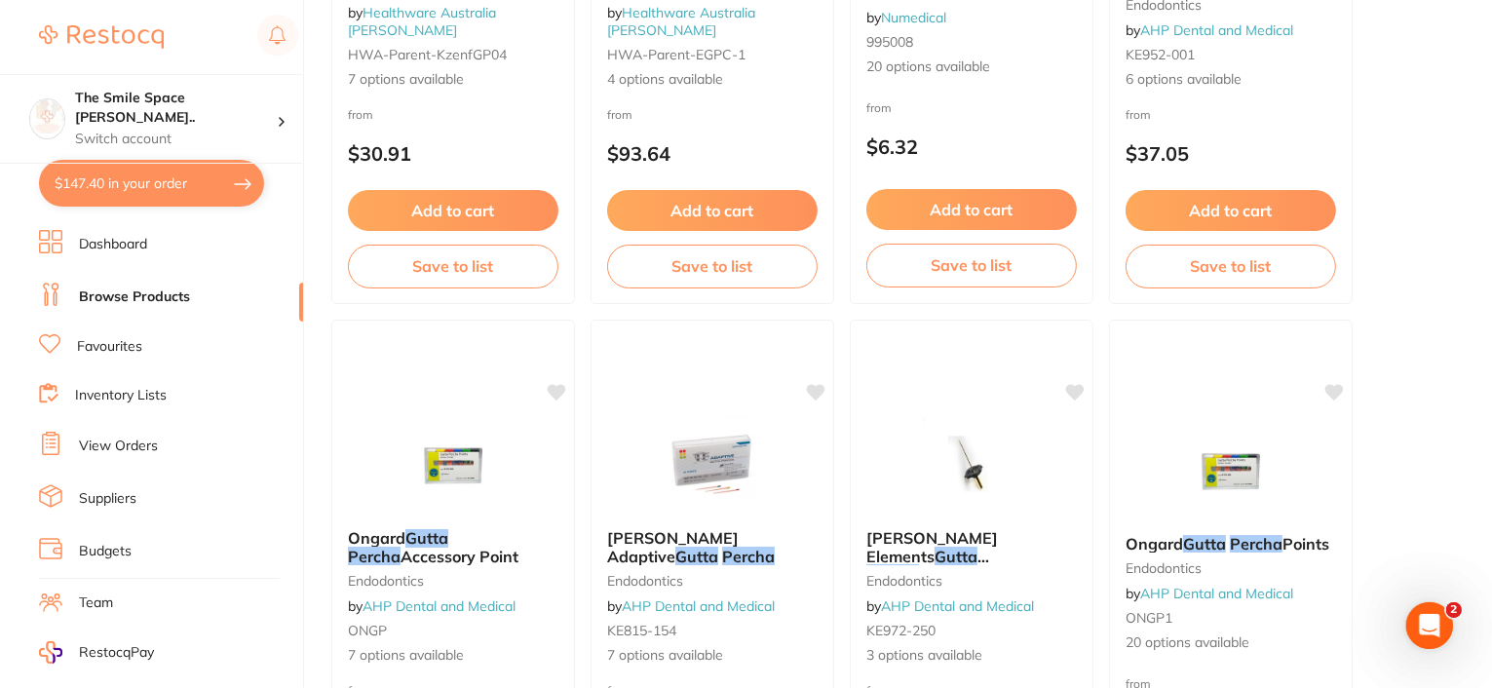
drag, startPoint x: 338, startPoint y: 26, endPoint x: 1228, endPoint y: 480, distance: 998.7
click at [1228, 480] on img at bounding box center [1230, 470] width 127 height 97
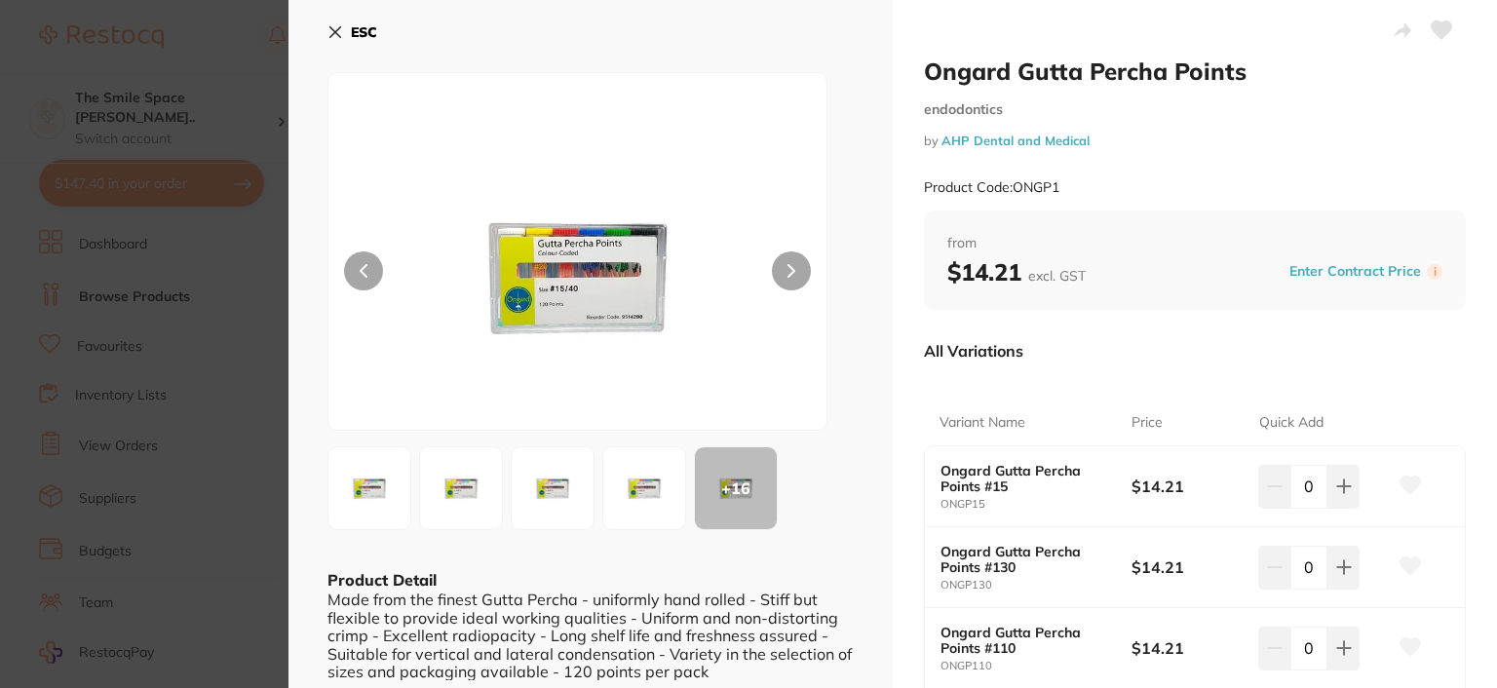
click at [342, 30] on button "ESC" at bounding box center [352, 32] width 50 height 33
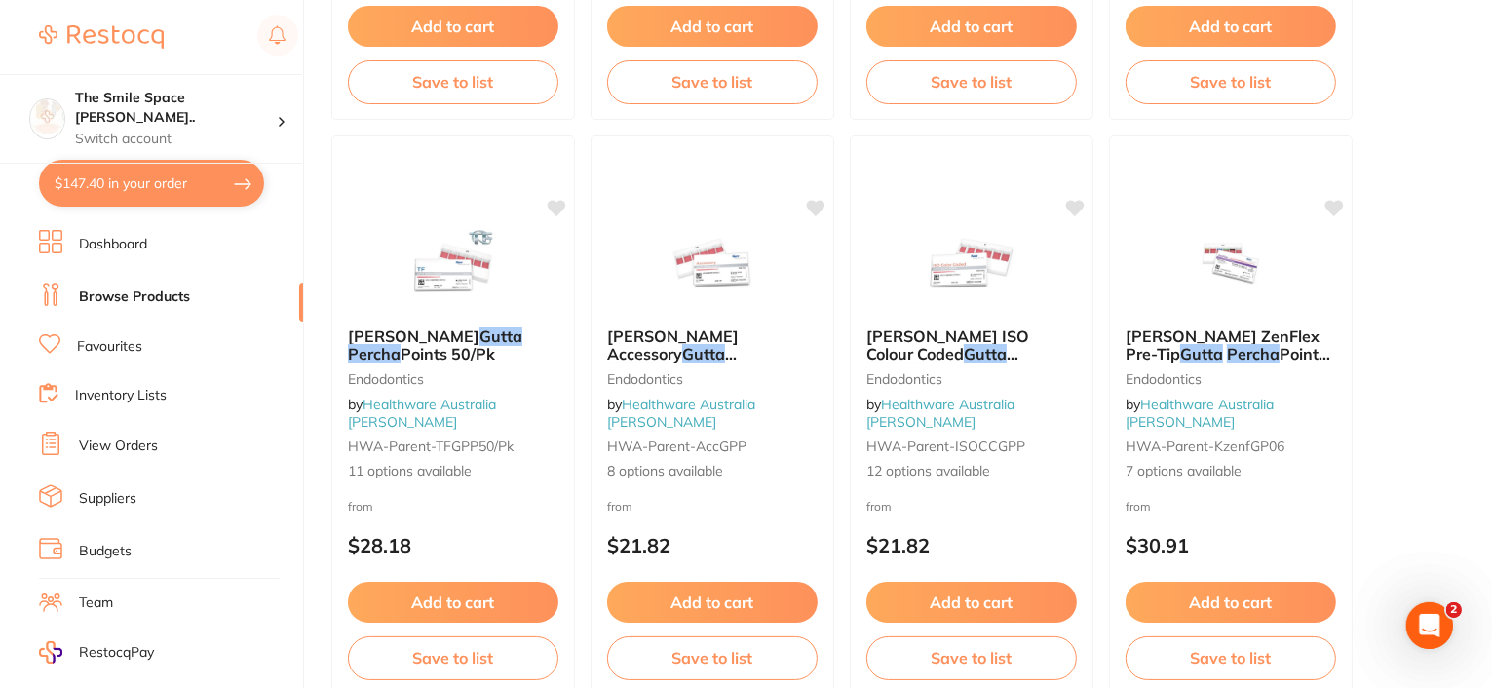
scroll to position [2436, 0]
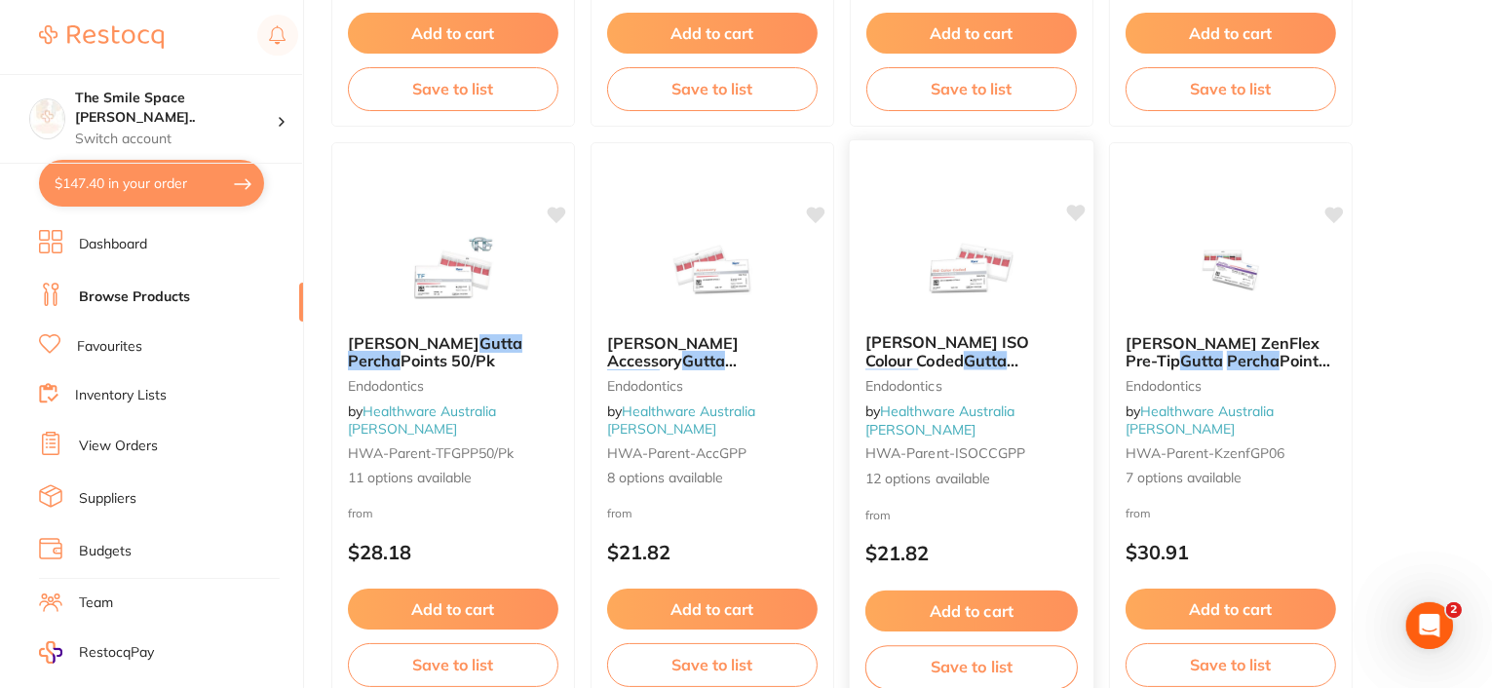
click at [968, 311] on img at bounding box center [971, 268] width 128 height 98
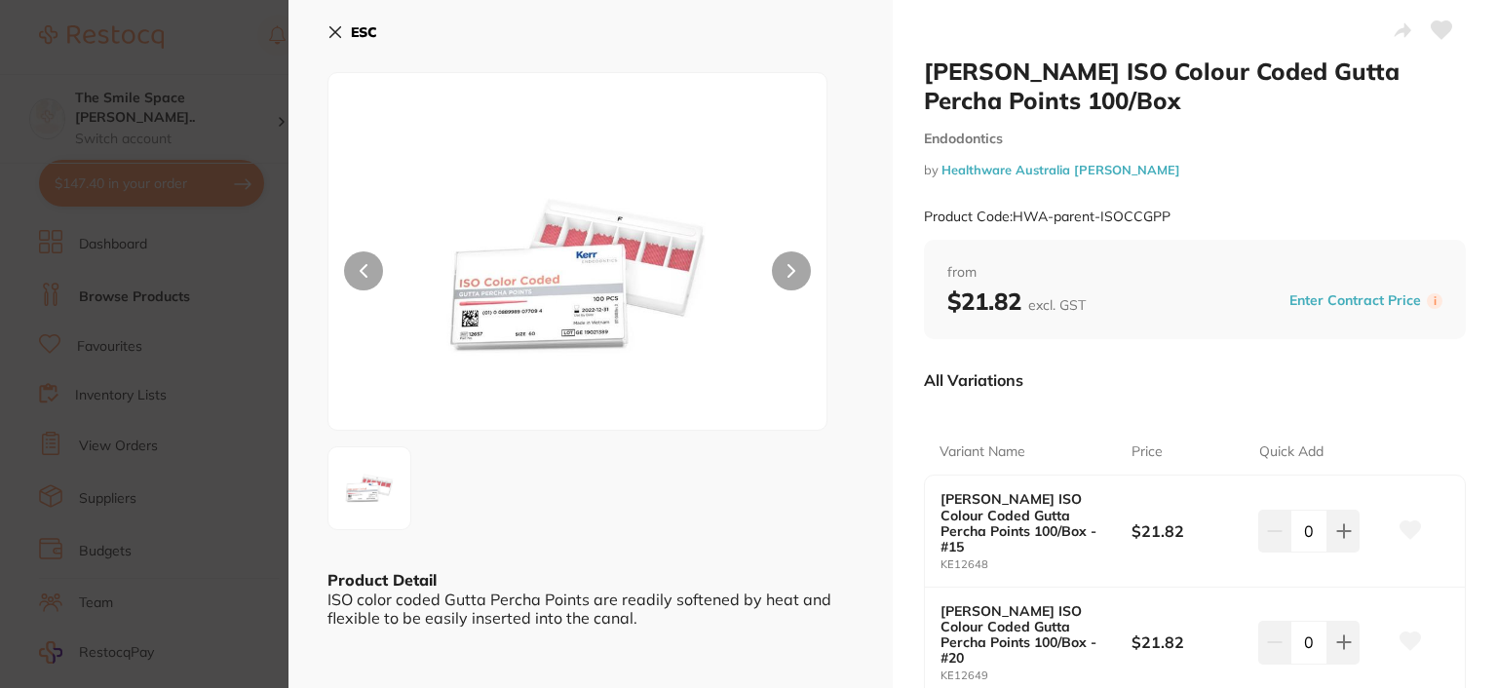
click at [331, 28] on icon at bounding box center [335, 32] width 11 height 11
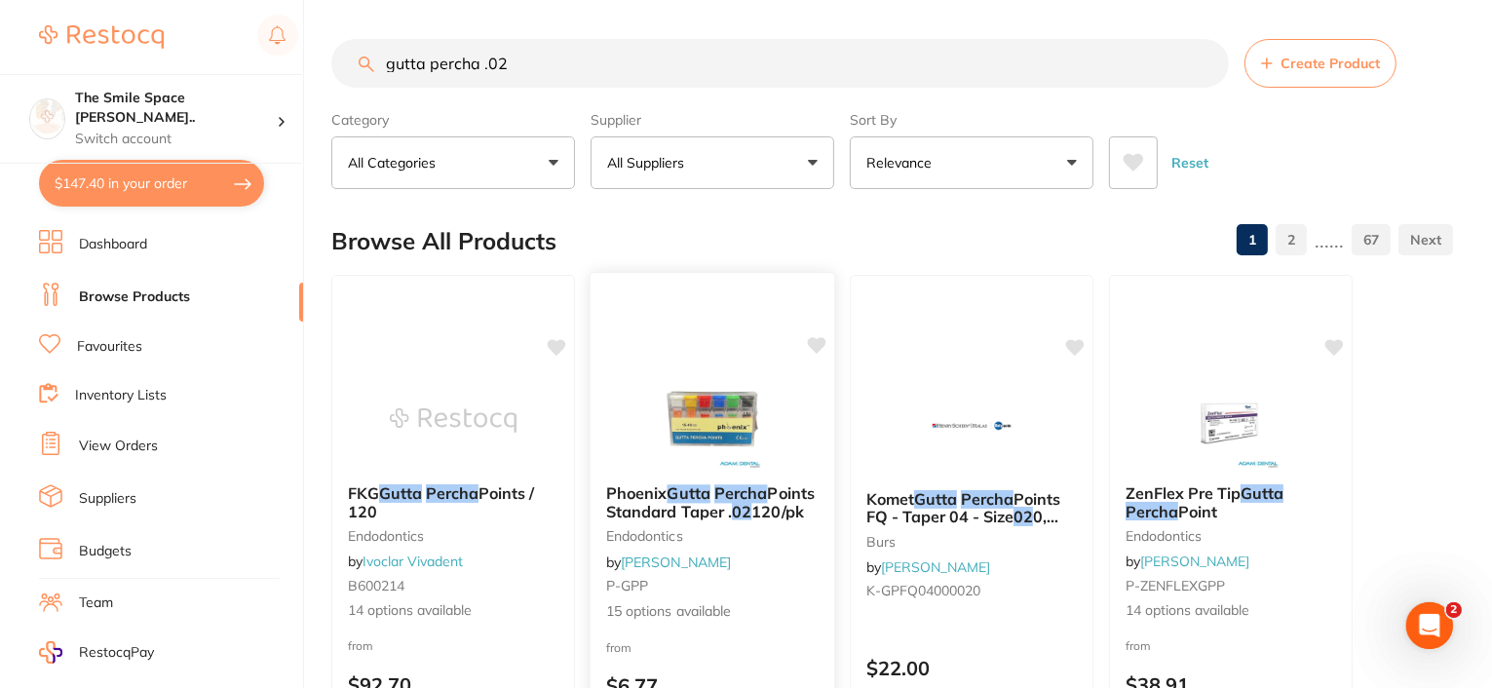
click at [715, 510] on span "Points Standard Taper ." at bounding box center [710, 502] width 208 height 38
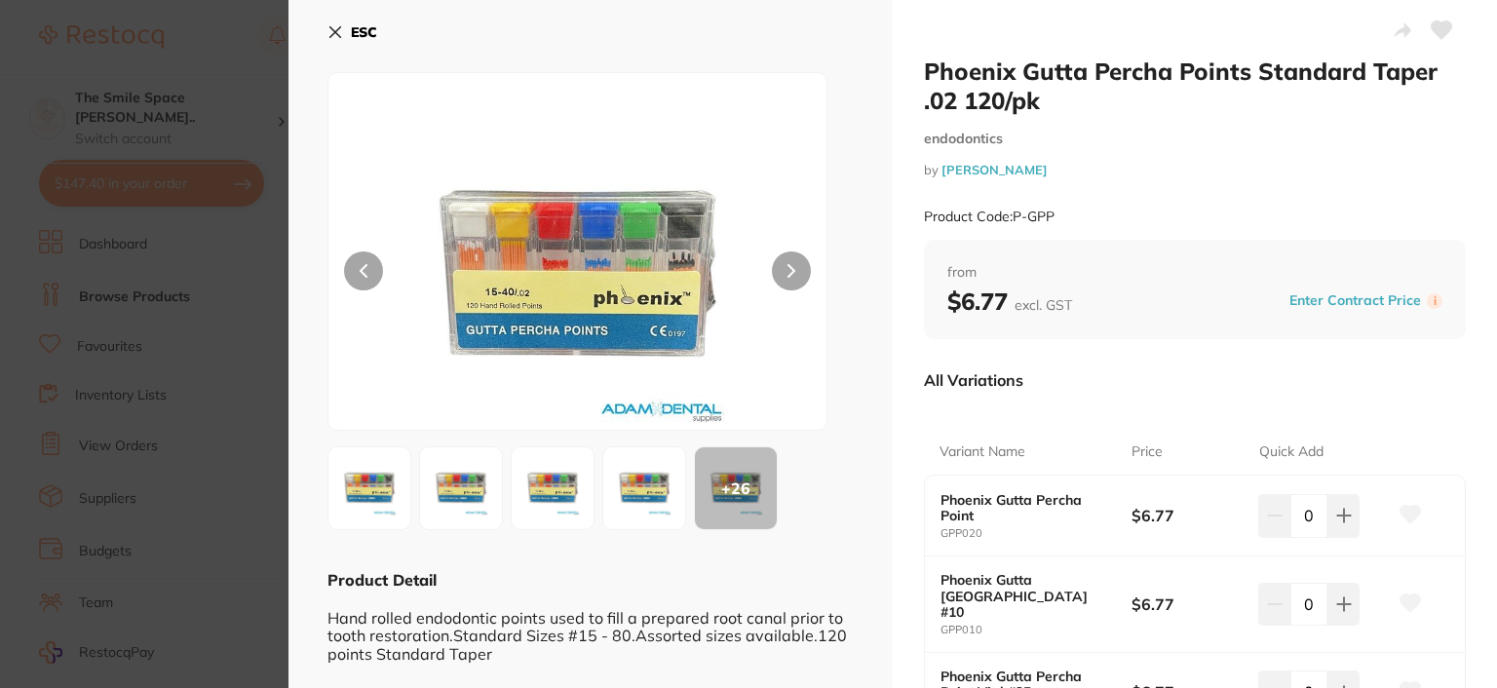
click at [336, 32] on icon at bounding box center [335, 32] width 16 height 16
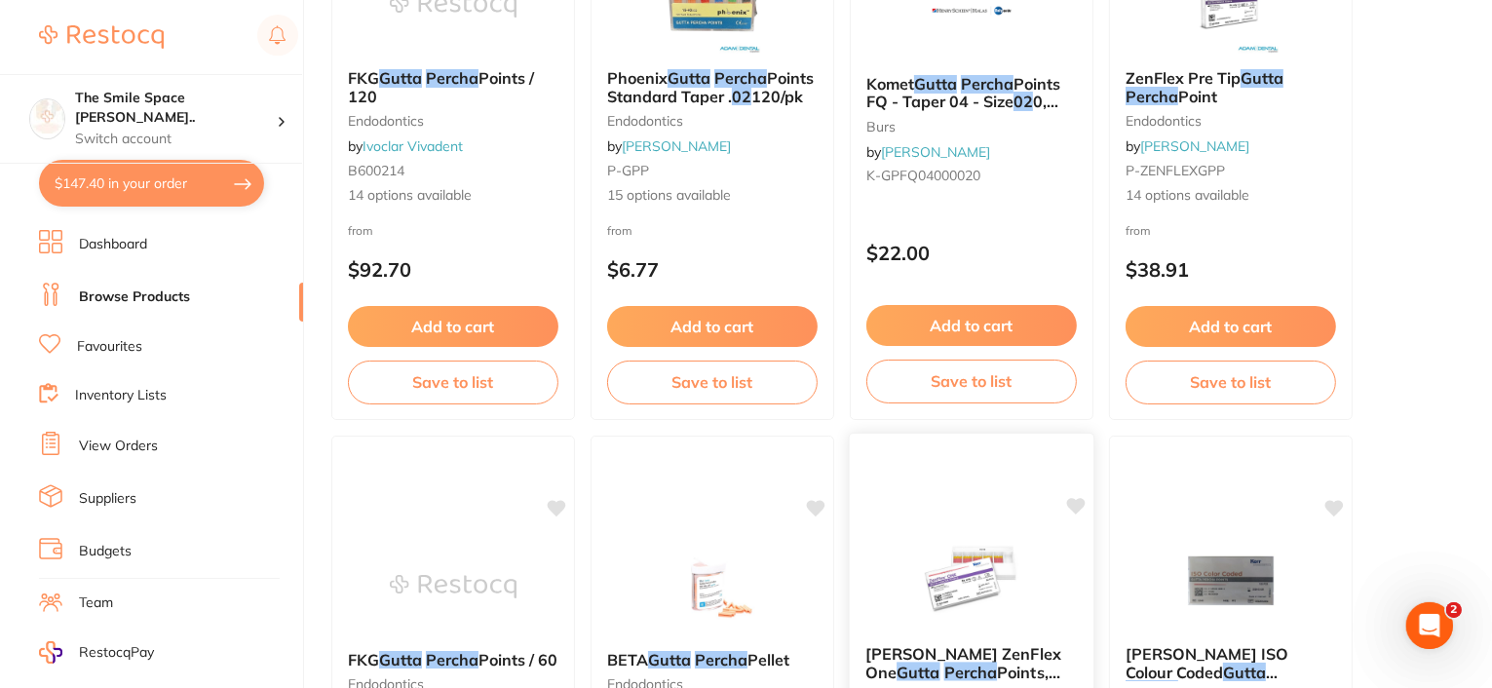
scroll to position [292, 0]
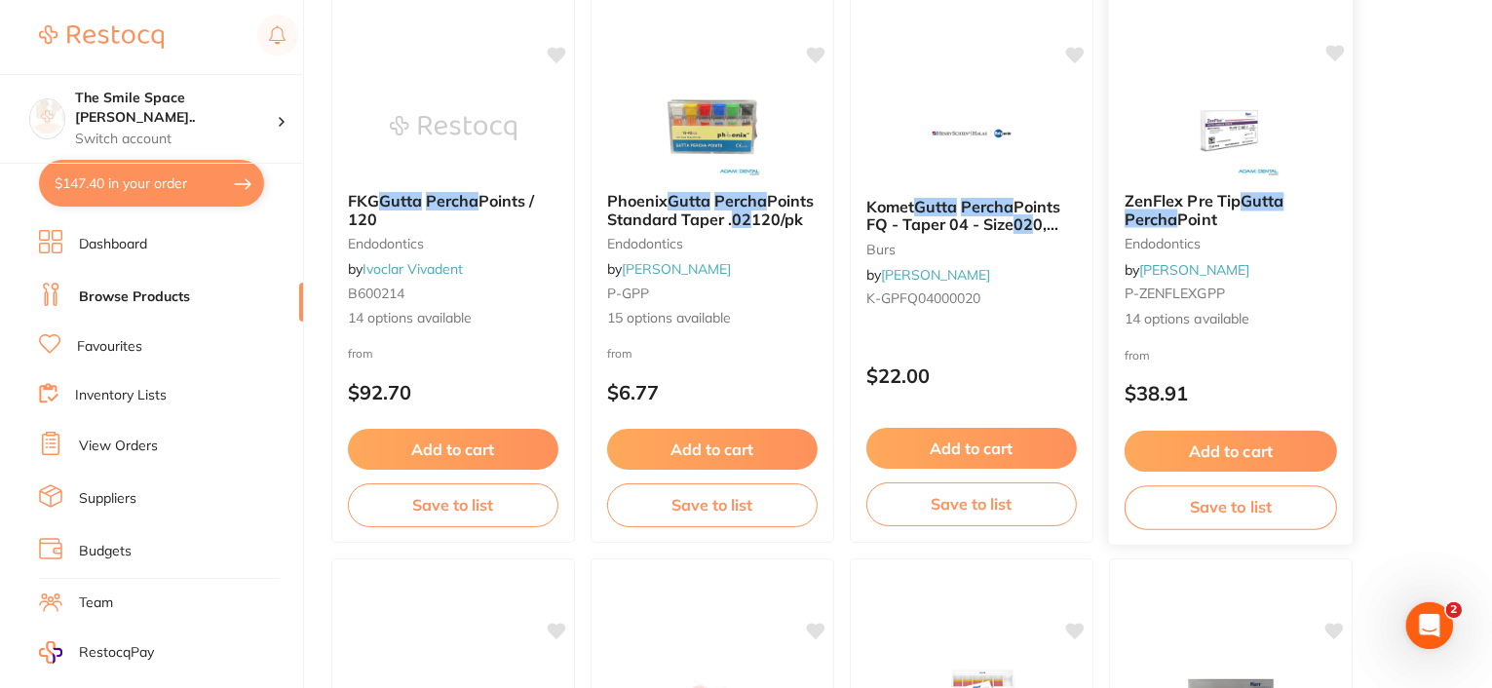
click at [1194, 209] on span "Point" at bounding box center [1196, 217] width 39 height 19
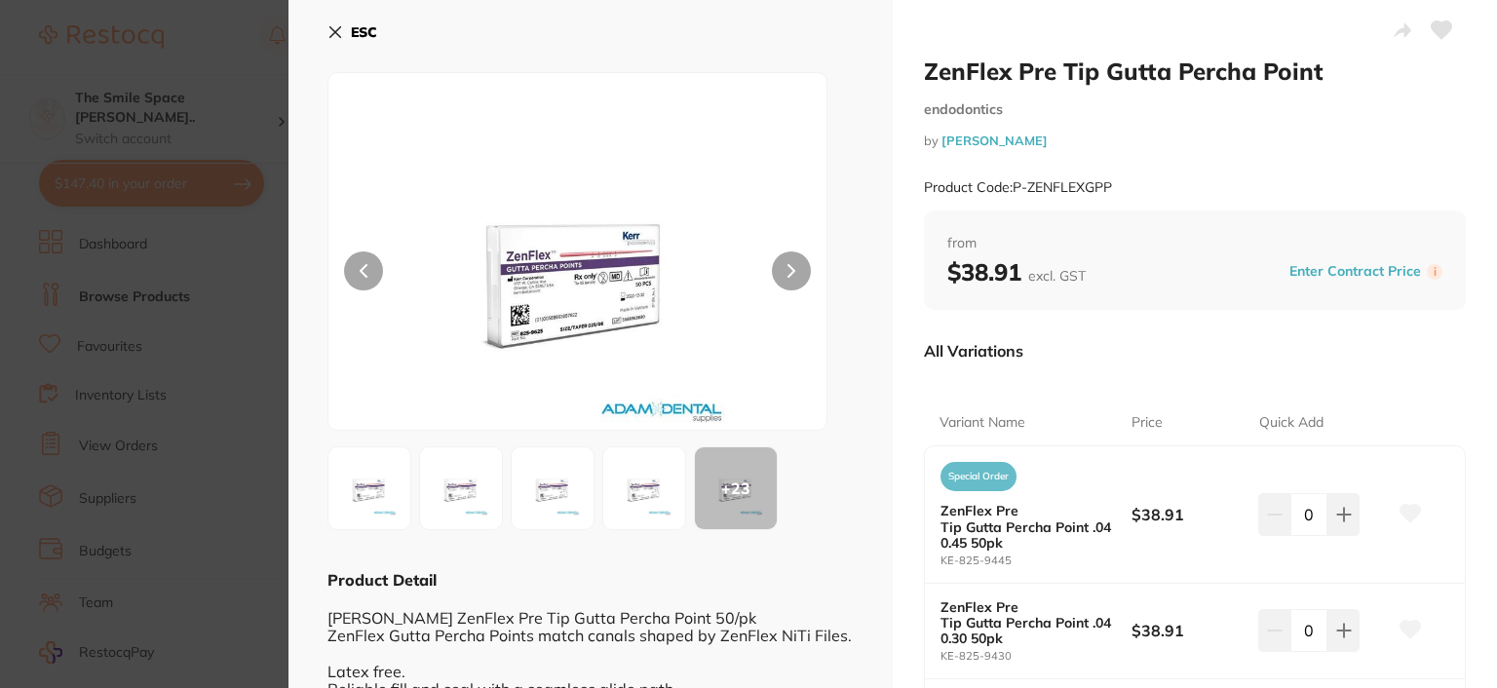
click at [341, 38] on icon at bounding box center [335, 32] width 16 height 16
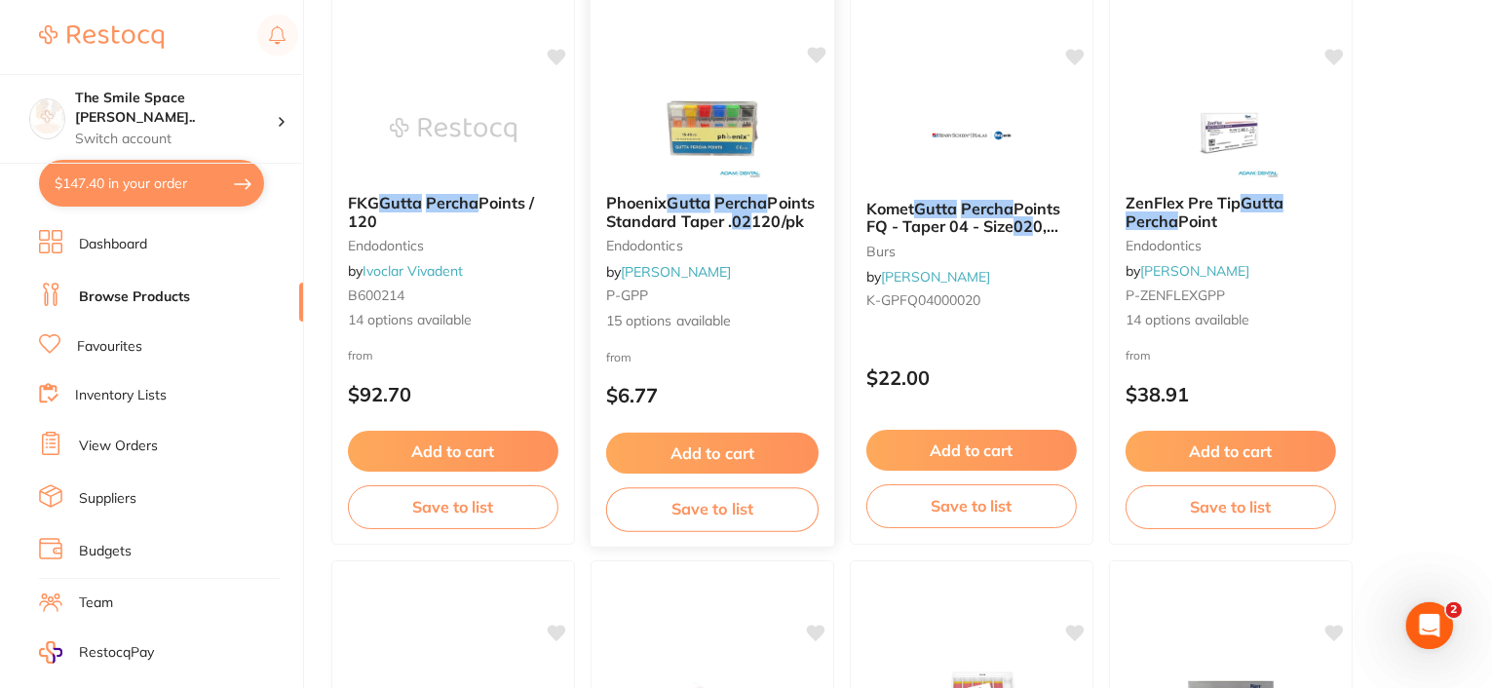
scroll to position [195, 0]
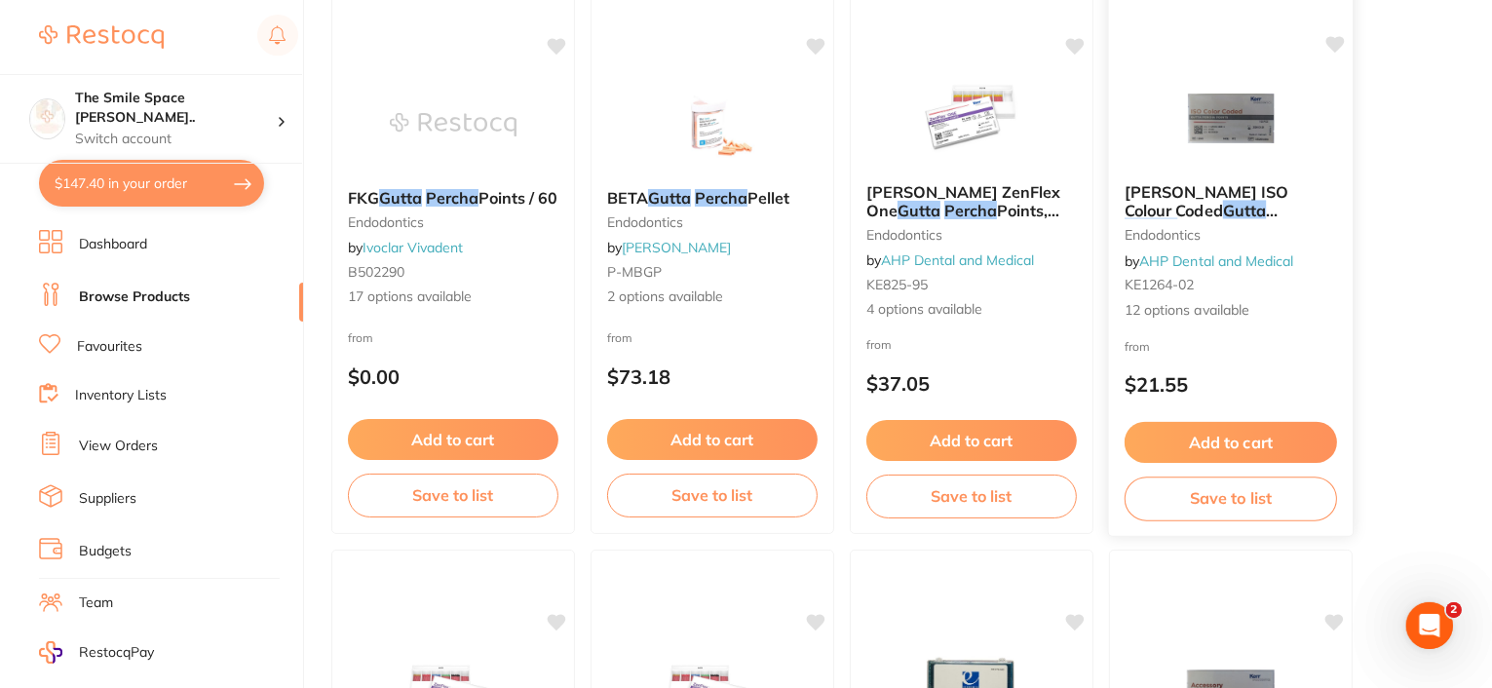
click at [1227, 178] on div "[PERSON_NAME] ISO Colour Coded Gutta Percha Points endodontics by AHP Dental an…" at bounding box center [1231, 252] width 244 height 169
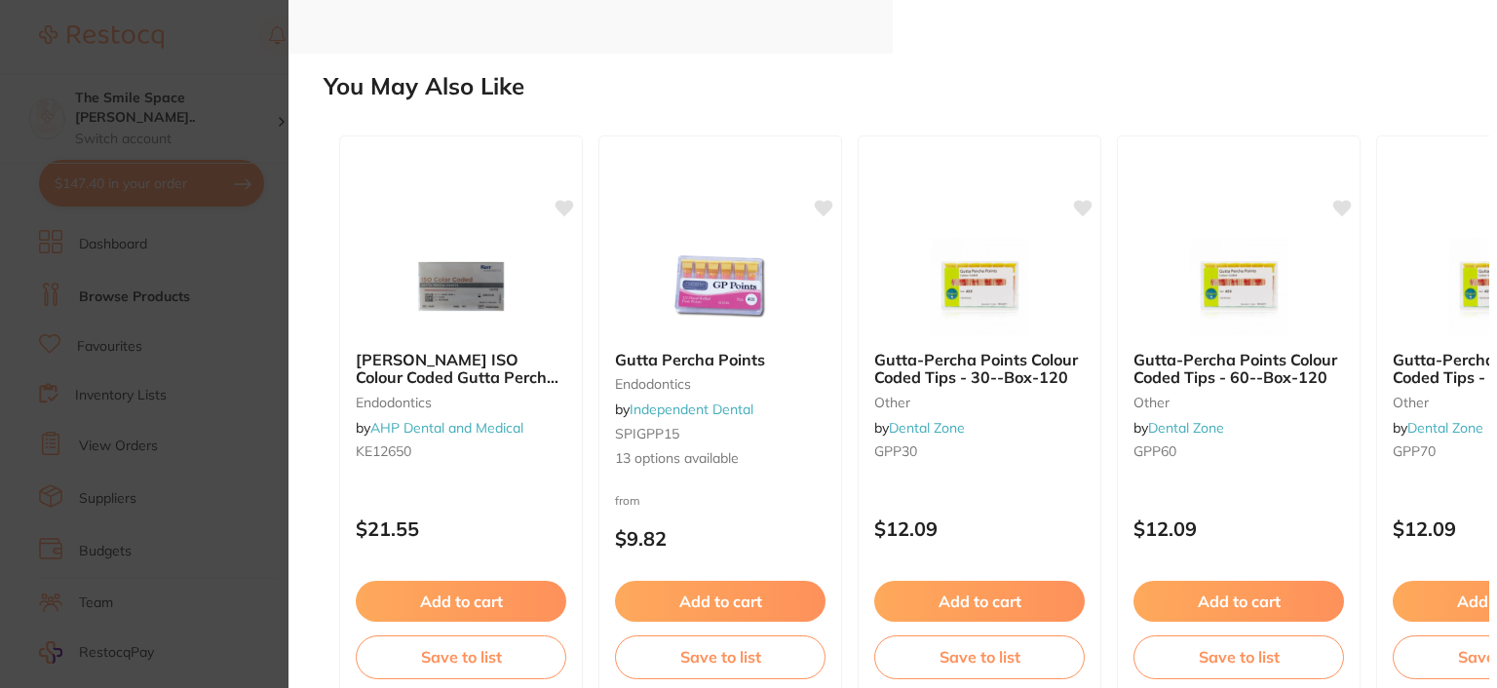
drag, startPoint x: 334, startPoint y: 46, endPoint x: 345, endPoint y: 47, distance: 10.8
click at [341, 73] on h2 "You May Also Like" at bounding box center [905, 86] width 1165 height 27
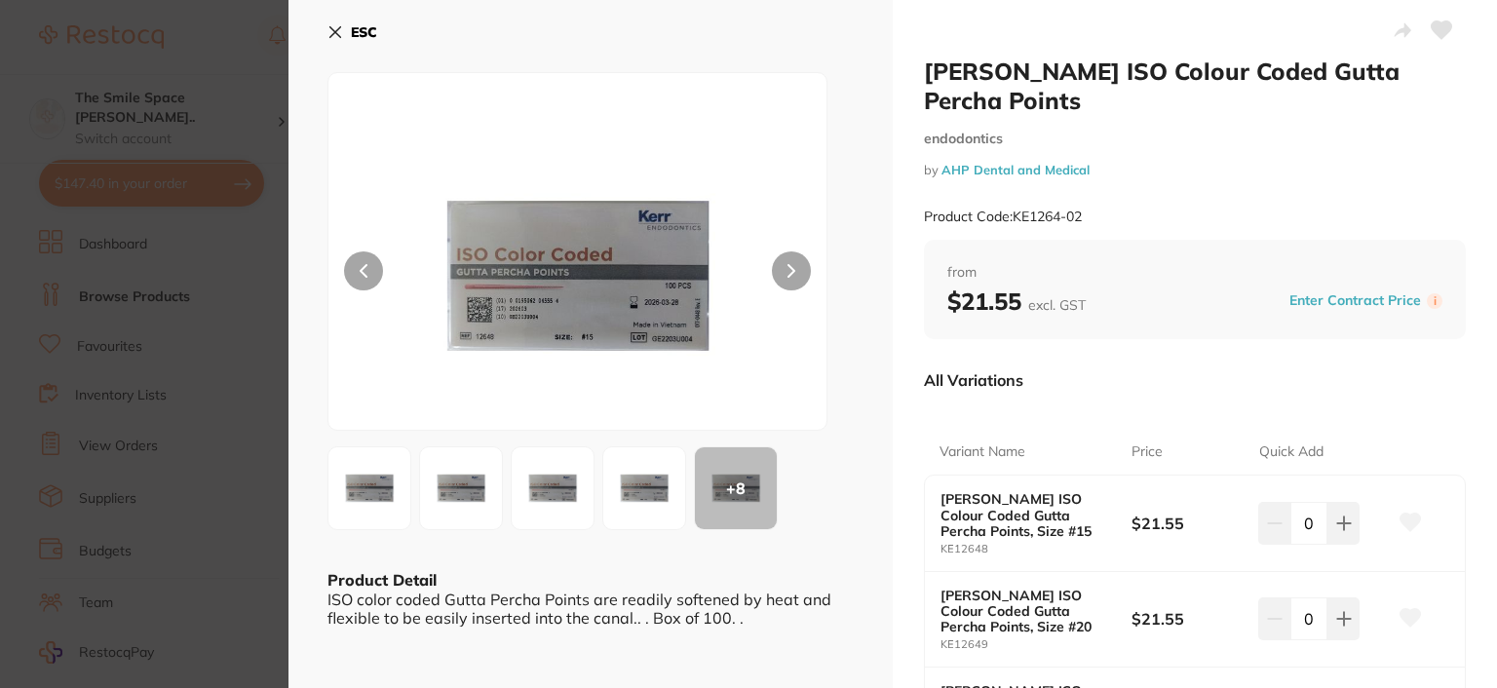
click at [331, 31] on icon at bounding box center [335, 32] width 16 height 16
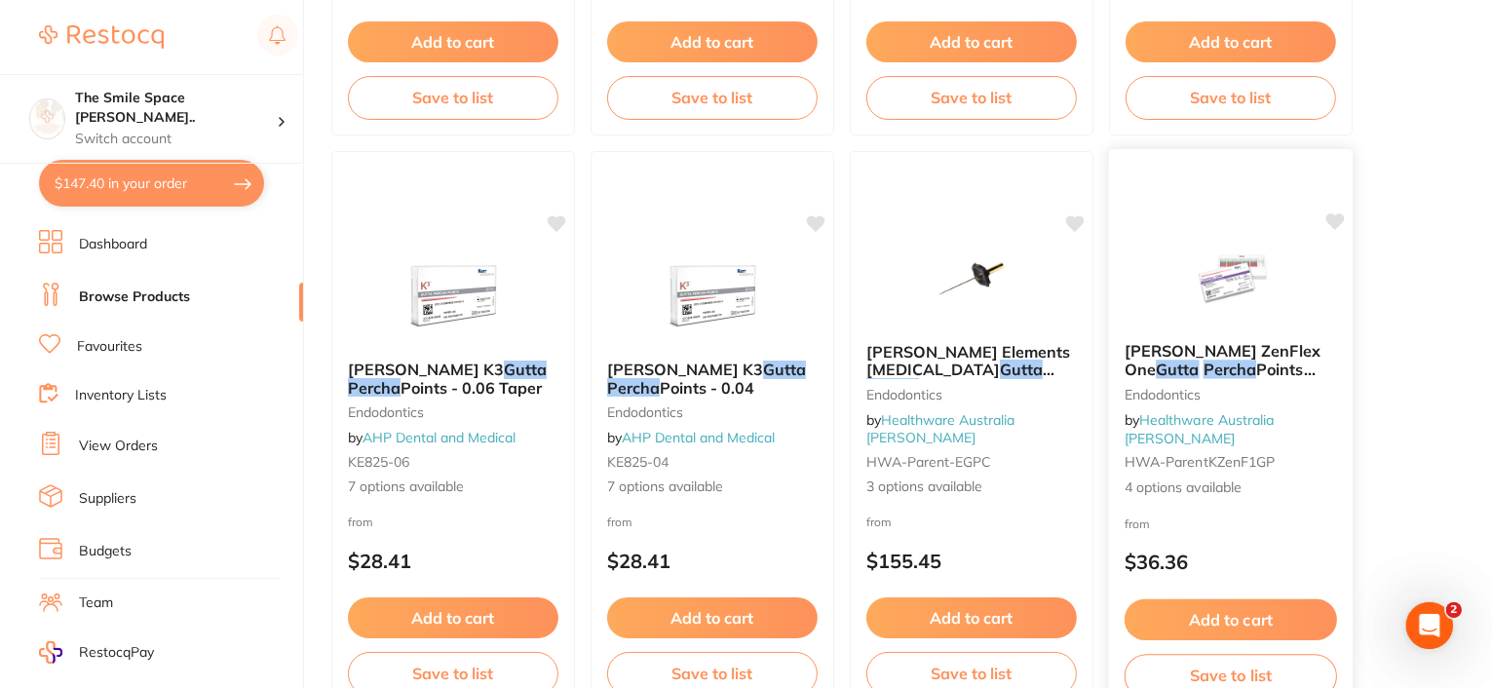
drag, startPoint x: 856, startPoint y: 436, endPoint x: 1341, endPoint y: 302, distance: 502.3
drag, startPoint x: 1341, startPoint y: 302, endPoint x: 1458, endPoint y: 354, distance: 127.8
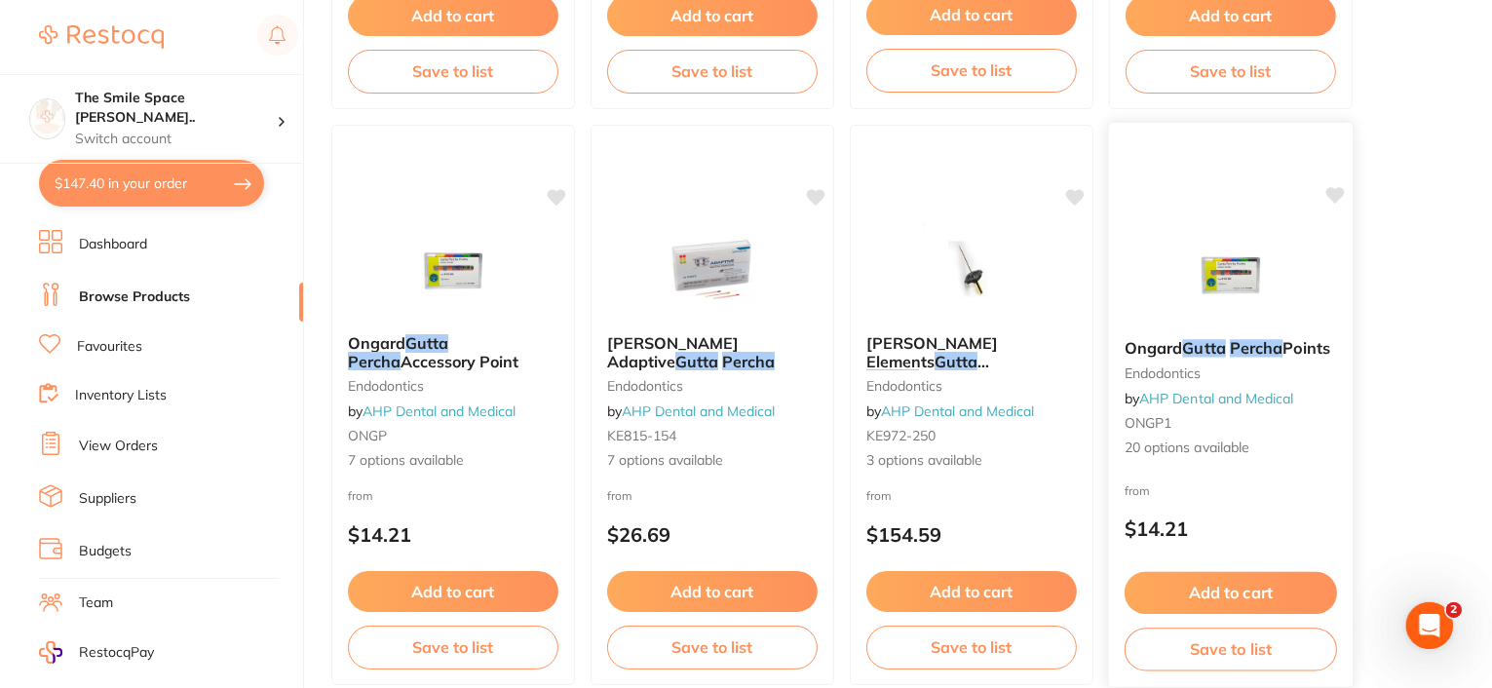
click at [1274, 346] on em "Percha" at bounding box center [1257, 347] width 54 height 19
